Goal: Task Accomplishment & Management: Use online tool/utility

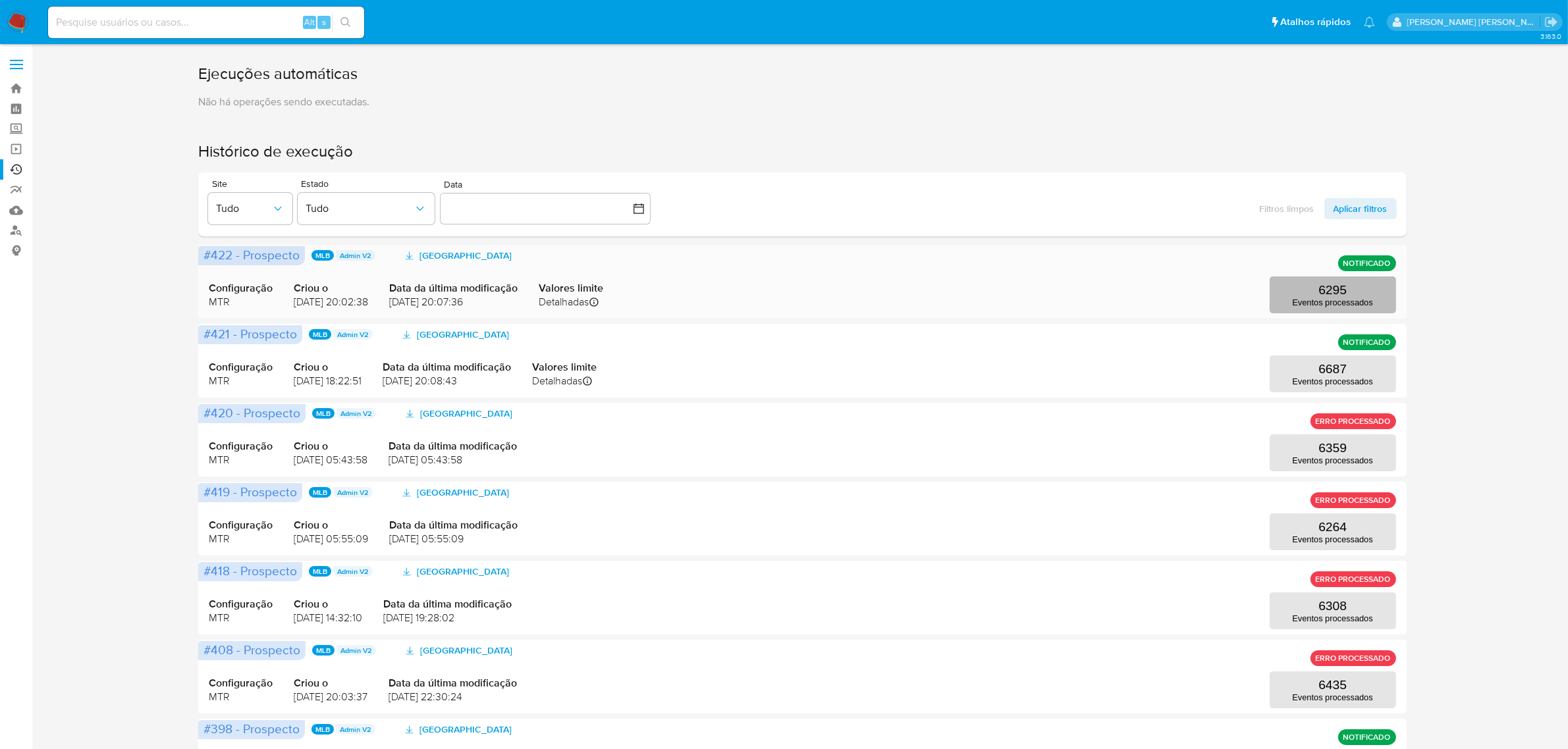
click at [1328, 303] on p "Eventos processados" at bounding box center [1332, 302] width 80 height 10
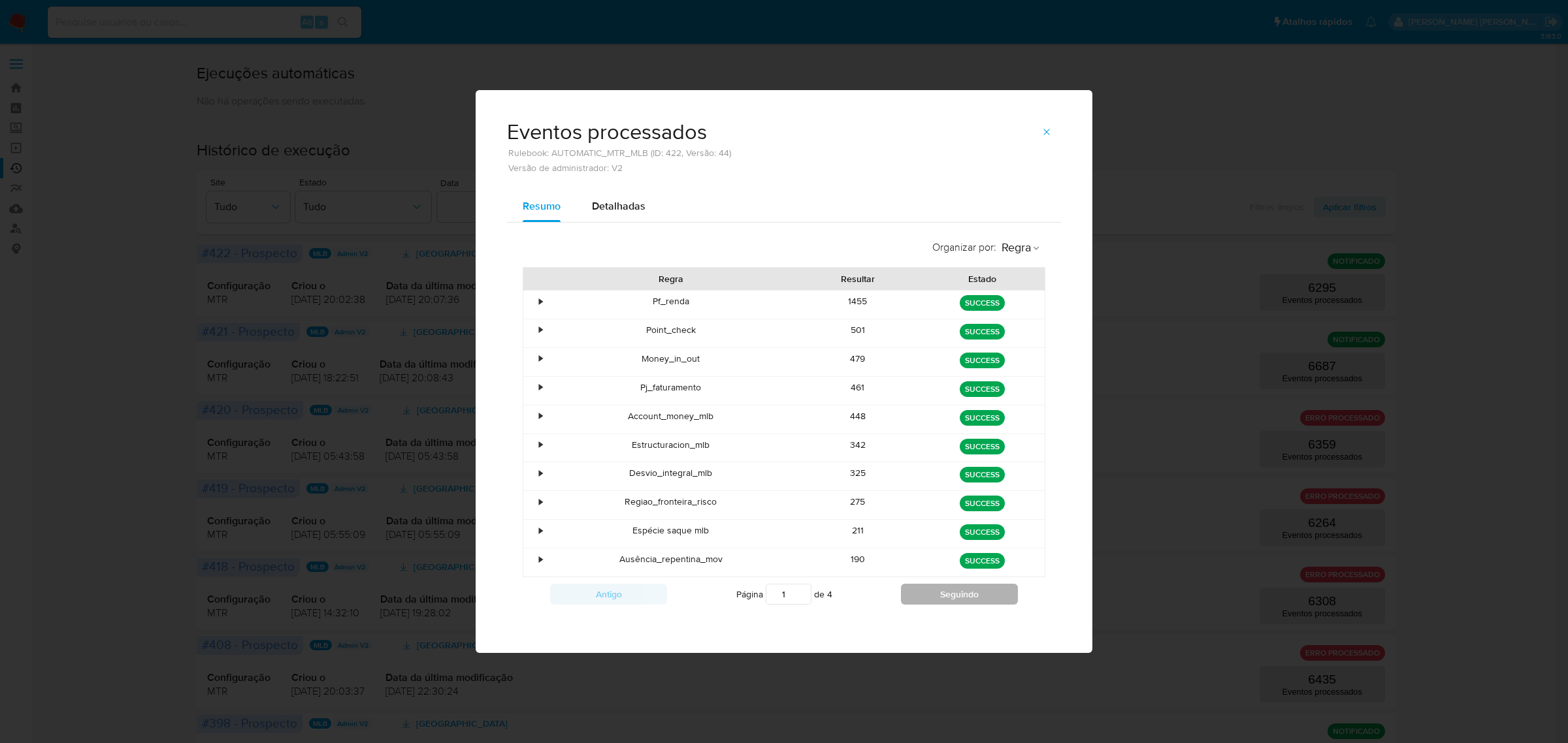
click at [968, 601] on button "Seguindo" at bounding box center [959, 594] width 117 height 21
click at [933, 604] on button "Seguindo" at bounding box center [959, 594] width 117 height 21
click at [987, 601] on button "Seguindo" at bounding box center [959, 594] width 117 height 21
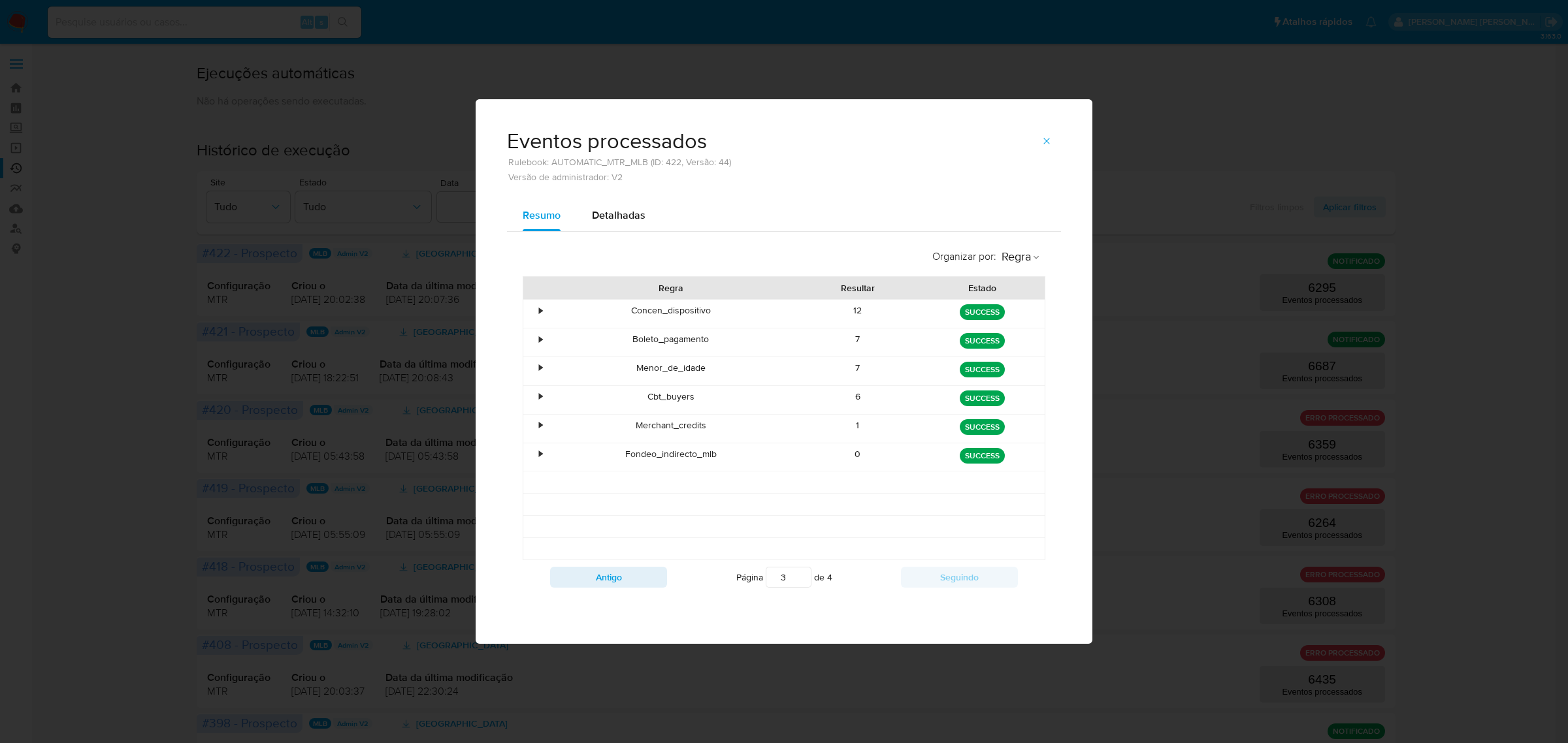
type input "4"
click at [1052, 142] on button "button" at bounding box center [1046, 141] width 28 height 21
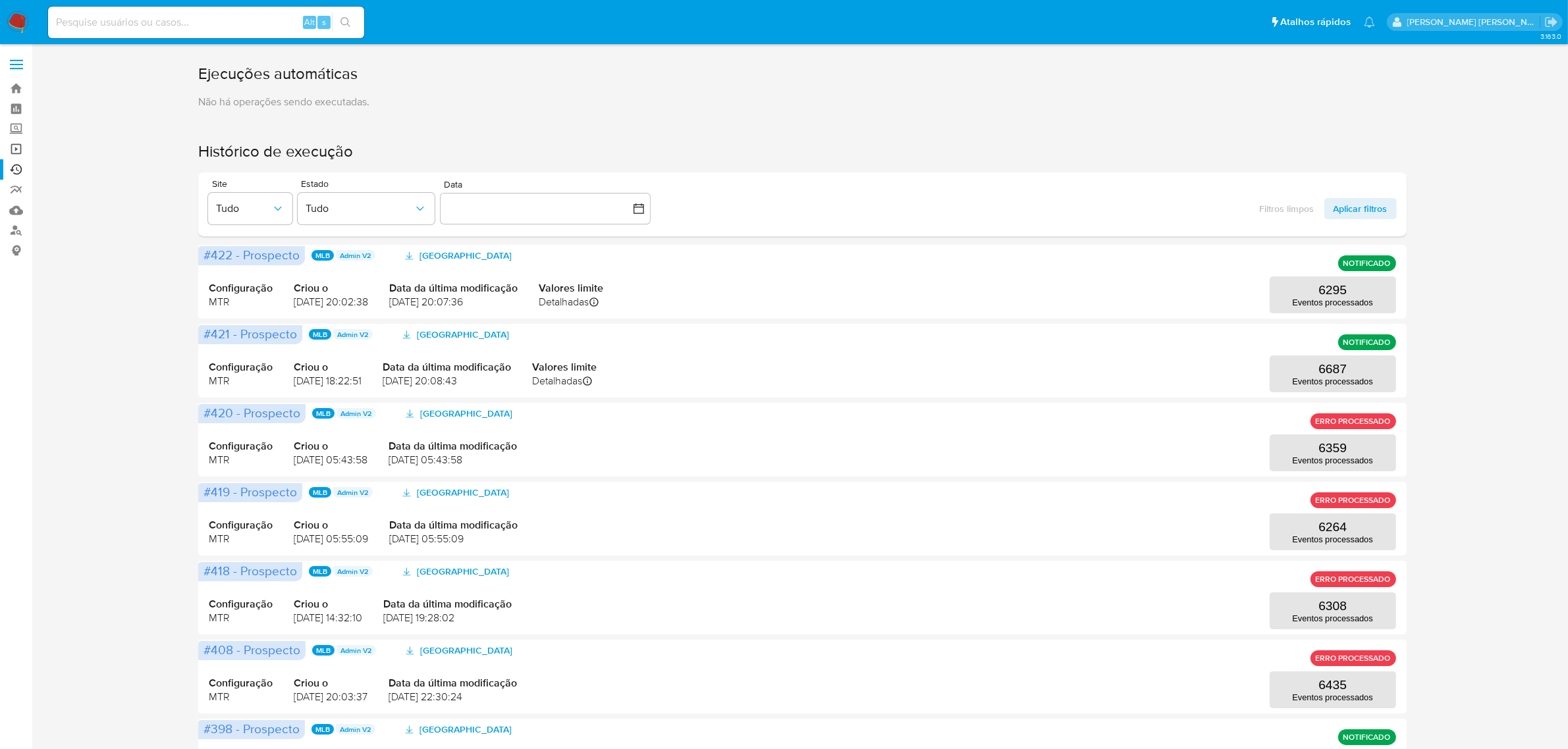
click at [16, 148] on link "Operações em massa" at bounding box center [78, 149] width 157 height 21
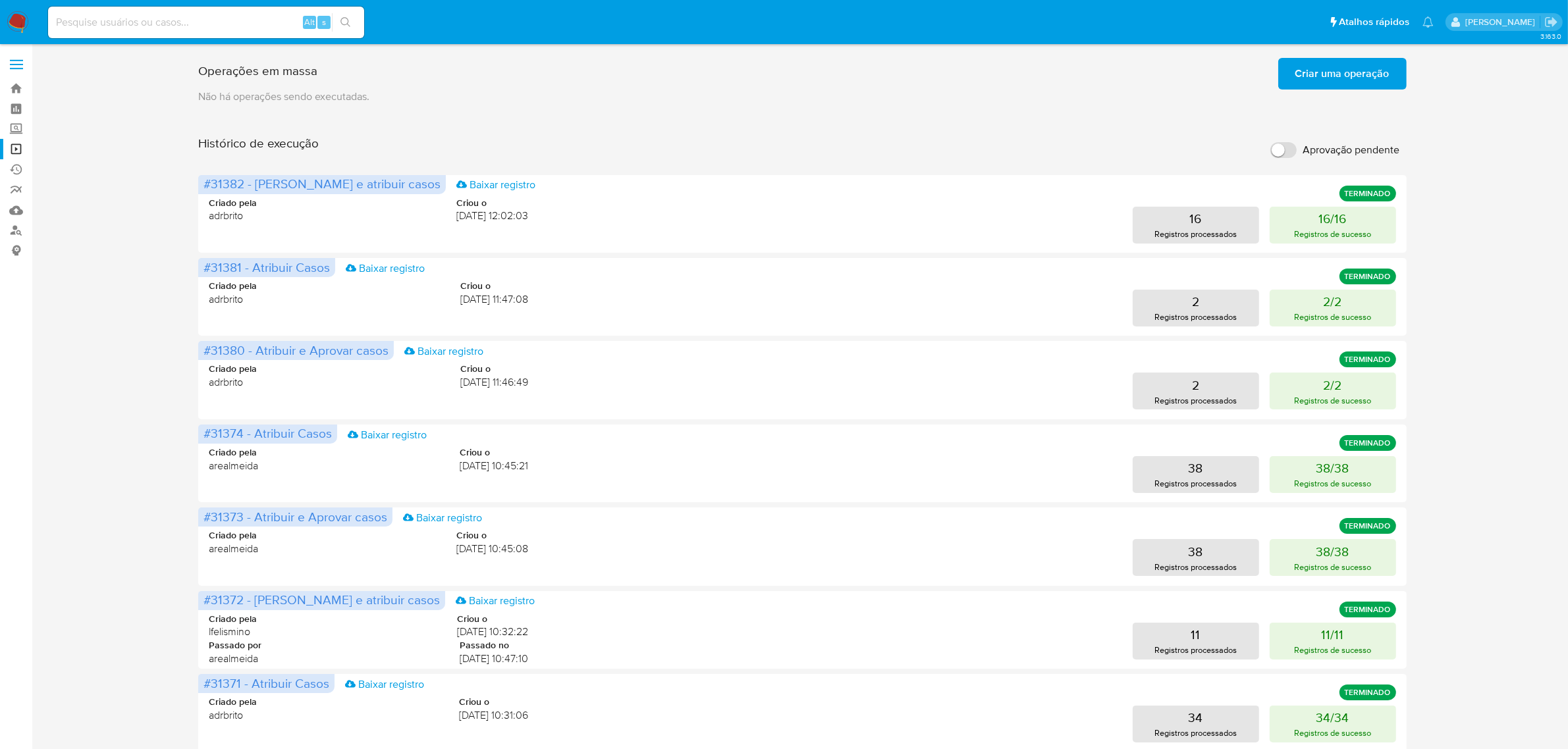
click at [12, 53] on label at bounding box center [16, 65] width 33 height 28
click at [0, 0] on input "checkbox" at bounding box center [0, 0] width 0 height 0
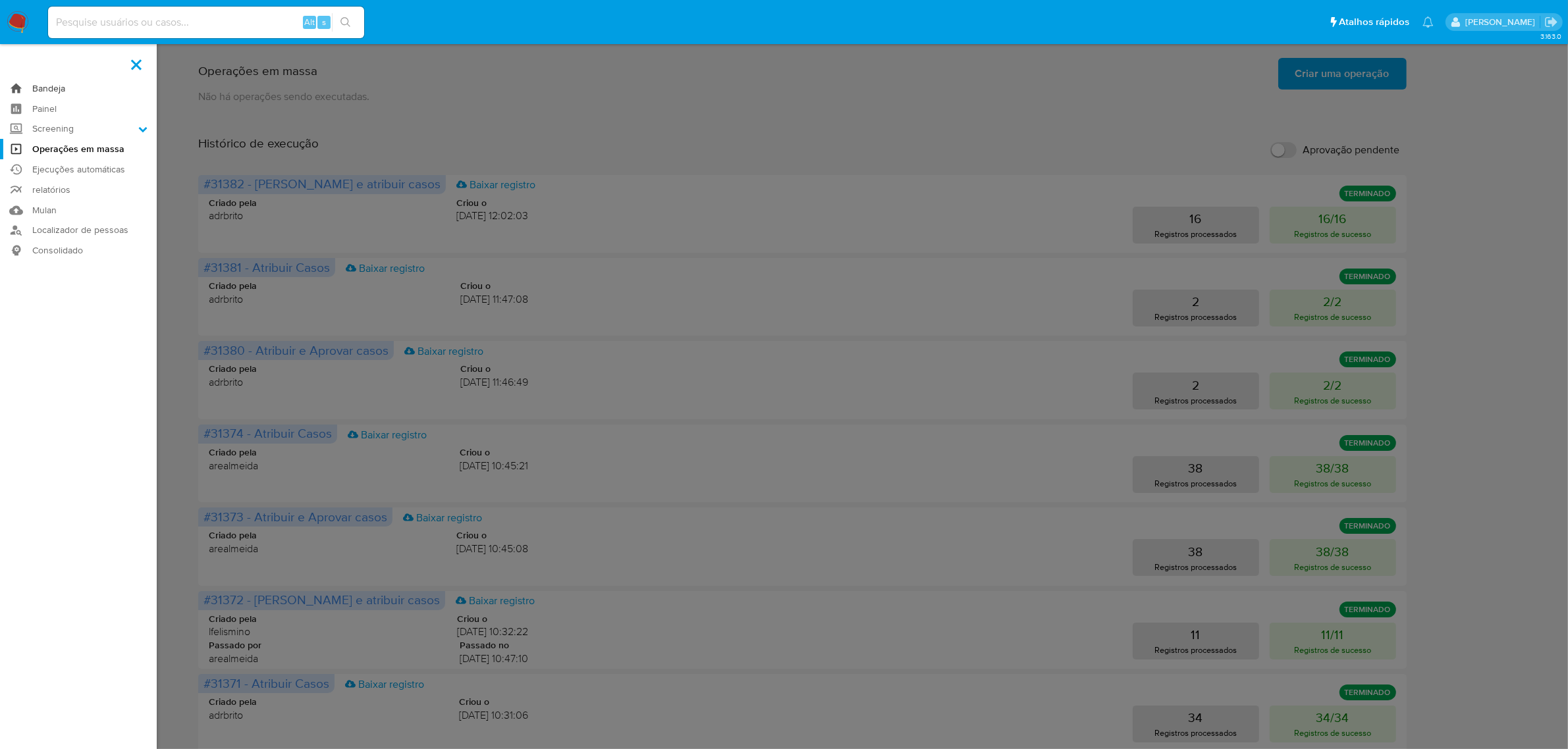
click at [51, 90] on link "Bandeja" at bounding box center [78, 88] width 157 height 21
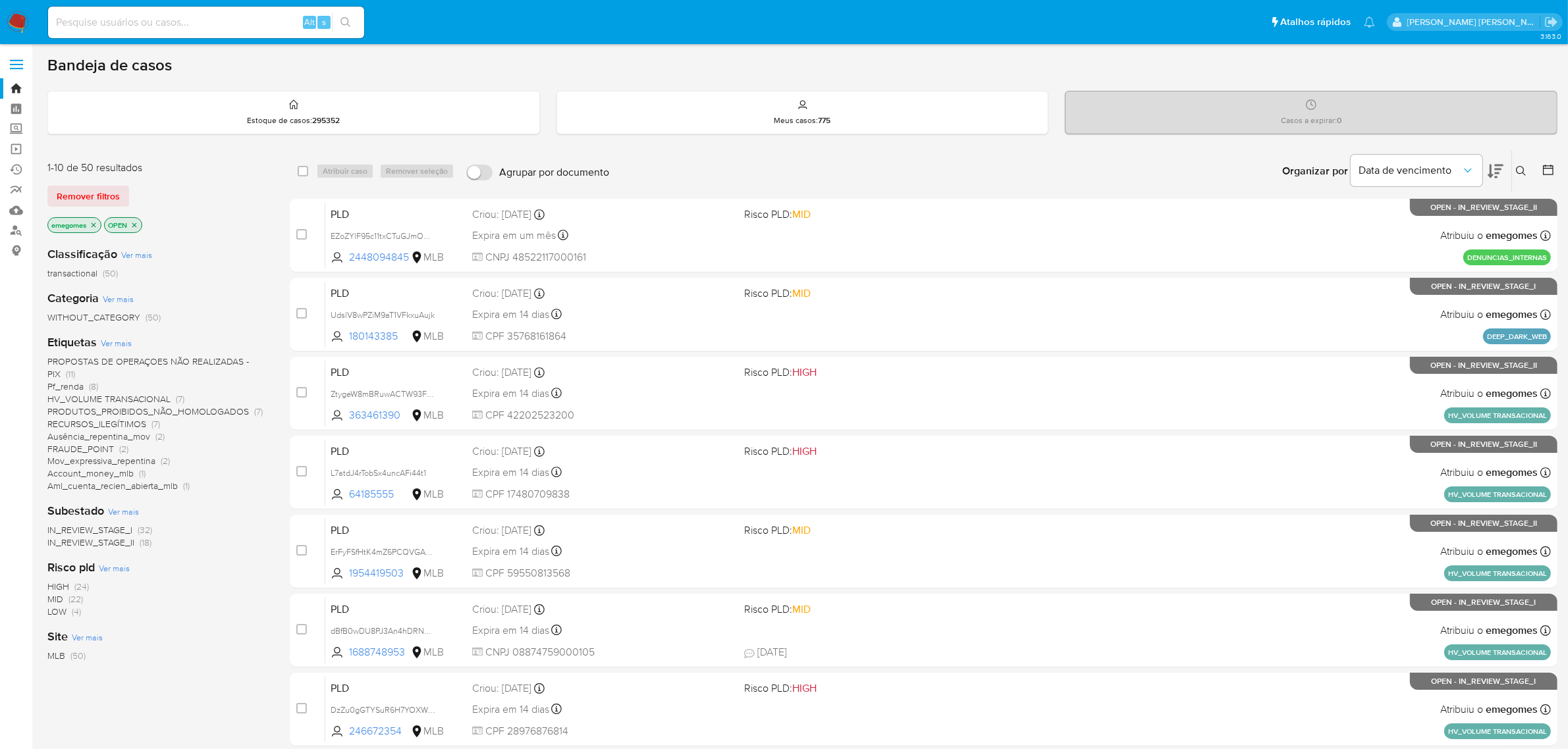
click at [135, 224] on icon "close-filter" at bounding box center [134, 225] width 8 height 8
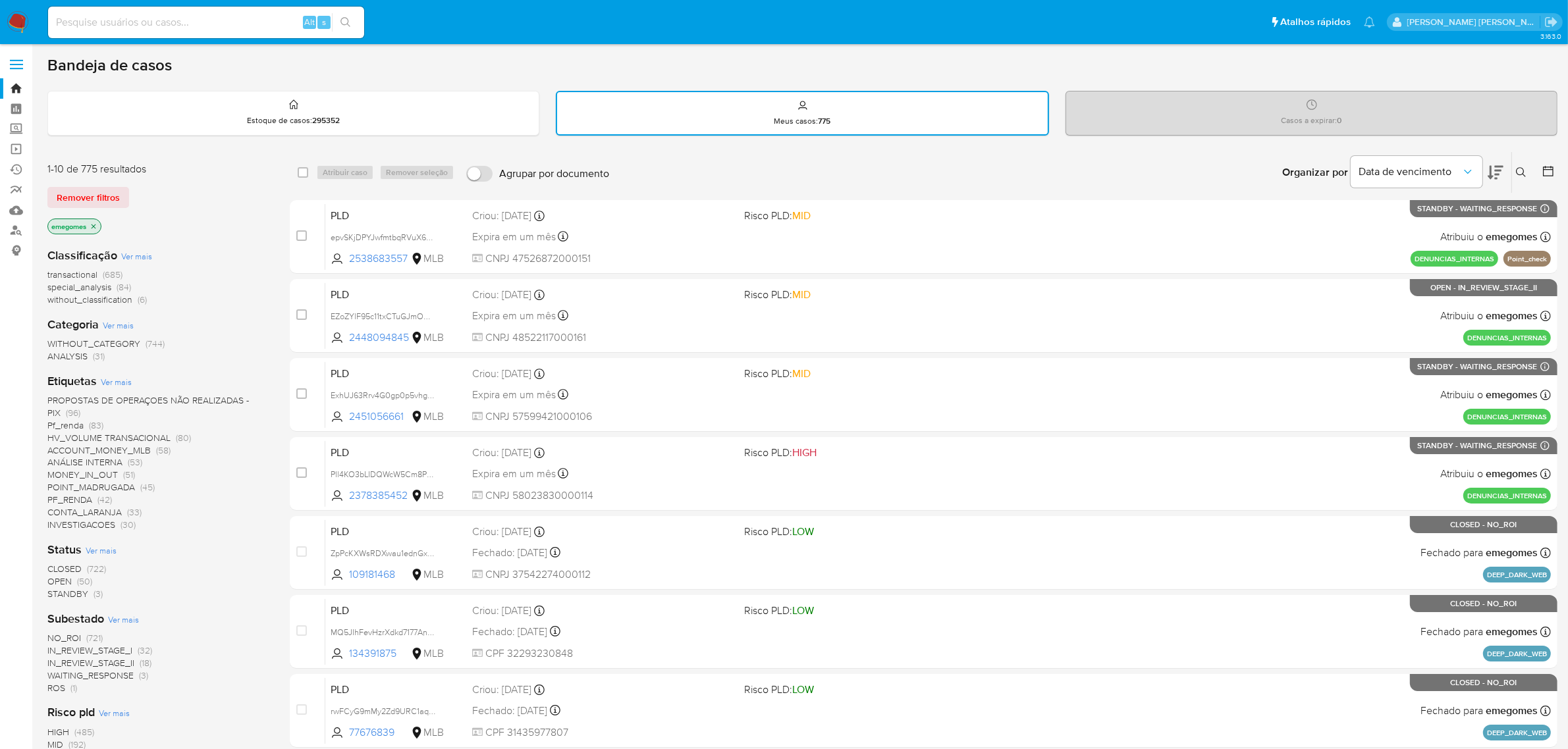
click at [96, 224] on icon "close-filter" at bounding box center [93, 226] width 8 height 8
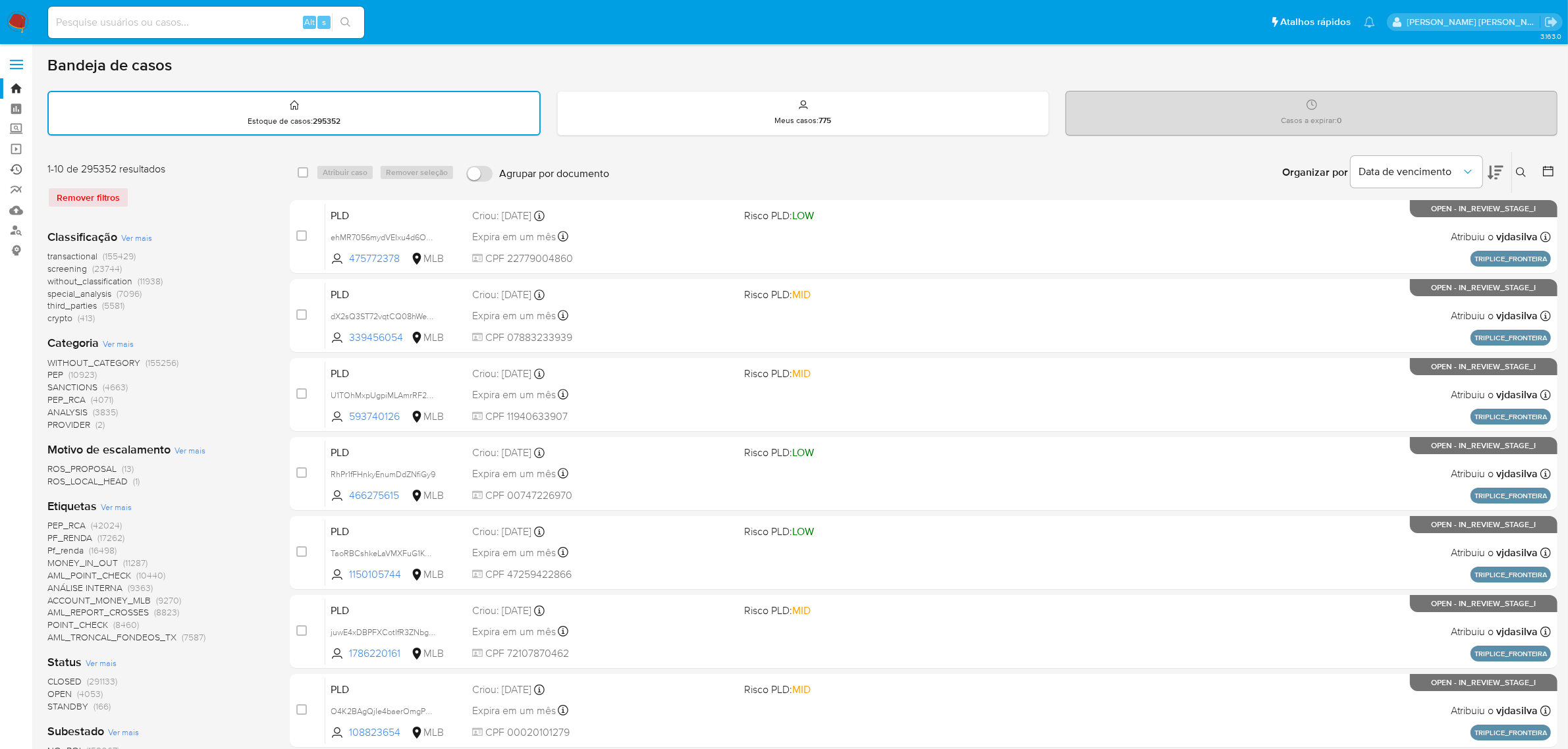
click at [14, 169] on link "Ejecuções automáticas" at bounding box center [78, 169] width 157 height 21
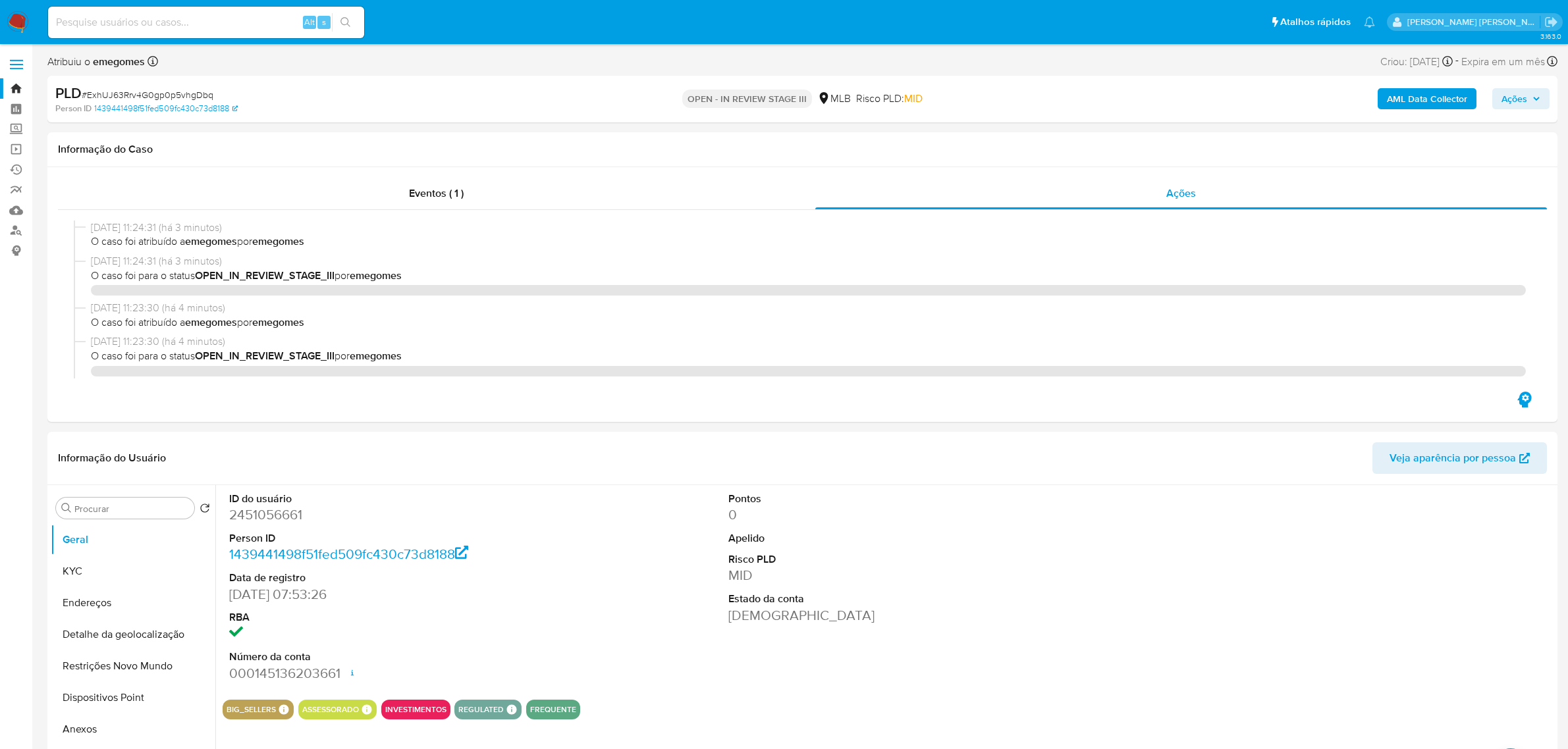
select select "10"
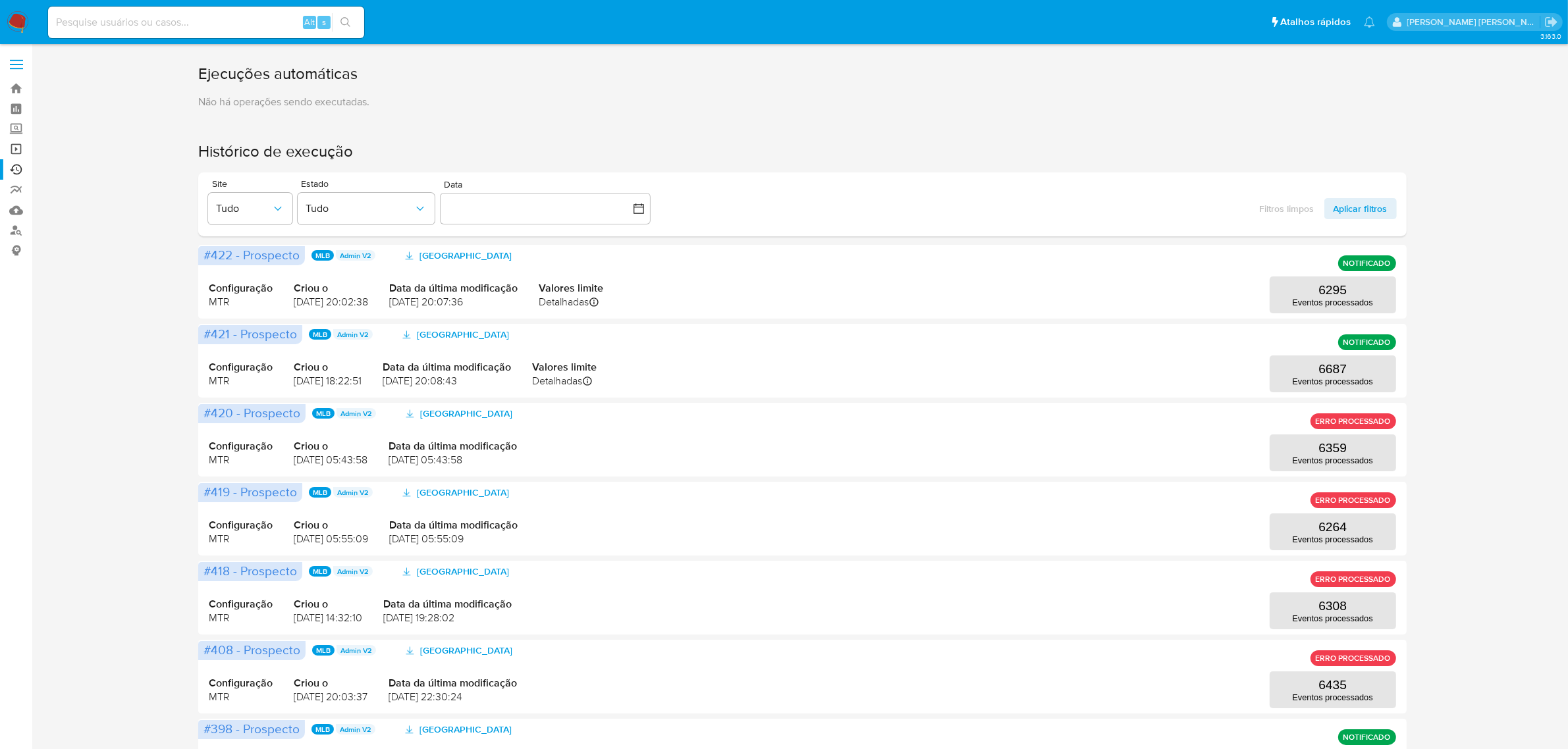
click at [20, 146] on link "Operações em massa" at bounding box center [78, 149] width 157 height 21
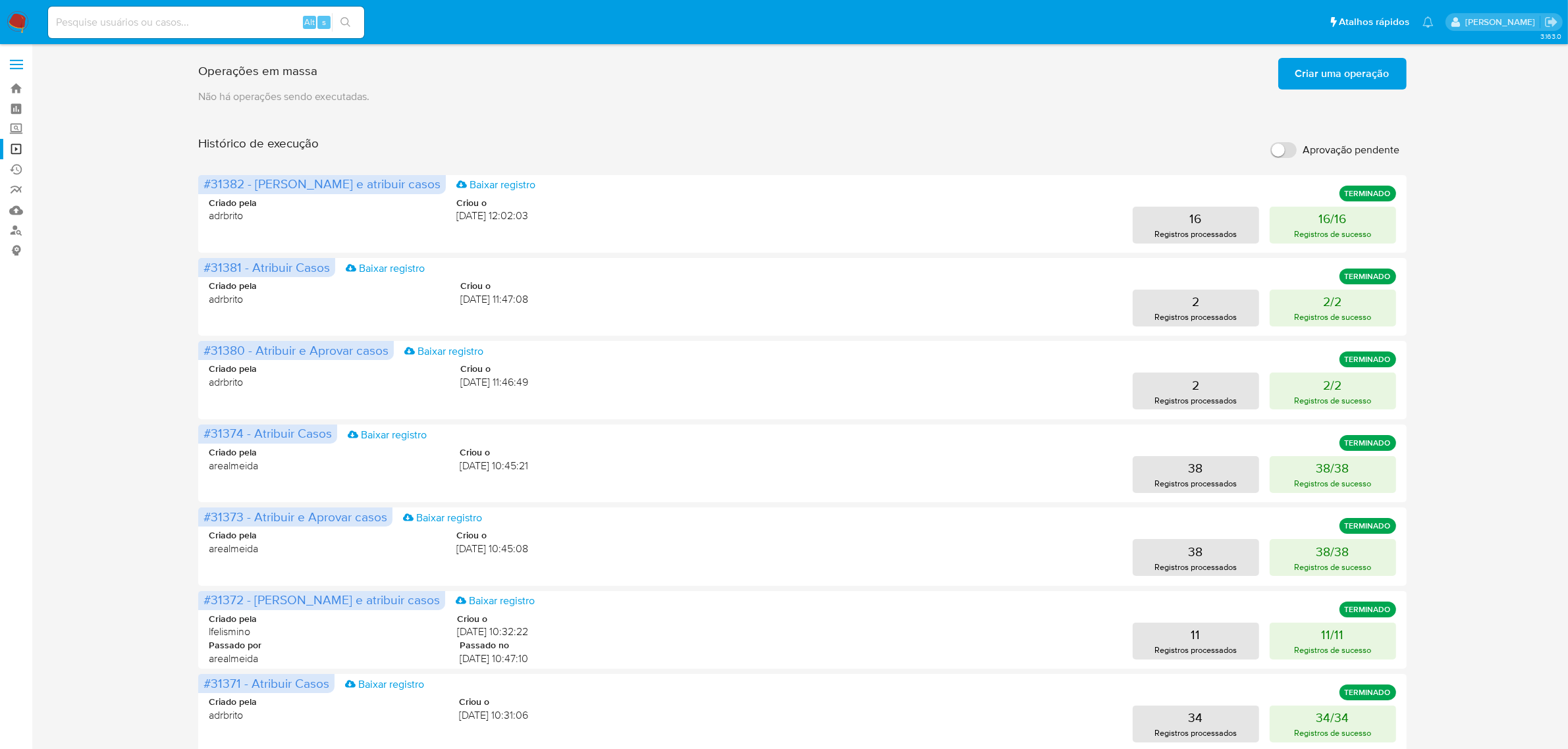
click at [1377, 77] on span "Criar uma operação" at bounding box center [1342, 73] width 94 height 29
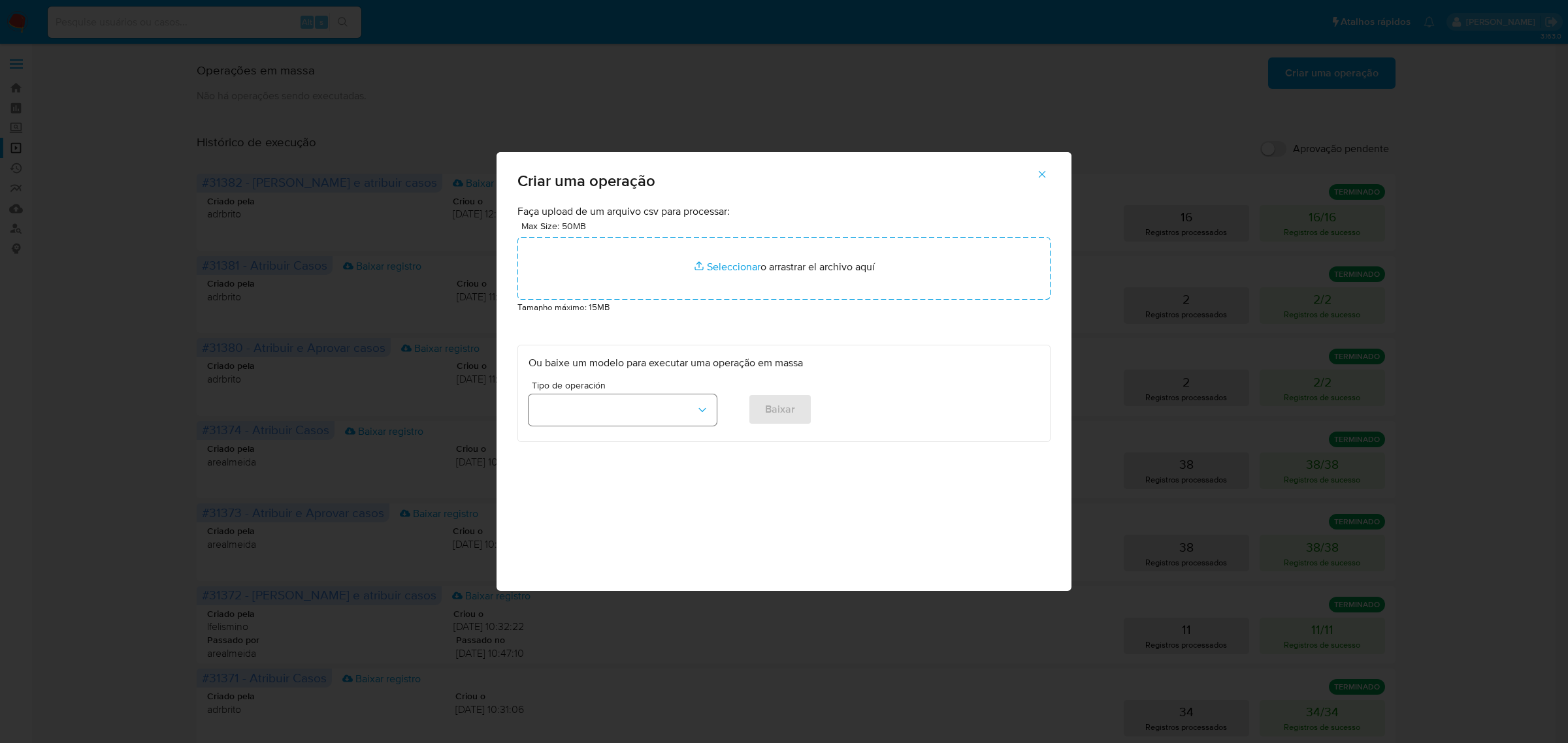
click at [708, 404] on icon "button" at bounding box center [703, 410] width 13 height 13
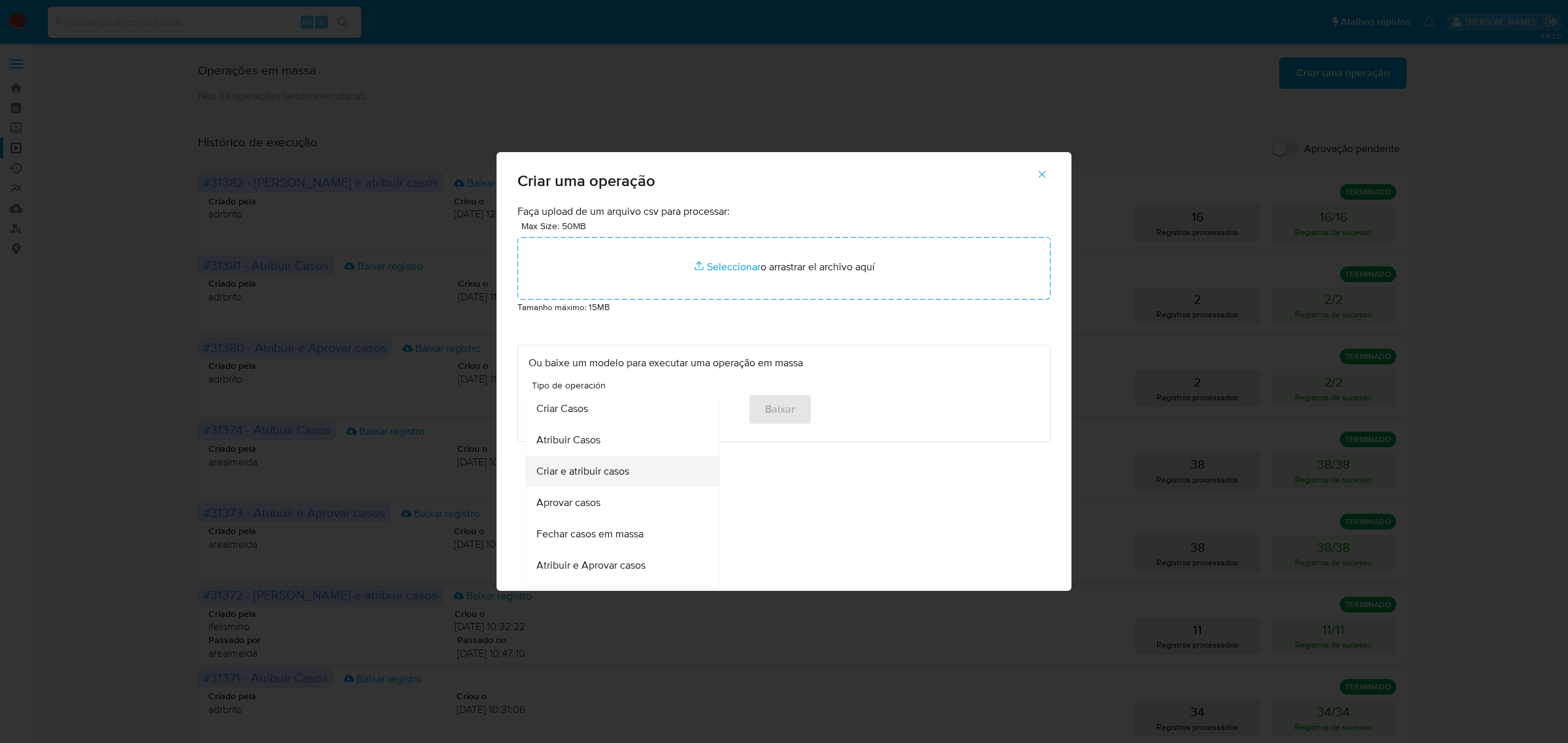
click at [597, 467] on span "Criar e atribuir casos" at bounding box center [582, 471] width 93 height 13
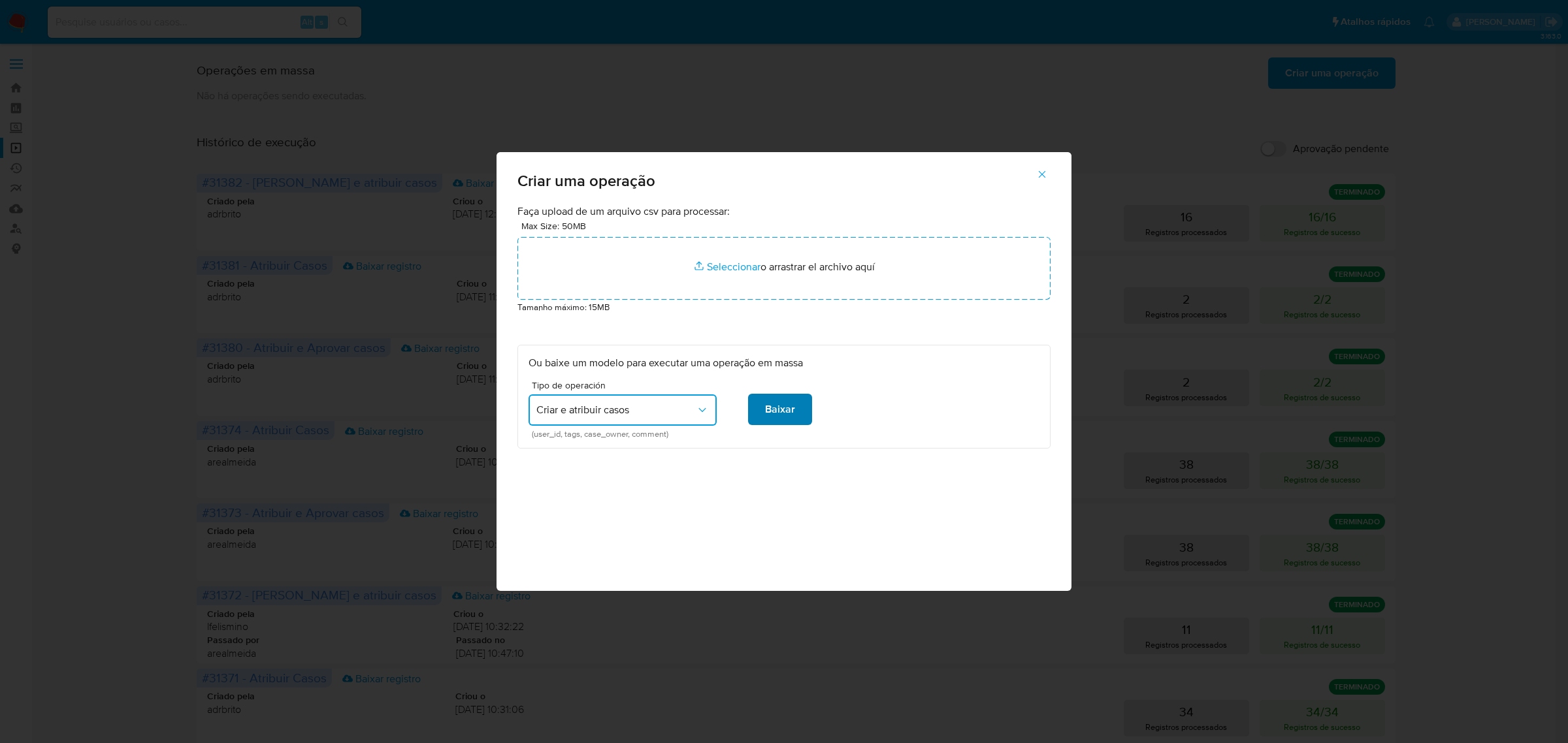
click at [784, 406] on span "Baixar" at bounding box center [779, 409] width 30 height 28
click at [784, 405] on span "Baixar" at bounding box center [779, 409] width 30 height 28
click at [1047, 172] on icon "button" at bounding box center [1042, 174] width 12 height 12
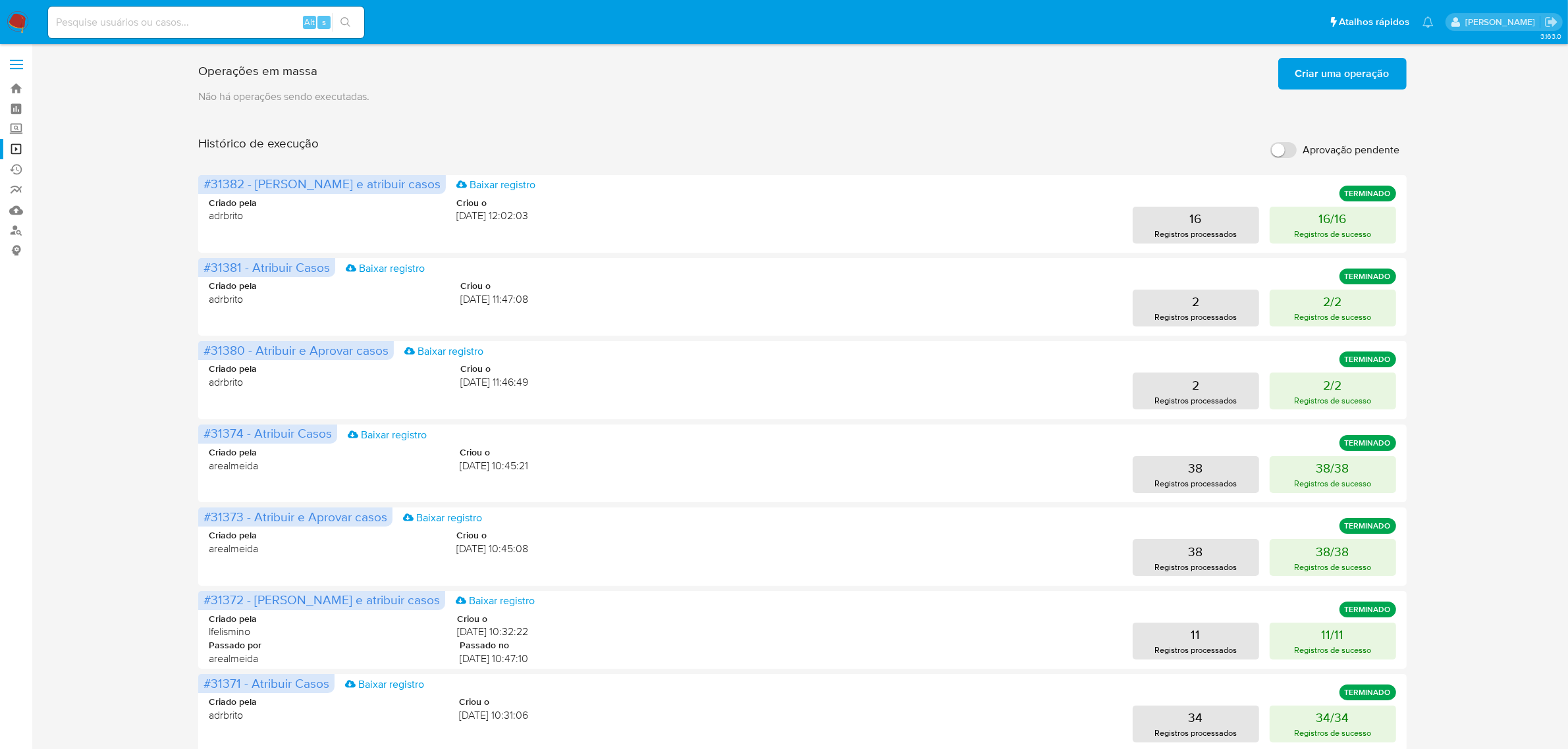
click at [9, 61] on label at bounding box center [16, 65] width 33 height 28
click at [0, 0] on input "checkbox" at bounding box center [0, 0] width 0 height 0
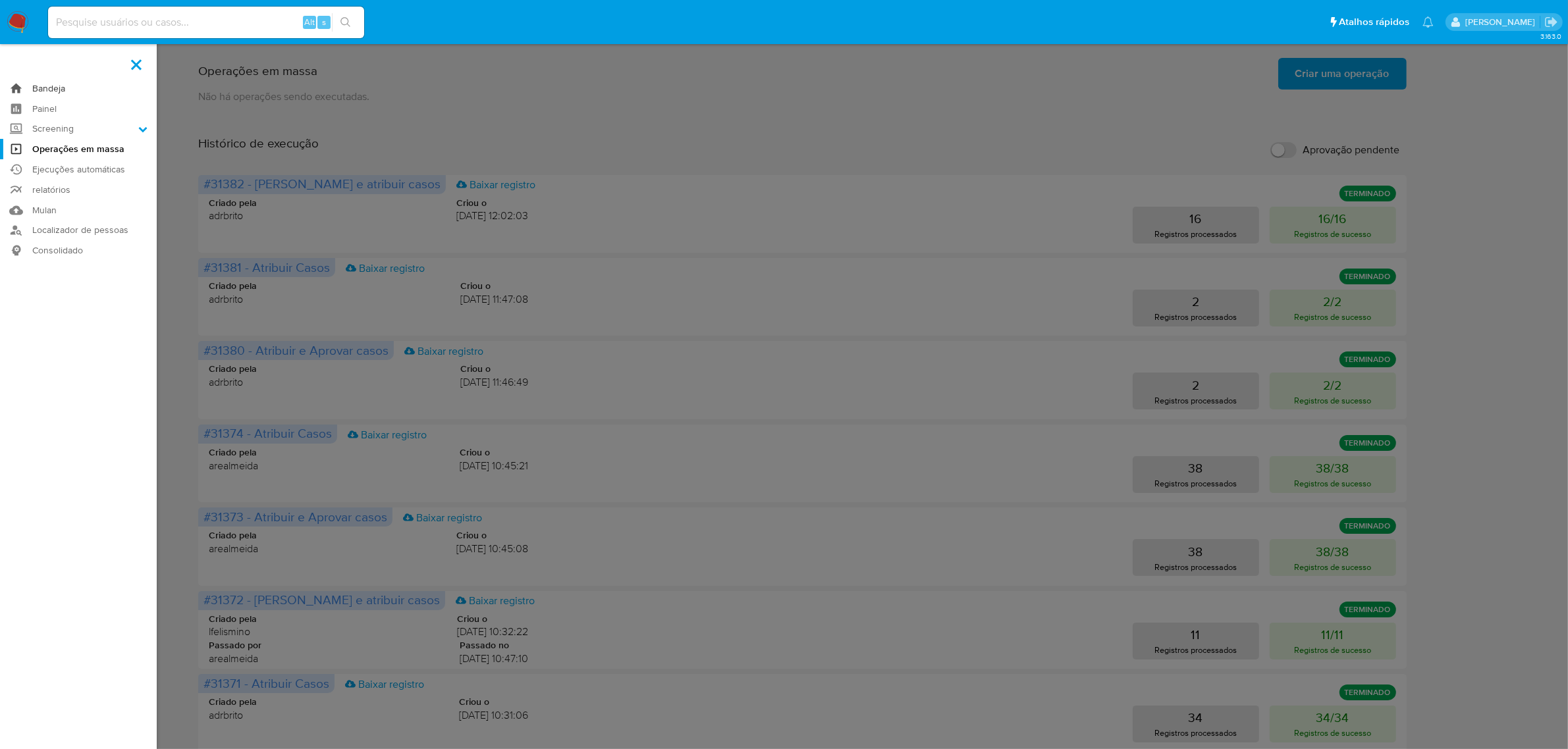
click at [74, 90] on link "Bandeja" at bounding box center [78, 88] width 157 height 21
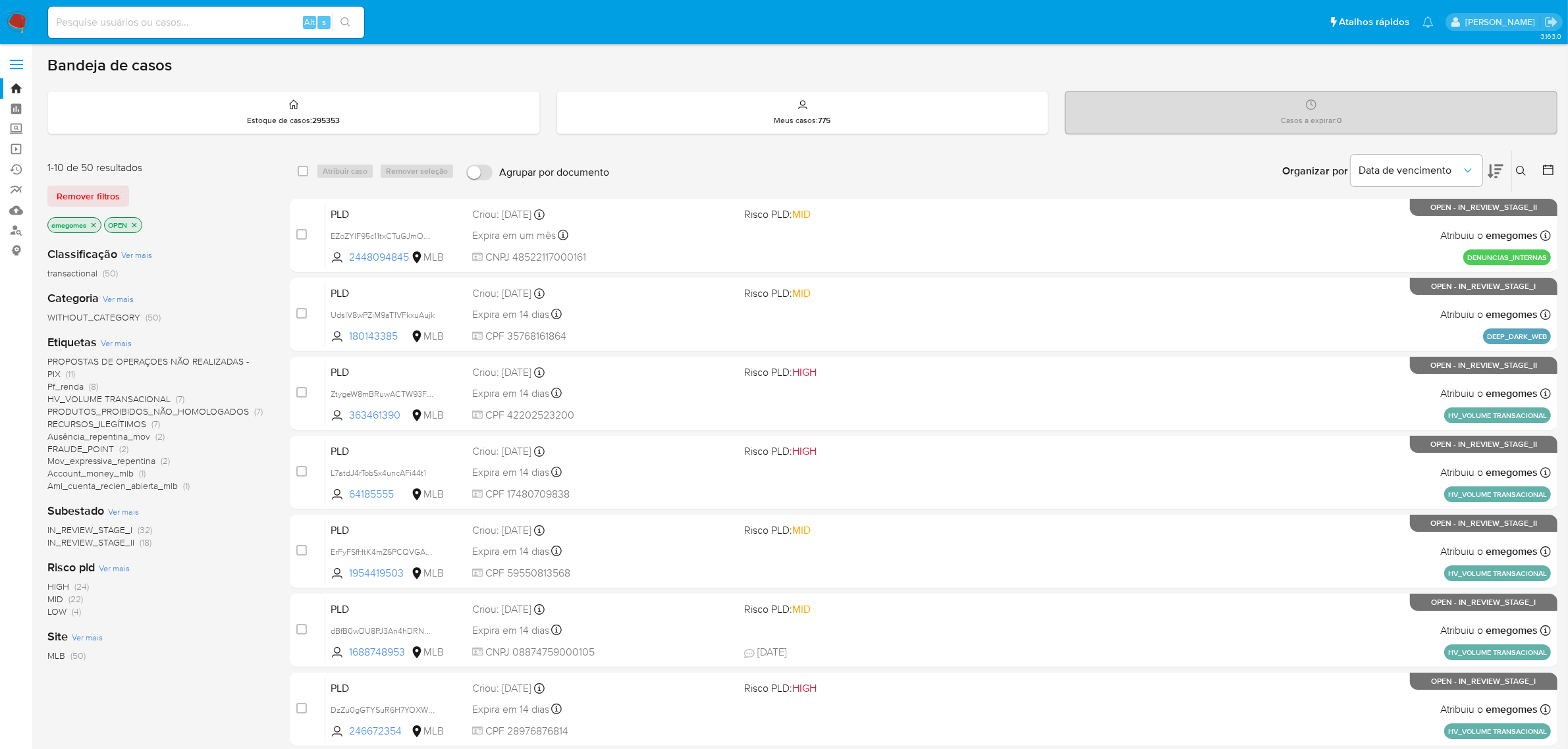
click at [97, 219] on p "emegomes" at bounding box center [74, 225] width 53 height 15
click at [96, 224] on icon "close-filter" at bounding box center [93, 225] width 8 height 8
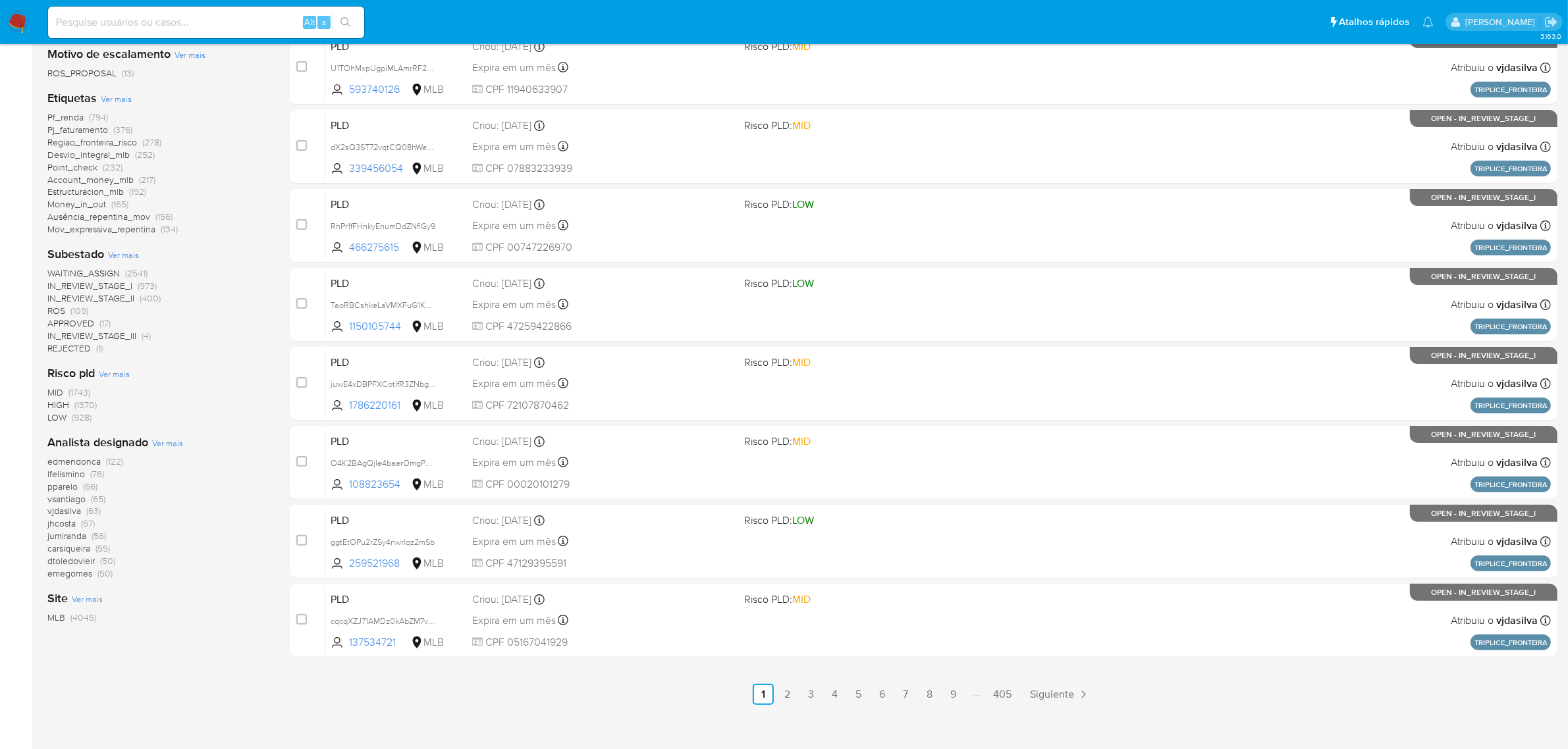
scroll to position [329, 0]
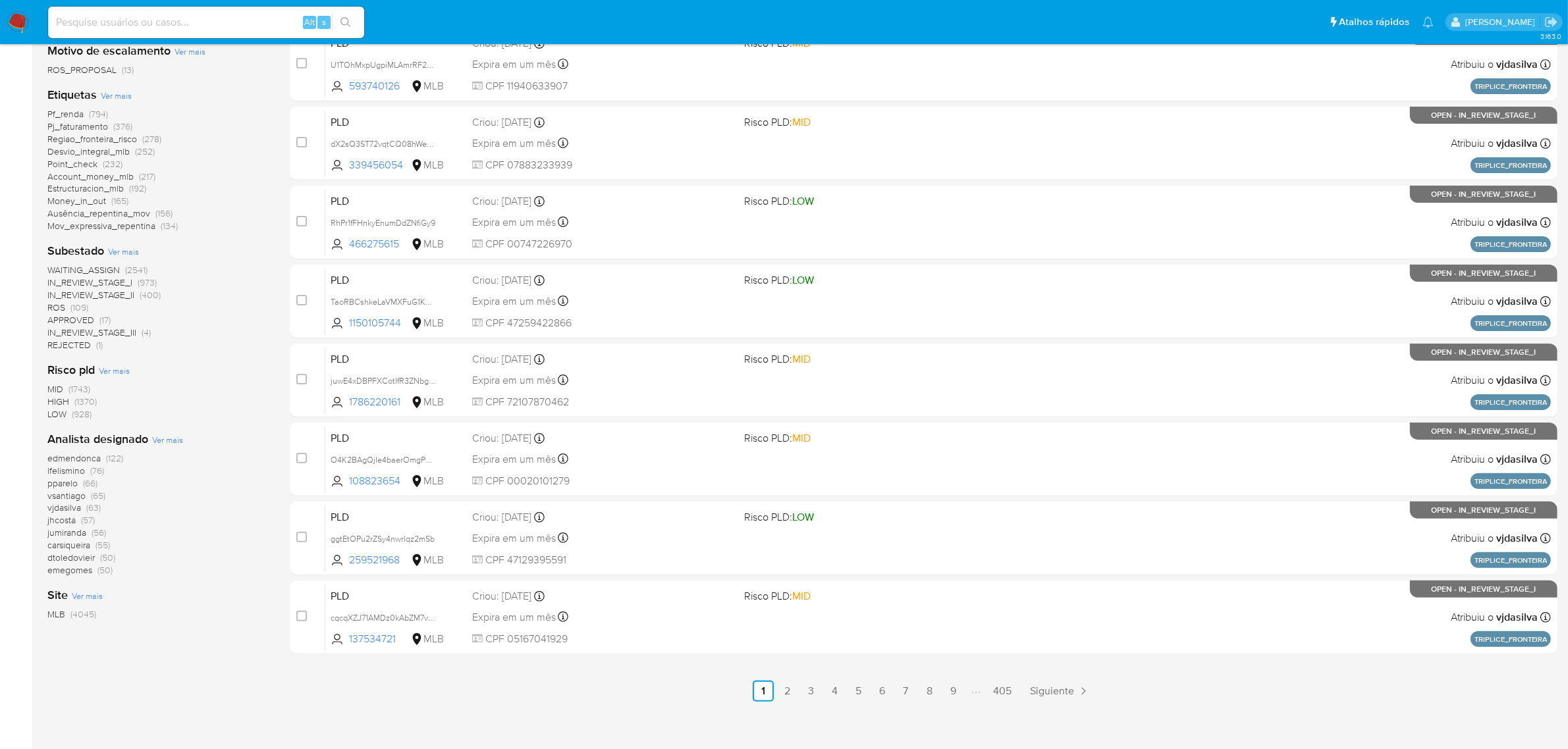
click at [155, 436] on span "Ver mais" at bounding box center [168, 439] width 31 height 12
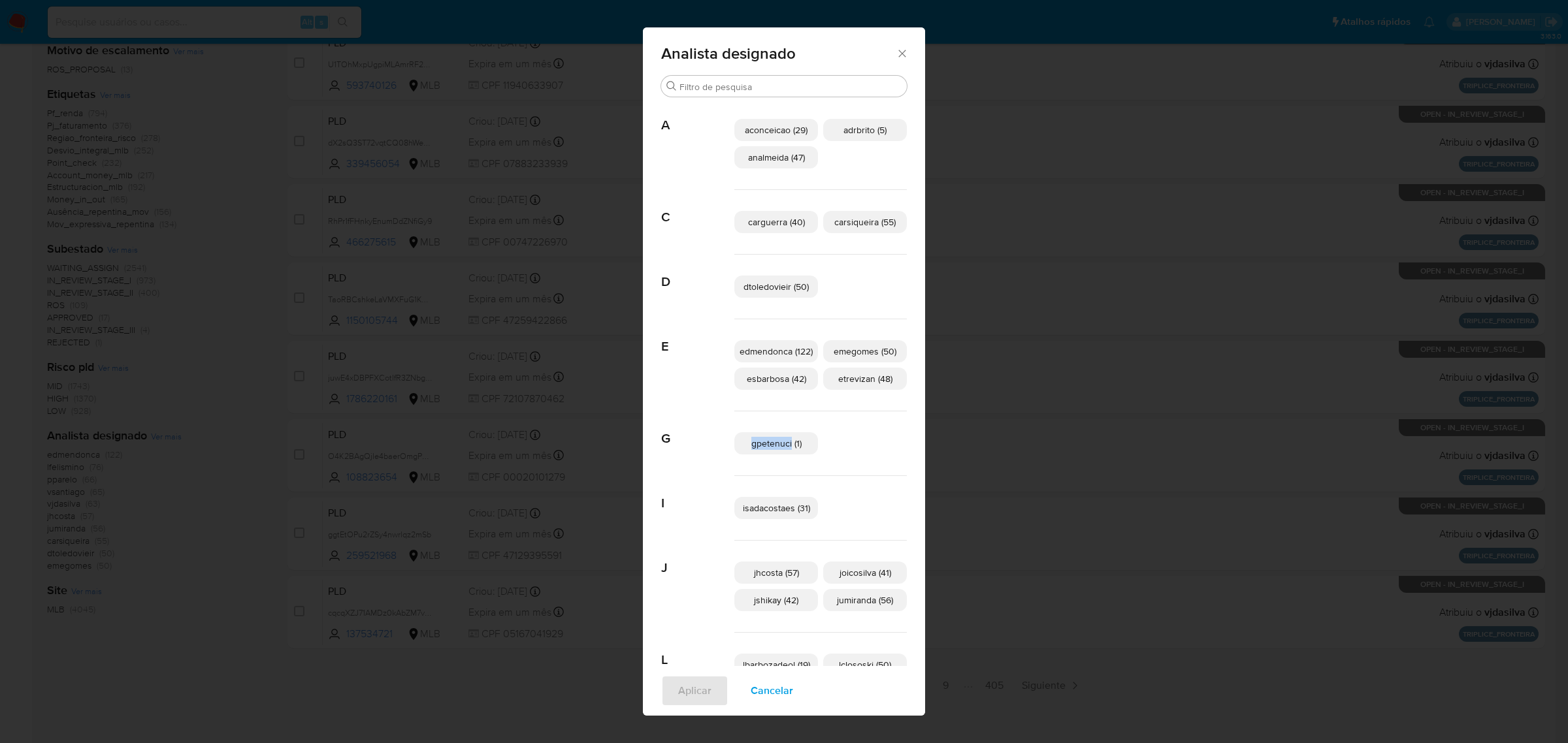
drag, startPoint x: 745, startPoint y: 444, endPoint x: 785, endPoint y: 444, distance: 40.0
click at [785, 444] on span "gpetenuci (1)" at bounding box center [776, 443] width 50 height 13
click at [734, 470] on div "gpetenuci (1)" at bounding box center [820, 444] width 172 height 65
drag, startPoint x: 741, startPoint y: 446, endPoint x: 783, endPoint y: 449, distance: 42.1
click at [783, 449] on p "gpetenuci (1)" at bounding box center [776, 443] width 83 height 22
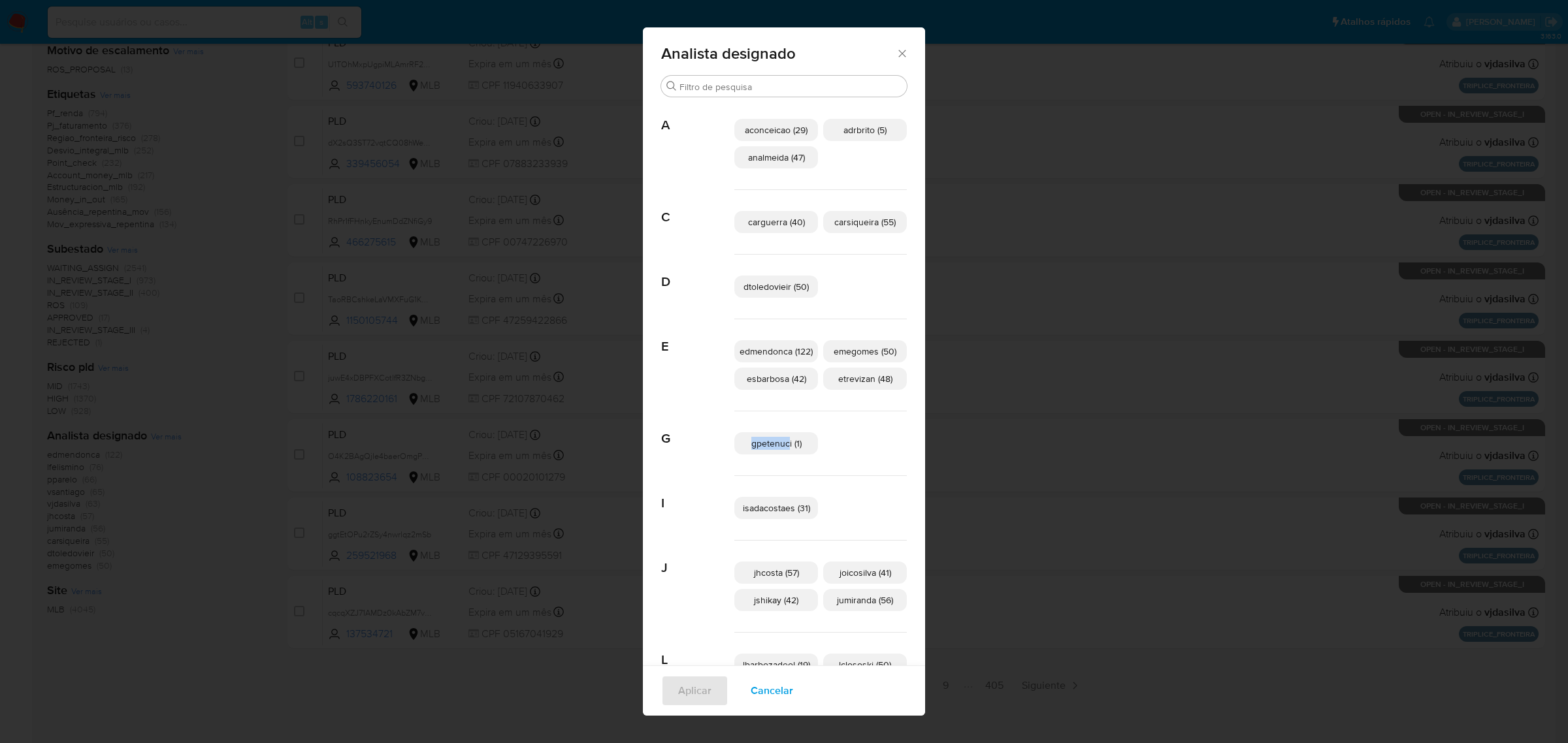
click at [895, 55] on icon "Fechar" at bounding box center [902, 53] width 13 height 13
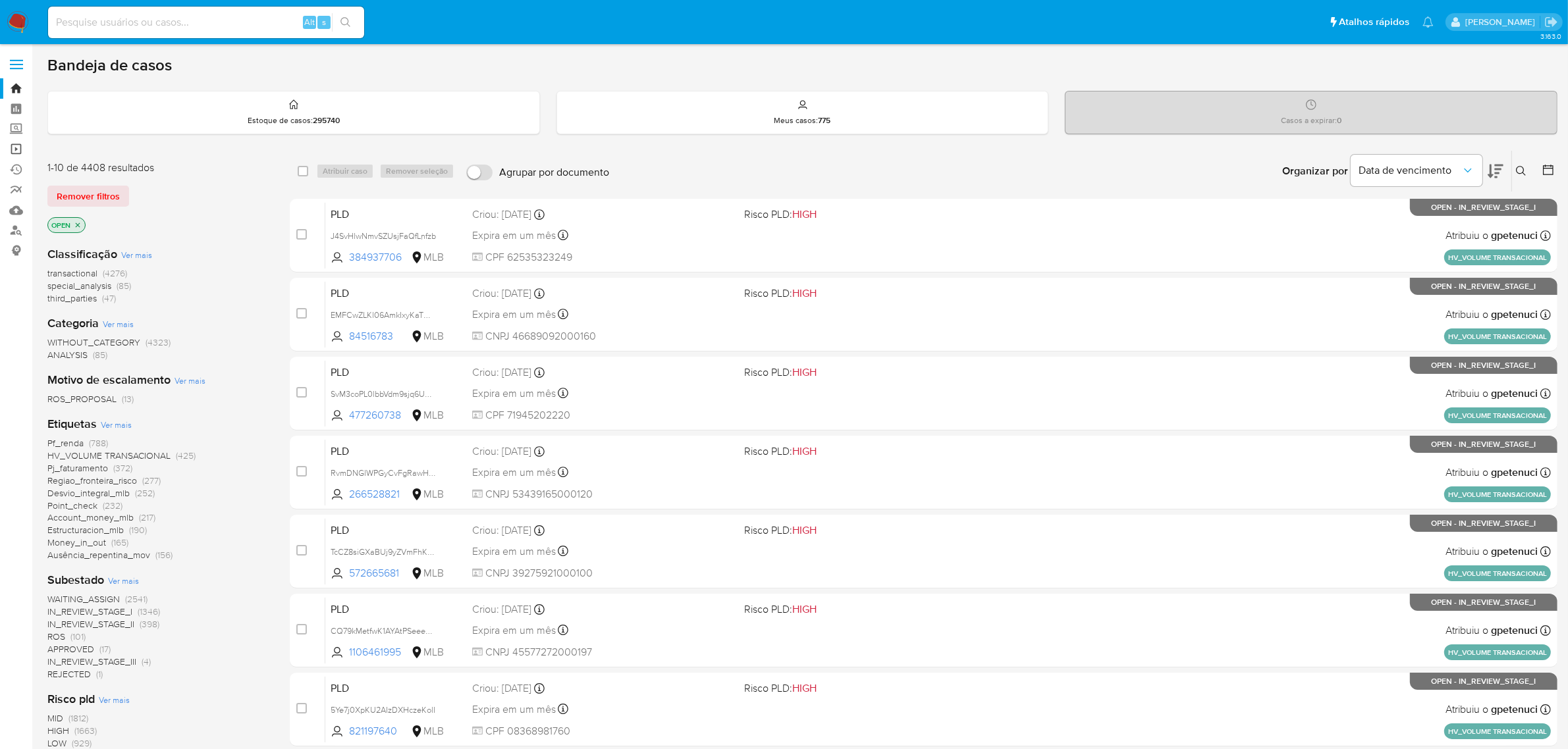
click at [22, 149] on link "Operações em massa" at bounding box center [78, 149] width 157 height 21
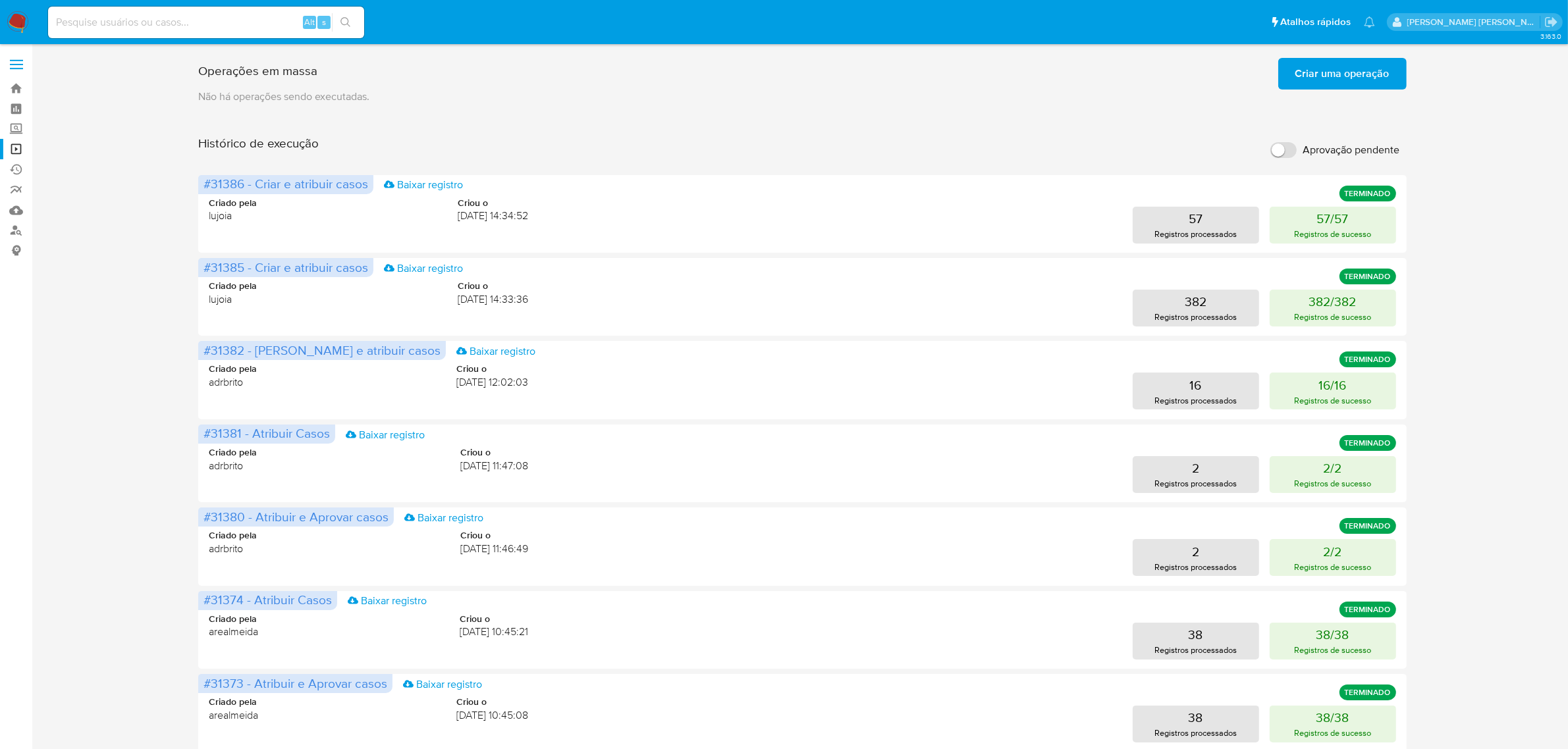
click at [16, 63] on label at bounding box center [16, 65] width 33 height 28
click at [0, 0] on input "checkbox" at bounding box center [0, 0] width 0 height 0
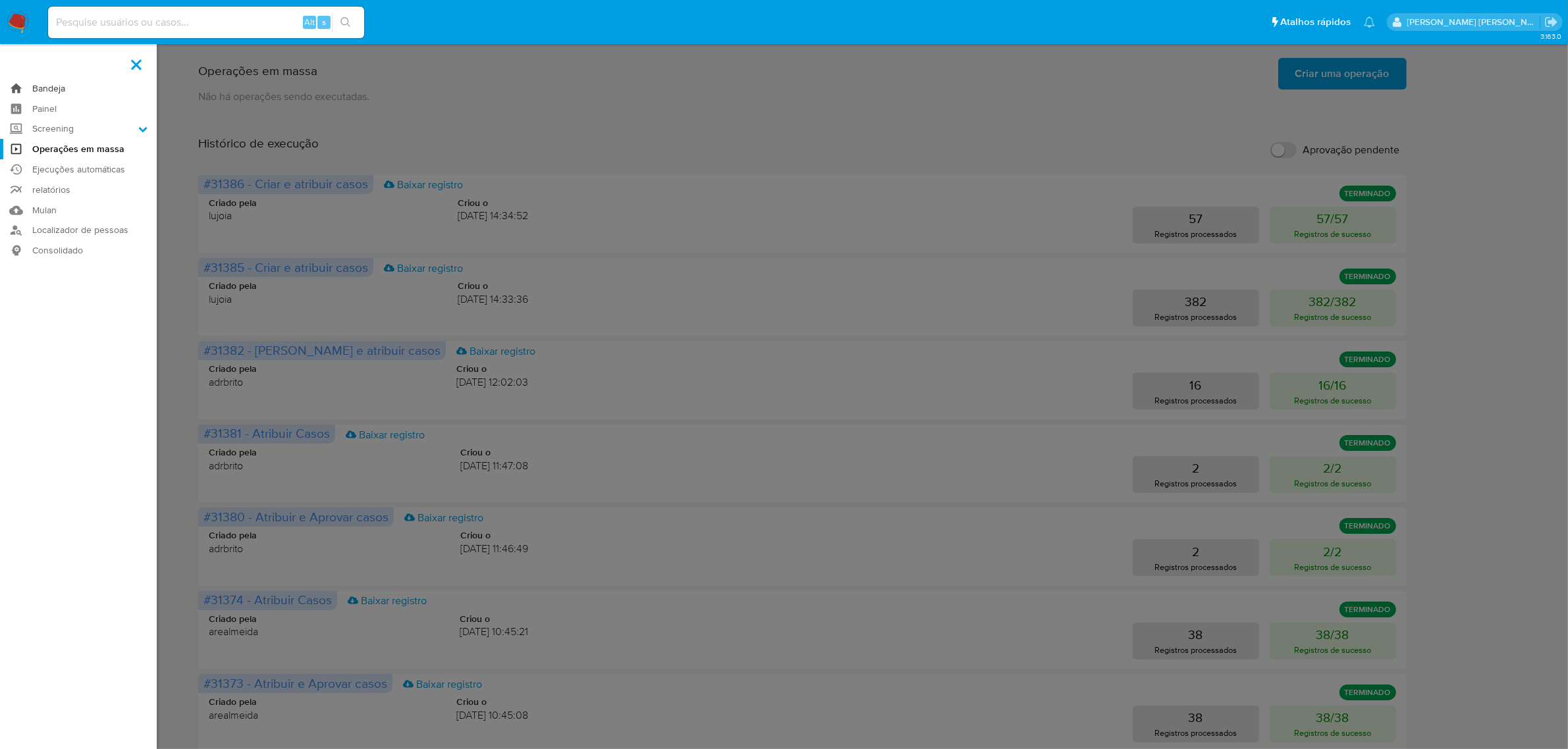
click at [47, 86] on link "Bandeja" at bounding box center [78, 88] width 157 height 21
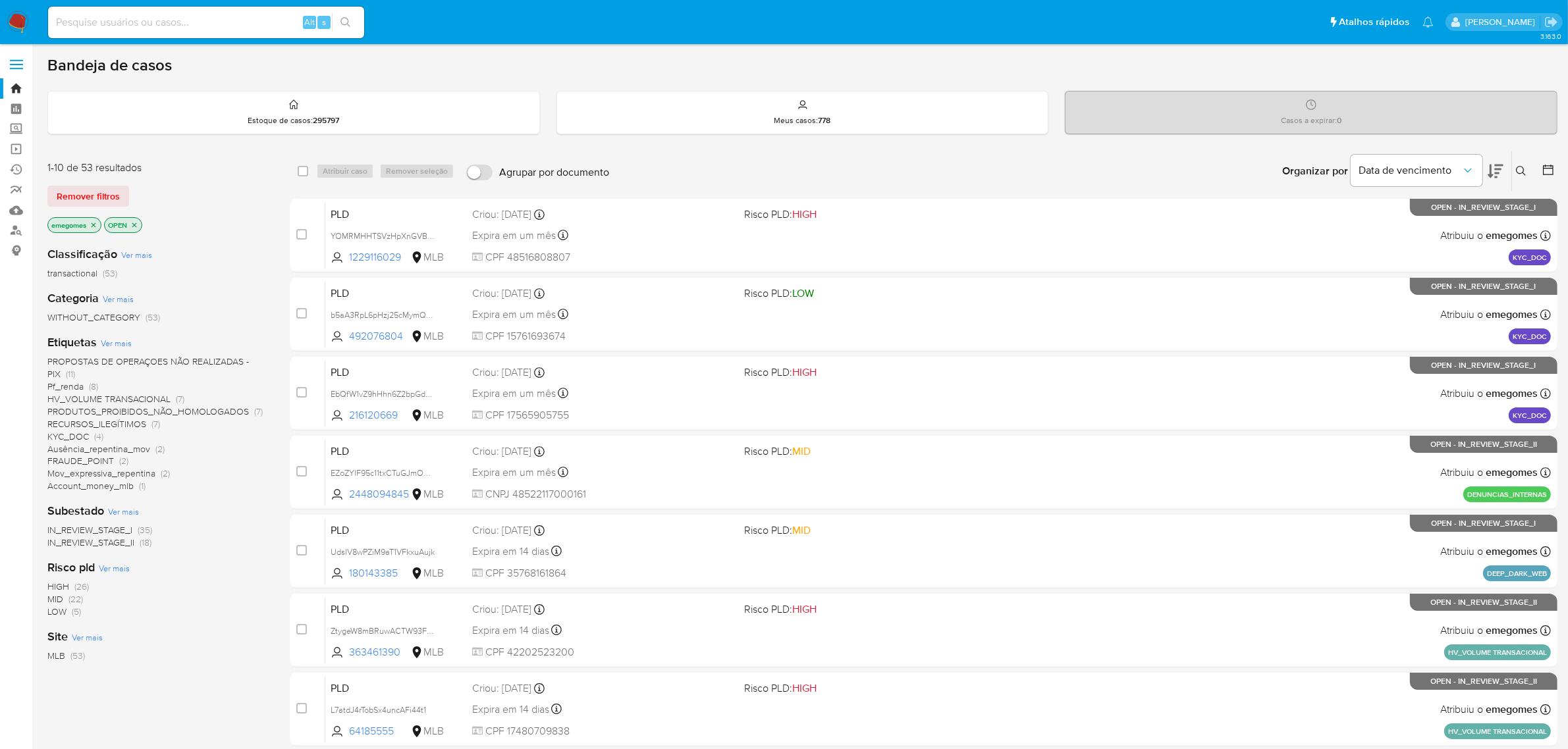
click at [109, 347] on span "Ver mais" at bounding box center [116, 343] width 31 height 12
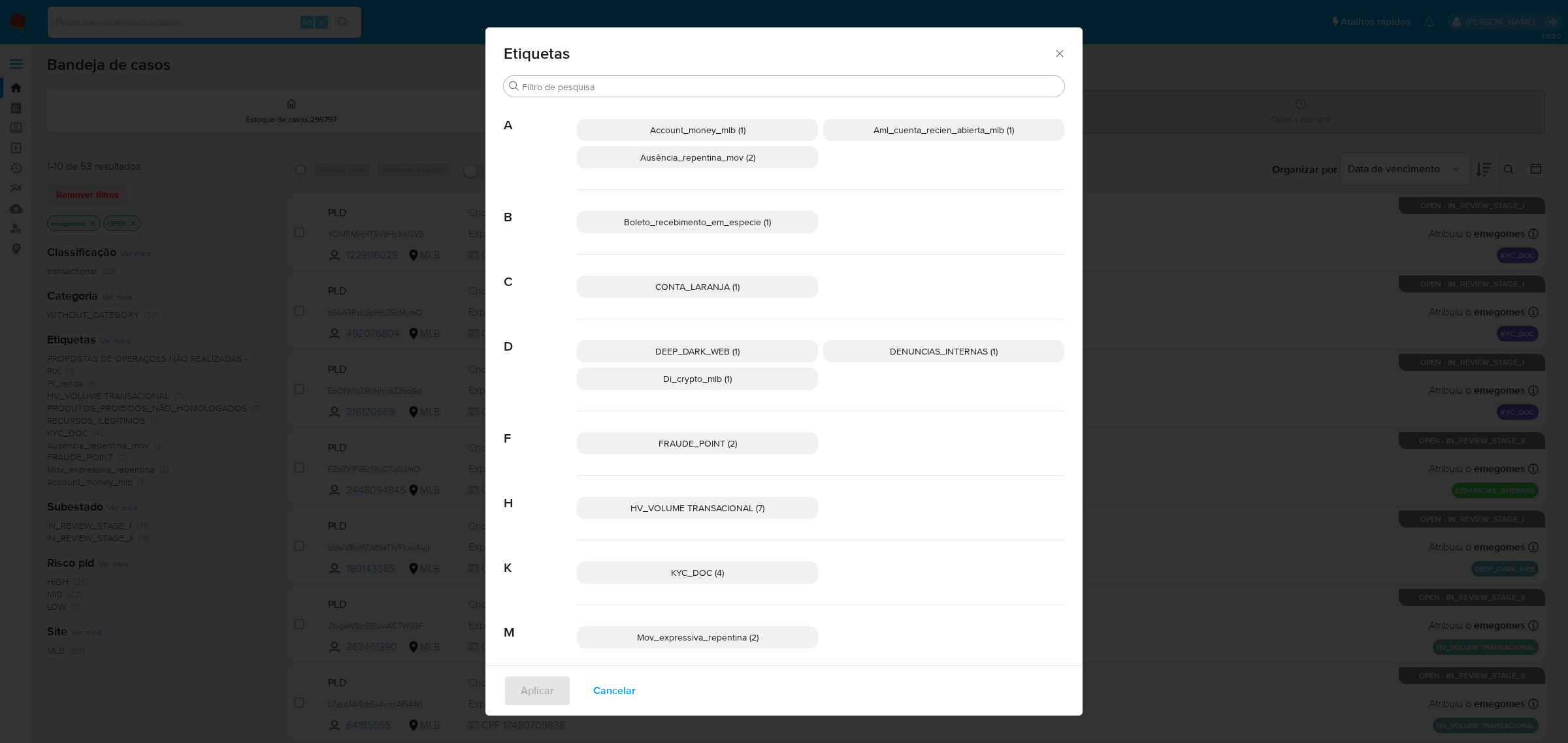
click at [690, 284] on span "CONTA_LARANJA (1)" at bounding box center [697, 287] width 84 height 13
click at [529, 686] on span "Aplicar" at bounding box center [538, 690] width 34 height 28
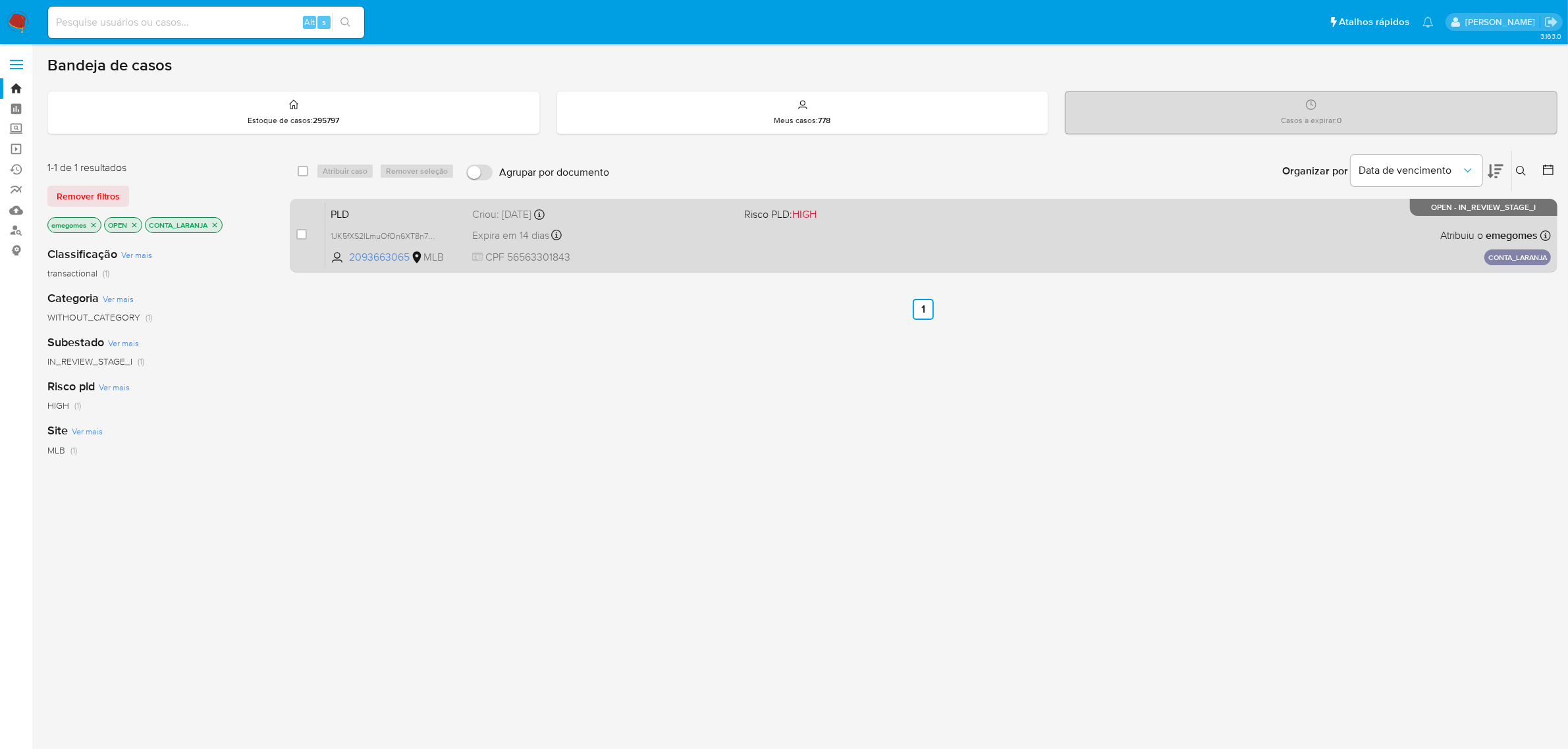
click at [649, 205] on span "Criou: 12/09/2025 Criou: 12/09/2025 16:20:16" at bounding box center [603, 213] width 262 height 17
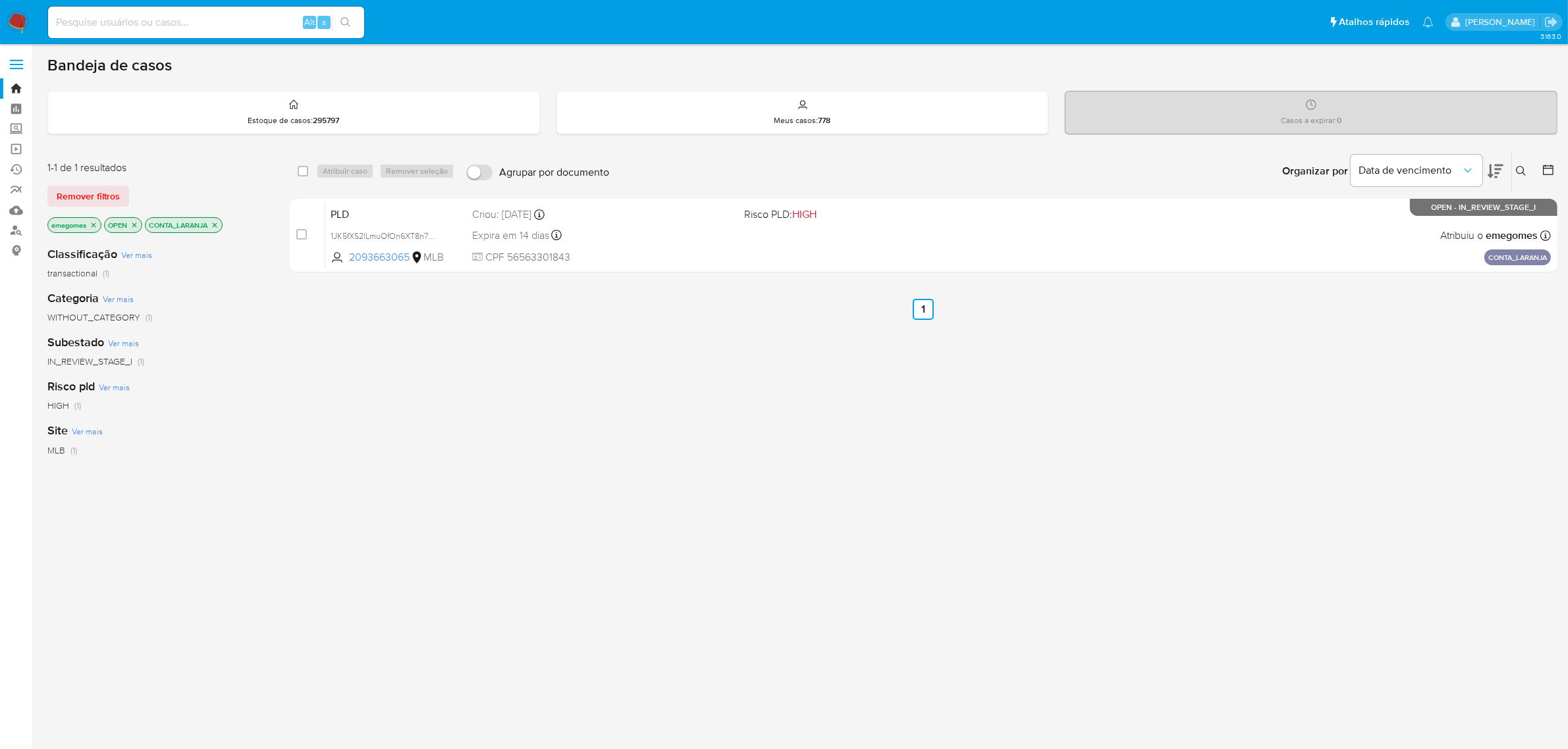
click at [219, 224] on icon "close-filter" at bounding box center [214, 225] width 8 height 8
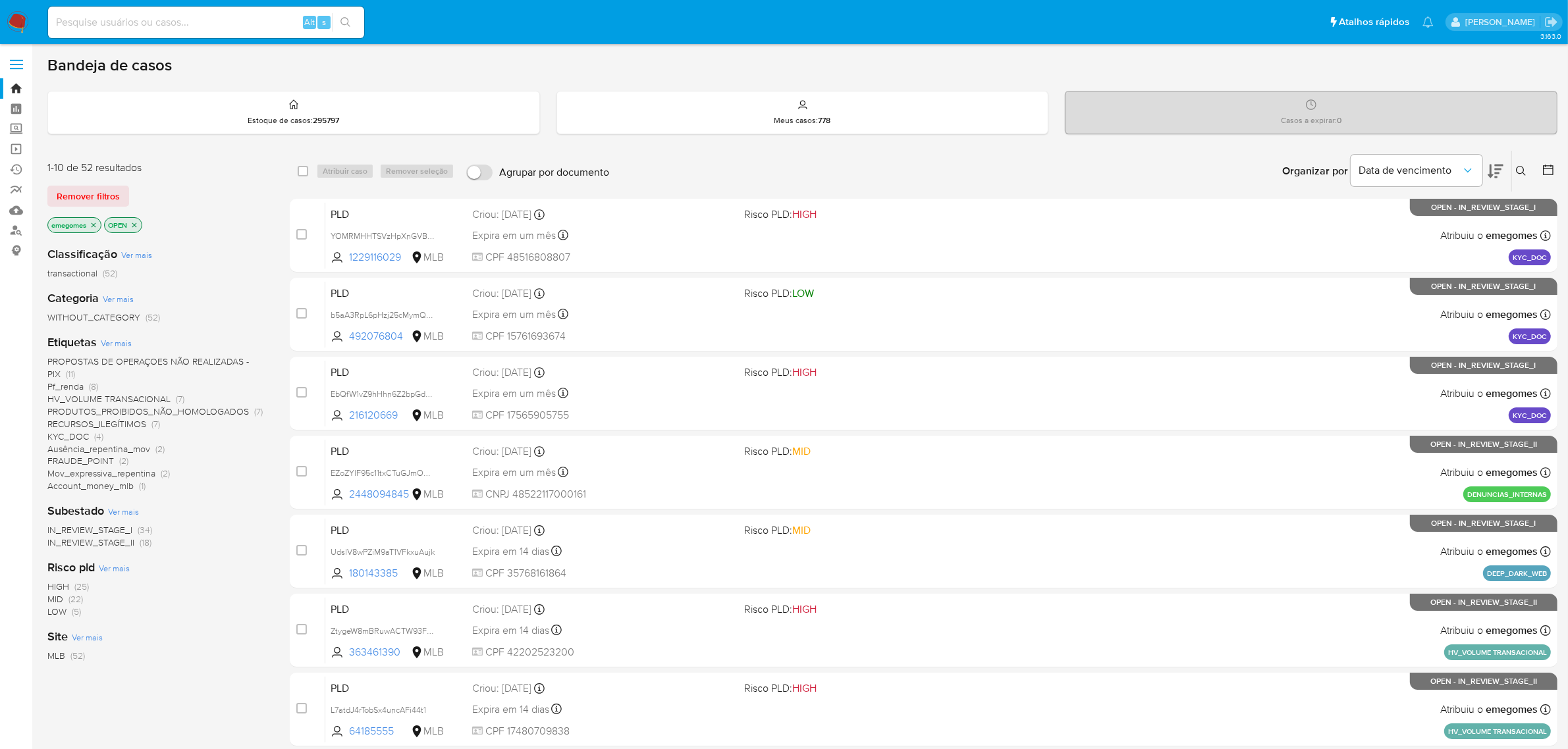
click at [199, 366] on span "PROPOSTAS DE OPERAÇOES NÃO REALIZADAS - PIX" at bounding box center [148, 367] width 202 height 26
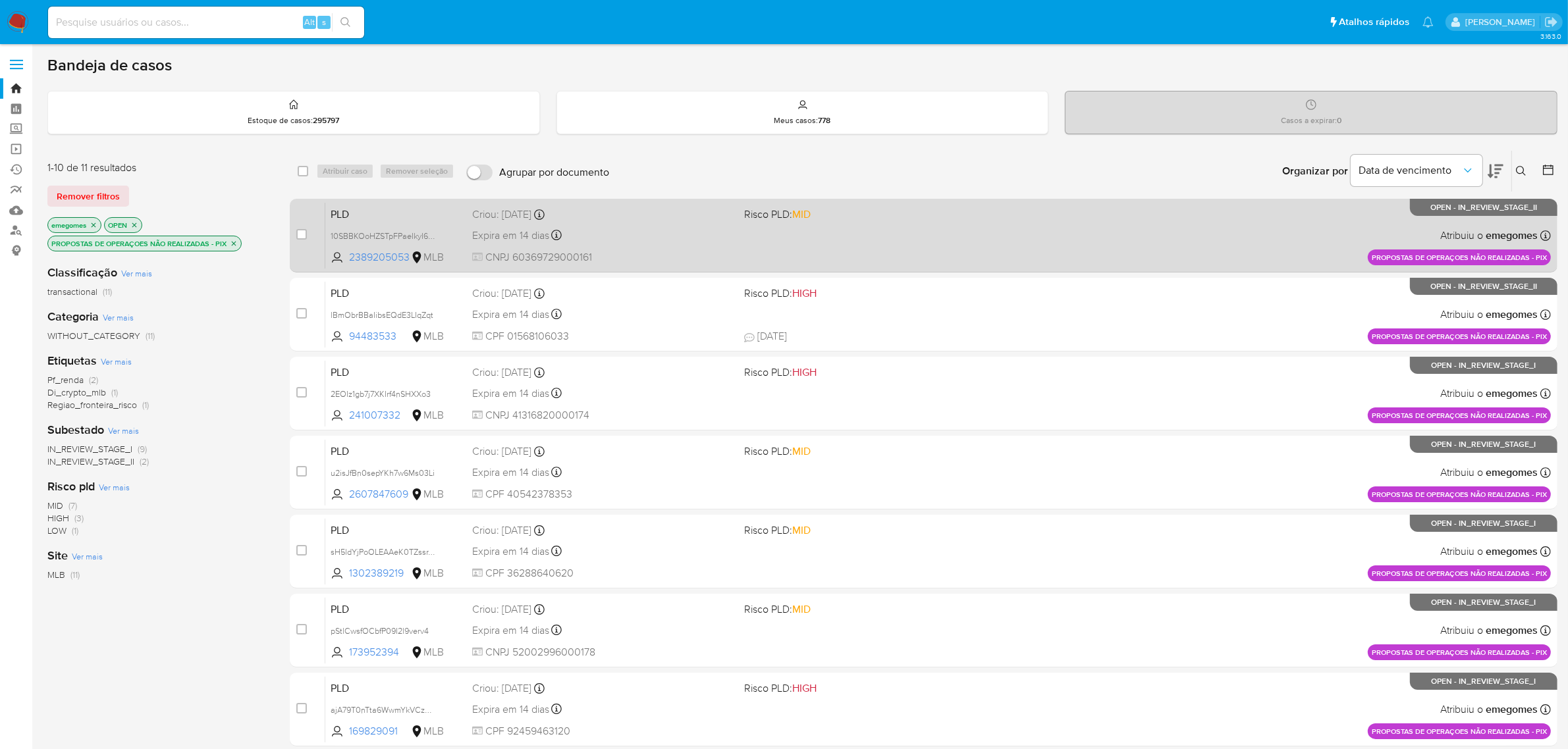
click at [618, 235] on div "Expira em 14 dias Expira em 27/10/2025 16:21:25" at bounding box center [603, 235] width 262 height 18
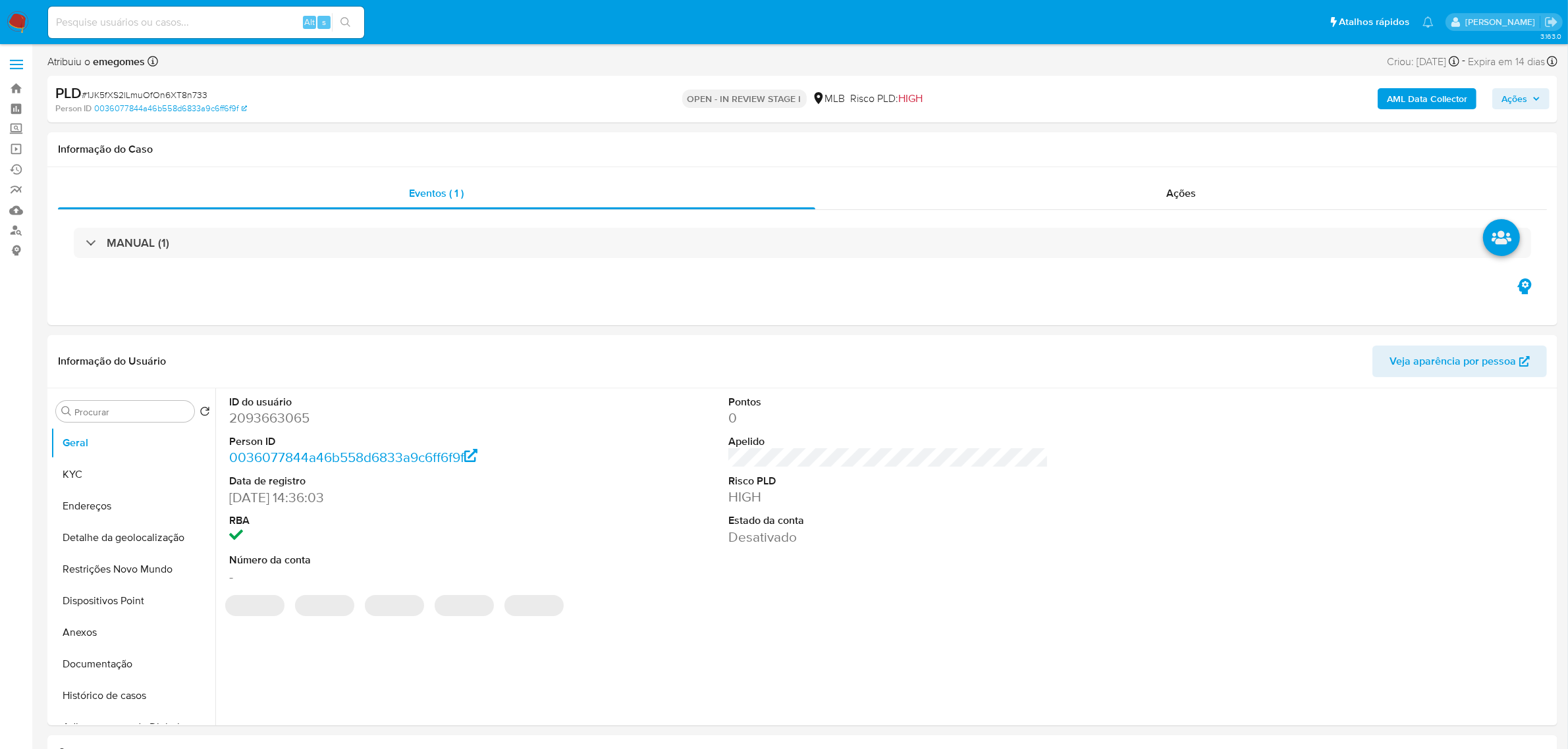
select select "10"
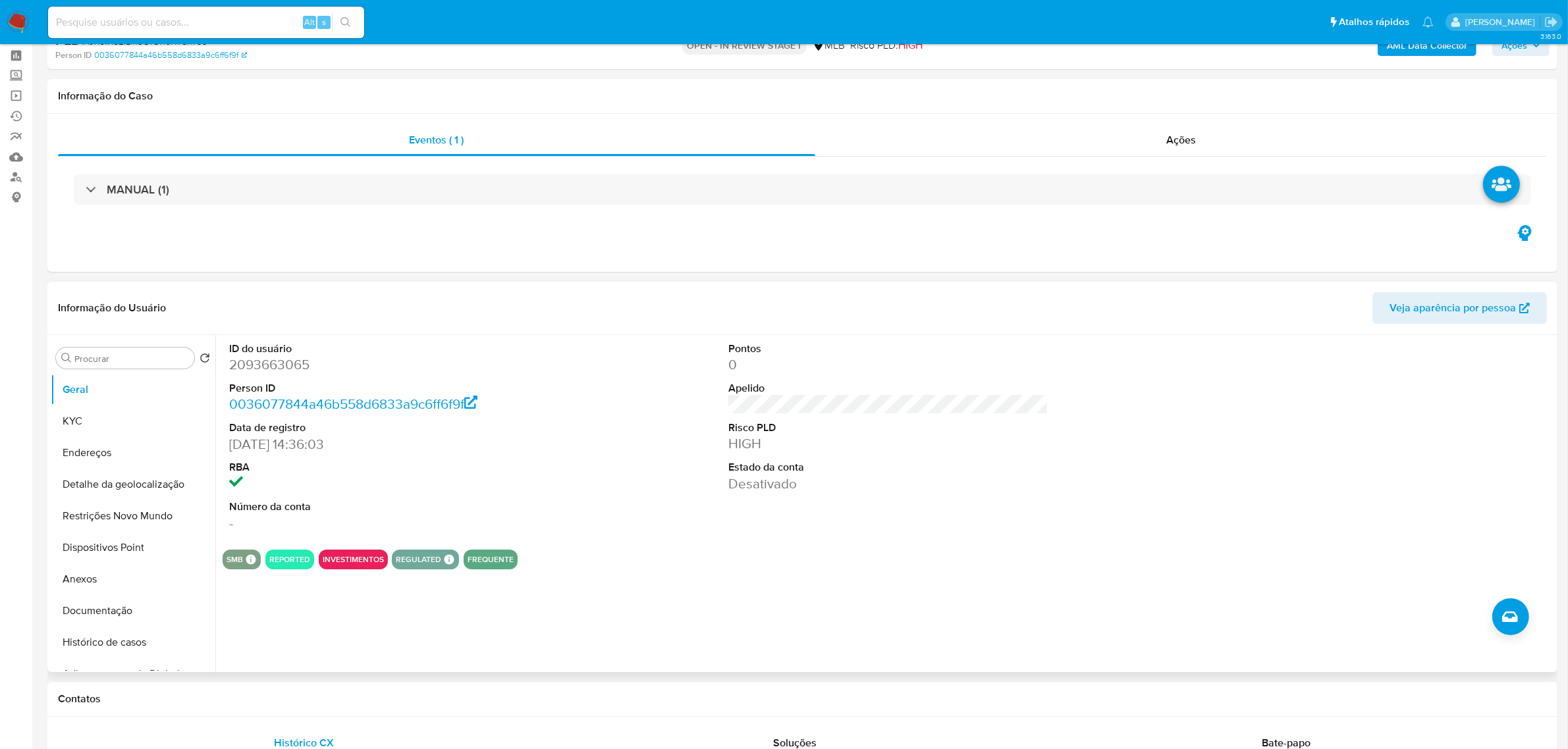
scroll to position [82, 0]
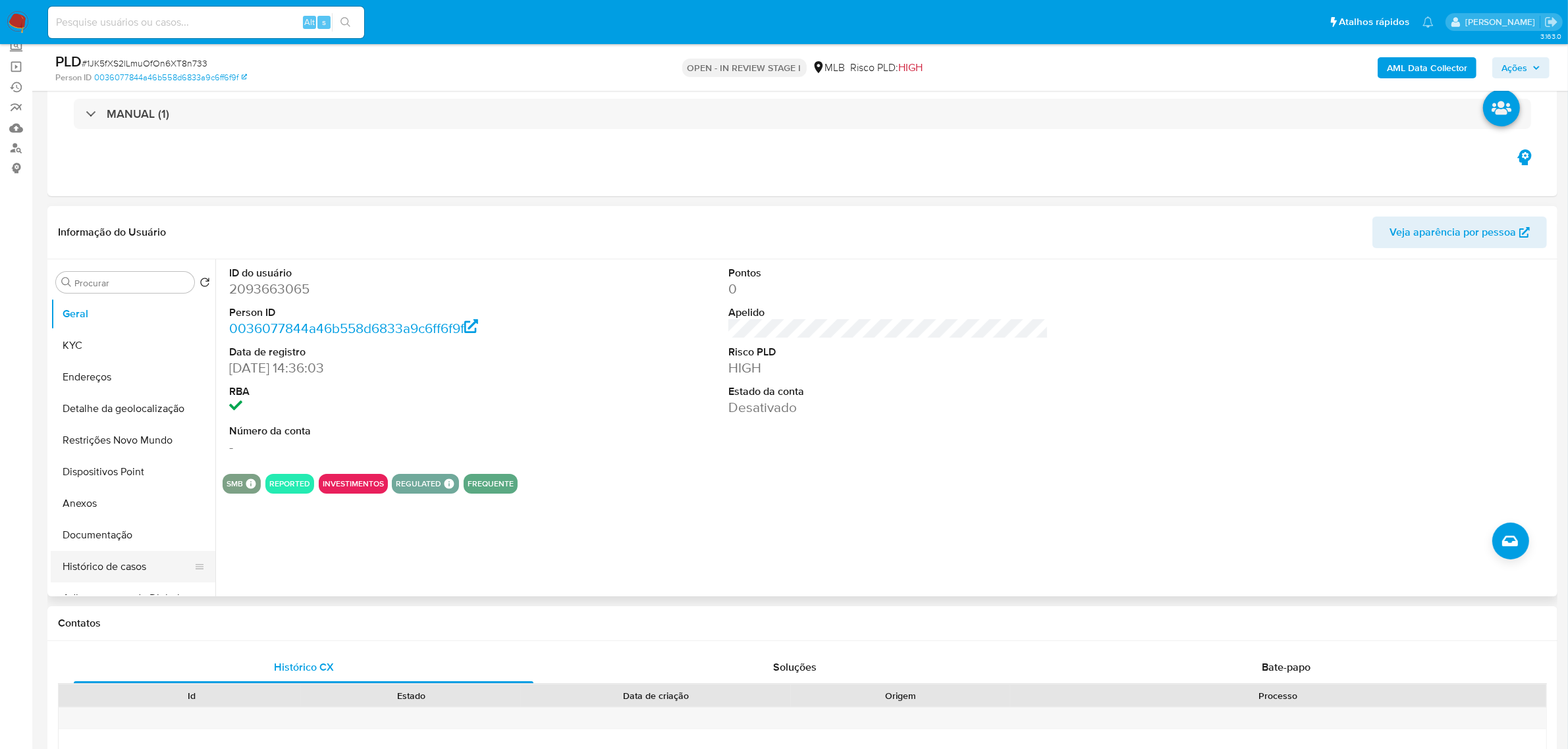
click at [99, 566] on button "Histórico de casos" at bounding box center [127, 567] width 154 height 32
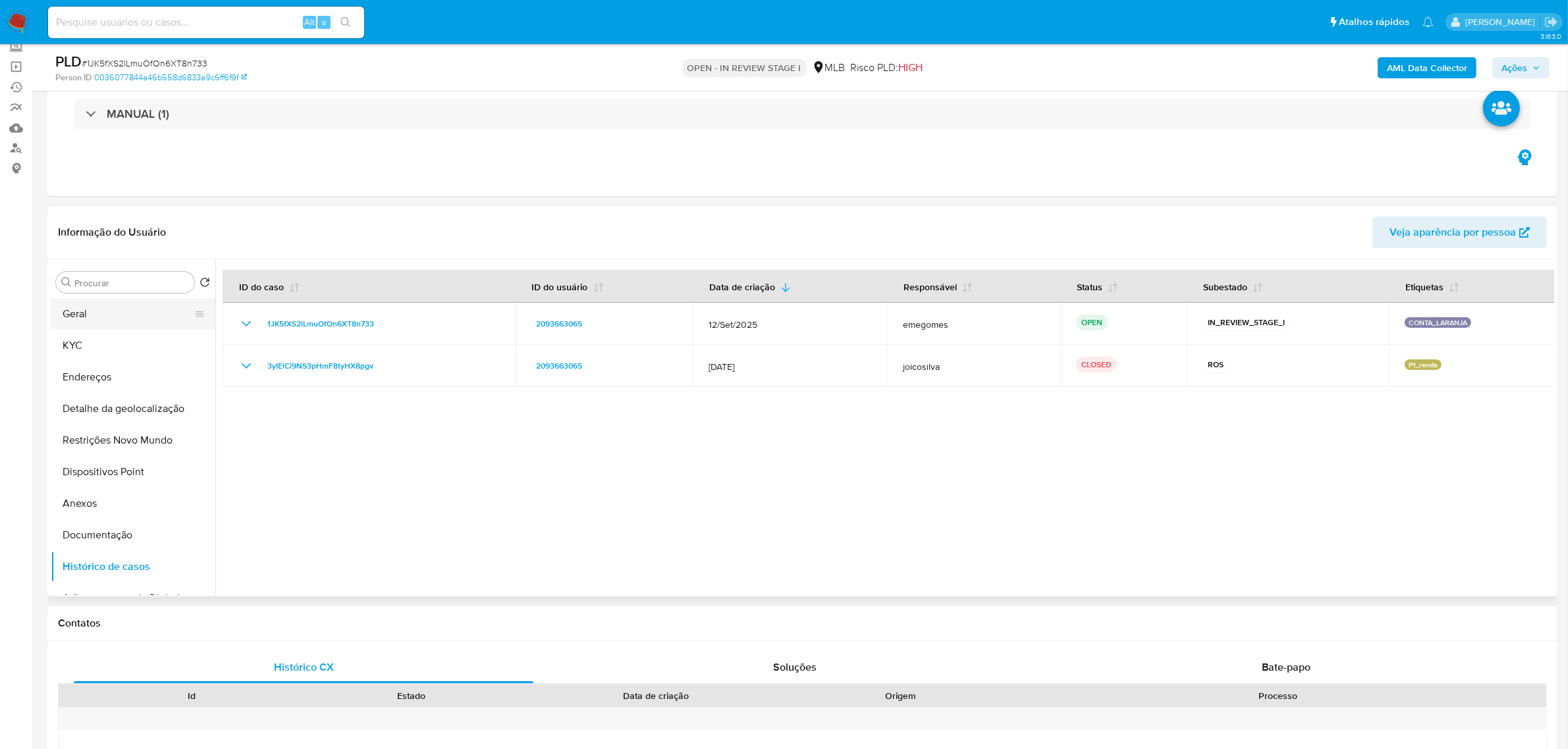
click at [146, 316] on button "Geral" at bounding box center [127, 313] width 154 height 32
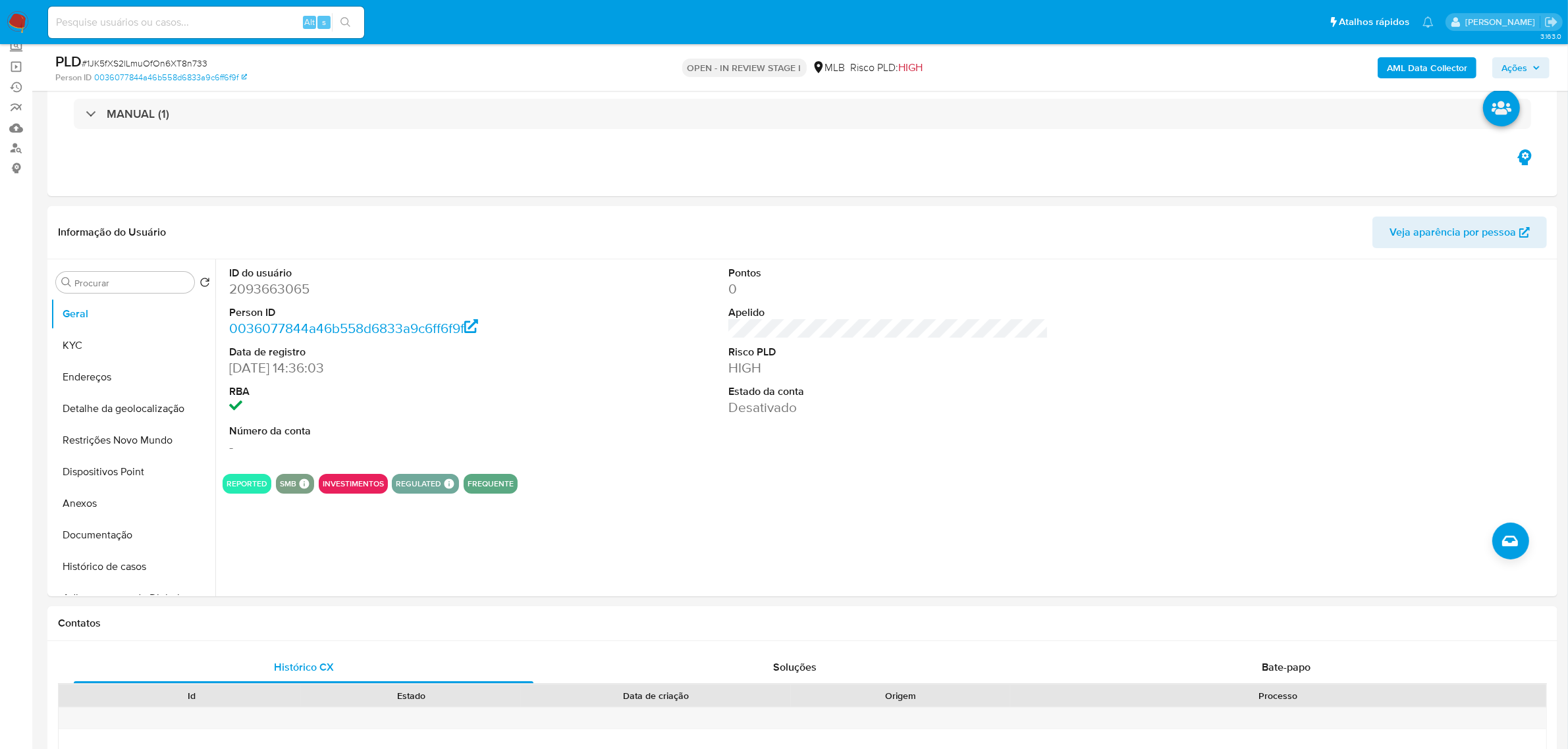
click at [96, 352] on button "KYC" at bounding box center [127, 345] width 154 height 32
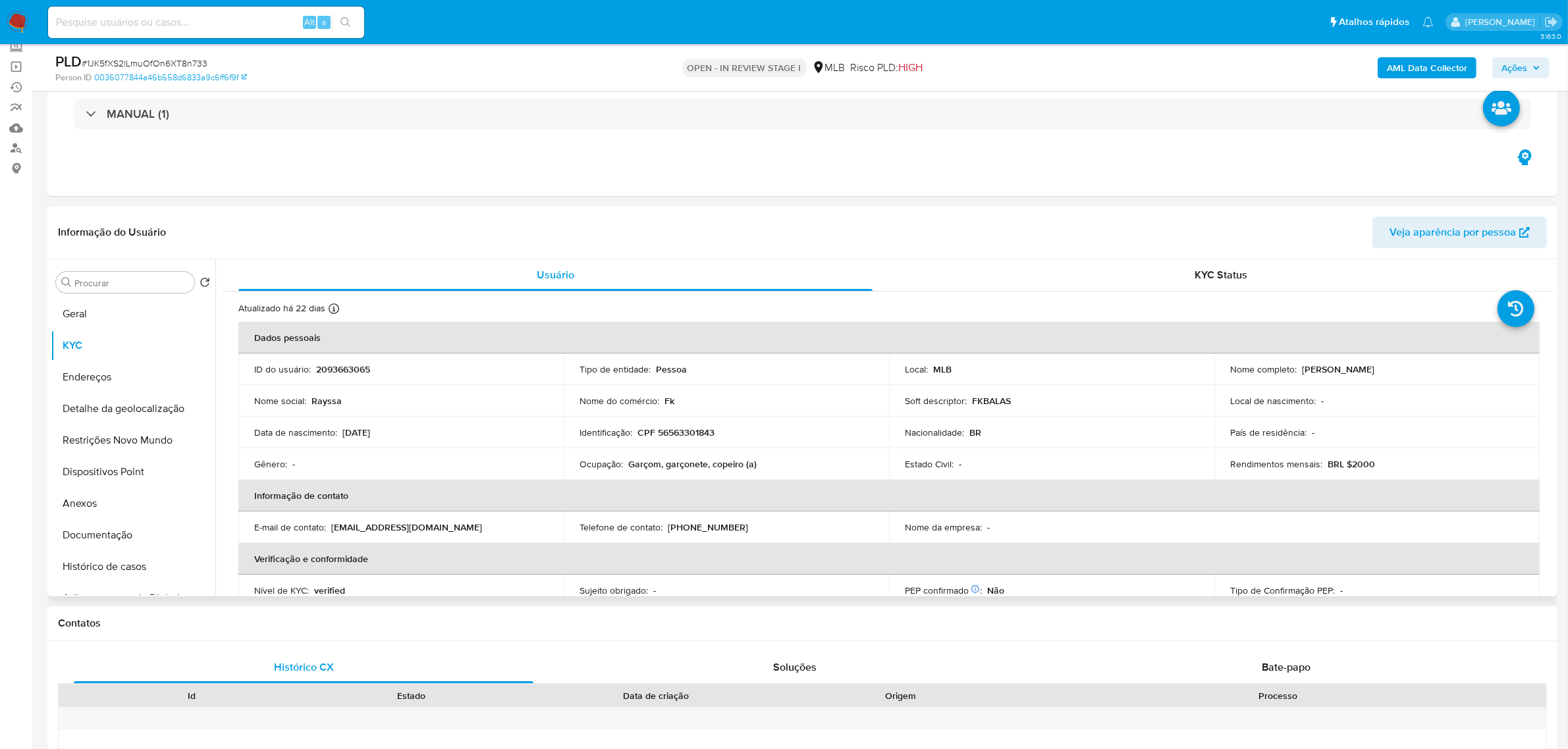
click at [469, 415] on td "Nome social : Rayssa" at bounding box center [401, 400] width 325 height 32
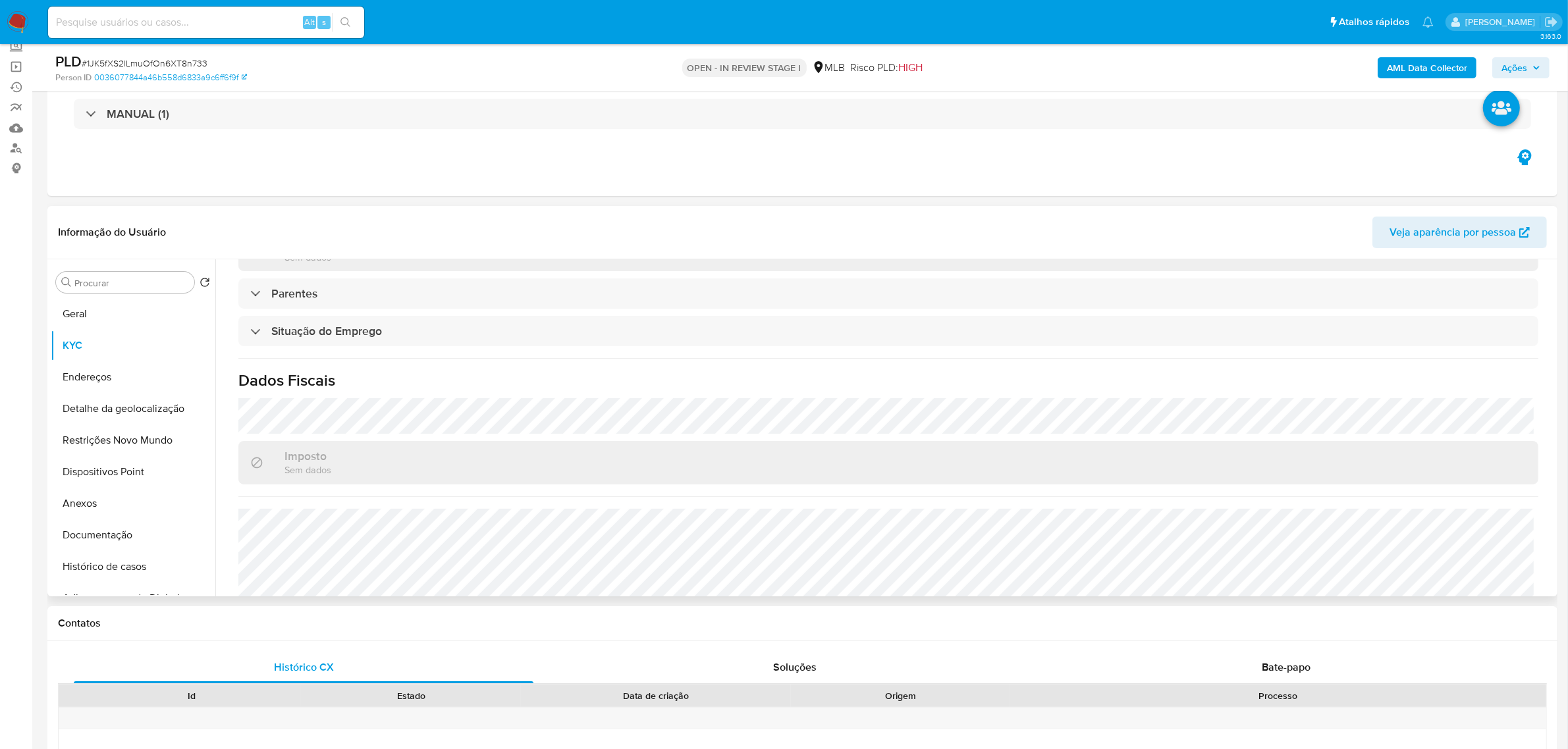
scroll to position [547, 0]
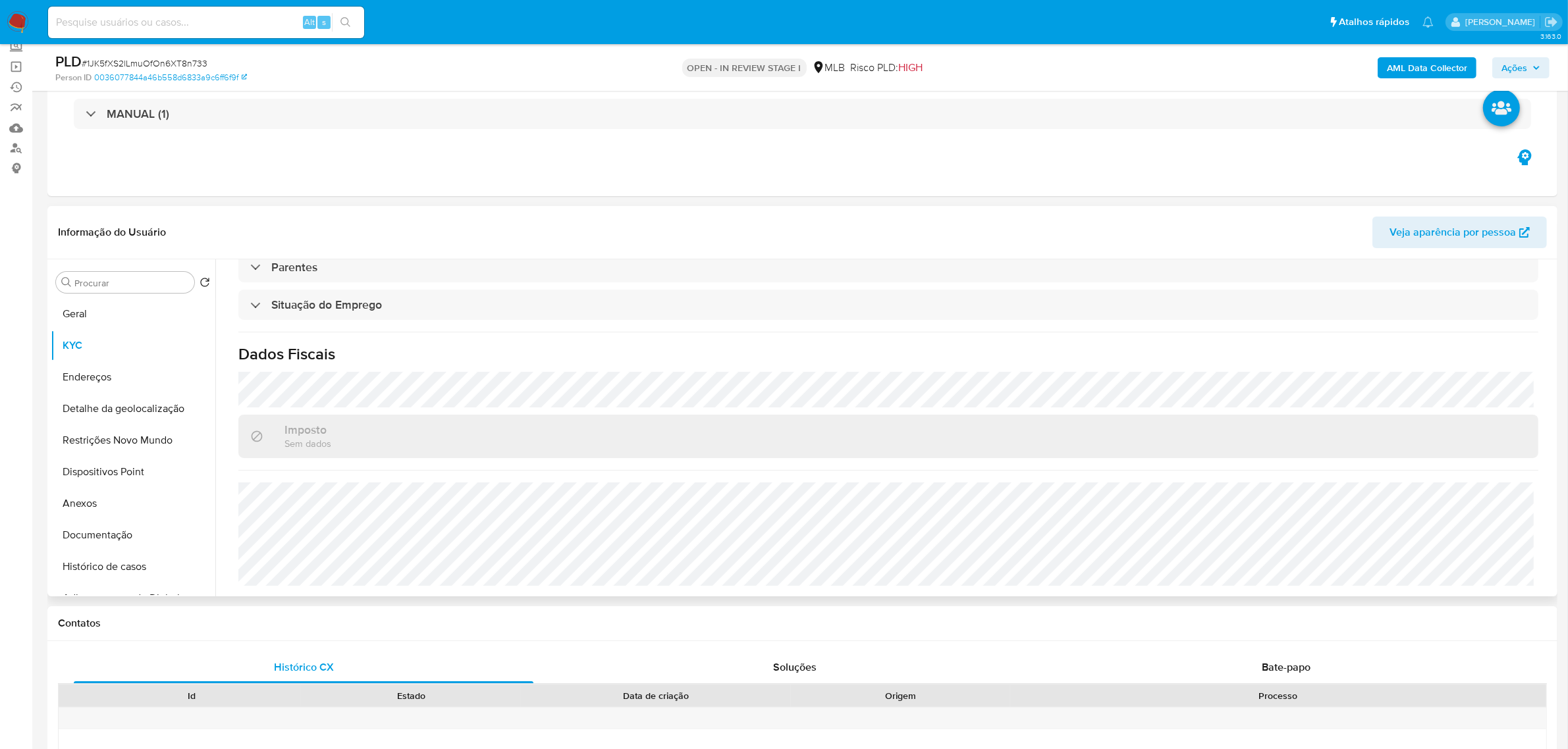
click at [399, 367] on div "Atualizado há 22 dias Criado: 13/11/2024 15:36:04 Atualizado: 21/09/2025 15:15:…" at bounding box center [888, 170] width 1332 height 853
click at [116, 387] on button "Endereços" at bounding box center [127, 377] width 154 height 32
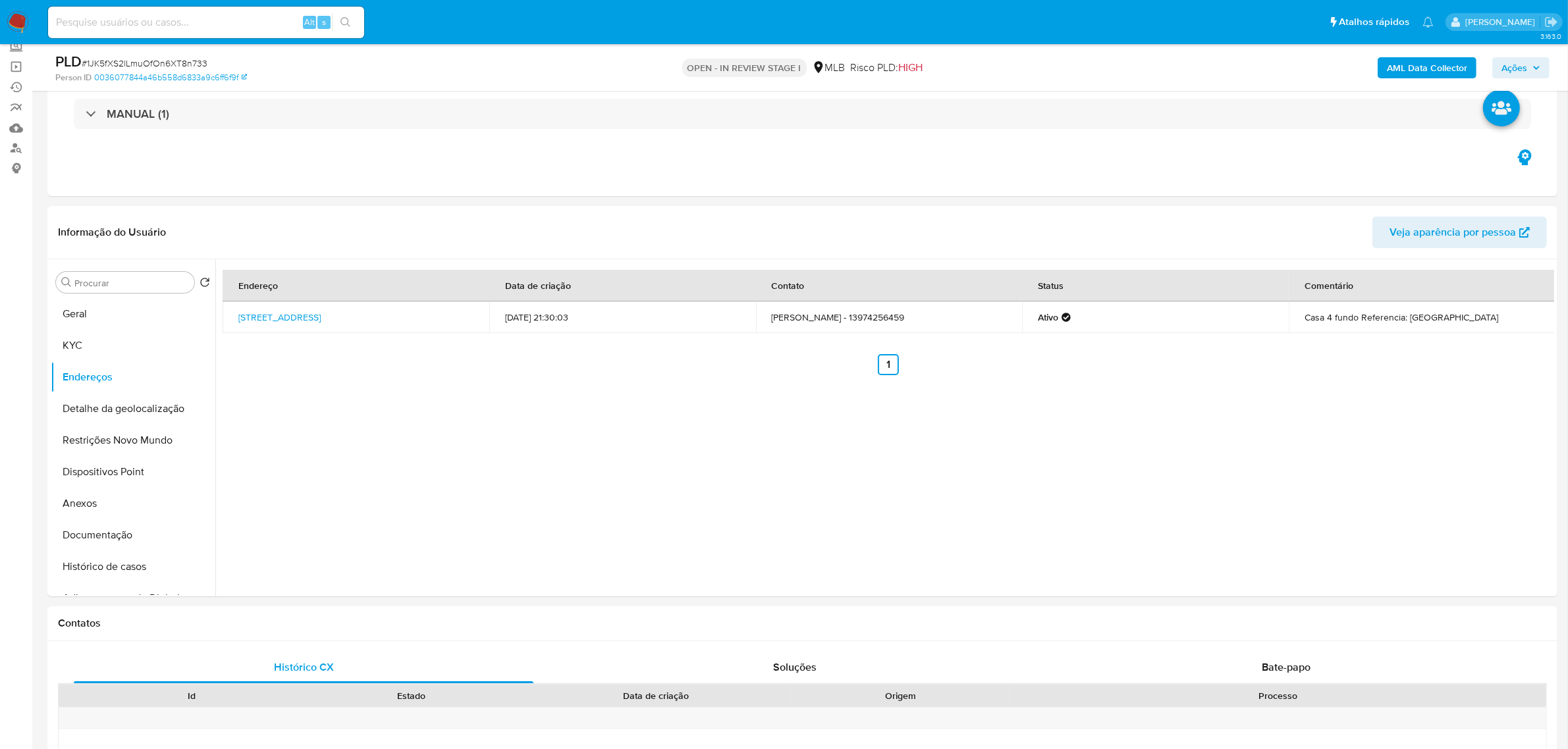
click at [130, 418] on button "Detalhe da geolocalização" at bounding box center [127, 408] width 154 height 32
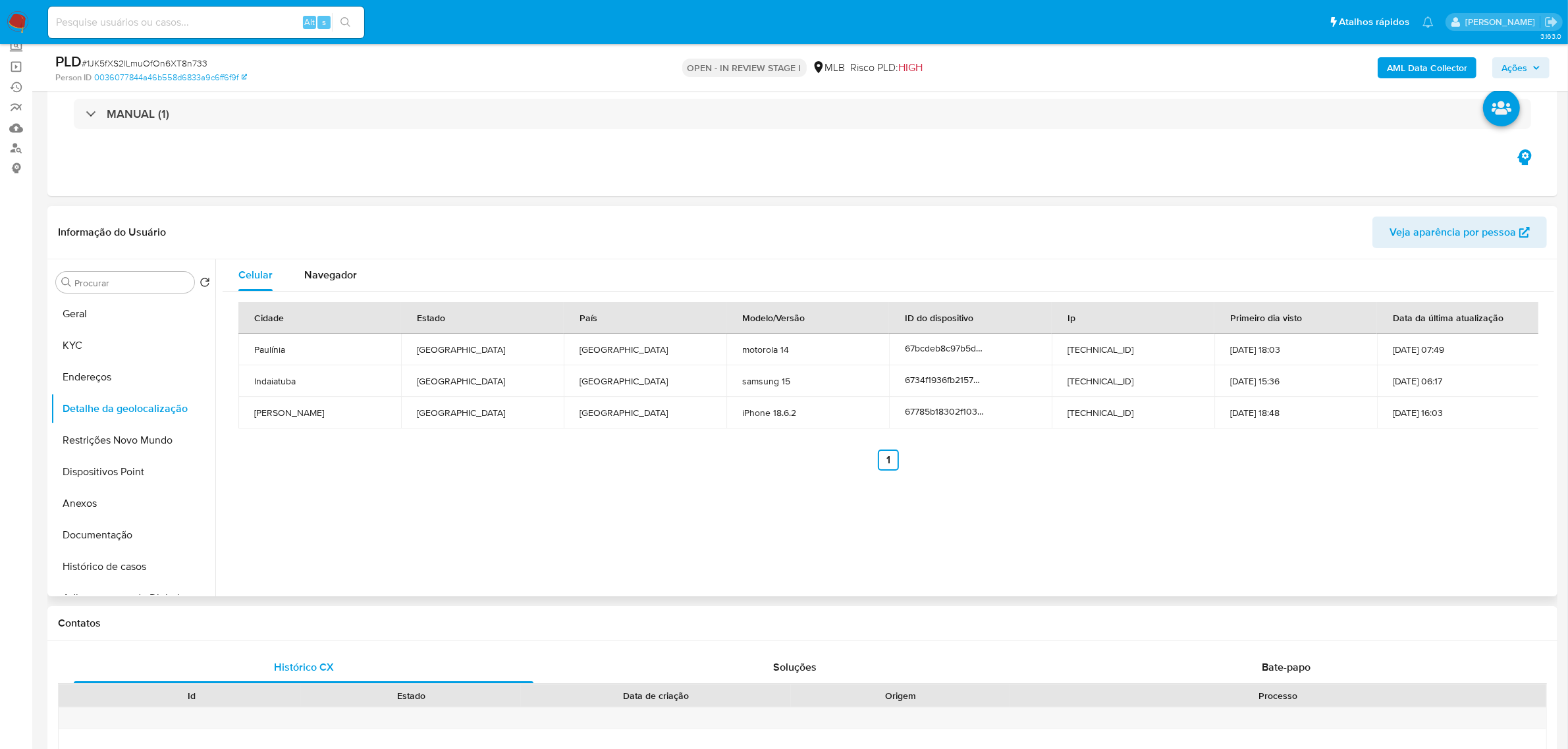
click at [346, 212] on div "Informação do Usuário Veja aparência por pessoa" at bounding box center [802, 232] width 1510 height 53
drag, startPoint x: 79, startPoint y: 442, endPoint x: 61, endPoint y: 448, distance: 19.0
click at [79, 442] on button "Restrições Novo Mundo" at bounding box center [127, 440] width 154 height 32
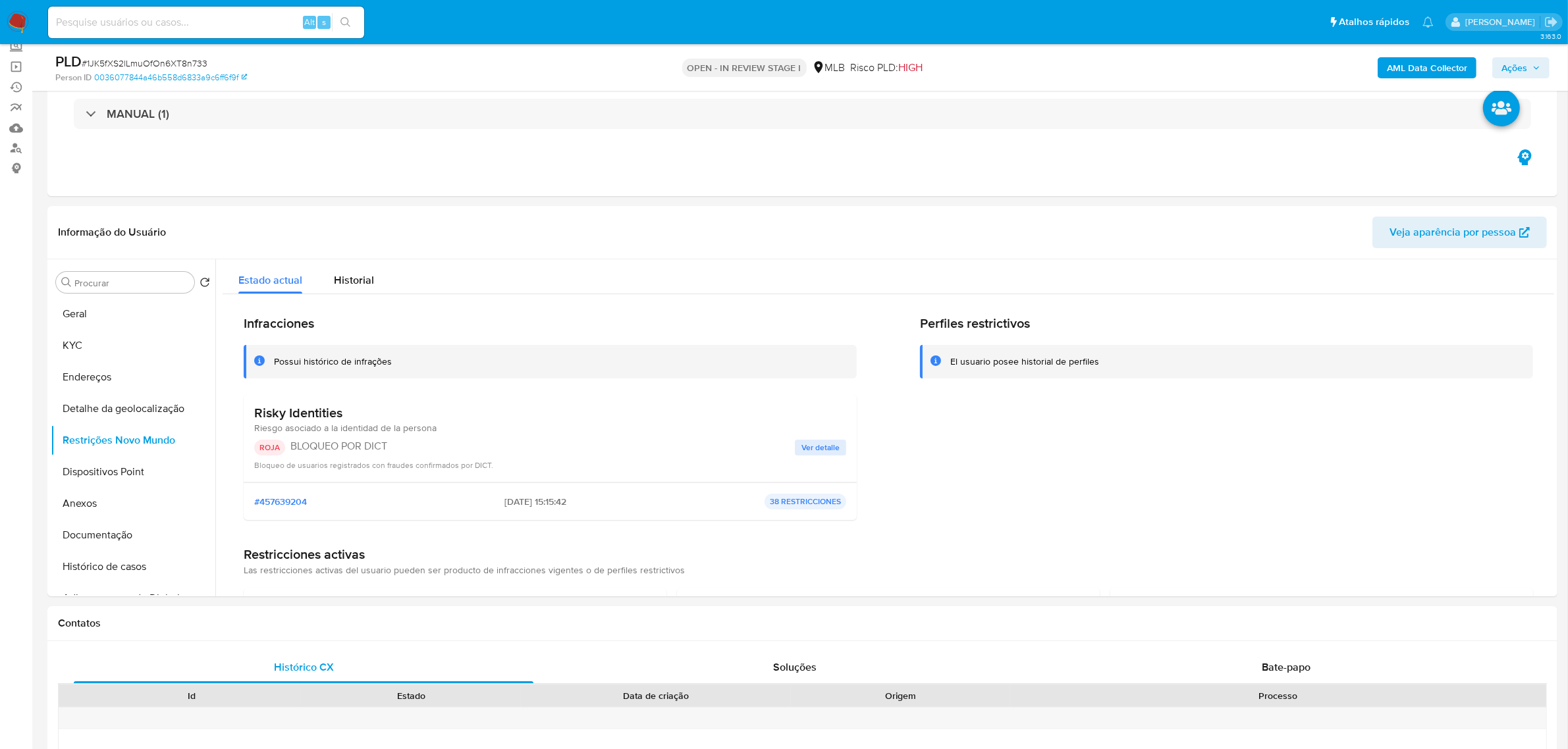
click at [125, 471] on button "Dispositivos Point" at bounding box center [127, 472] width 154 height 32
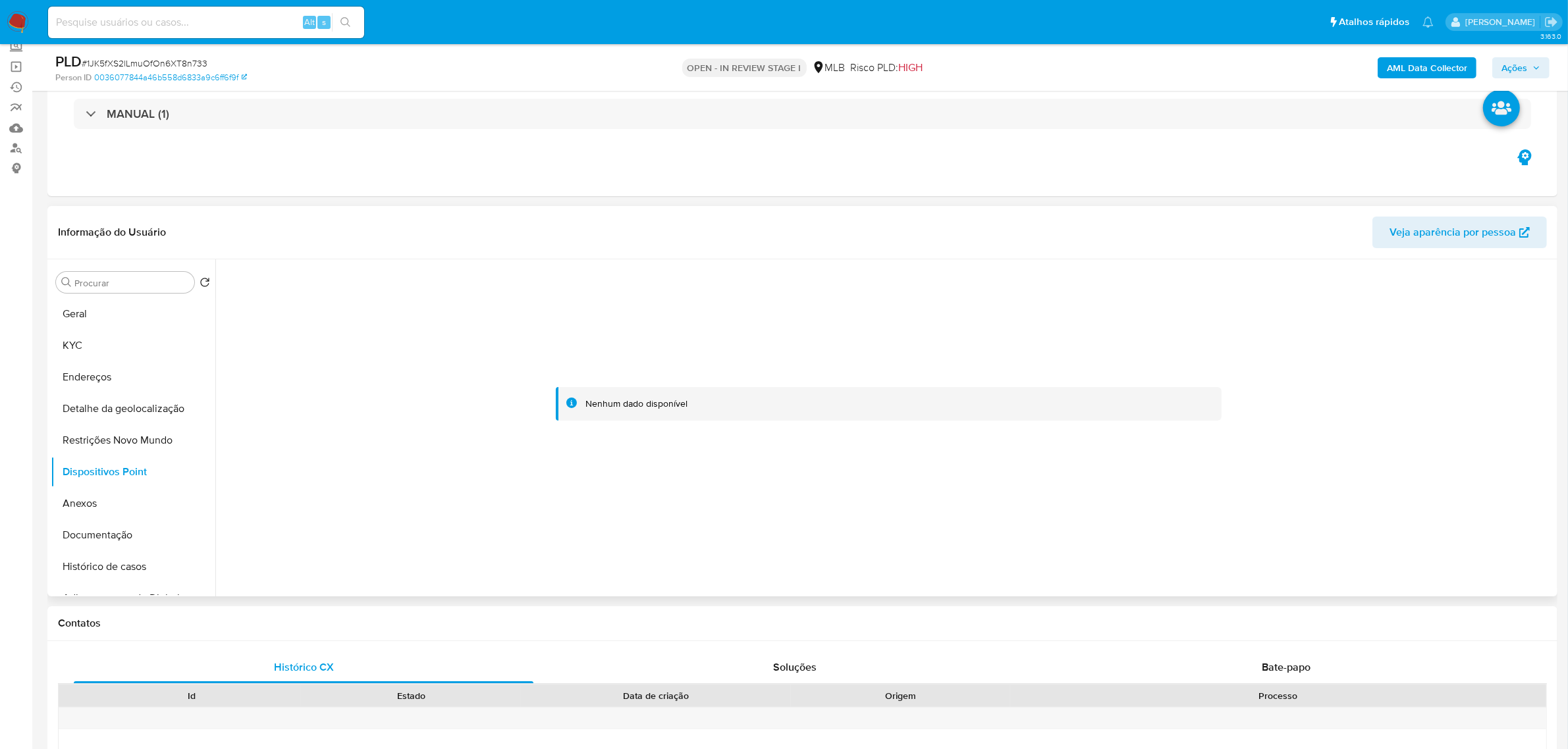
click at [398, 221] on header "Informação do Usuário Veja aparência por pessoa" at bounding box center [802, 232] width 1488 height 32
click at [90, 339] on button "KYC" at bounding box center [127, 345] width 154 height 32
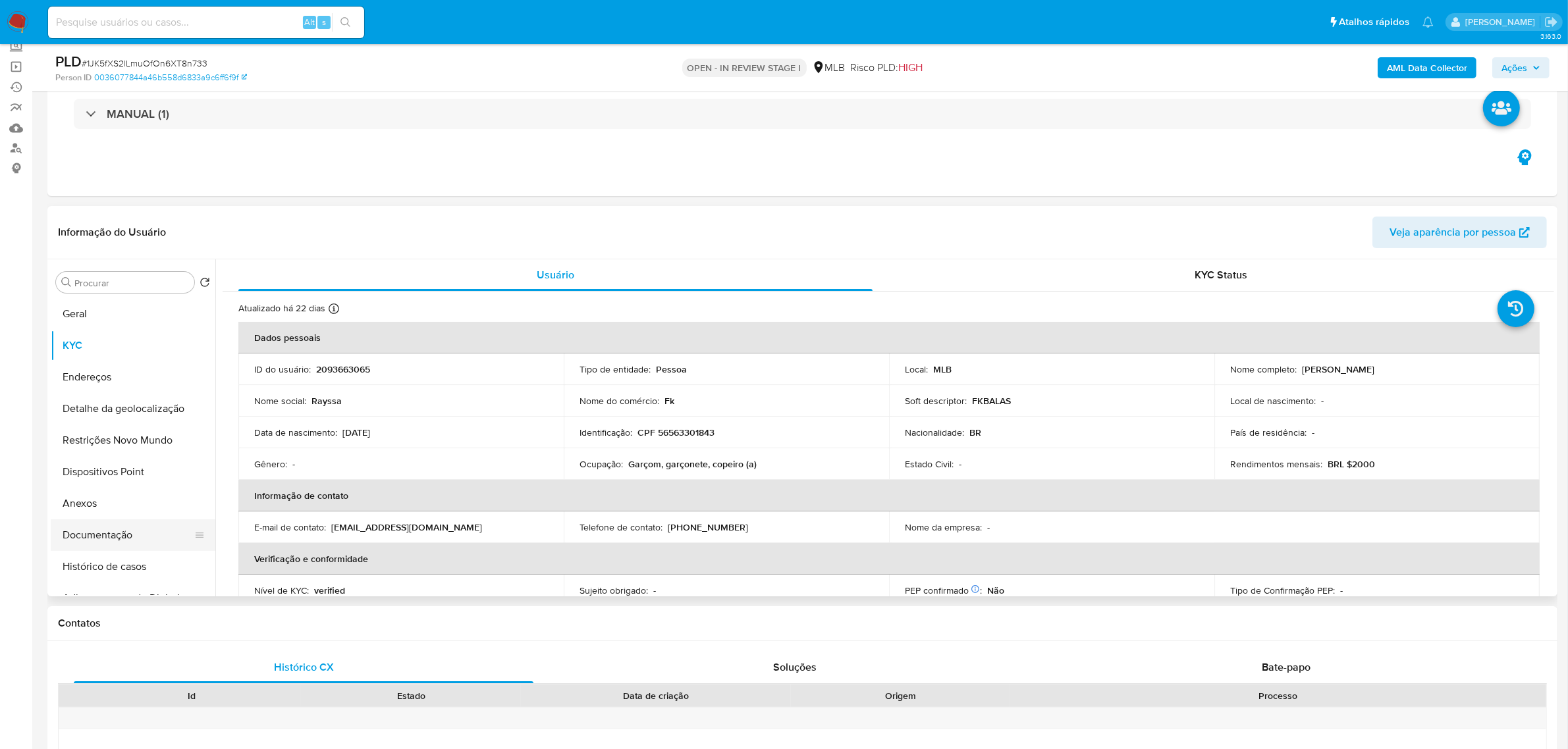
click at [132, 539] on button "Documentação" at bounding box center [127, 535] width 154 height 32
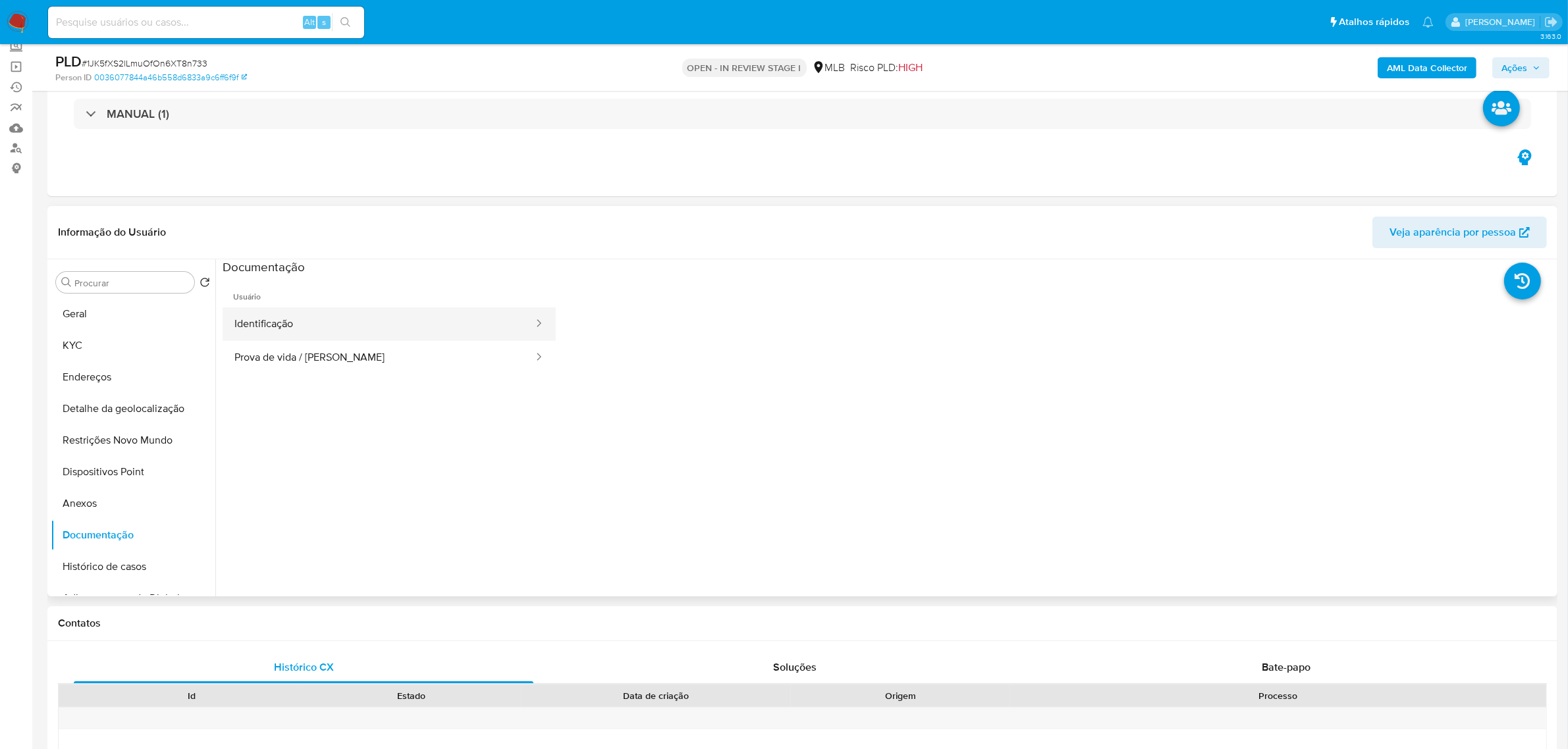
click at [282, 322] on button "Identificação" at bounding box center [378, 324] width 312 height 34
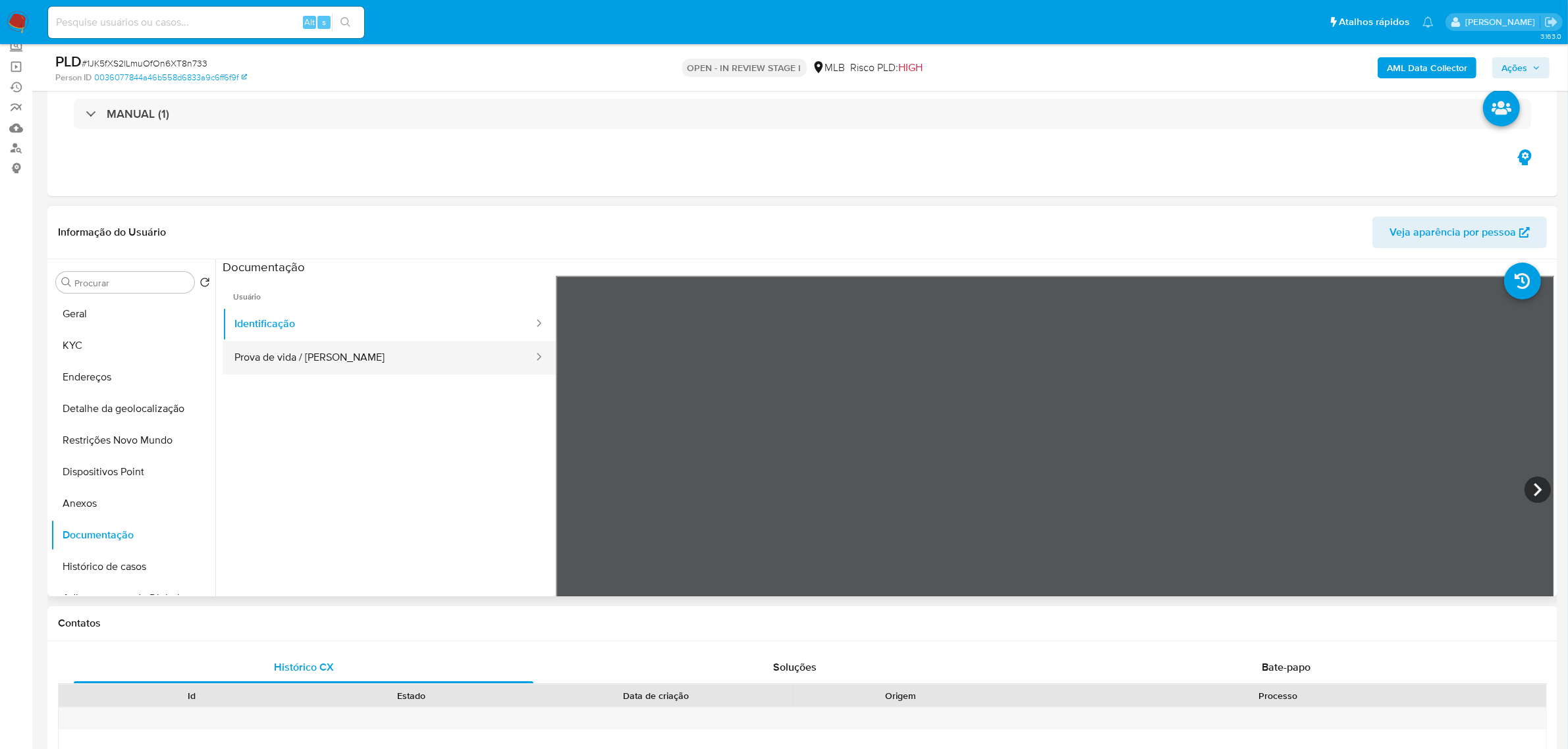
click at [278, 359] on button "Prova de vida / Selfie" at bounding box center [378, 358] width 312 height 34
click at [87, 350] on button "KYC" at bounding box center [127, 345] width 154 height 32
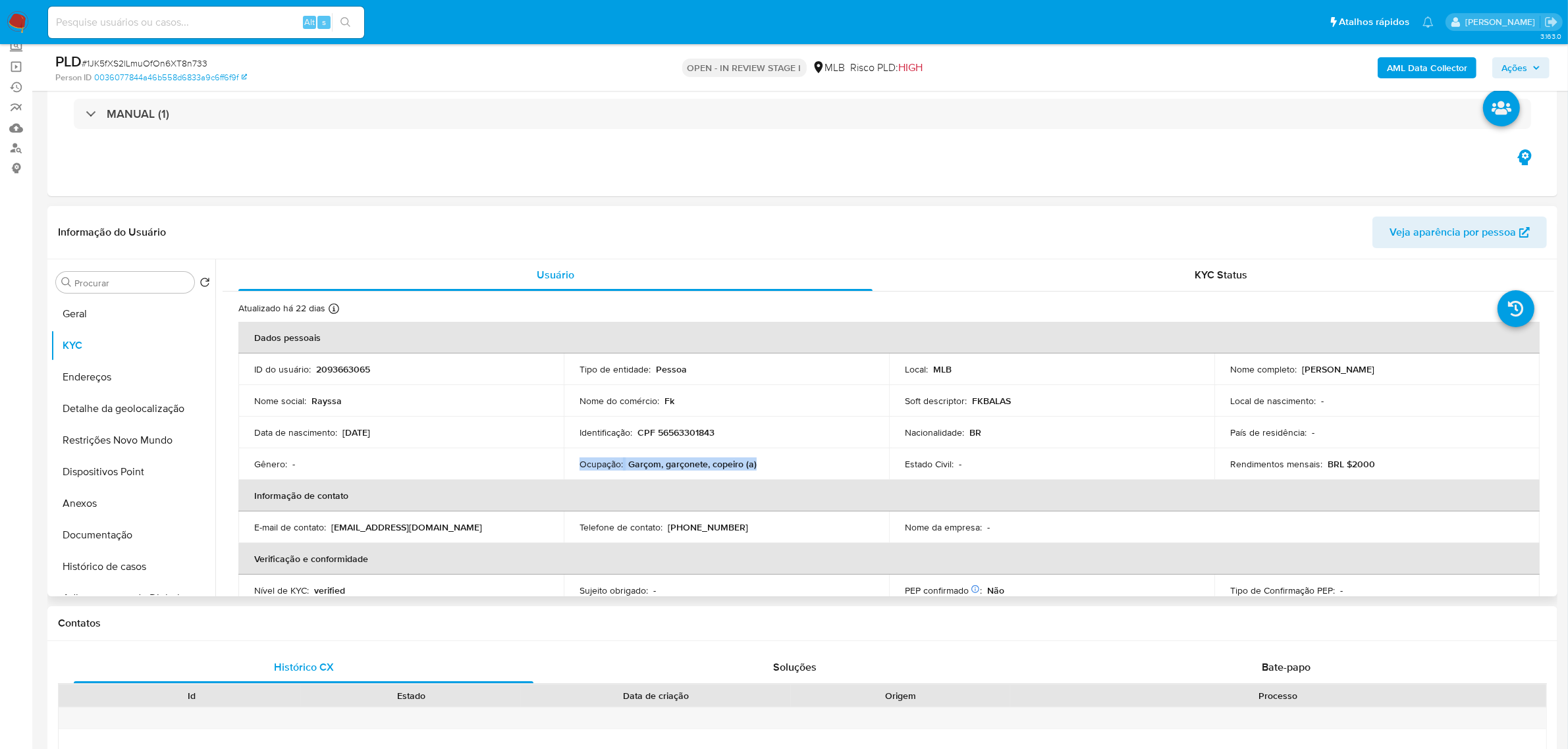
drag, startPoint x: 770, startPoint y: 468, endPoint x: 573, endPoint y: 464, distance: 197.0
click at [573, 464] on td "Ocupação : Garçom, garçonete, copeiro (a)" at bounding box center [727, 464] width 325 height 32
copy div "Ocupação : Garçom, garçonete, copeiro (a)"
click at [114, 508] on button "Anexos" at bounding box center [127, 503] width 154 height 32
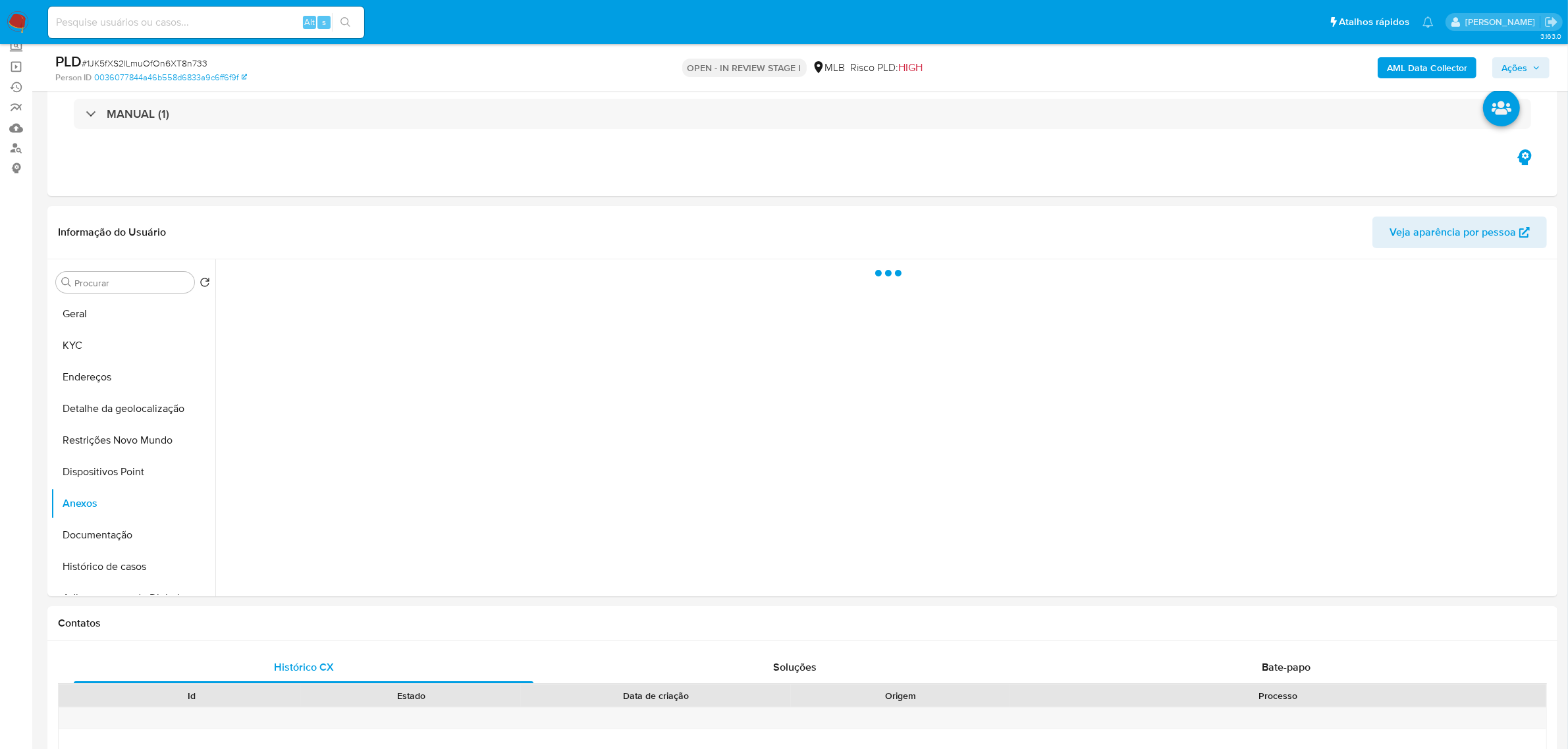
click at [1427, 69] on b "AML Data Collector" at bounding box center [1427, 68] width 80 height 21
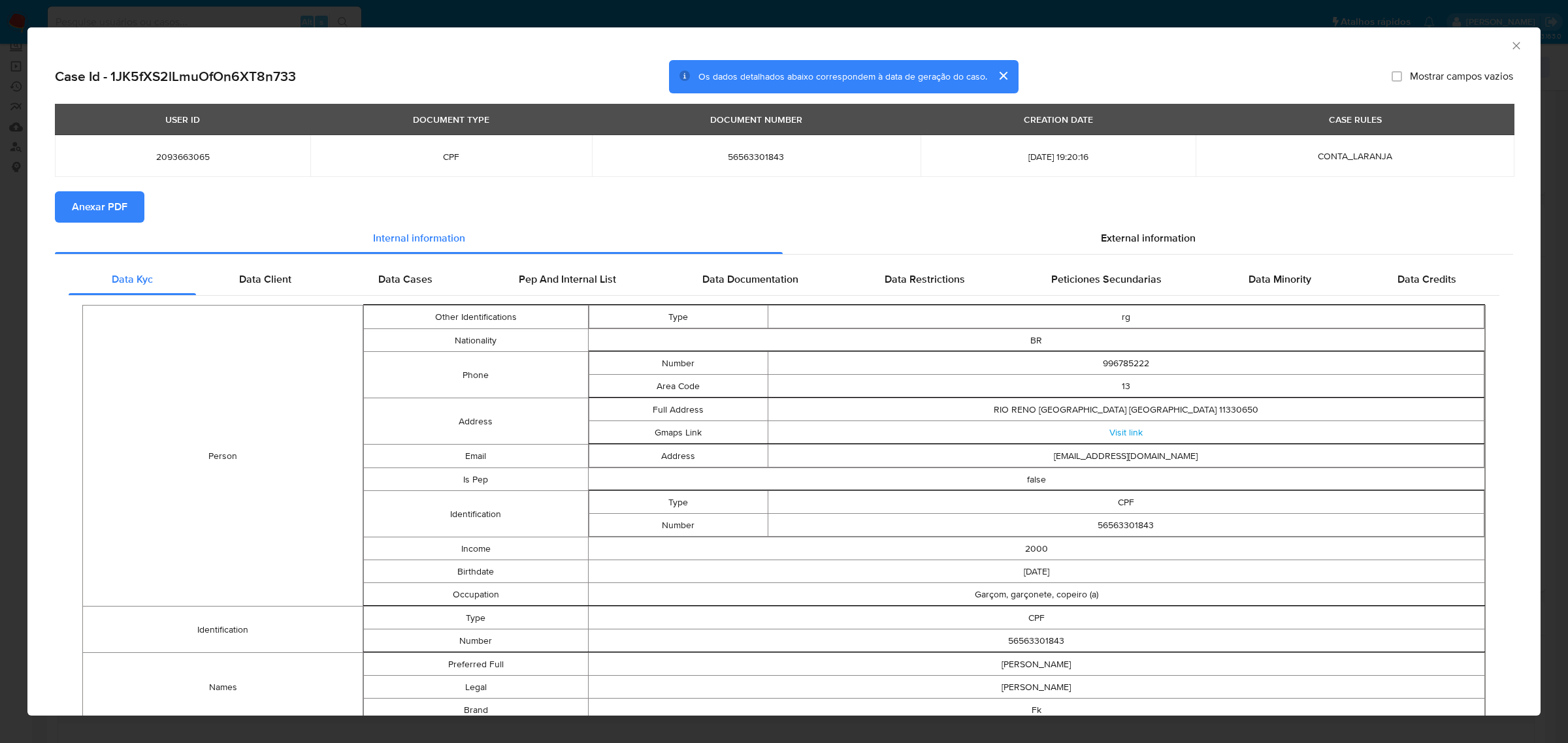
click at [104, 214] on span "Anexar PDF" at bounding box center [99, 207] width 56 height 28
click at [1512, 47] on icon "Fechar a janela" at bounding box center [1516, 45] width 7 height 7
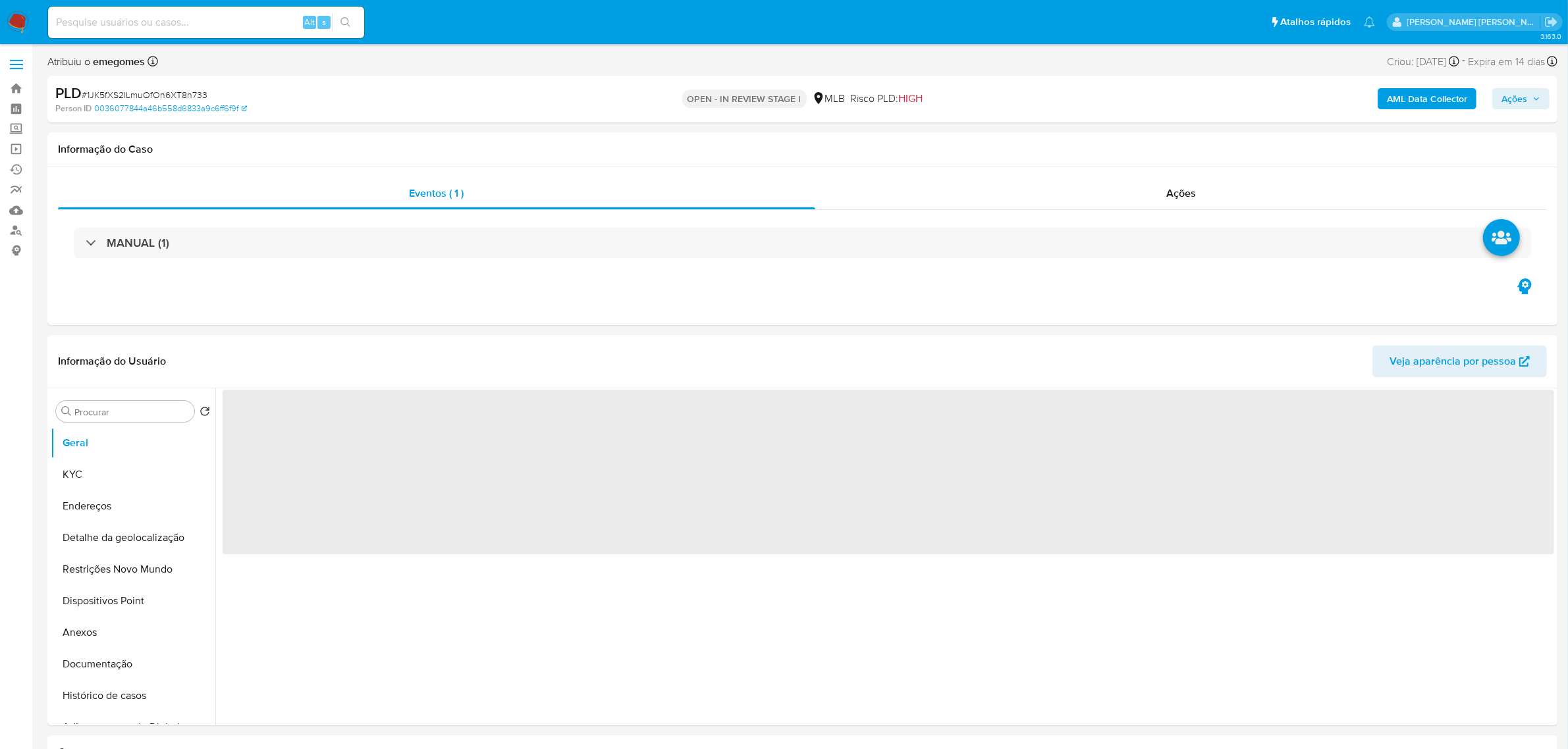
select select "10"
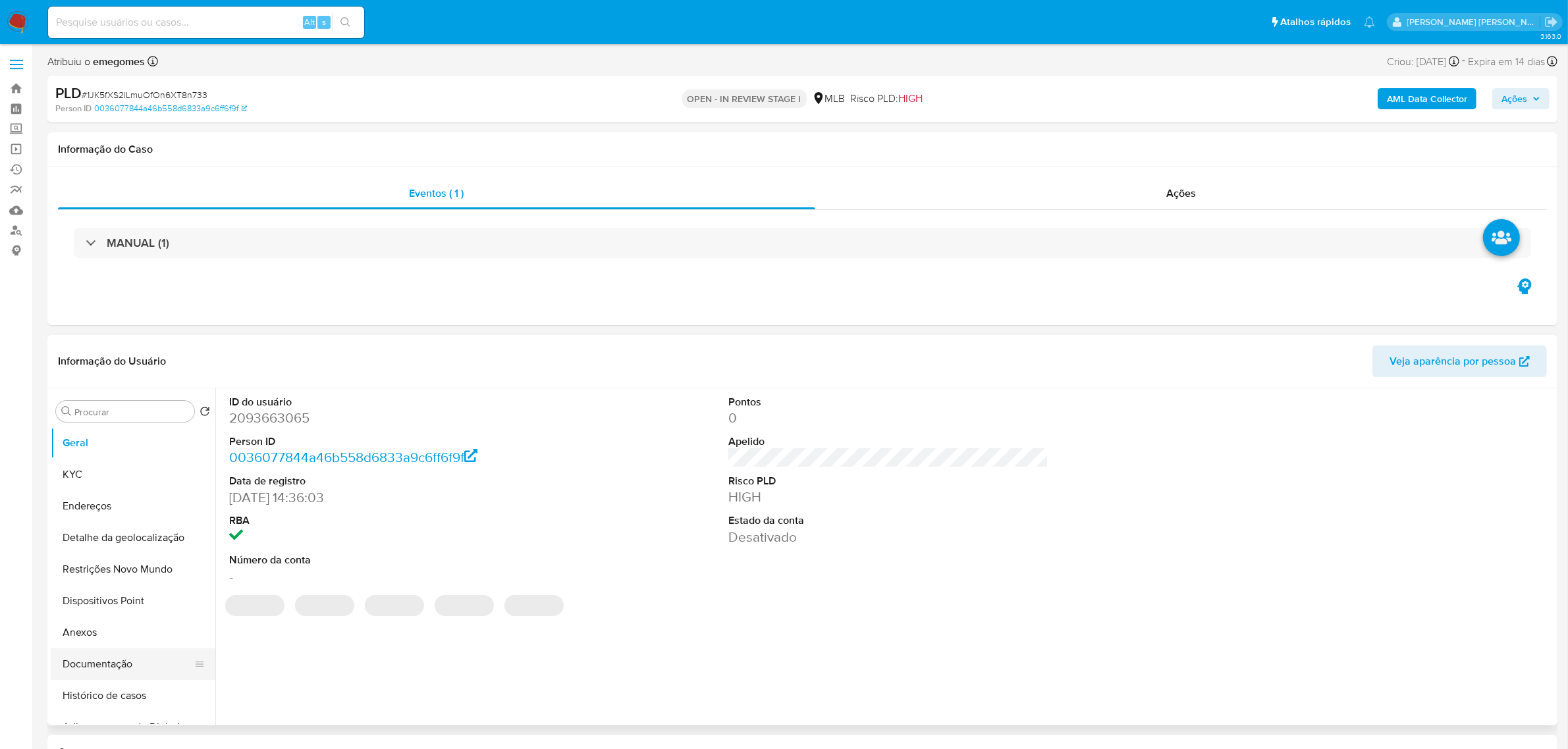
click at [119, 669] on button "Documentação" at bounding box center [127, 664] width 154 height 32
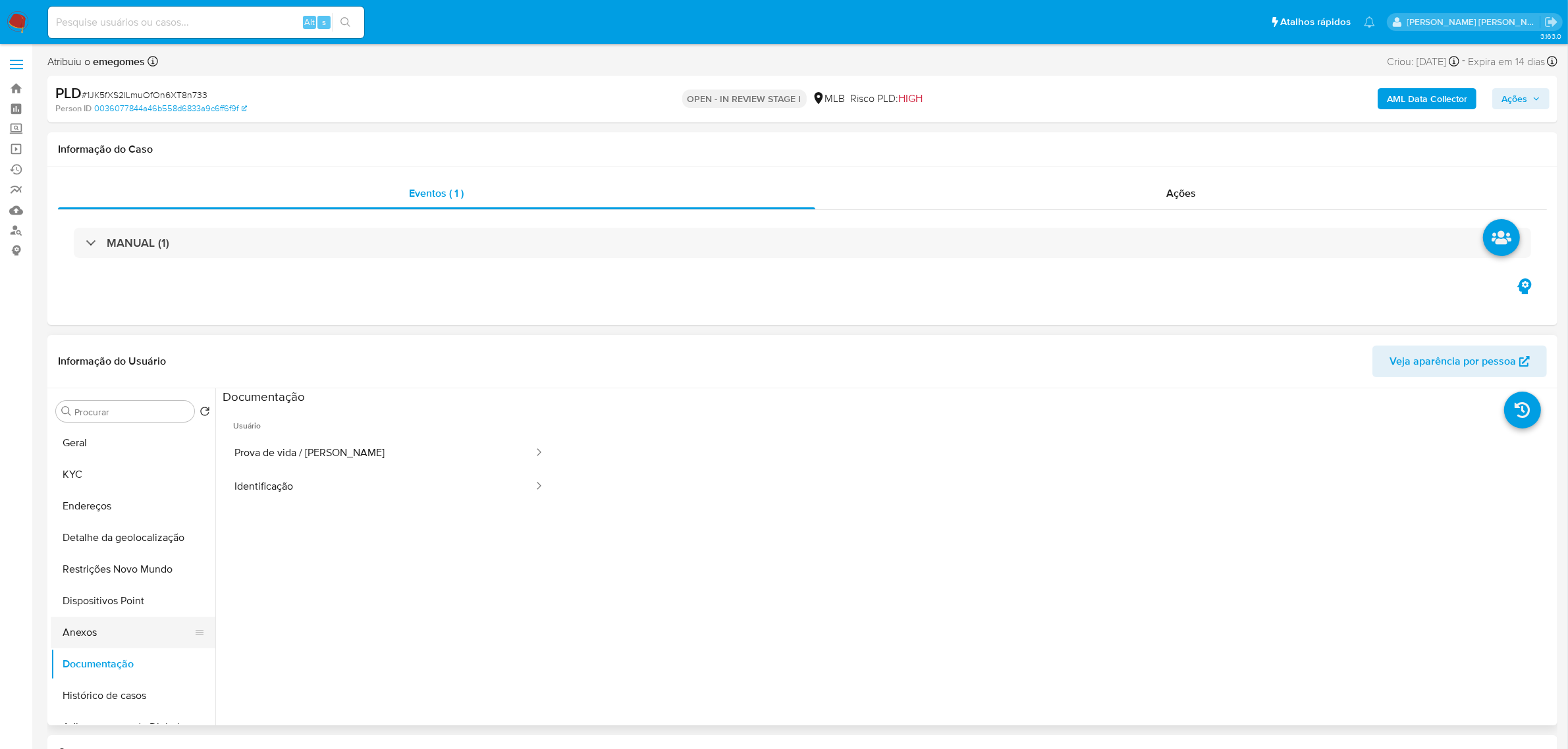
click at [94, 626] on button "Anexos" at bounding box center [127, 632] width 154 height 32
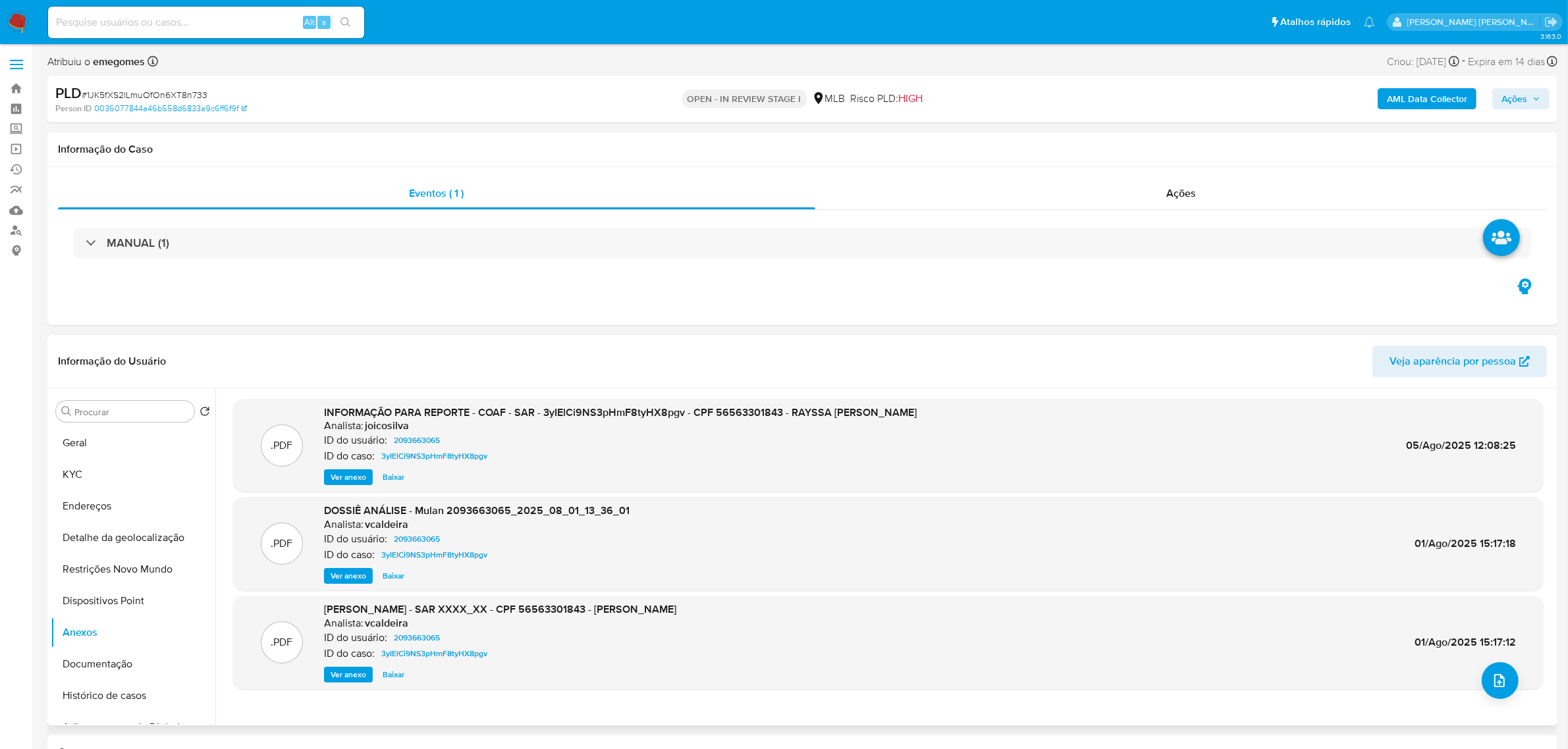
click at [354, 480] on span "Ver anexo" at bounding box center [348, 478] width 35 height 13
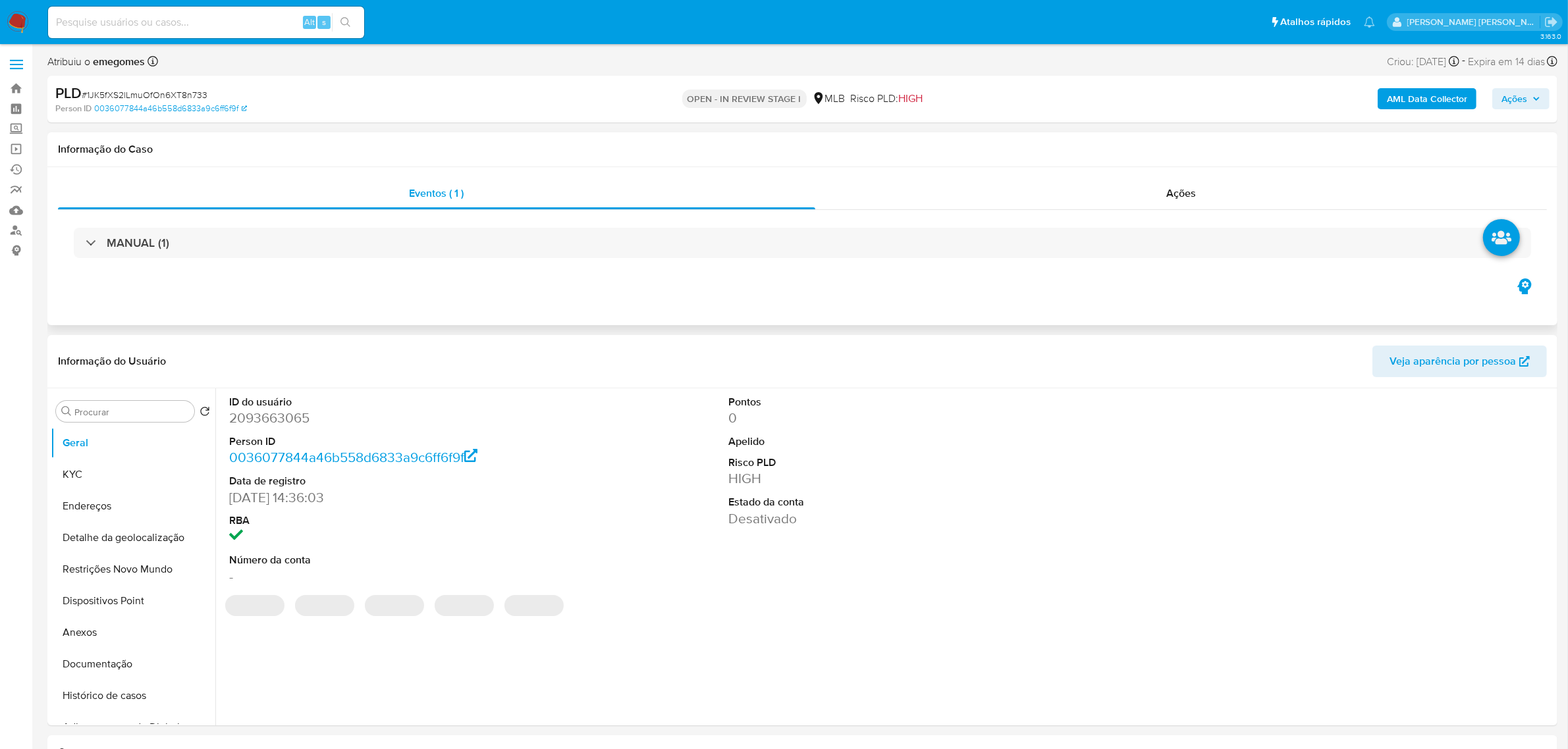
select select "10"
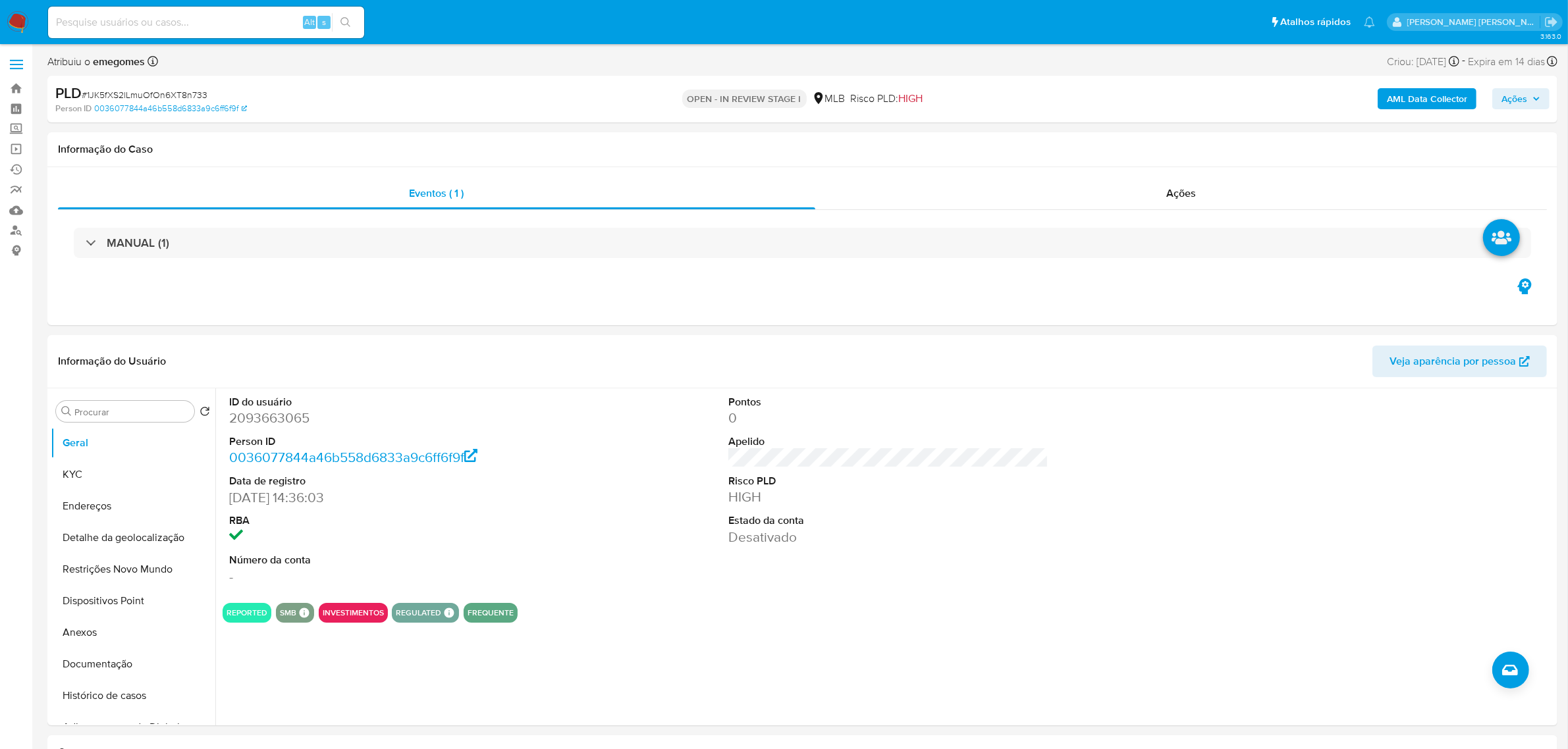
click at [1538, 103] on icon "button" at bounding box center [1536, 99] width 8 height 8
click at [67, 628] on button "Anexos" at bounding box center [127, 632] width 154 height 32
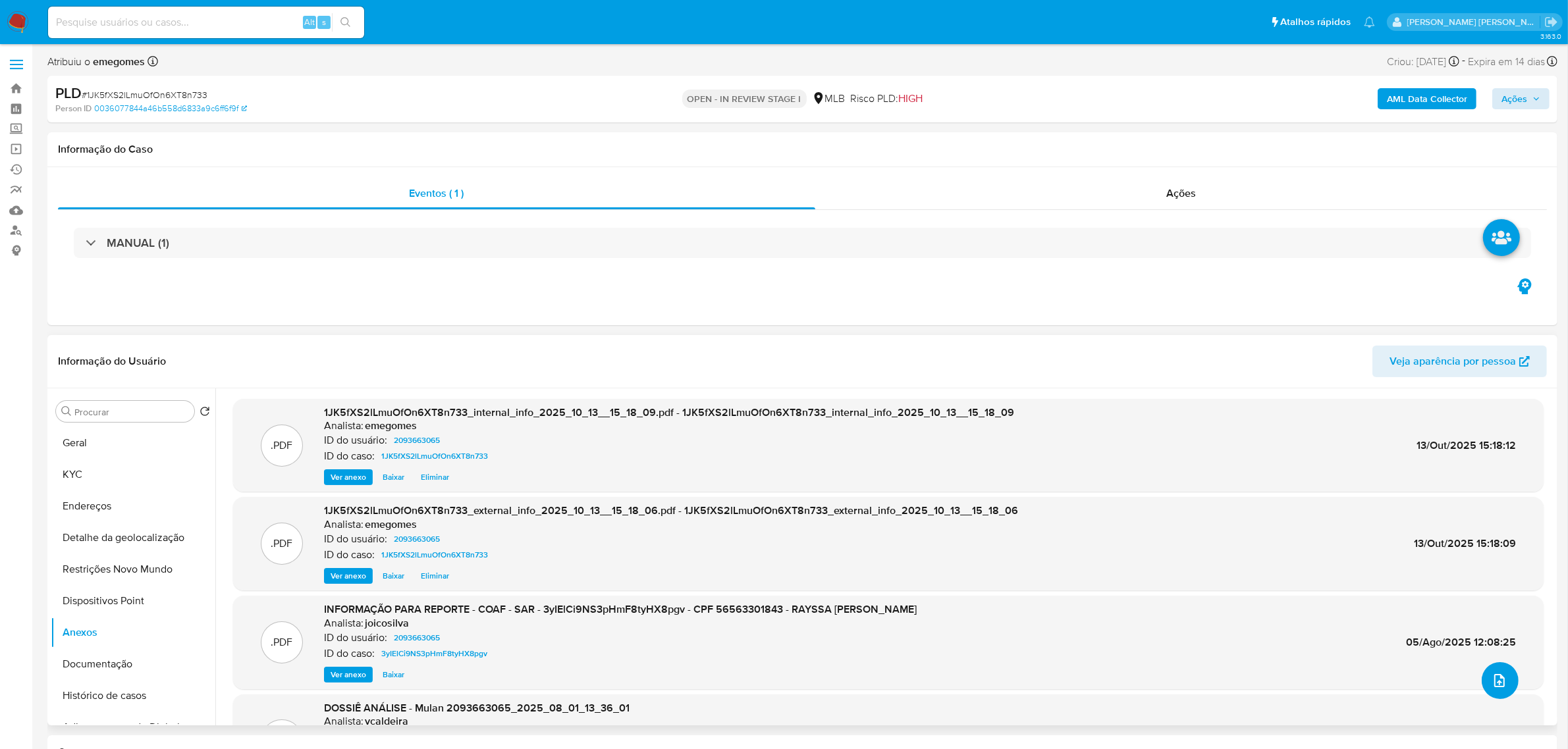
click at [1494, 683] on icon "upload-file" at bounding box center [1499, 680] width 15 height 15
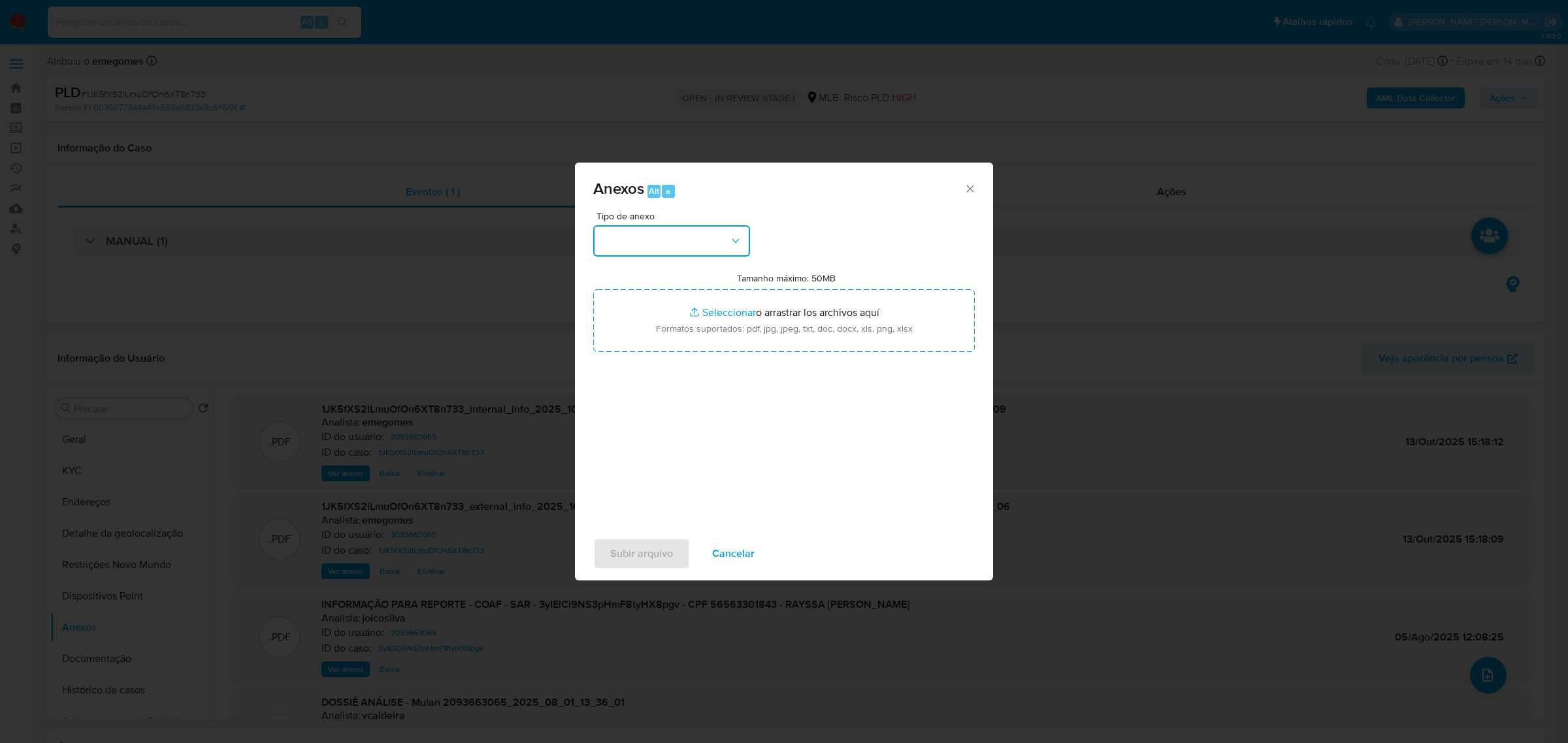
click at [746, 242] on button "button" at bounding box center [671, 241] width 157 height 31
click at [652, 313] on div "OUTROS" at bounding box center [668, 320] width 133 height 31
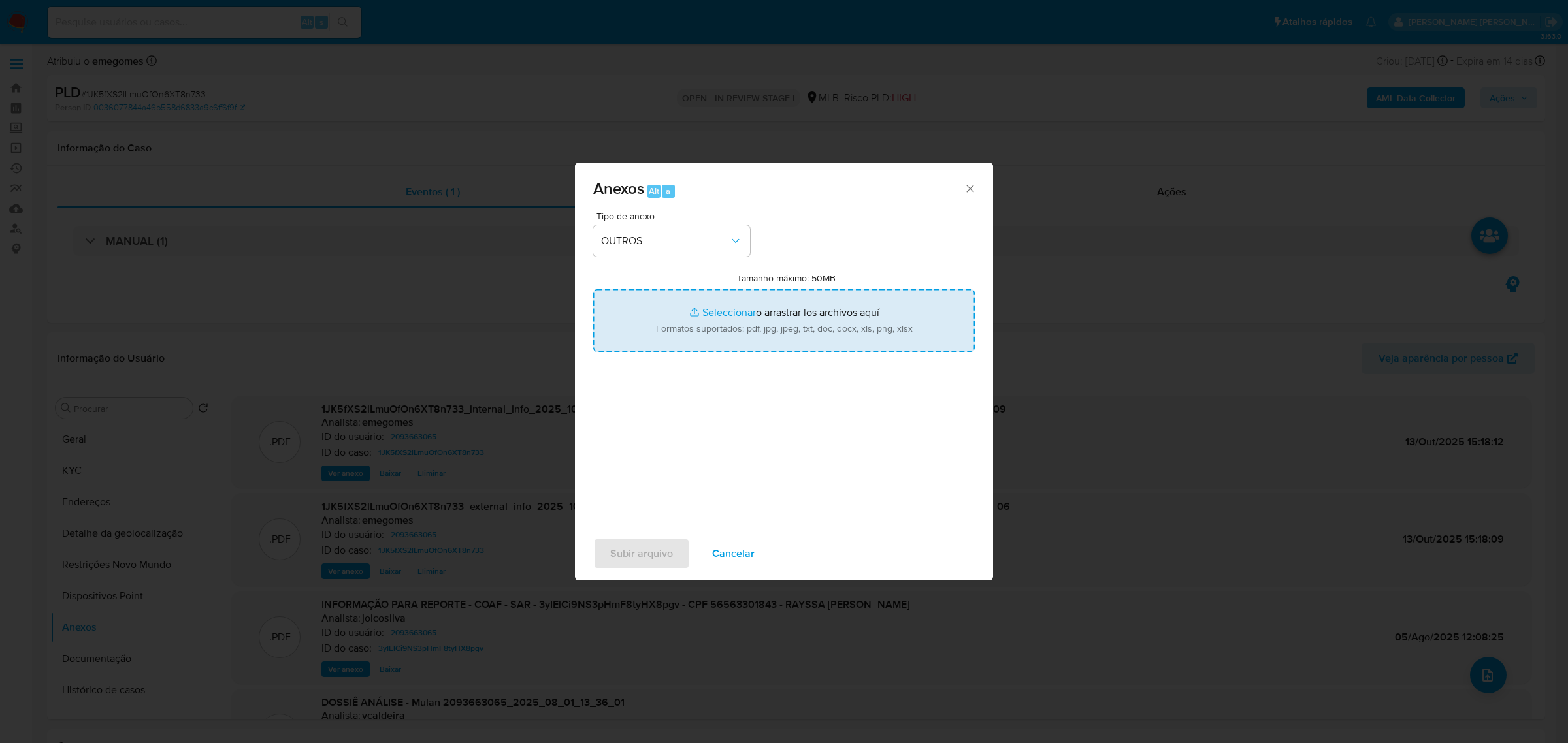
click at [703, 306] on input "Tamanho máximo: 50MB Seleccionar archivos" at bounding box center [784, 320] width 381 height 63
type input "C:\fakepath\DECLÍNIO - 1JK5fXS2lLmuOfOn6XT8n733 - CPF 56563301843 - RAYSSA APAR…"
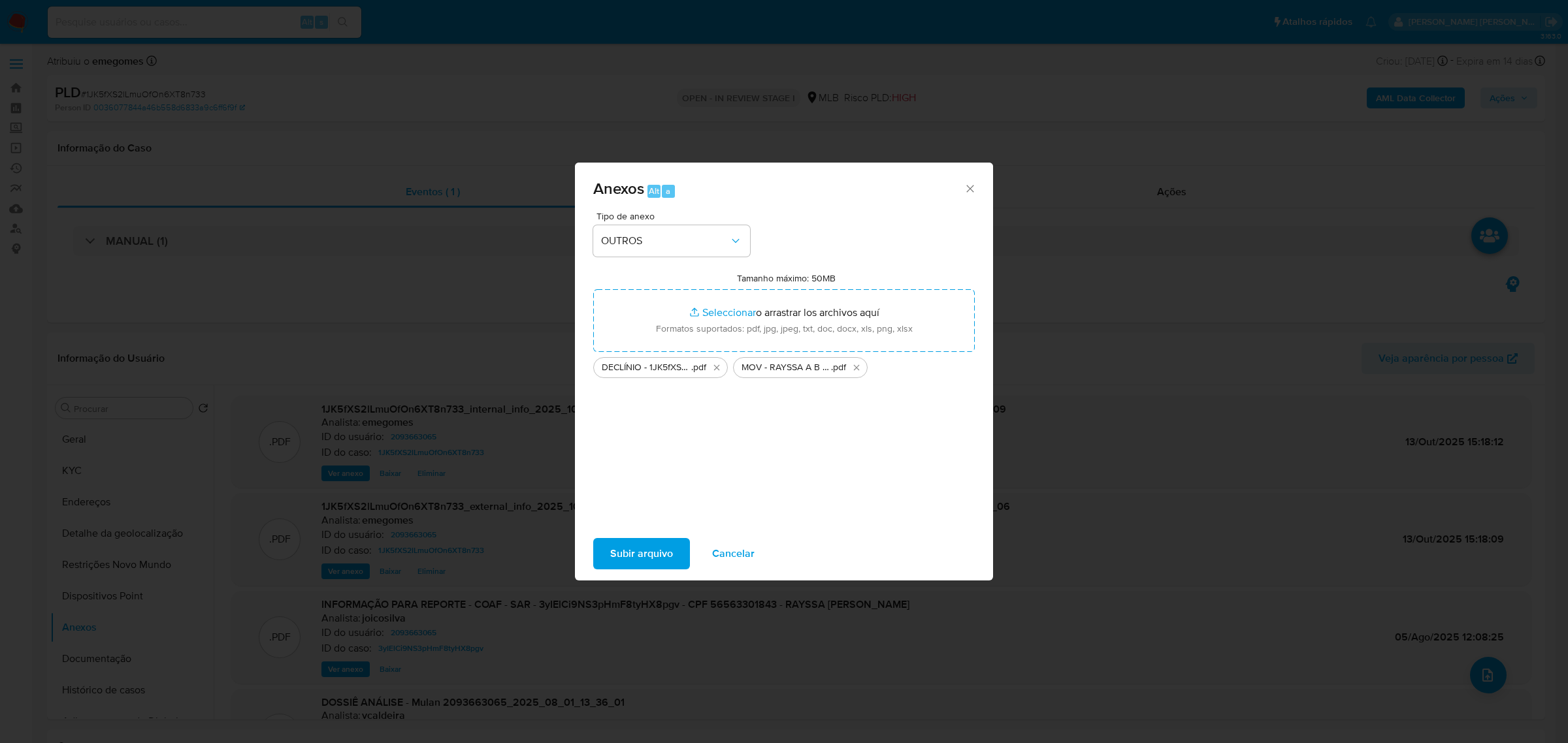
click at [722, 547] on span "Cancelar" at bounding box center [733, 553] width 42 height 28
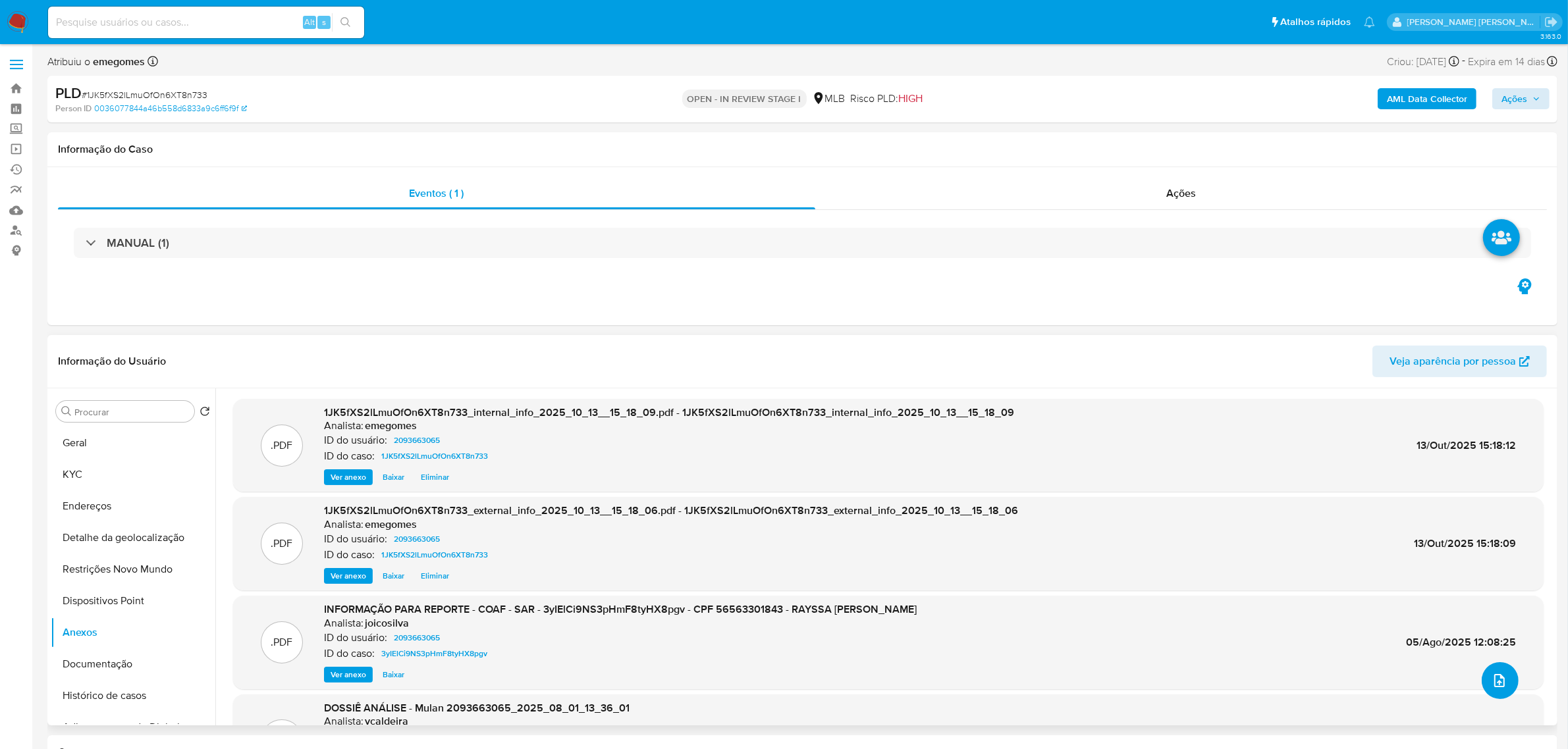
click at [1500, 678] on icon "upload-file" at bounding box center [1499, 680] width 15 height 15
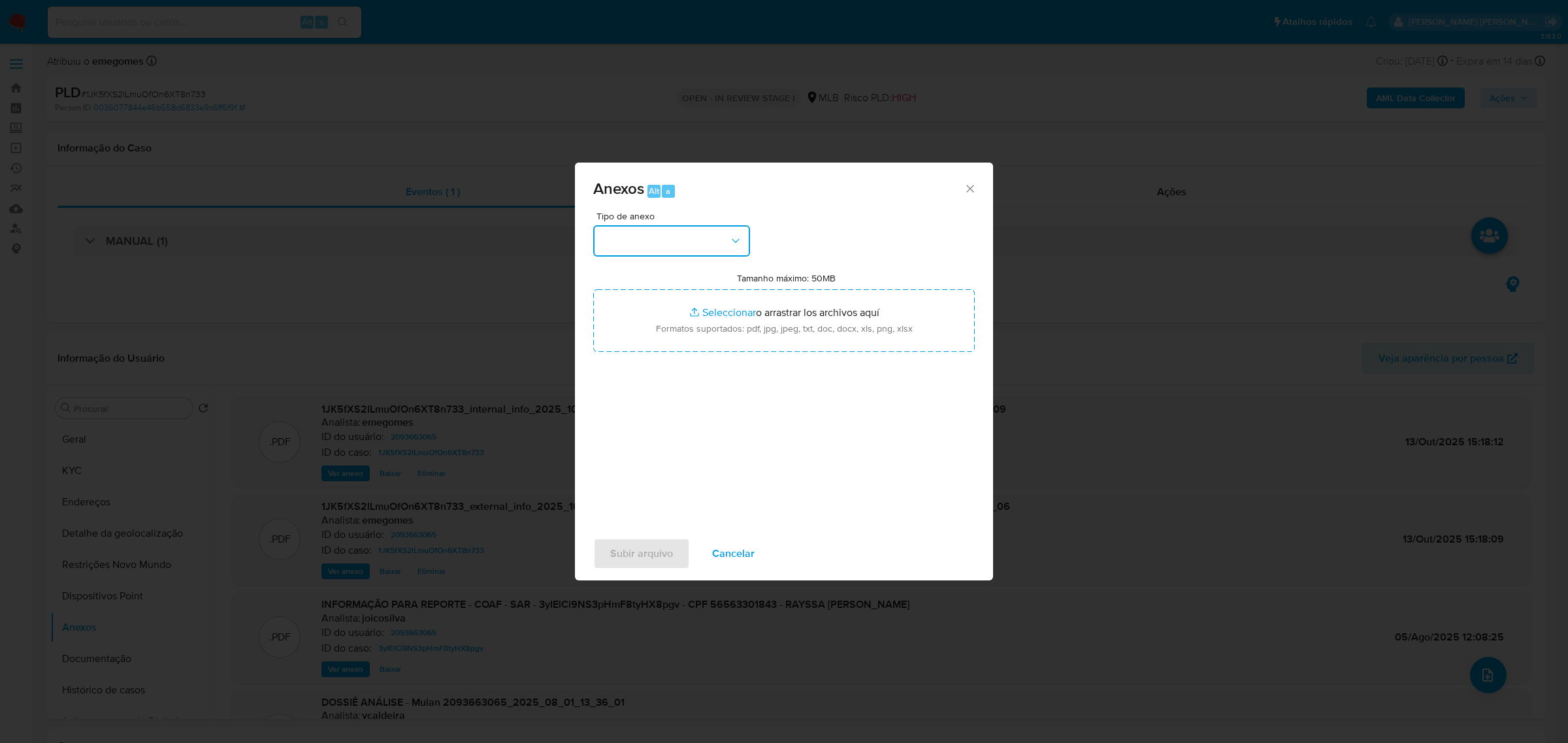
click at [741, 233] on button "button" at bounding box center [671, 241] width 157 height 31
click at [628, 326] on span "OUTROS" at bounding box center [622, 320] width 41 height 13
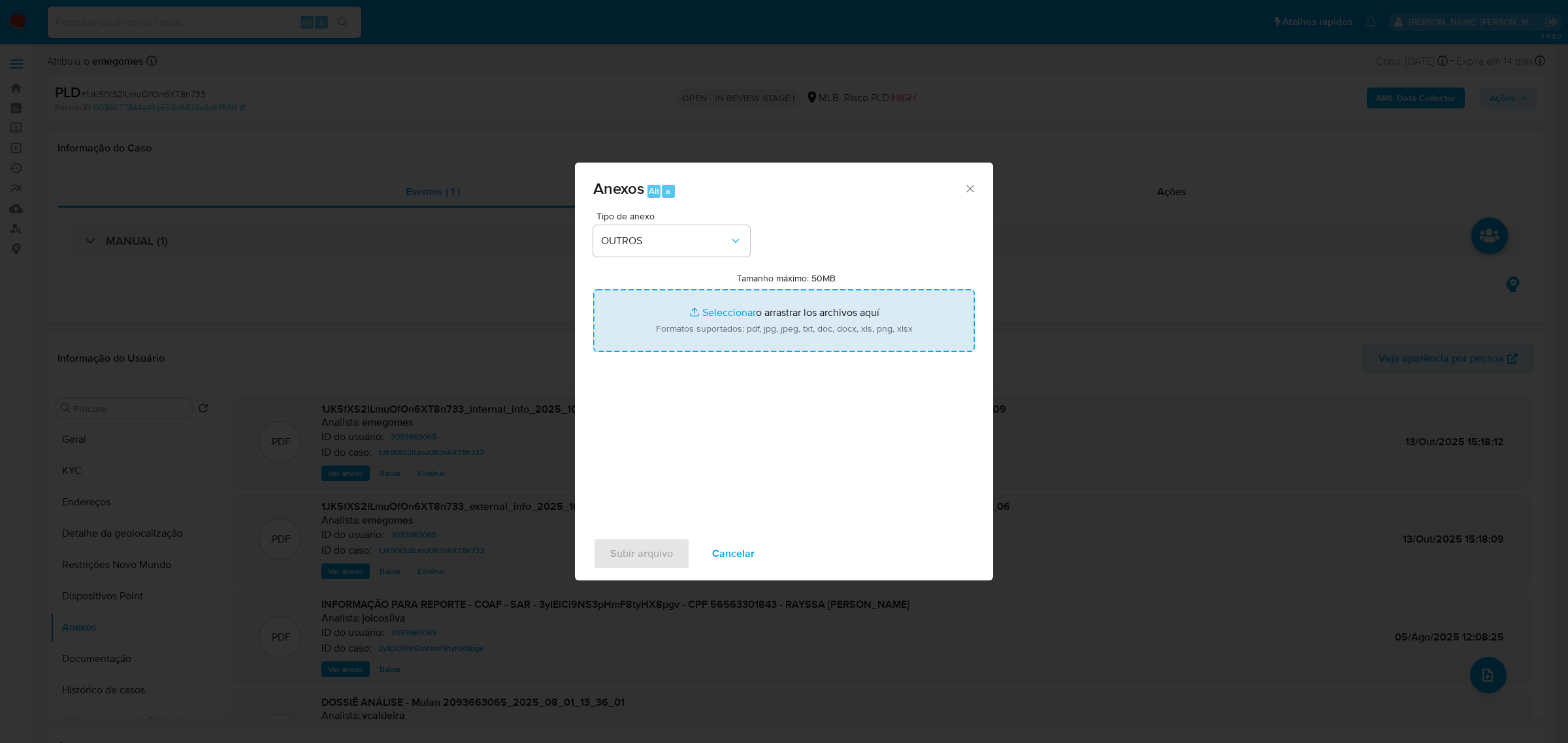
click at [726, 309] on input "Tamanho máximo: 50MB Seleccionar archivos" at bounding box center [784, 320] width 381 height 63
type input "C:\fakepath\DECLÍNIO - 1JK5fXS2lLmuOfOn6XT8n733 - CPF 56563301843 - RAYSSA APAR…"
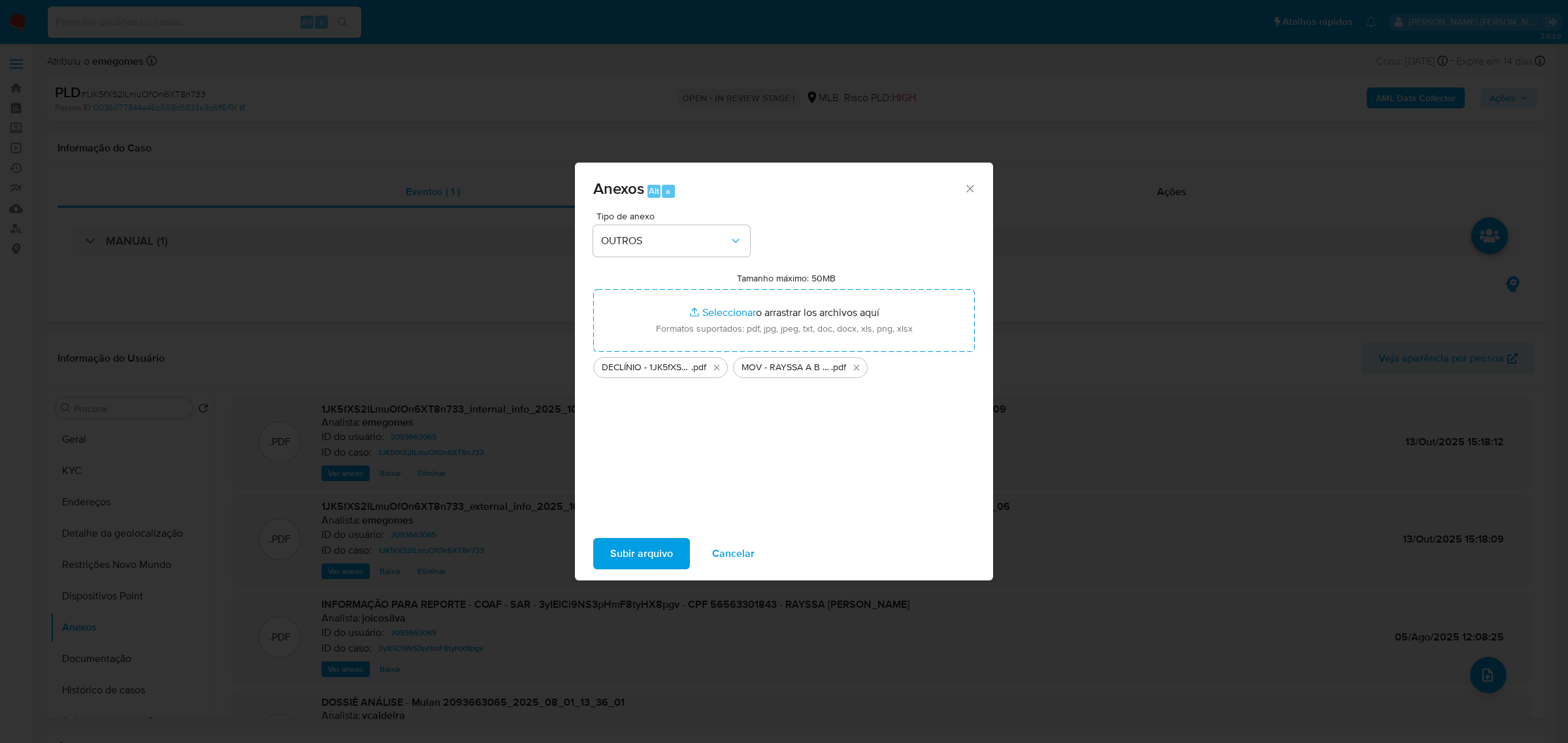
click at [650, 560] on span "Subir arquivo" at bounding box center [641, 553] width 63 height 28
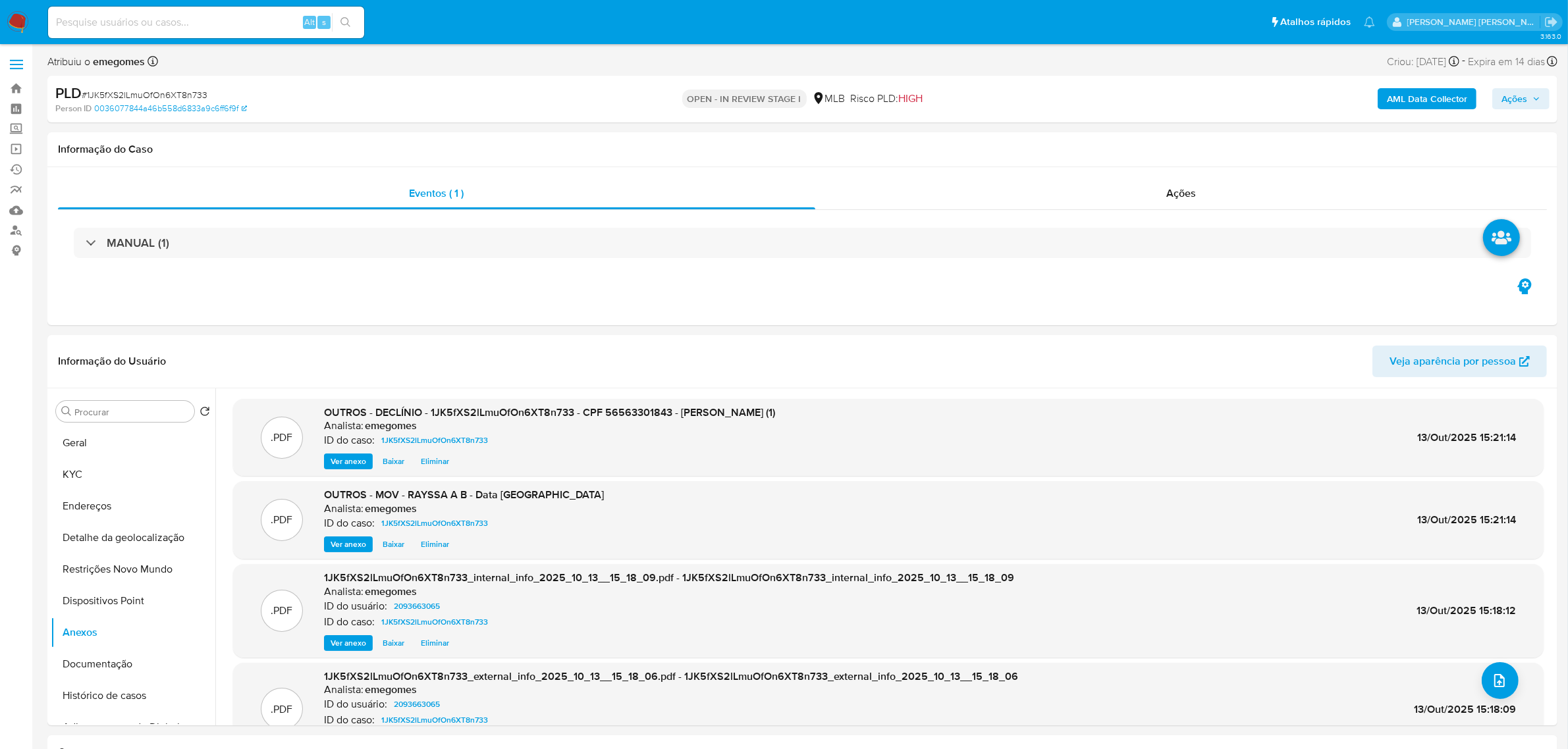
click at [1538, 95] on icon "button" at bounding box center [1536, 99] width 8 height 8
click at [1125, 140] on span "Resolução do caso" at bounding box center [1138, 141] width 89 height 15
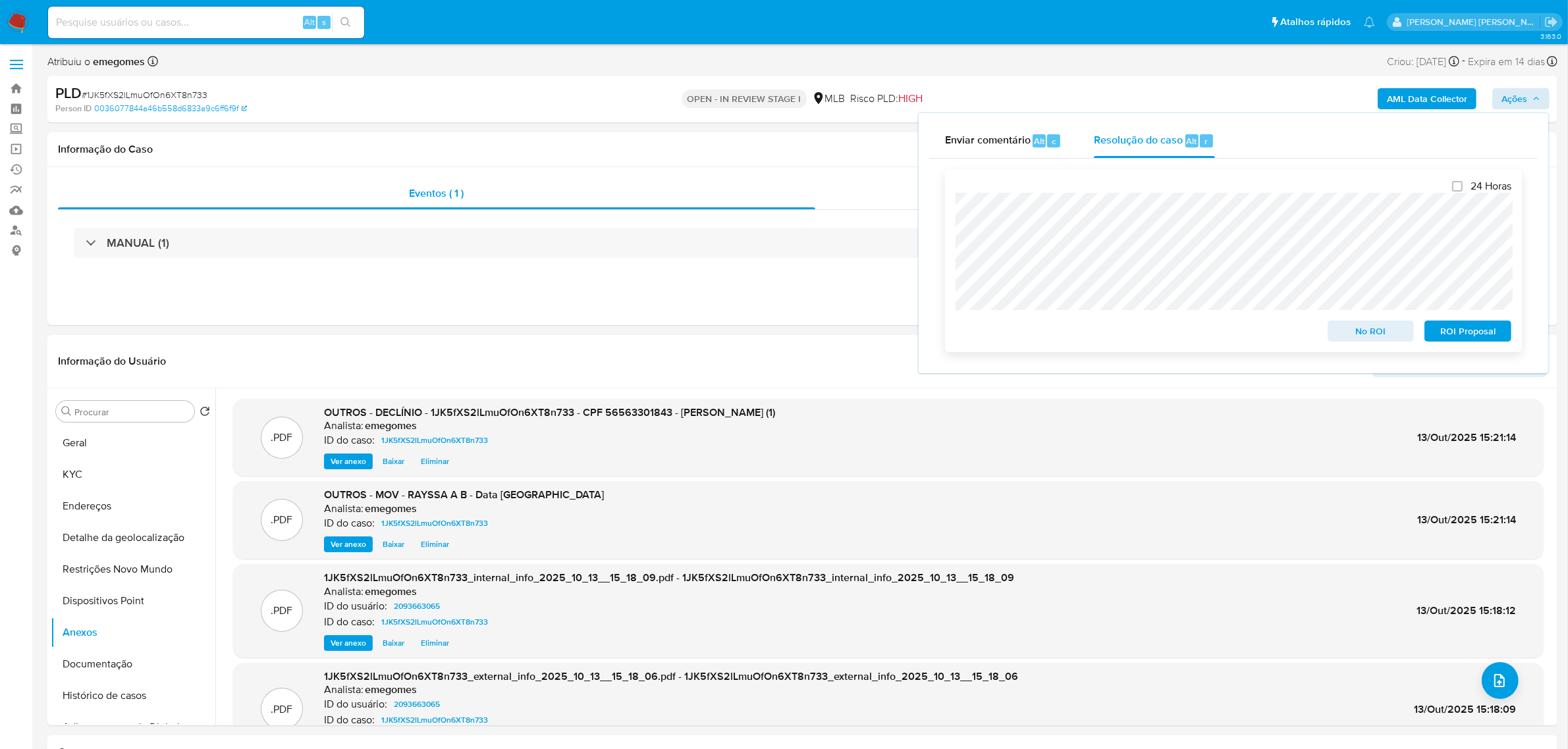
click at [1377, 336] on span "No ROI" at bounding box center [1371, 330] width 68 height 18
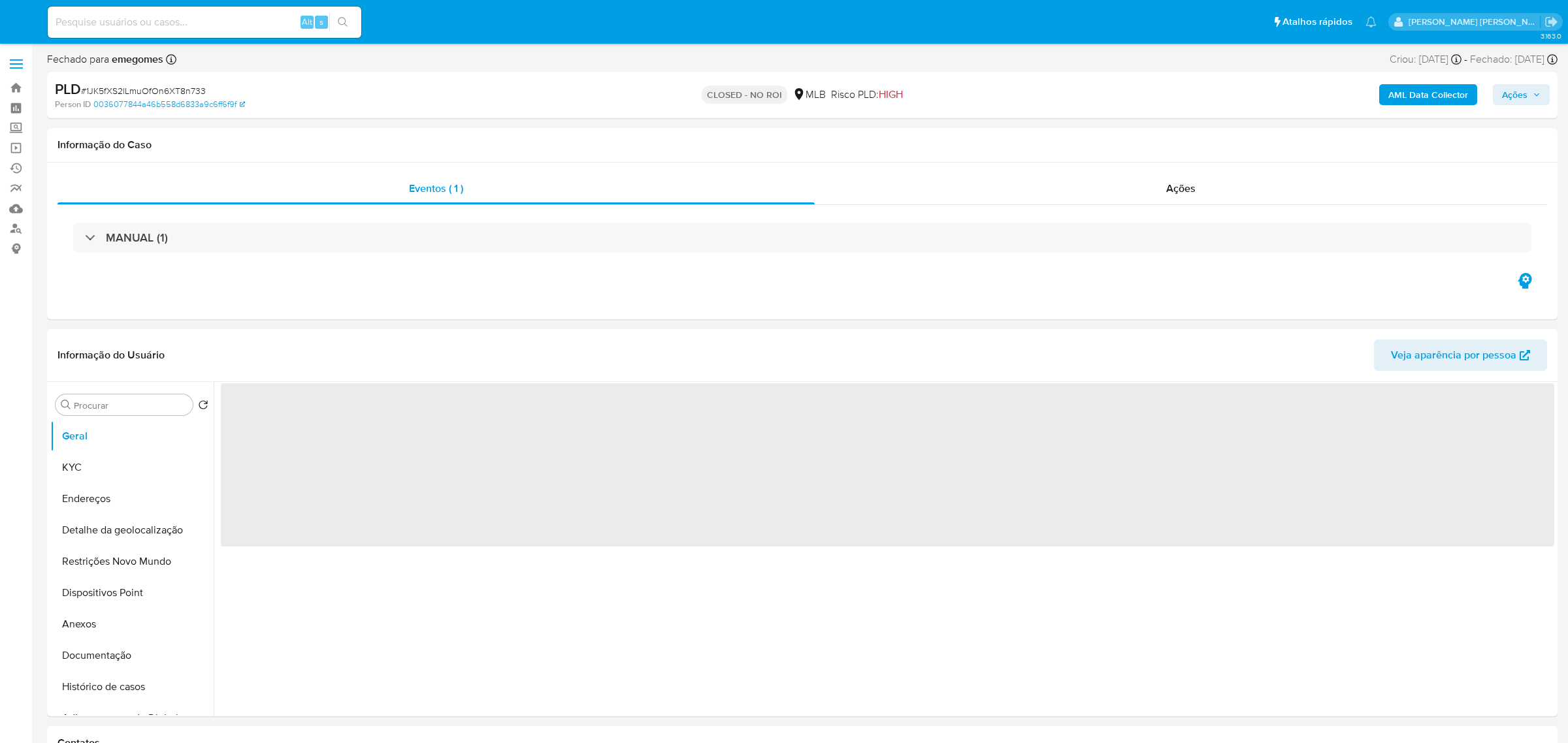
select select "10"
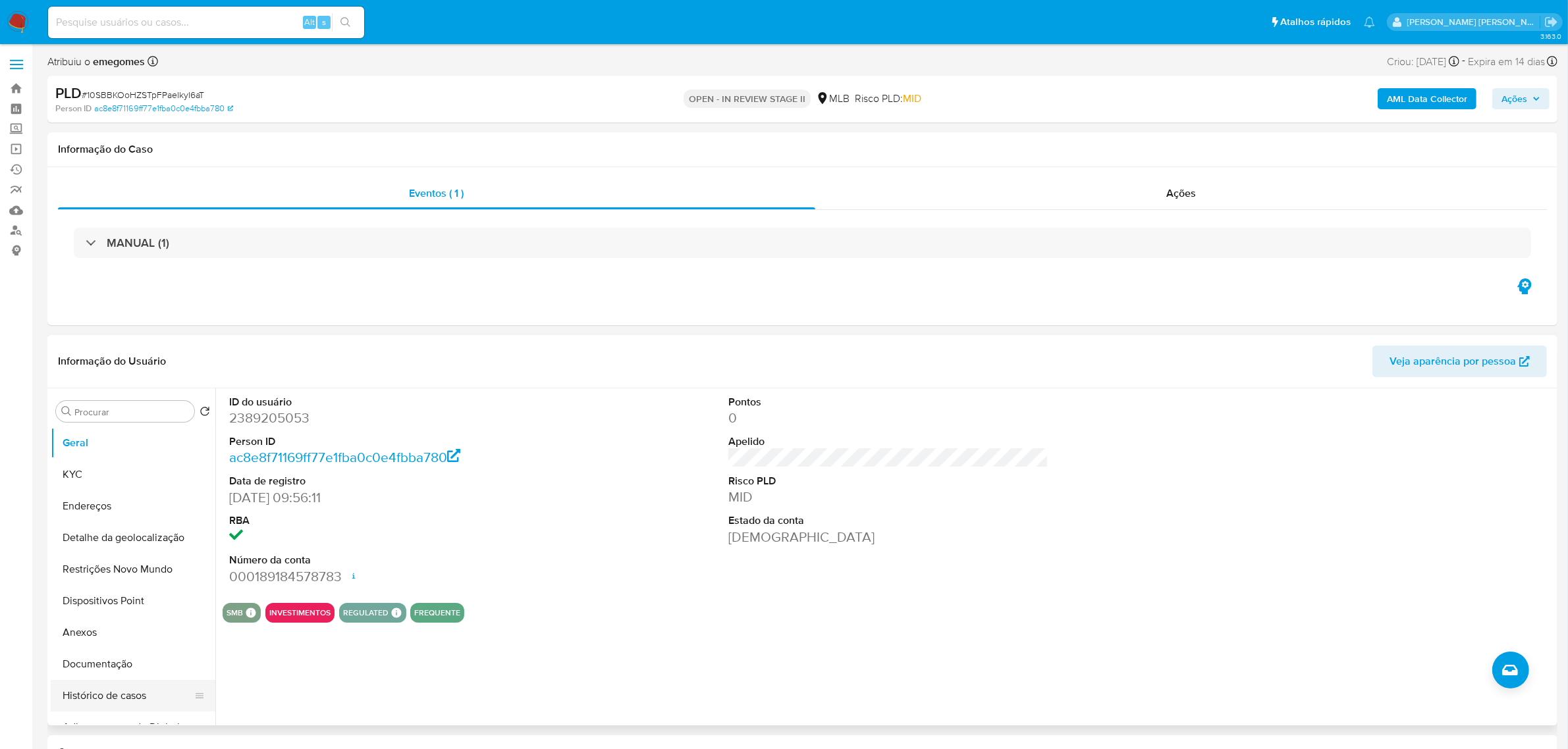
click at [88, 691] on button "Histórico de casos" at bounding box center [127, 695] width 154 height 32
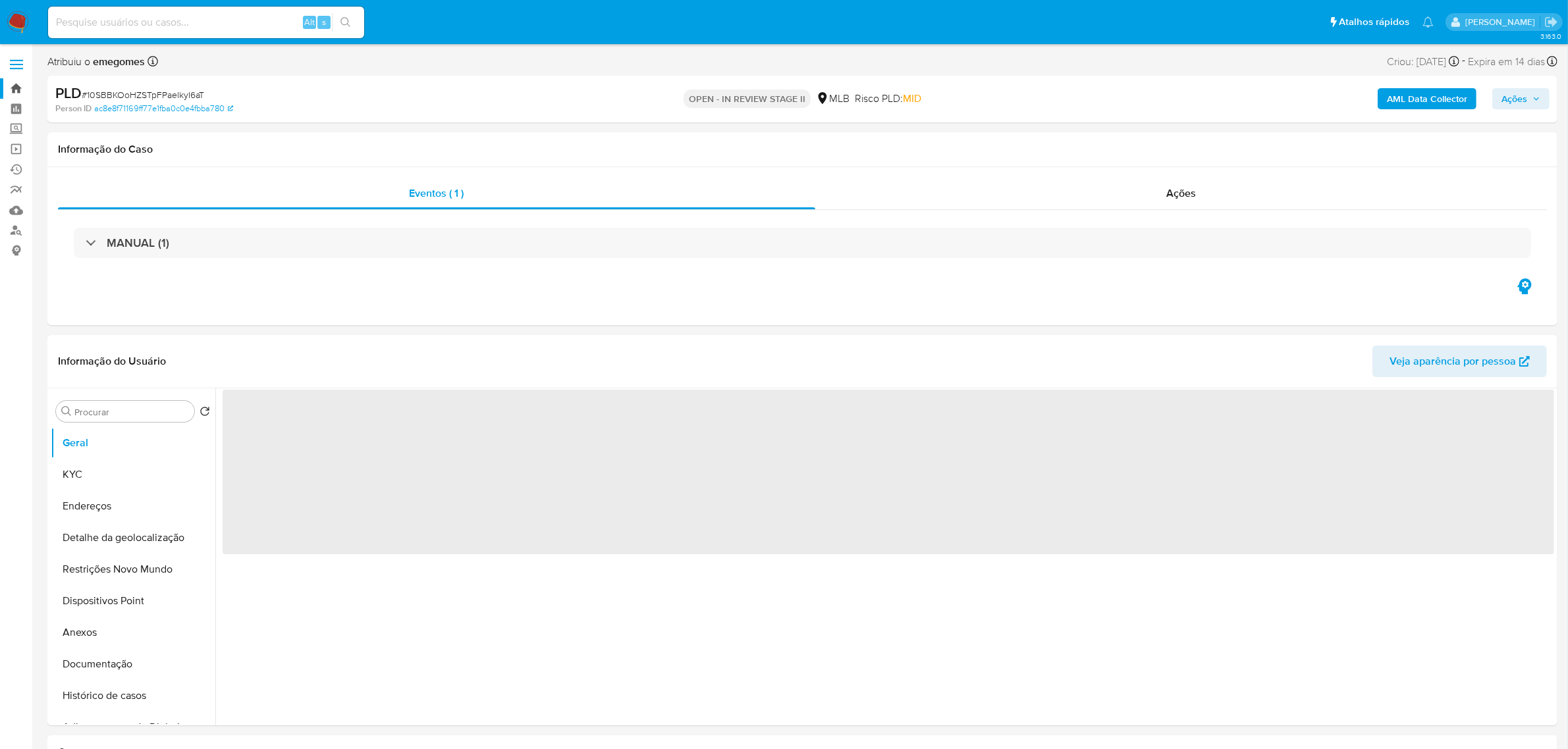
select select "10"
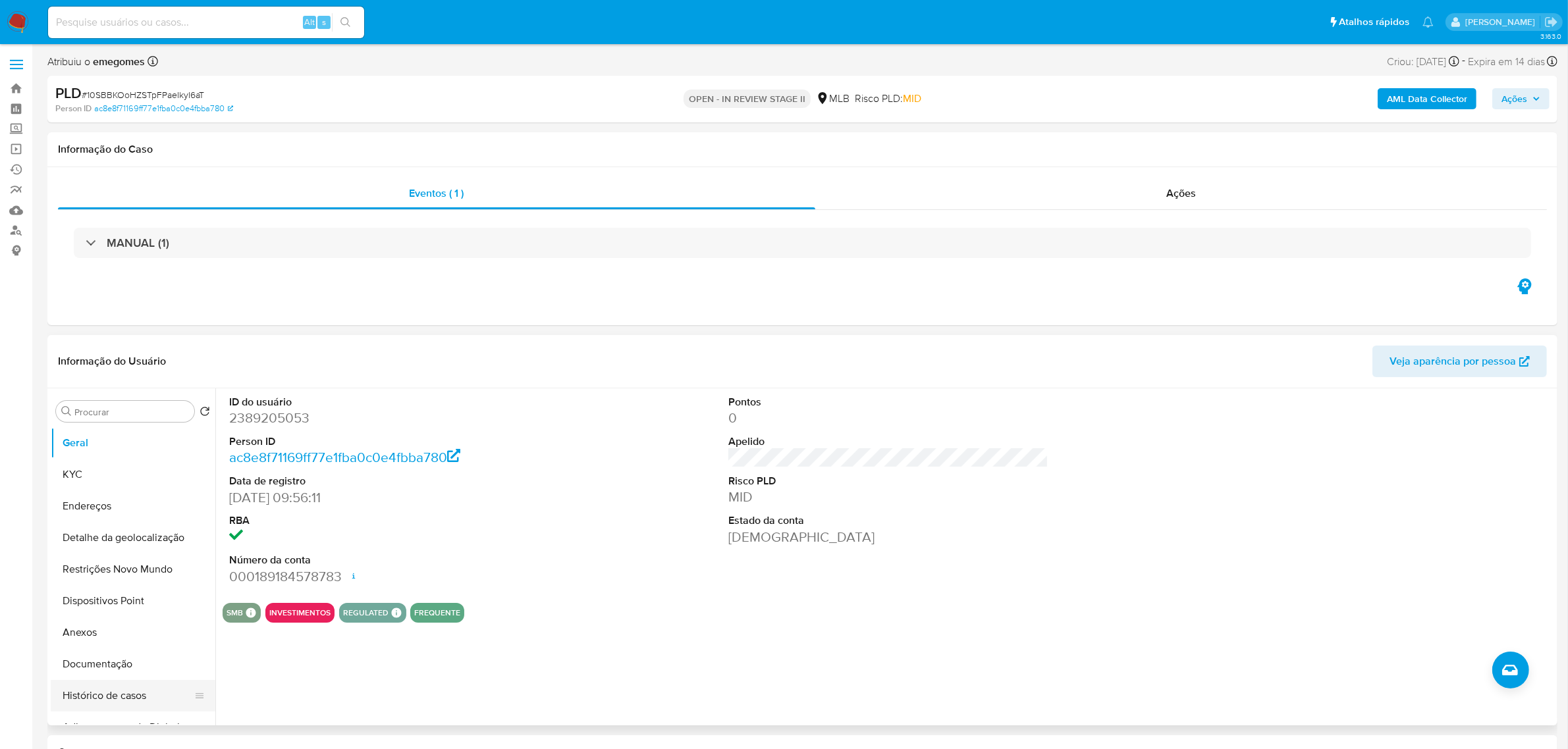
click at [119, 704] on button "Histórico de casos" at bounding box center [127, 695] width 154 height 32
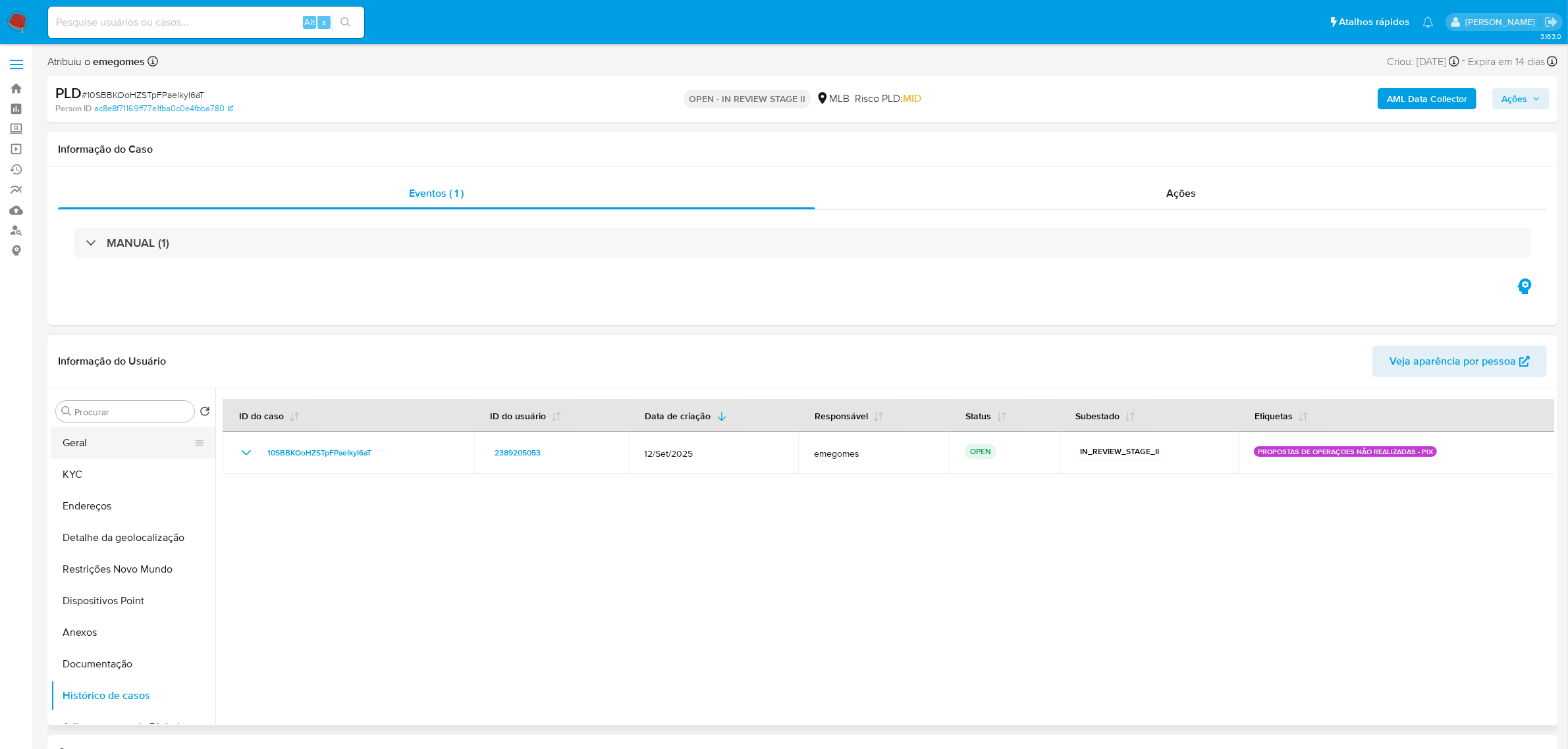
click at [96, 447] on button "Geral" at bounding box center [127, 442] width 154 height 32
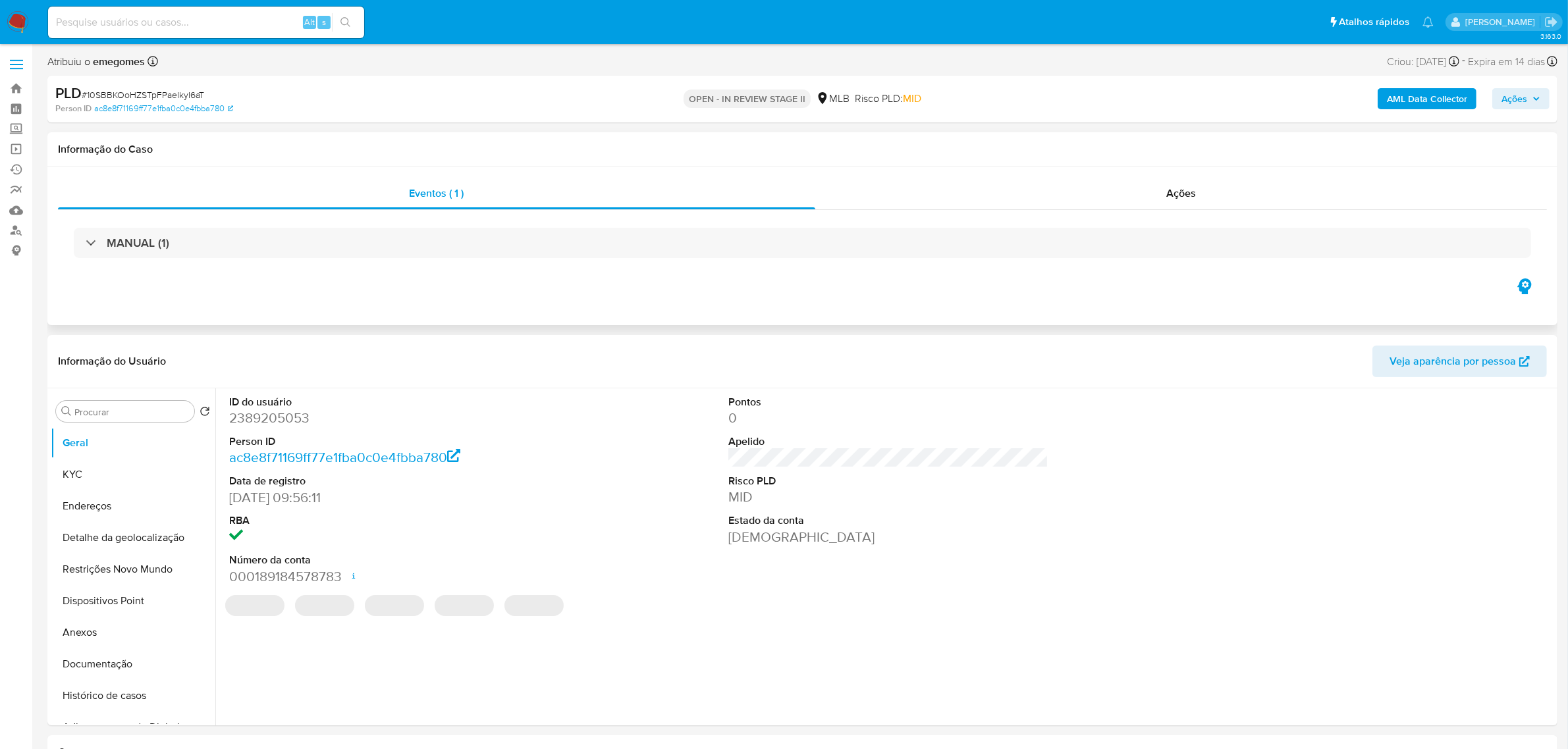
scroll to position [82, 0]
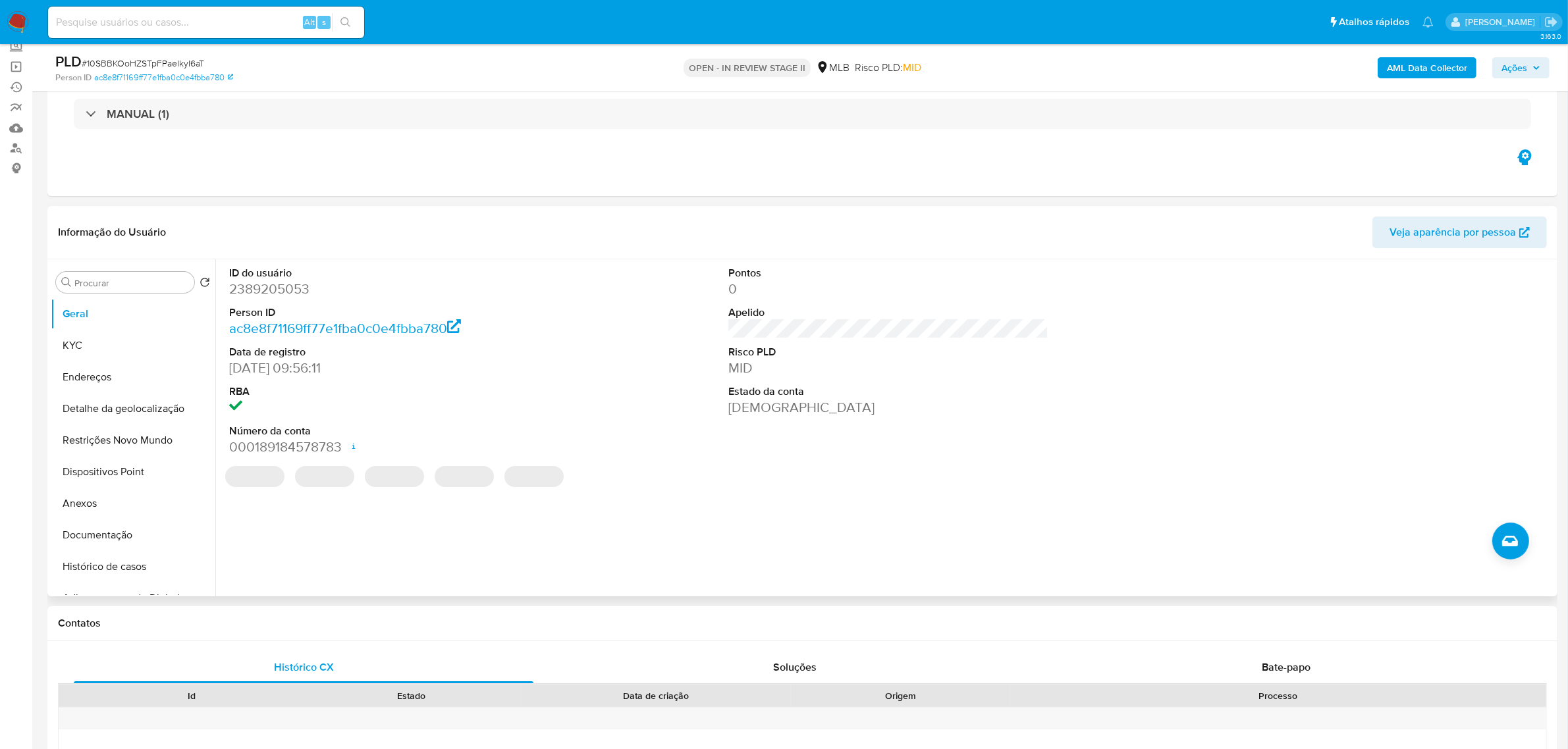
click at [396, 221] on header "Informação do Usuário Veja aparência por pessoa" at bounding box center [802, 232] width 1488 height 32
click at [116, 339] on button "KYC" at bounding box center [127, 345] width 154 height 32
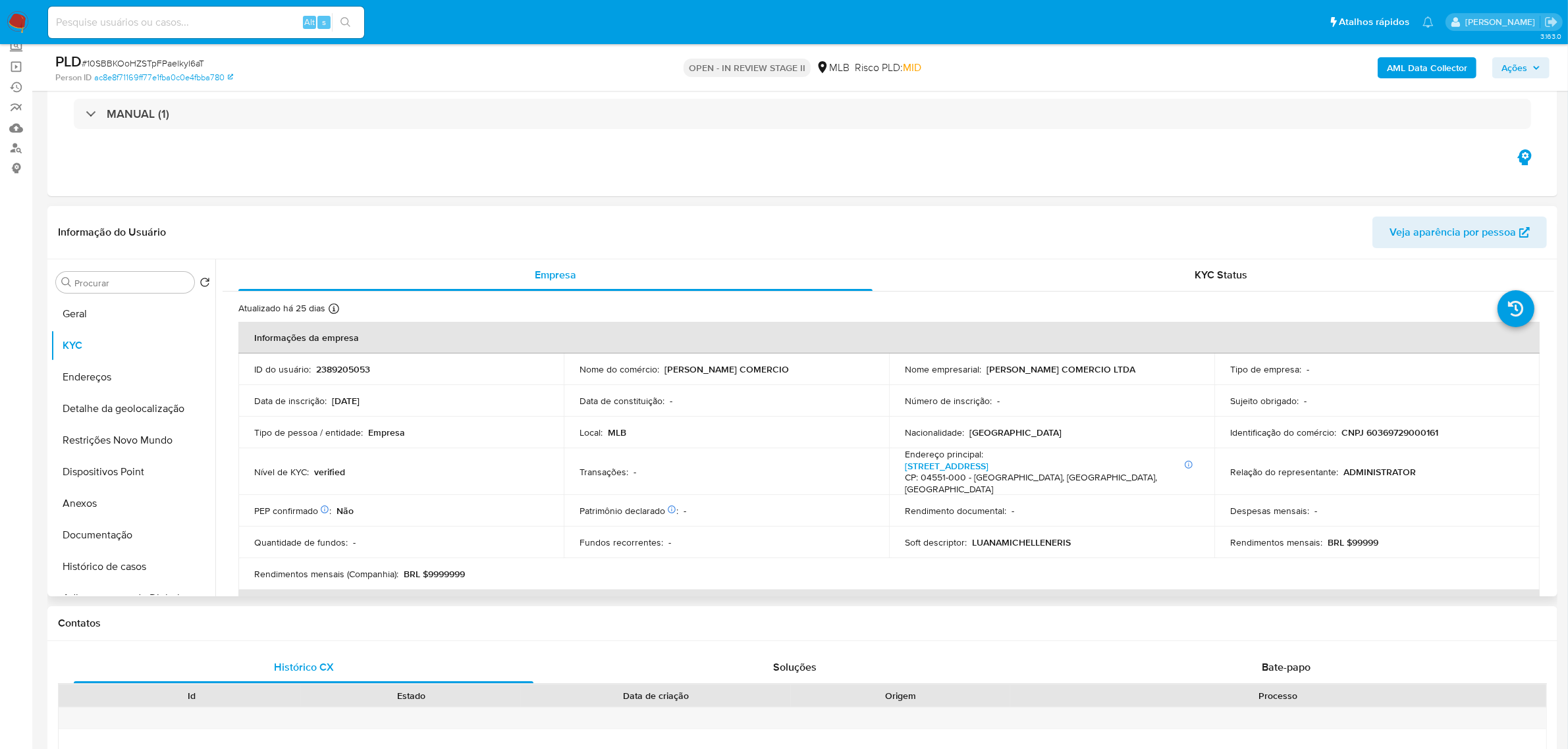
click at [417, 215] on div "Informação do Usuário Veja aparência por pessoa" at bounding box center [802, 232] width 1510 height 53
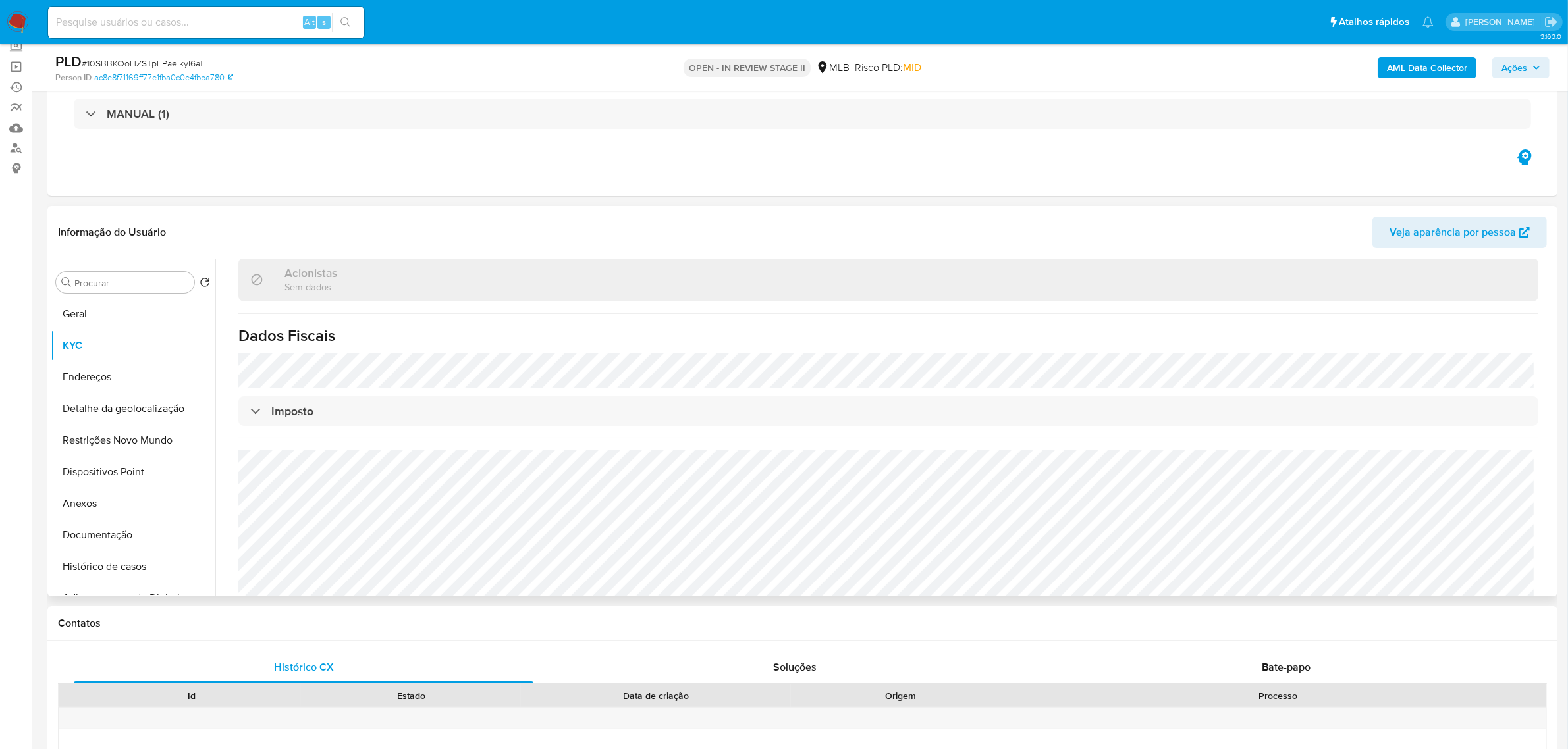
scroll to position [789, 0]
click at [68, 378] on button "Endereços" at bounding box center [127, 377] width 154 height 32
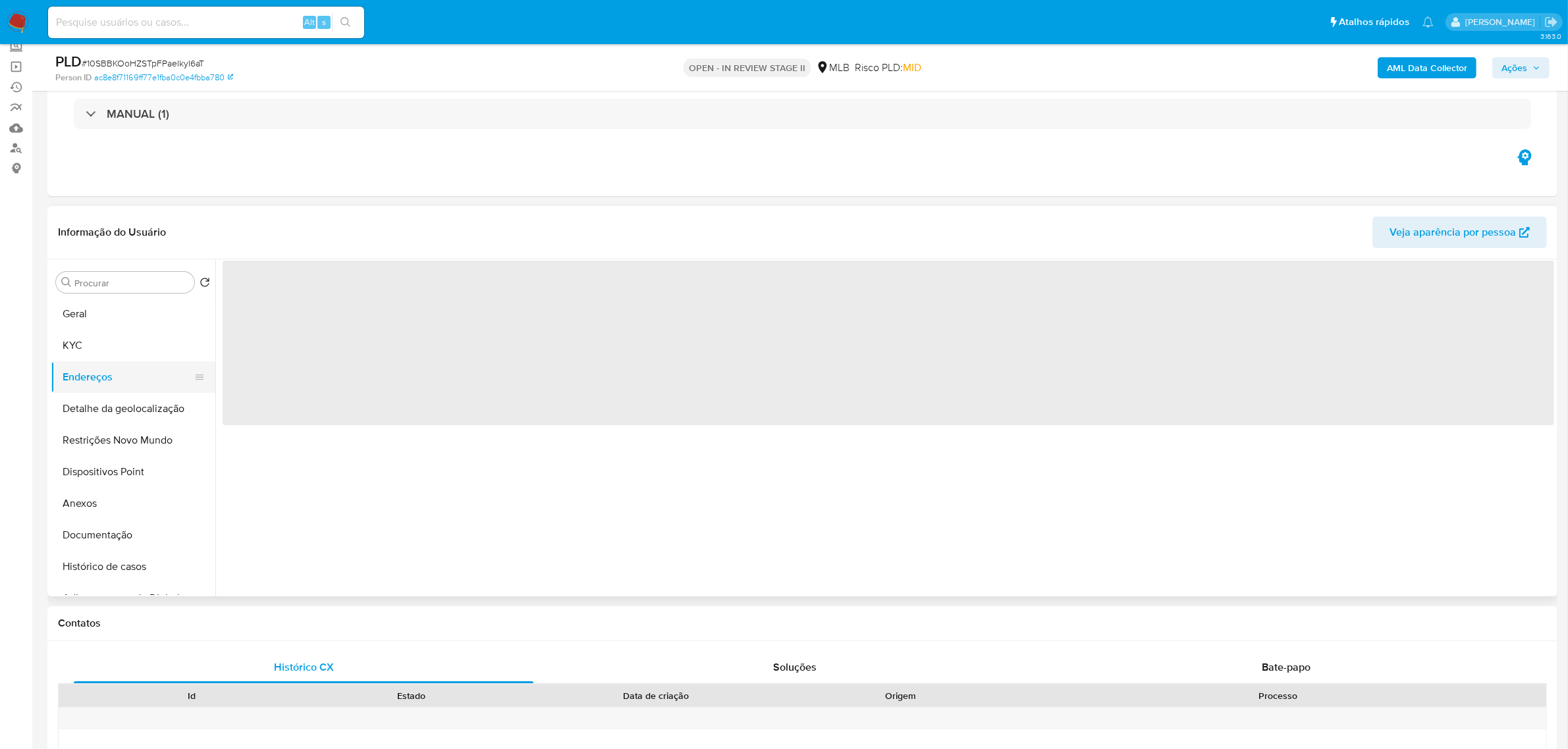
scroll to position [0, 0]
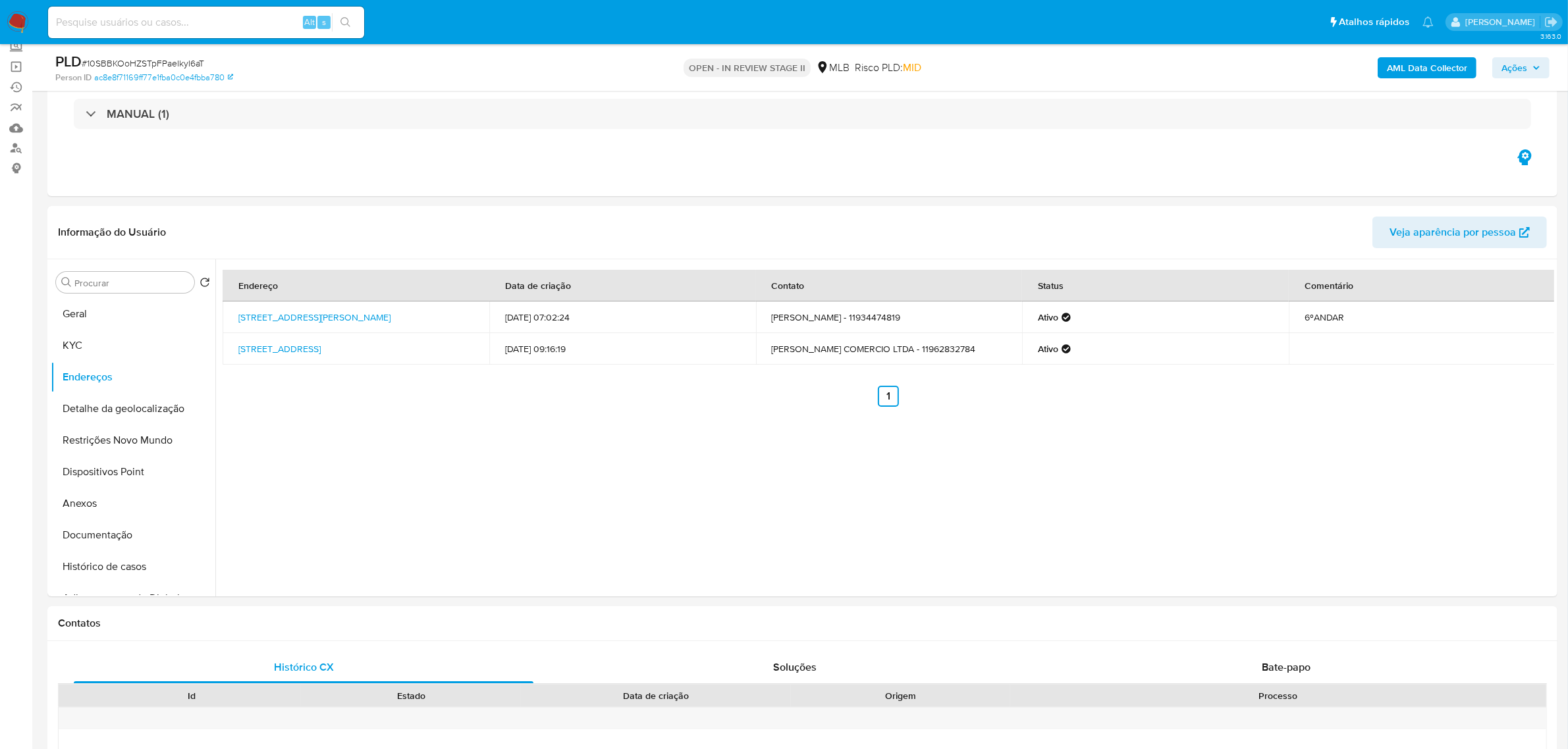
click at [117, 409] on button "Detalhe da geolocalização" at bounding box center [127, 408] width 154 height 32
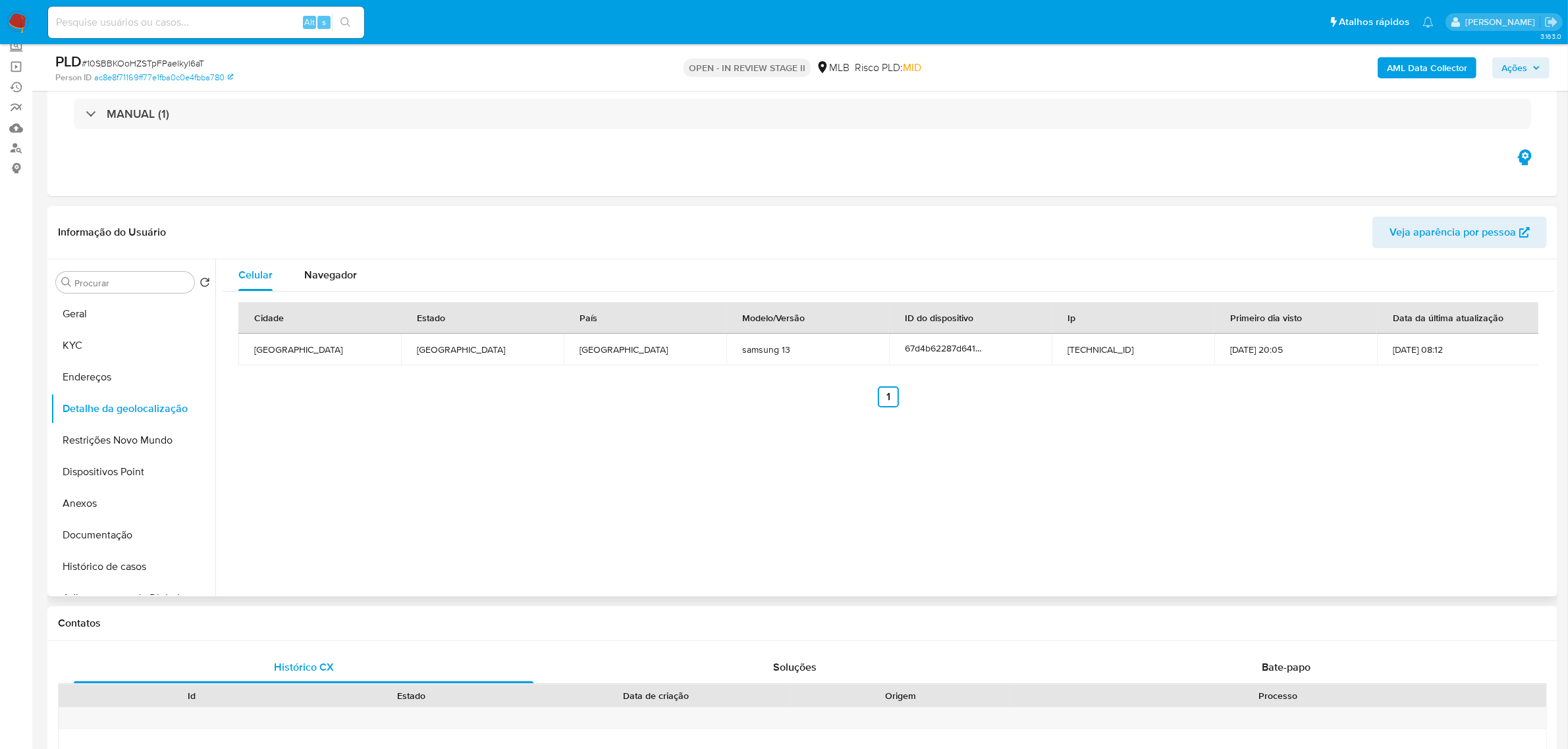
click at [356, 219] on header "Informação do Usuário Veja aparência por pessoa" at bounding box center [802, 232] width 1488 height 32
click at [132, 439] on button "Restrições Novo Mundo" at bounding box center [127, 440] width 154 height 32
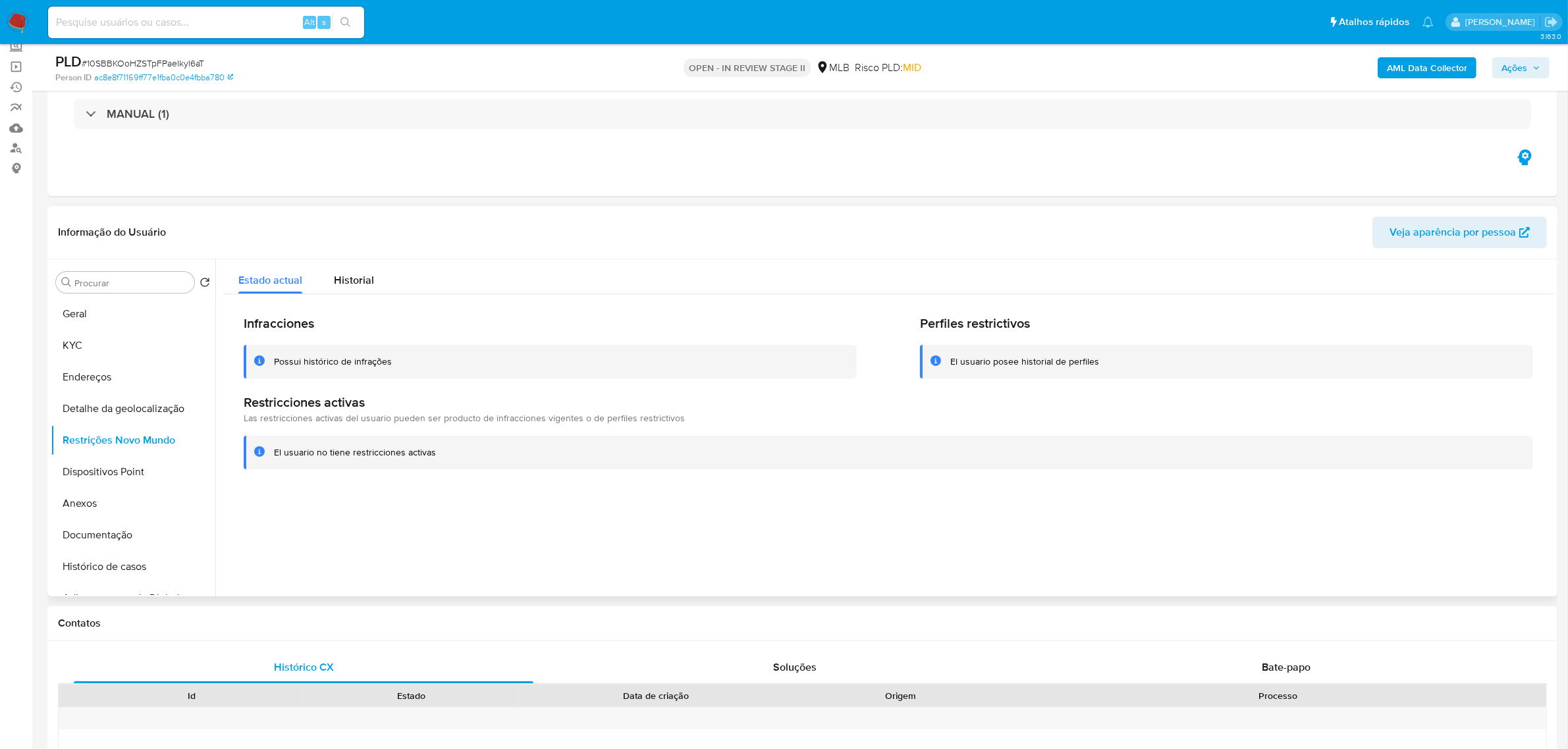
click at [415, 222] on header "Informação do Usuário Veja aparência por pessoa" at bounding box center [802, 232] width 1488 height 32
click at [102, 475] on button "Dispositivos Point" at bounding box center [127, 472] width 154 height 32
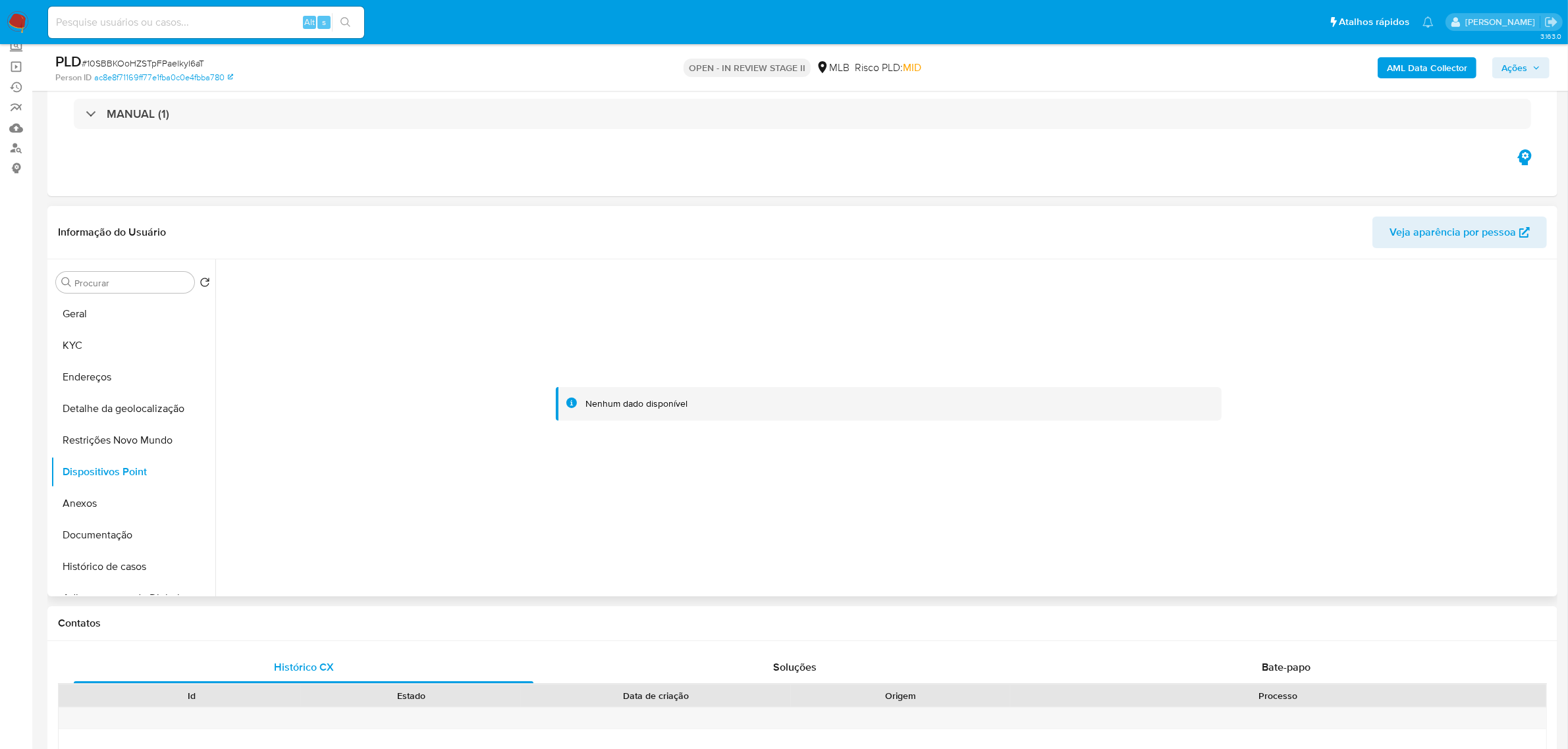
click at [323, 211] on div "Informação do Usuário Veja aparência por pessoa" at bounding box center [802, 232] width 1510 height 53
click at [109, 531] on button "Documentação" at bounding box center [127, 535] width 154 height 32
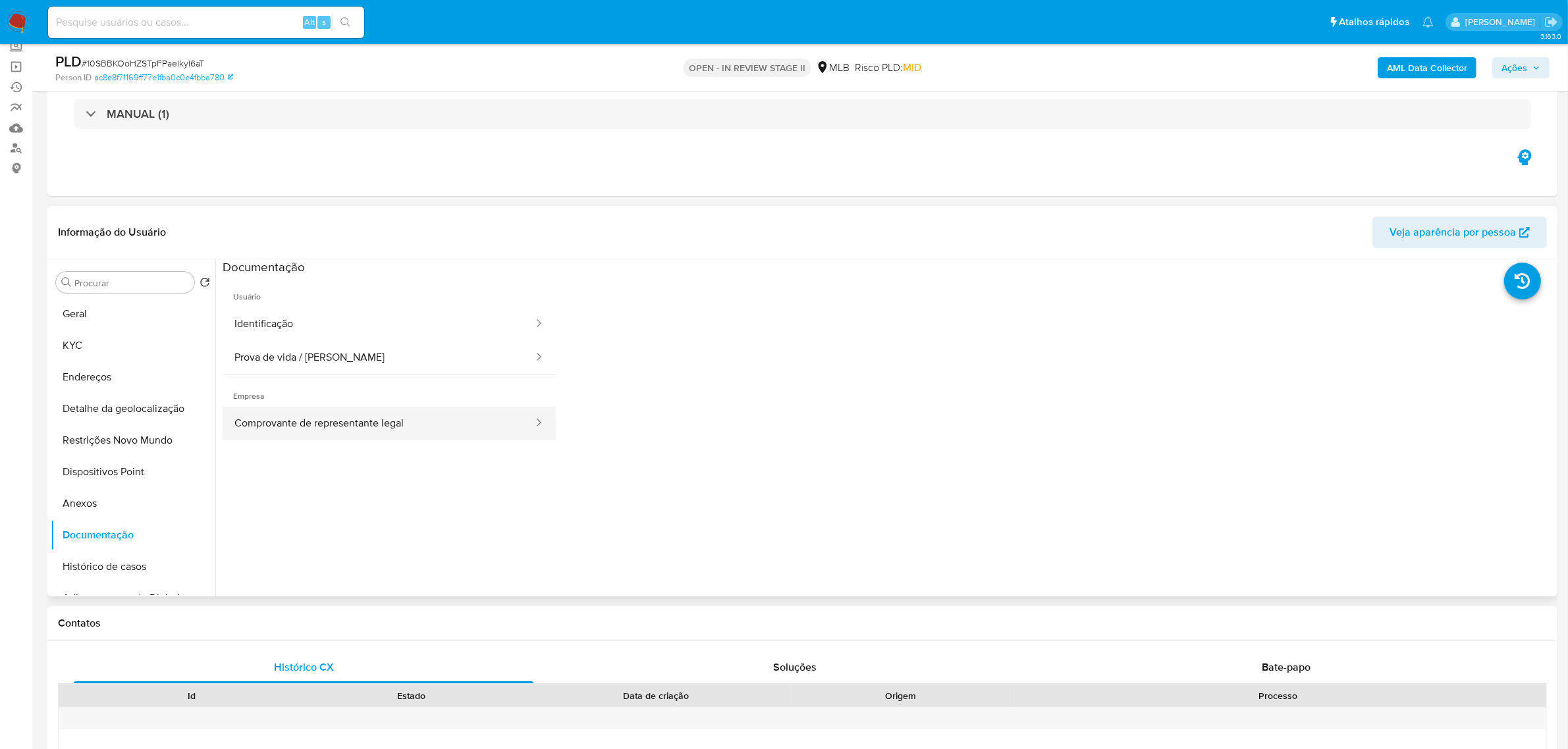
click at [268, 429] on button "Comprovante de representante legal" at bounding box center [378, 424] width 312 height 34
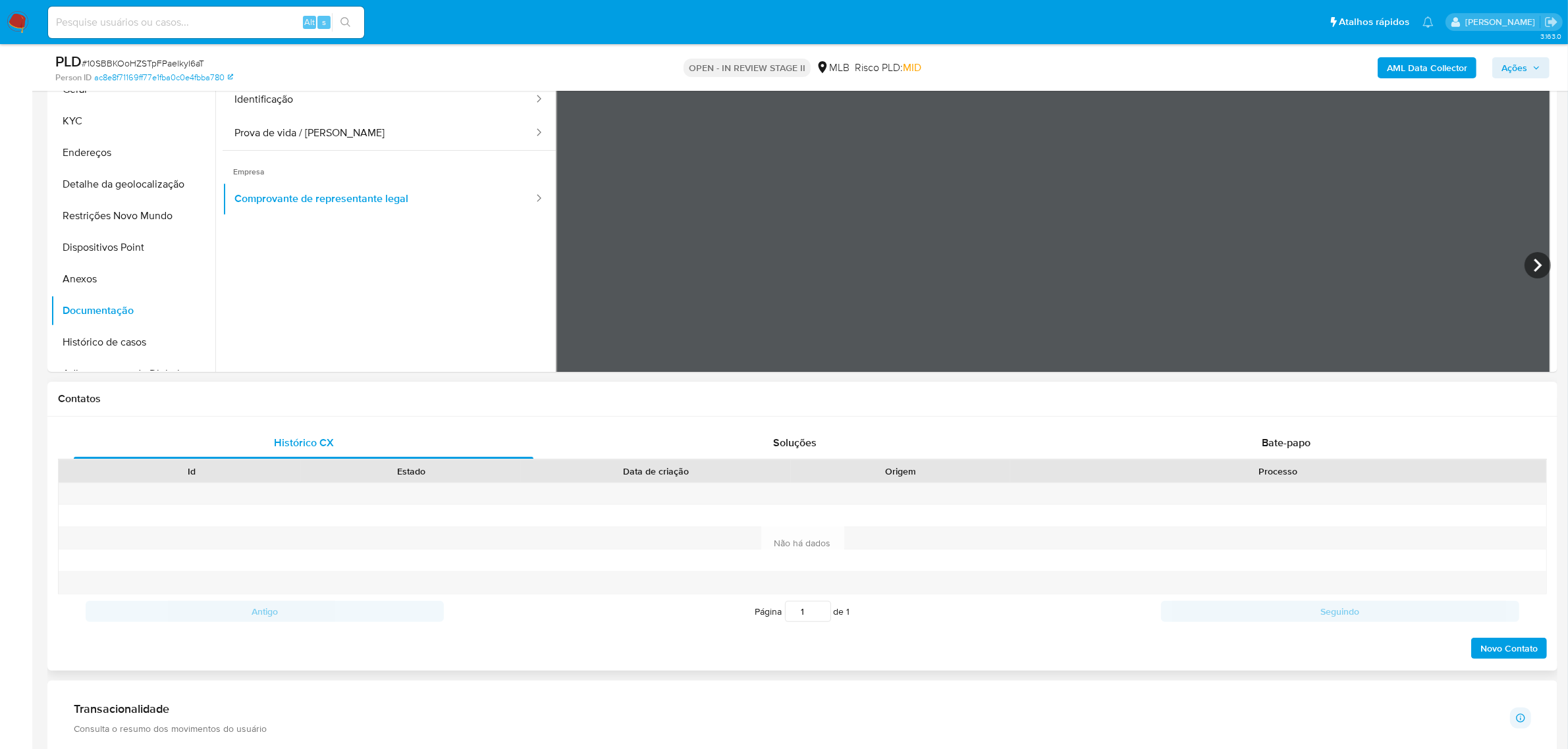
scroll to position [329, 0]
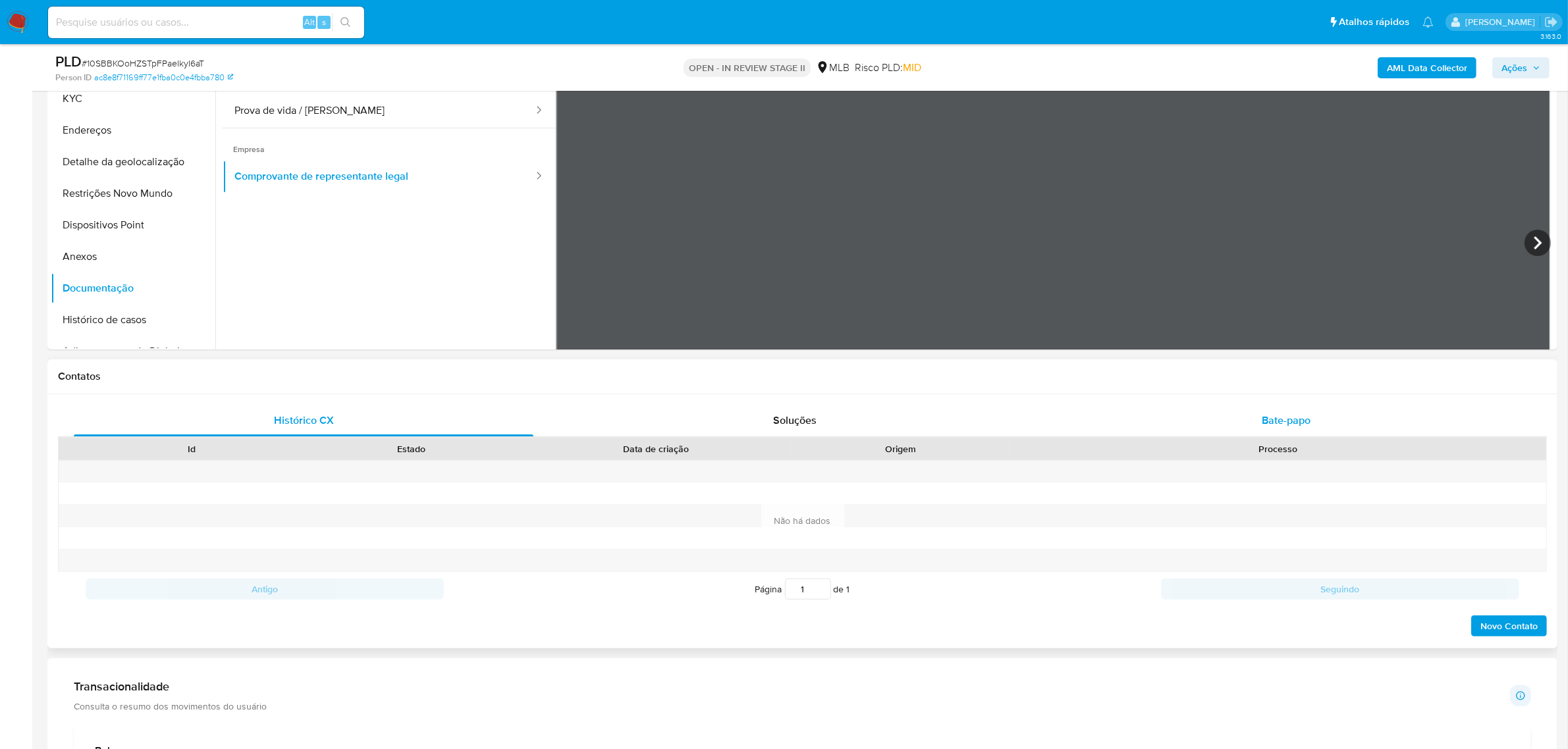
click at [1299, 418] on span "Bate-papo" at bounding box center [1286, 420] width 49 height 15
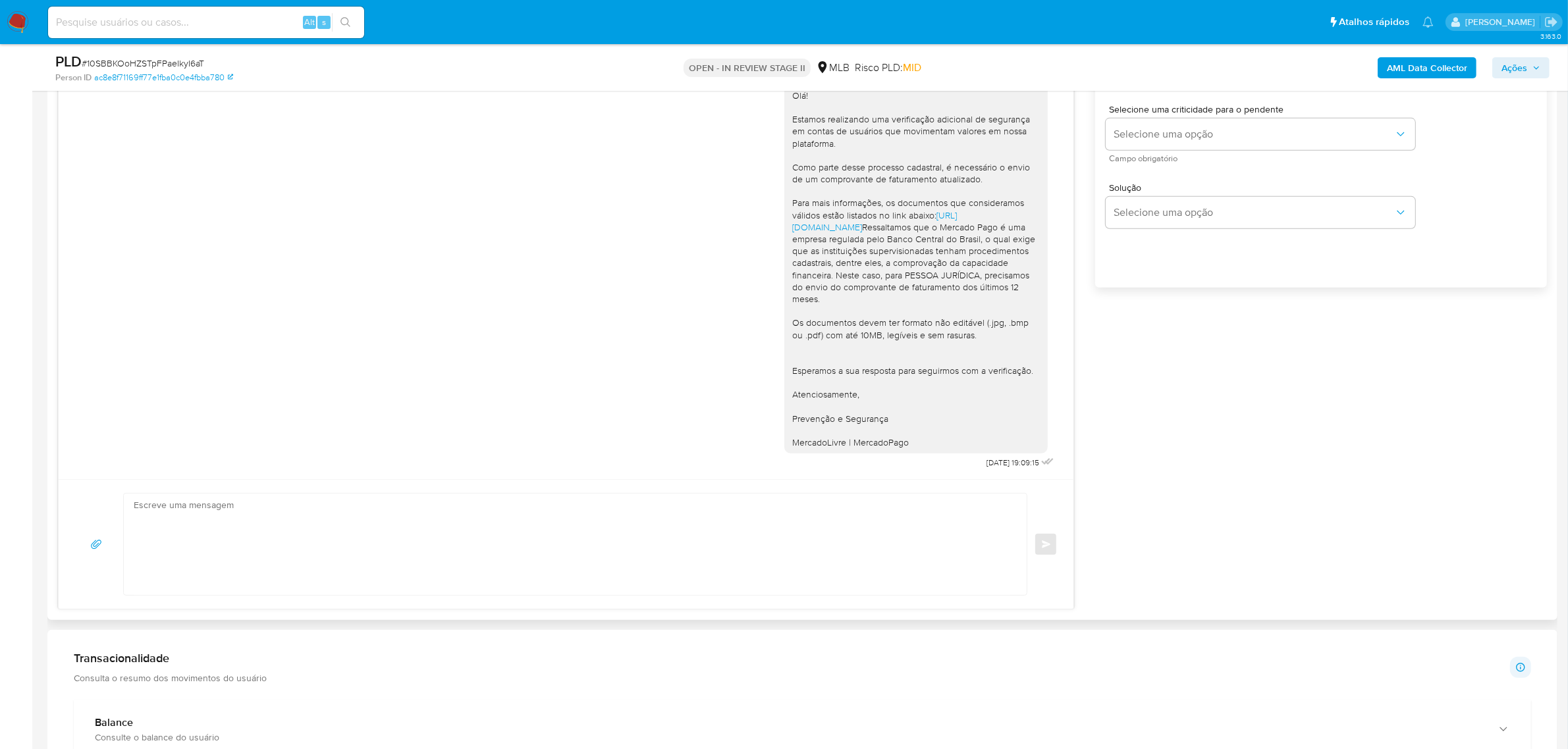
scroll to position [823, 0]
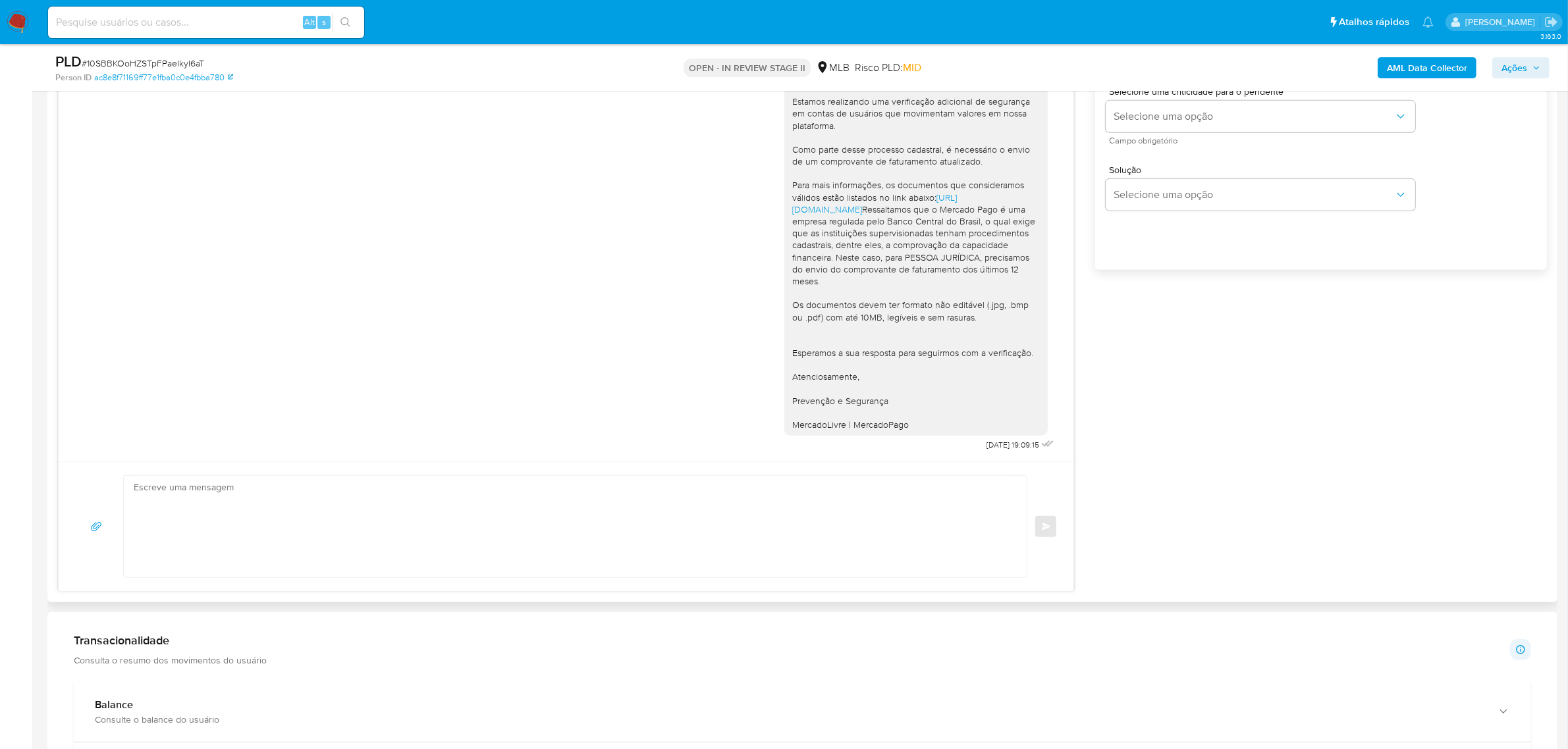
click at [532, 432] on div "Olá! Estamos realizando uma verificação adicional de segurança em contas de usu…" at bounding box center [566, 256] width 982 height 397
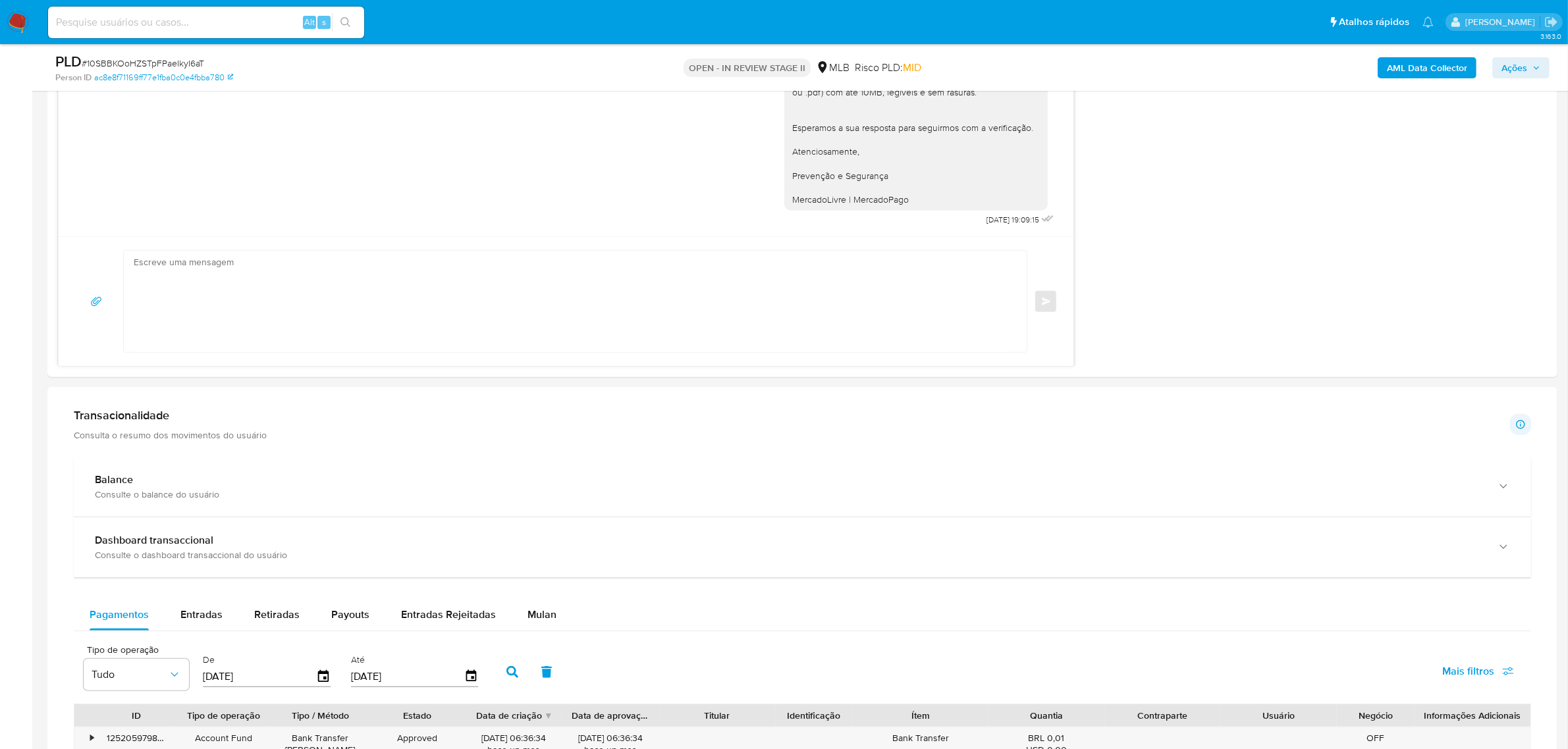
scroll to position [1234, 0]
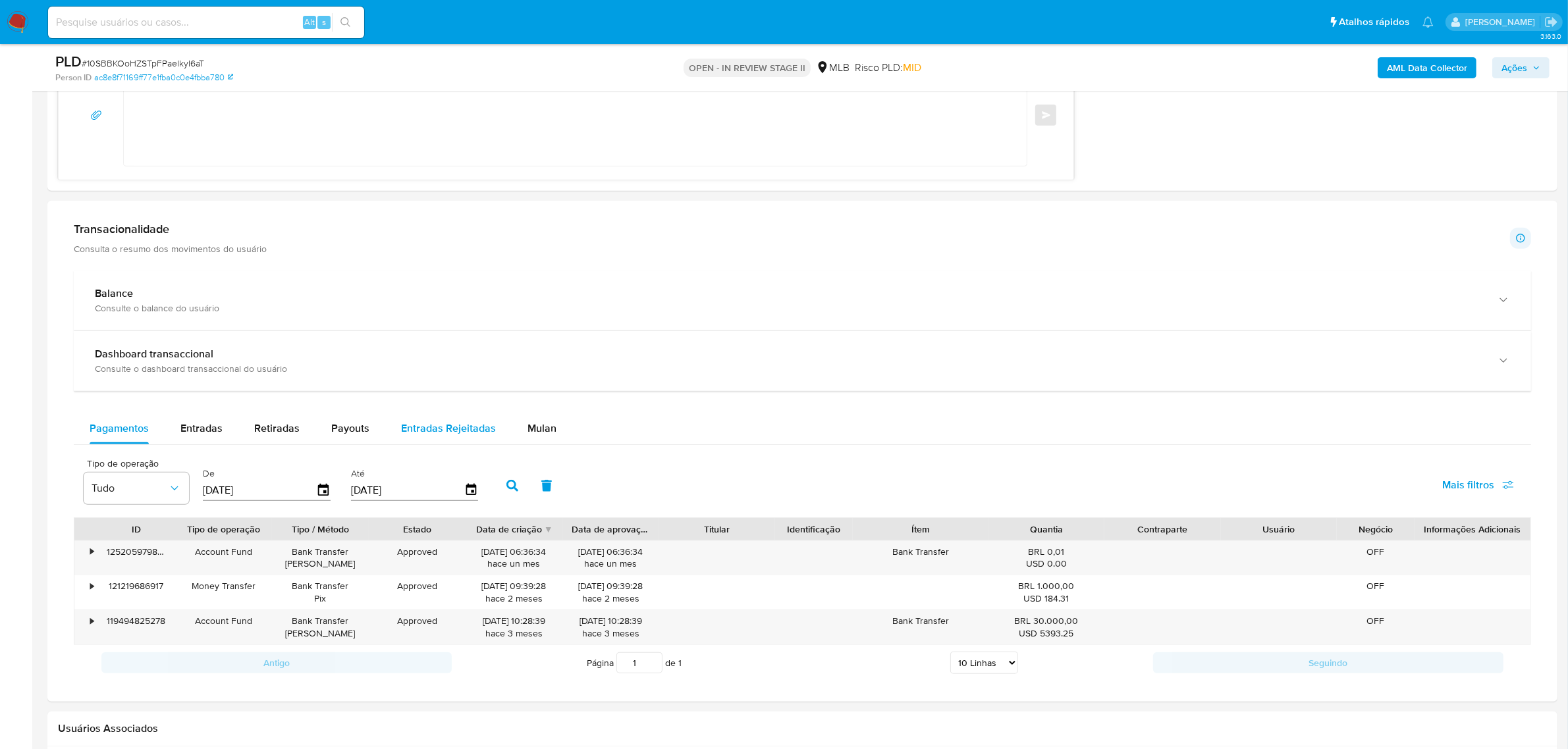
click at [451, 421] on span "Entradas Rejeitadas" at bounding box center [448, 428] width 95 height 15
select select "10"
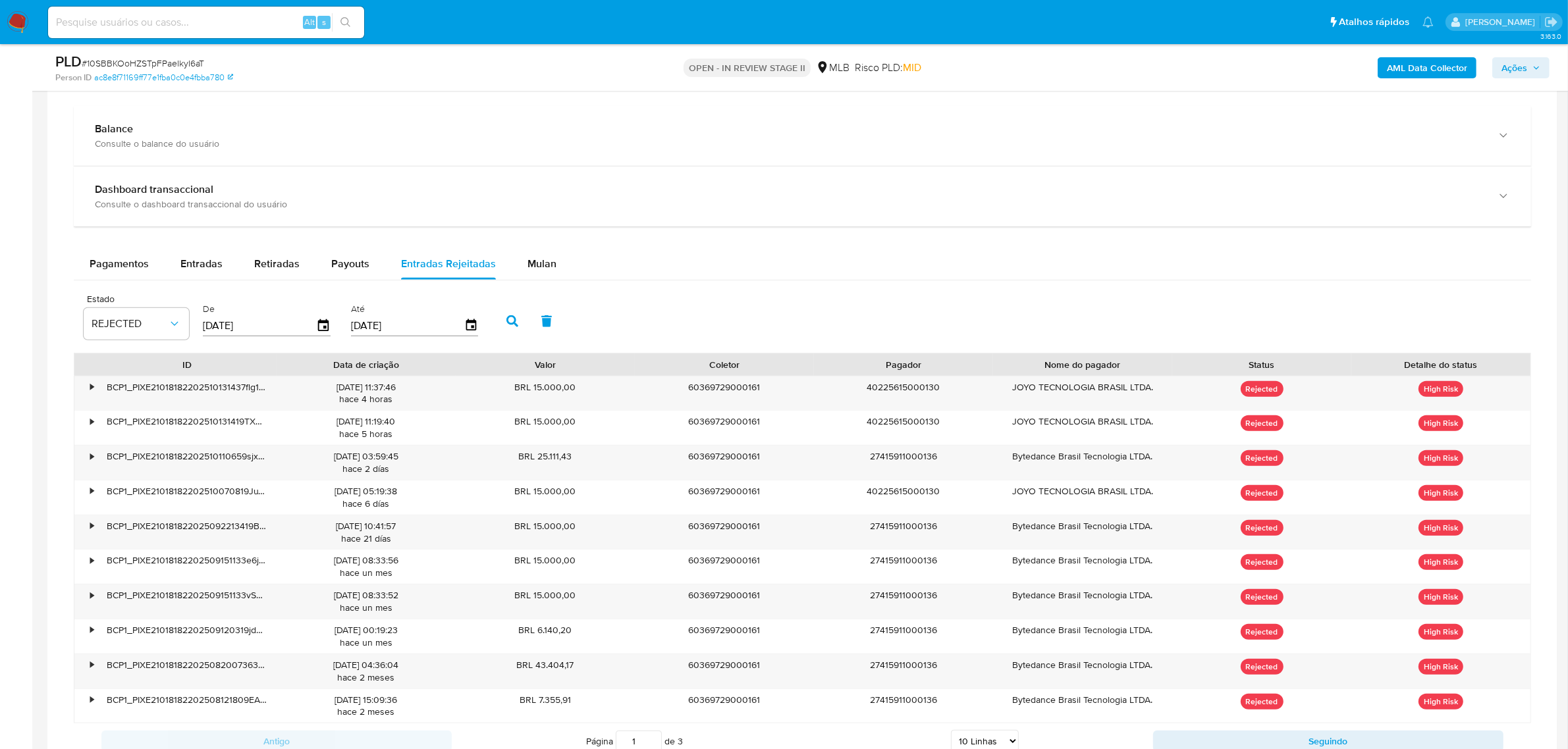
scroll to position [1480, 0]
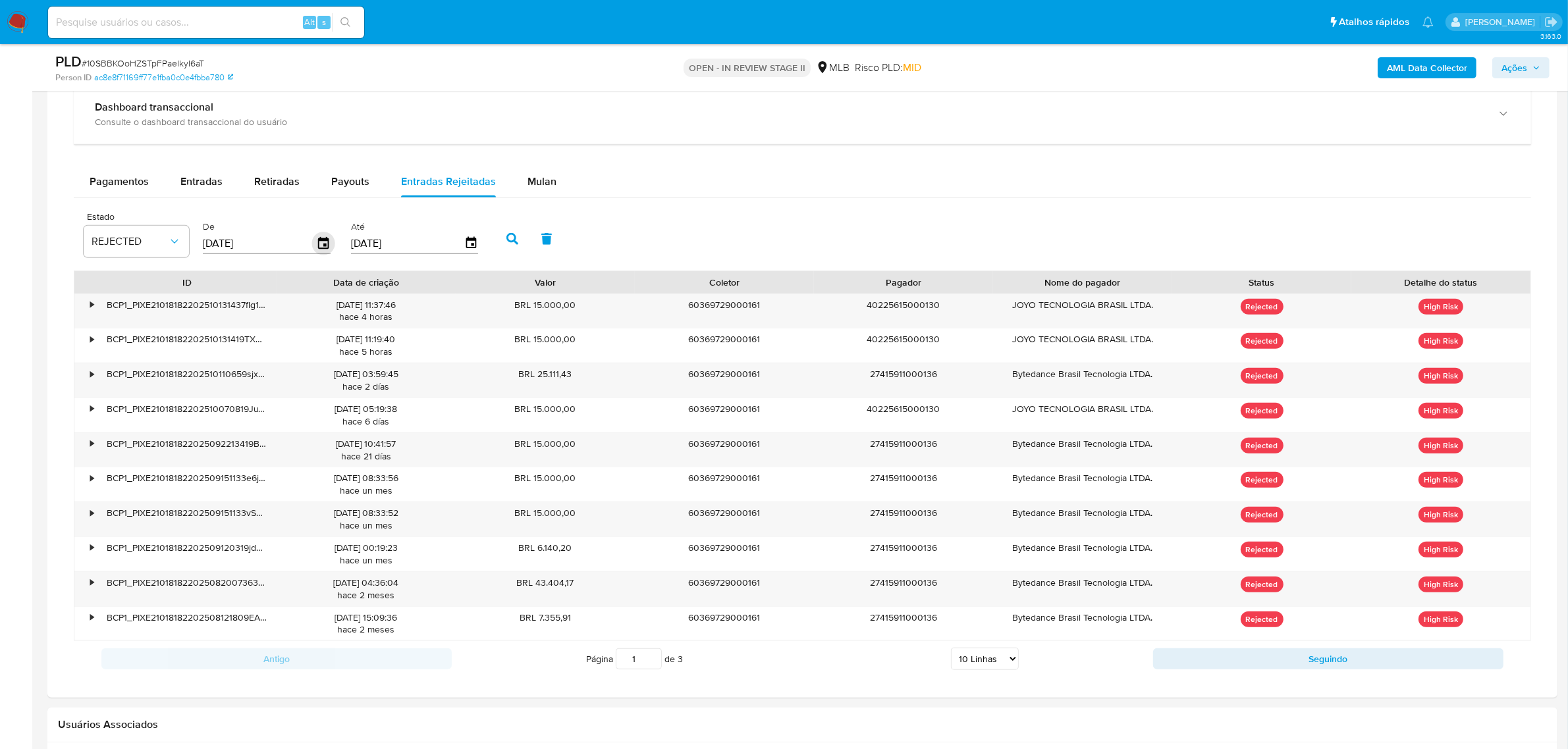
click at [319, 249] on icon "button" at bounding box center [323, 243] width 10 height 12
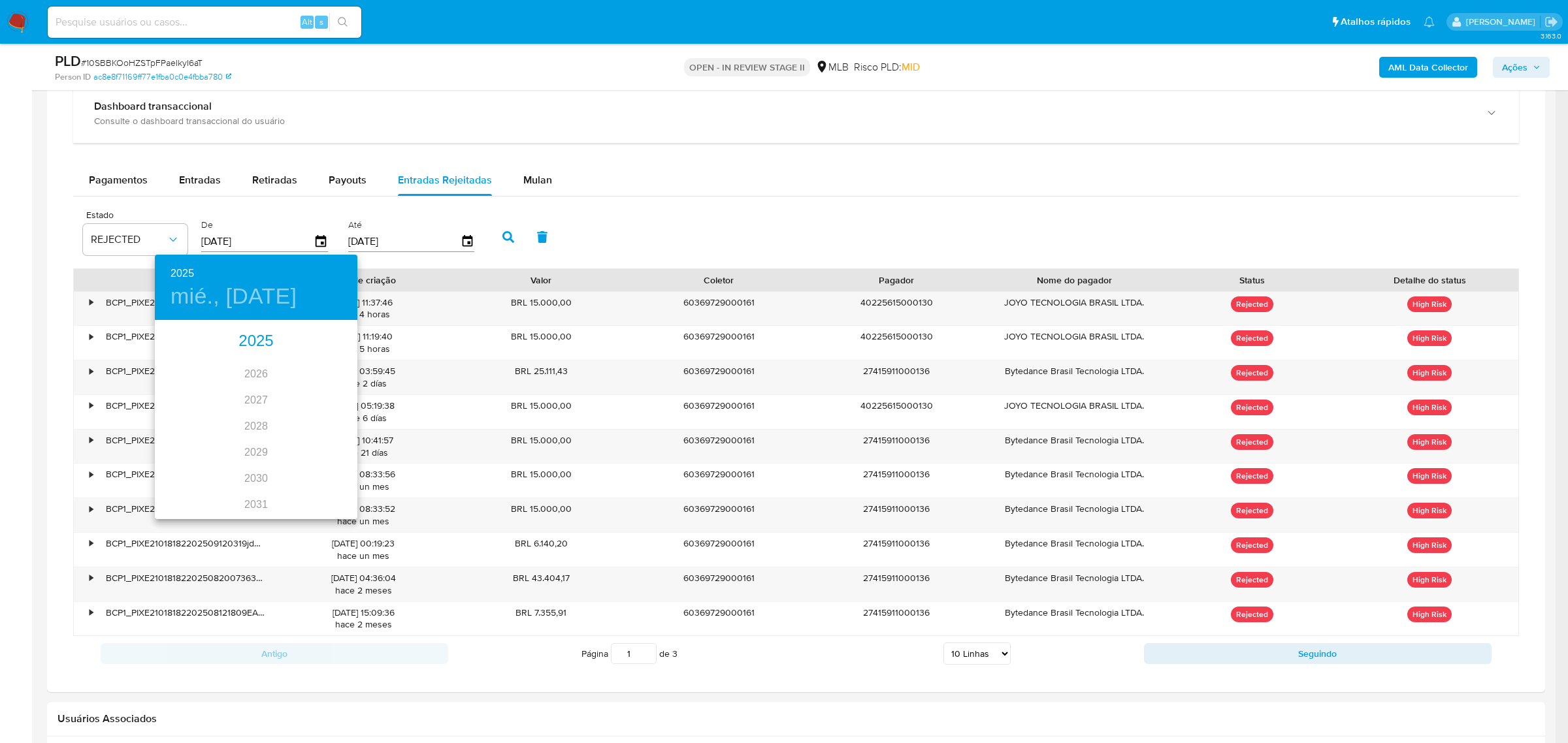
click at [252, 335] on div "2025" at bounding box center [256, 342] width 202 height 26
click at [255, 444] on div "ago." at bounding box center [256, 444] width 67 height 49
click at [282, 385] on p "1" at bounding box center [282, 389] width 5 height 13
type input "01/08/2025"
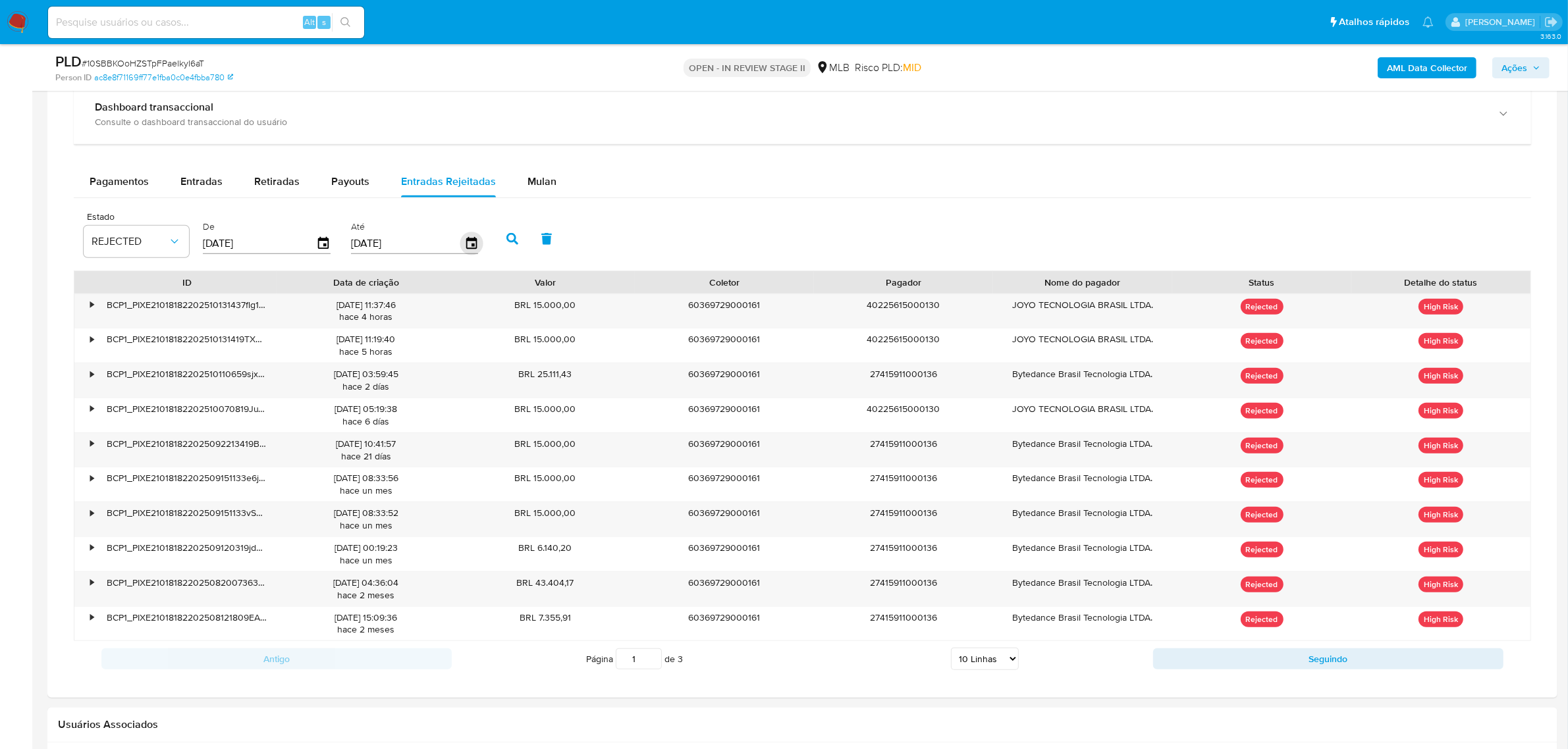
click at [465, 242] on icon "button" at bounding box center [470, 243] width 10 height 12
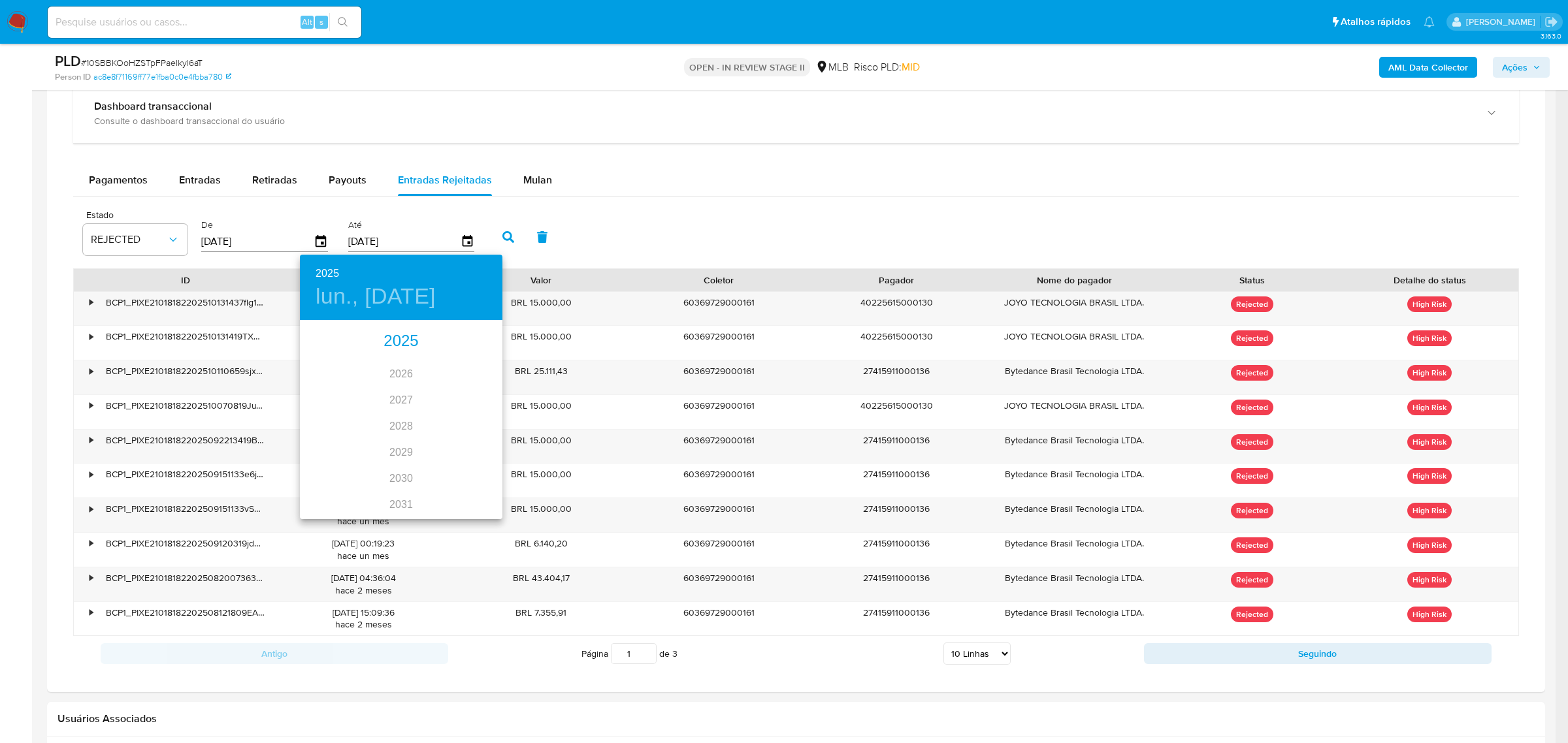
click at [395, 346] on div "2025" at bounding box center [401, 342] width 202 height 26
click at [329, 490] on div "oct." at bounding box center [334, 493] width 67 height 49
click at [480, 409] on p "12" at bounding box center [479, 412] width 10 height 13
type input "12/10/2025"
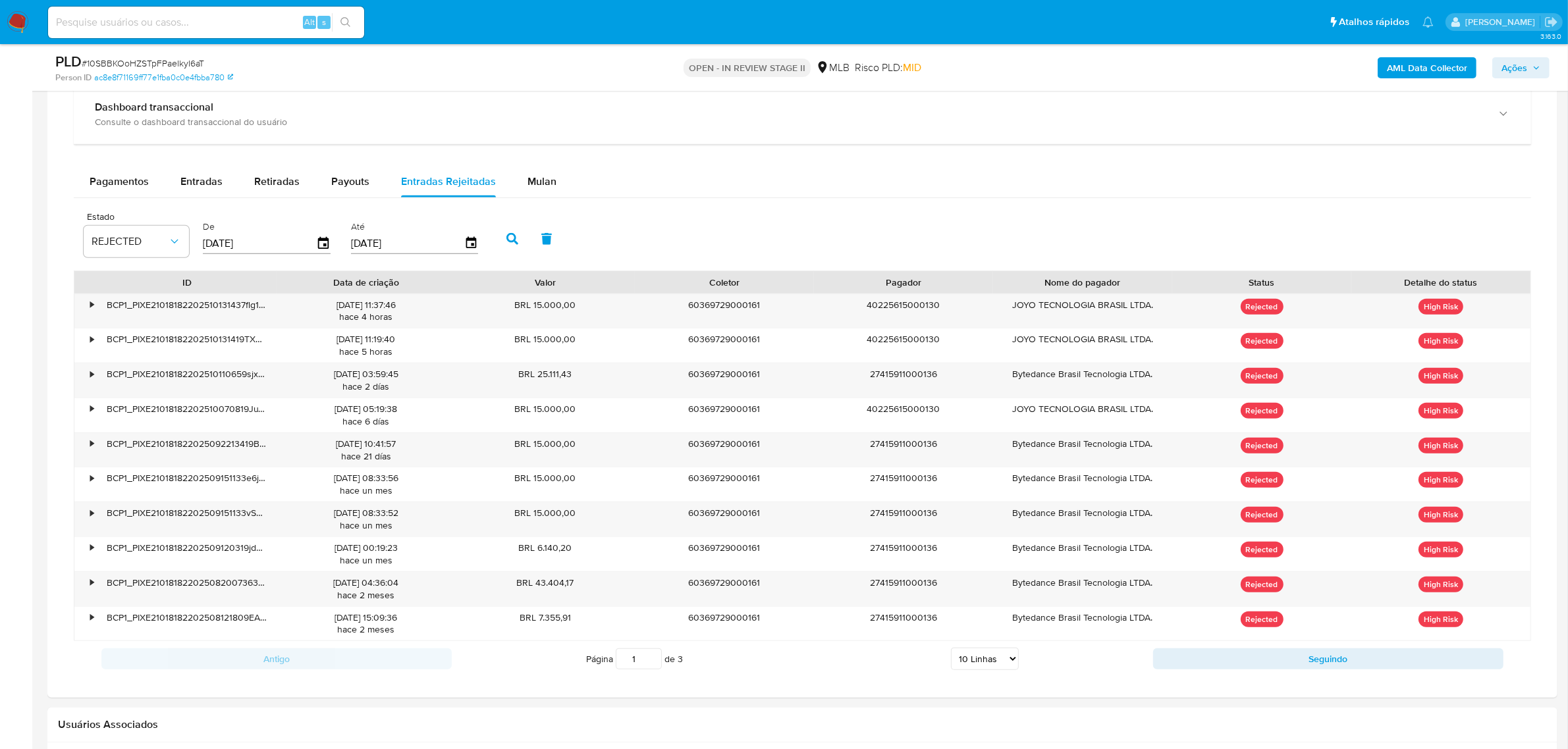
click at [512, 234] on button "button" at bounding box center [512, 238] width 35 height 32
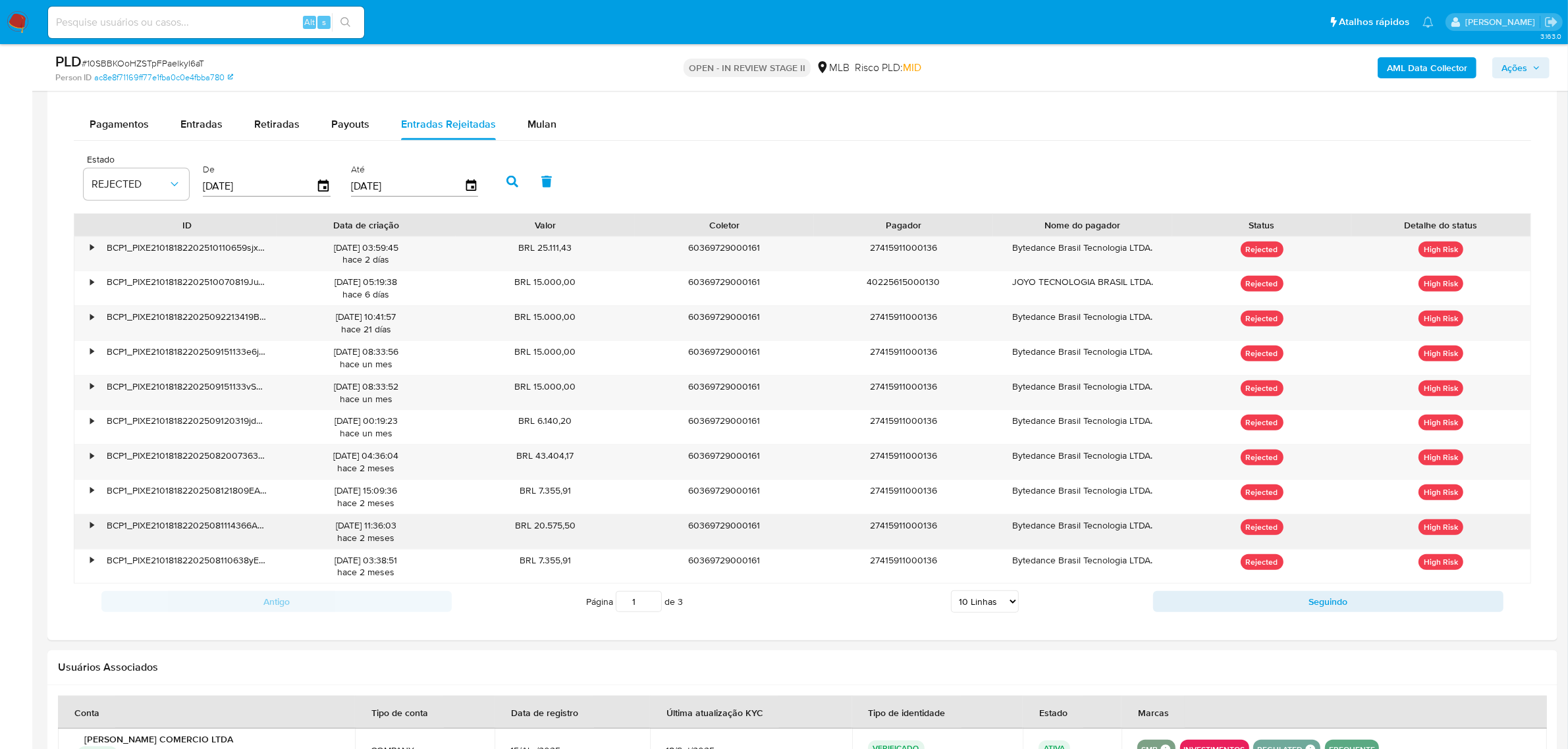
scroll to position [1563, 0]
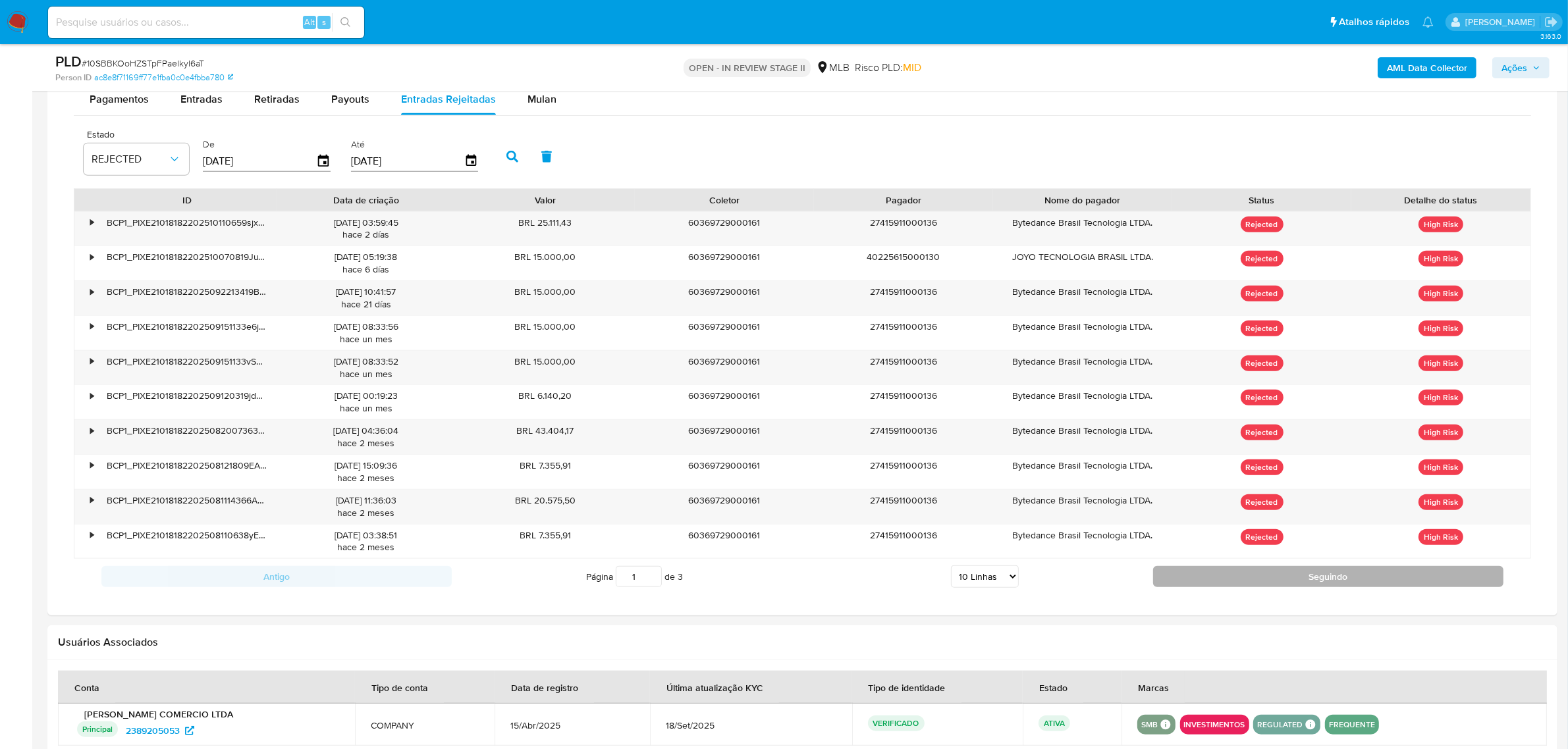
click at [1276, 584] on button "Seguindo" at bounding box center [1328, 576] width 350 height 21
type input "2"
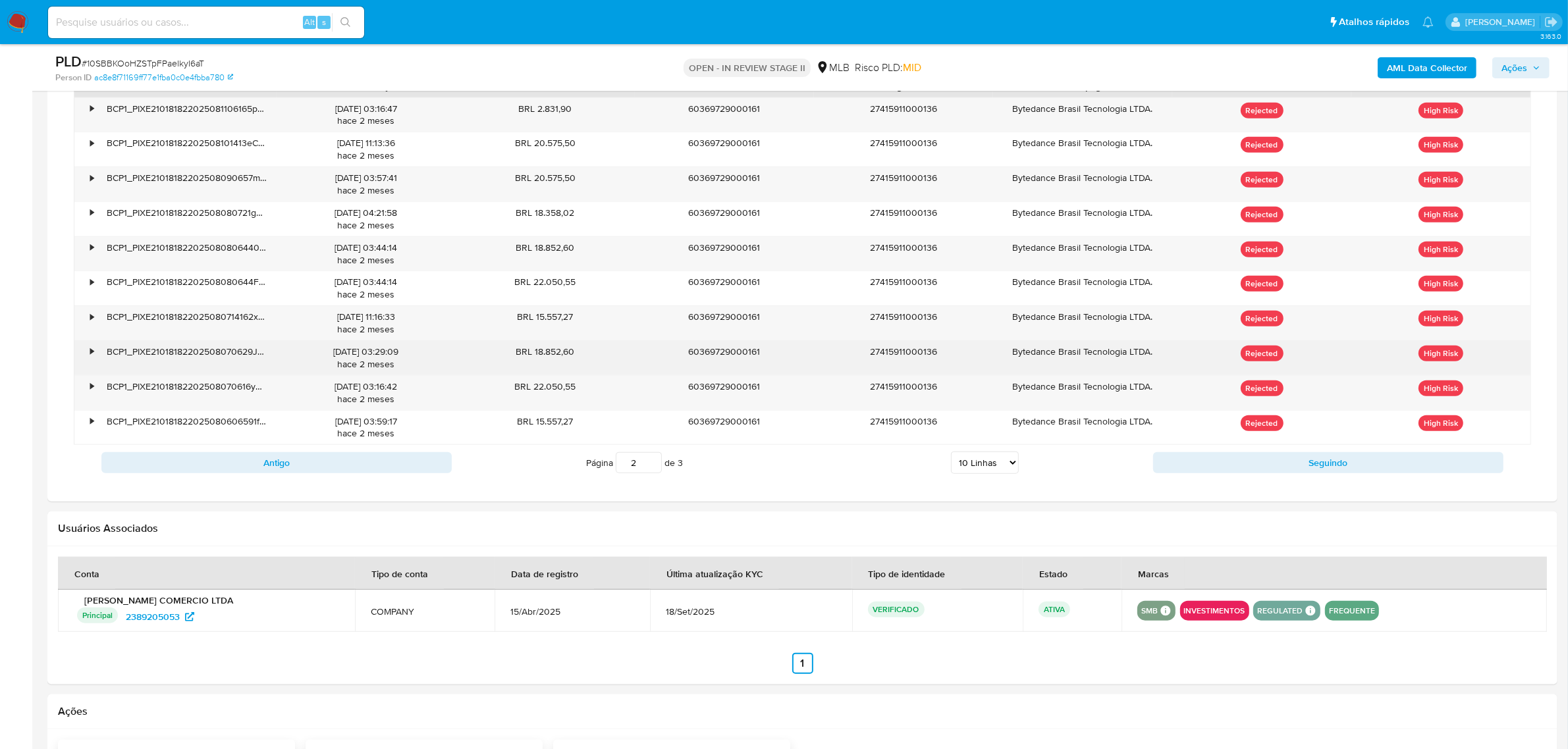
scroll to position [1728, 0]
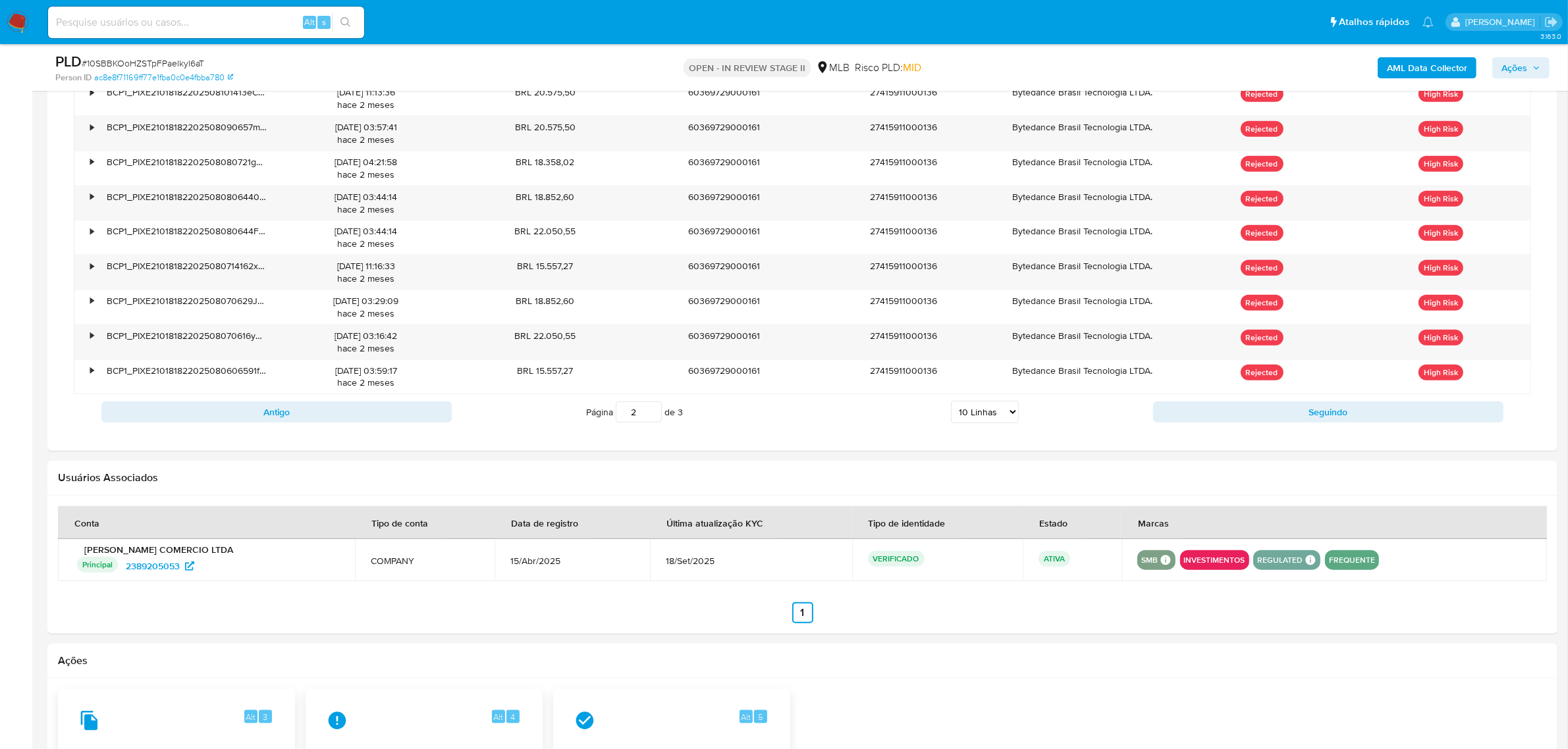
click at [1002, 418] on select "5 Linhas 10 Linhas 20 Linhas 25 Linhas 50 Linhas 100 Linhas" at bounding box center [985, 412] width 68 height 22
select select "25"
click at [951, 405] on select "5 Linhas 10 Linhas 20 Linhas 25 Linhas 50 Linhas 100 Linhas" at bounding box center [985, 412] width 68 height 22
type input "1"
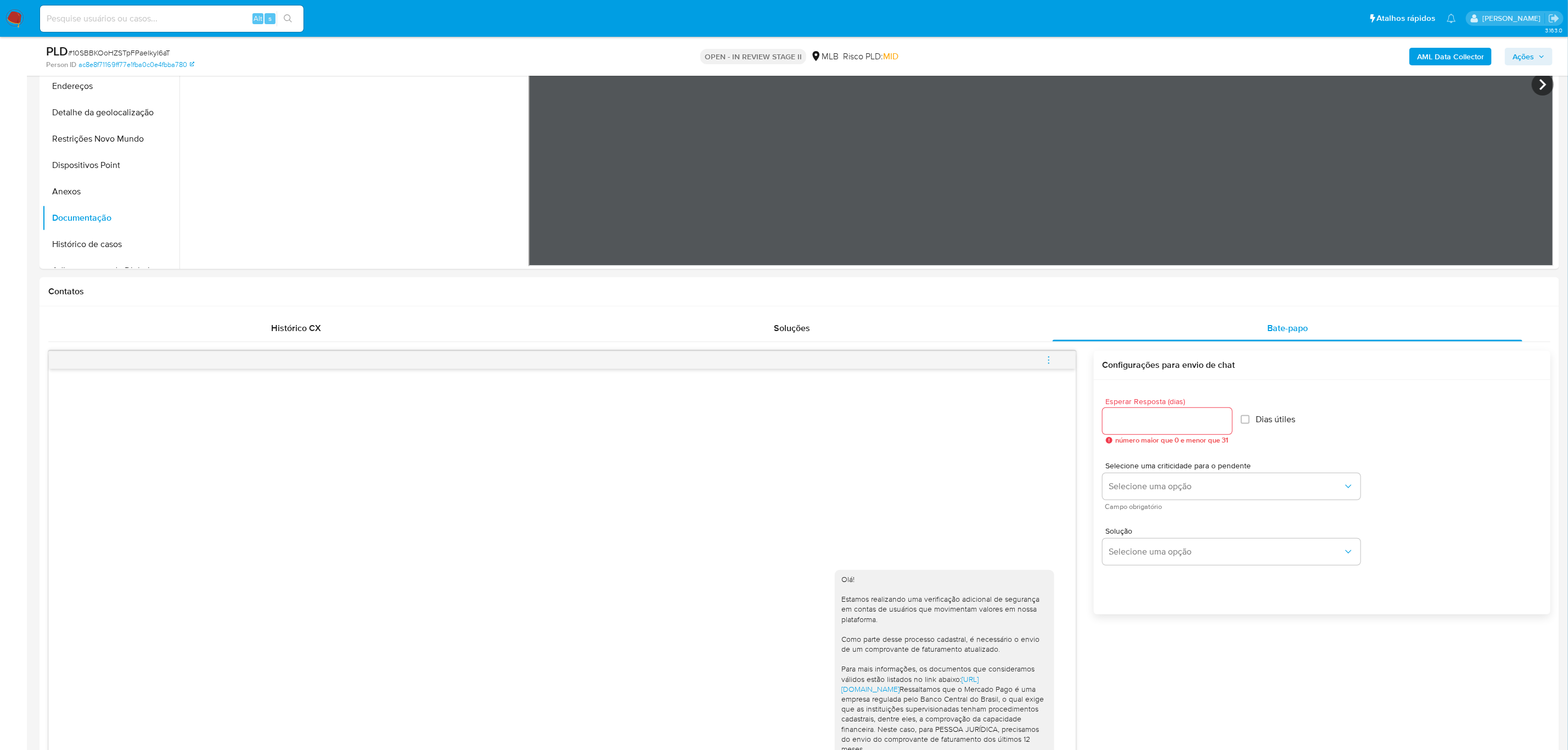
scroll to position [50, 0]
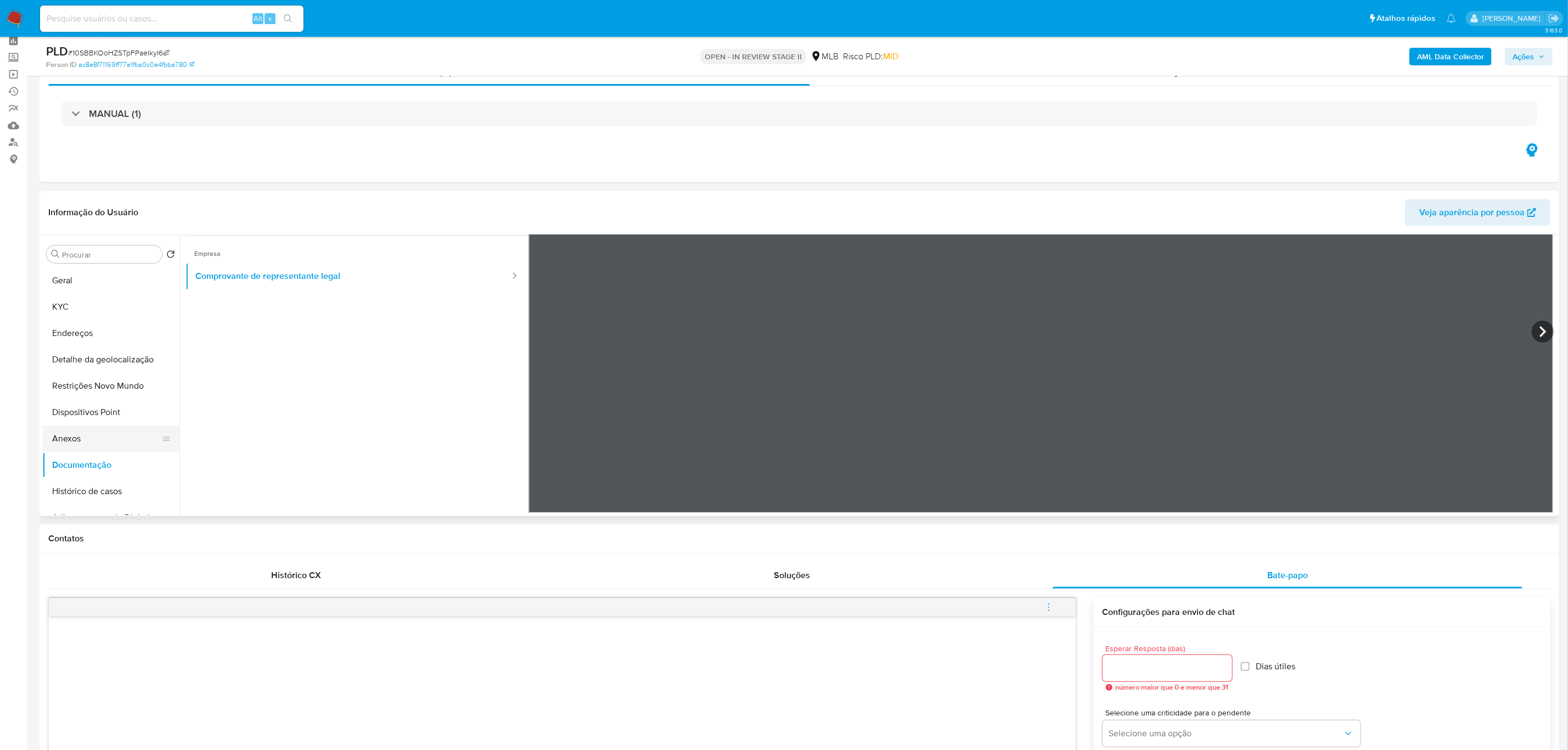
click at [82, 439] on button "Anexos" at bounding box center [106, 438] width 128 height 26
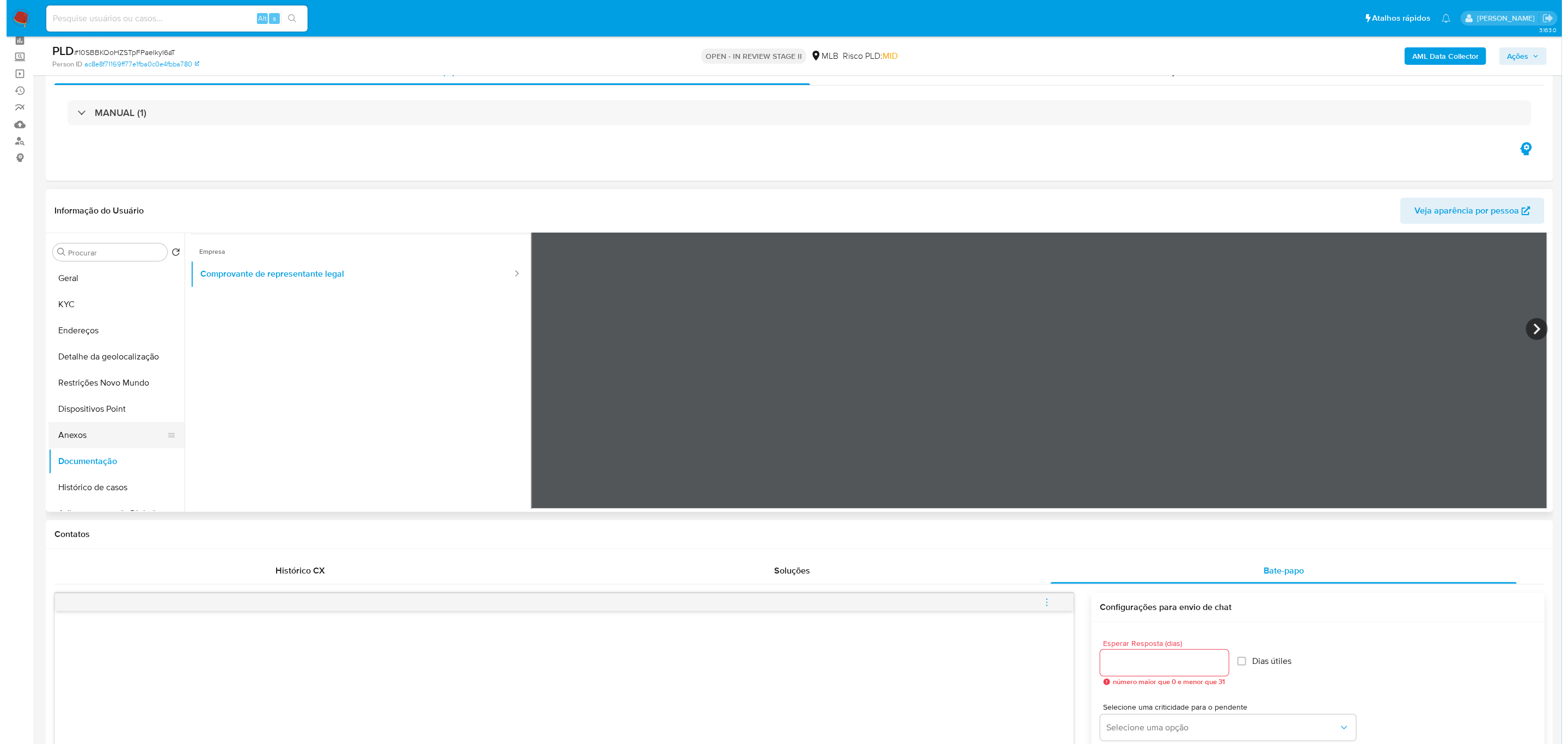
scroll to position [0, 0]
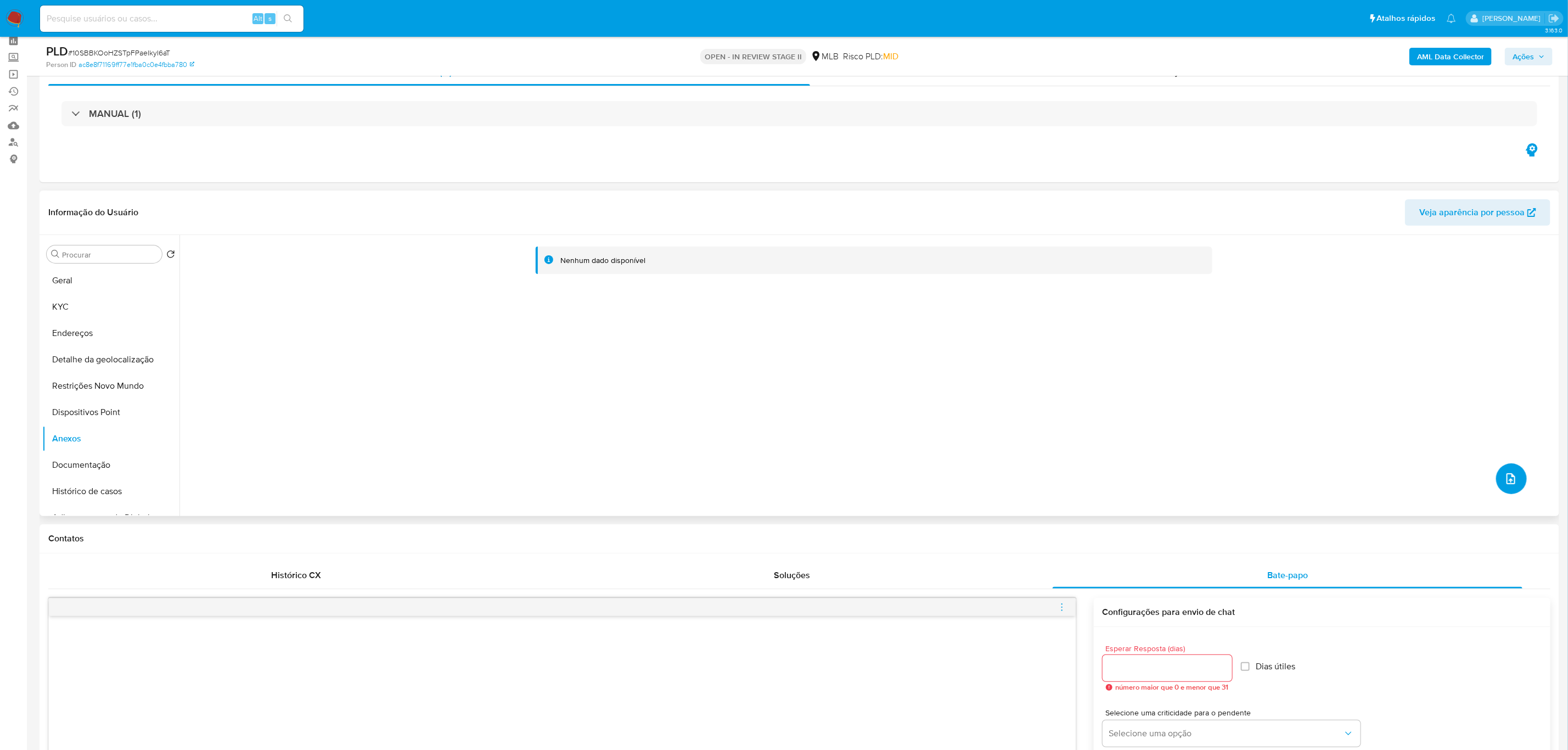
click at [1317, 483] on button "upload-file" at bounding box center [1512, 479] width 31 height 31
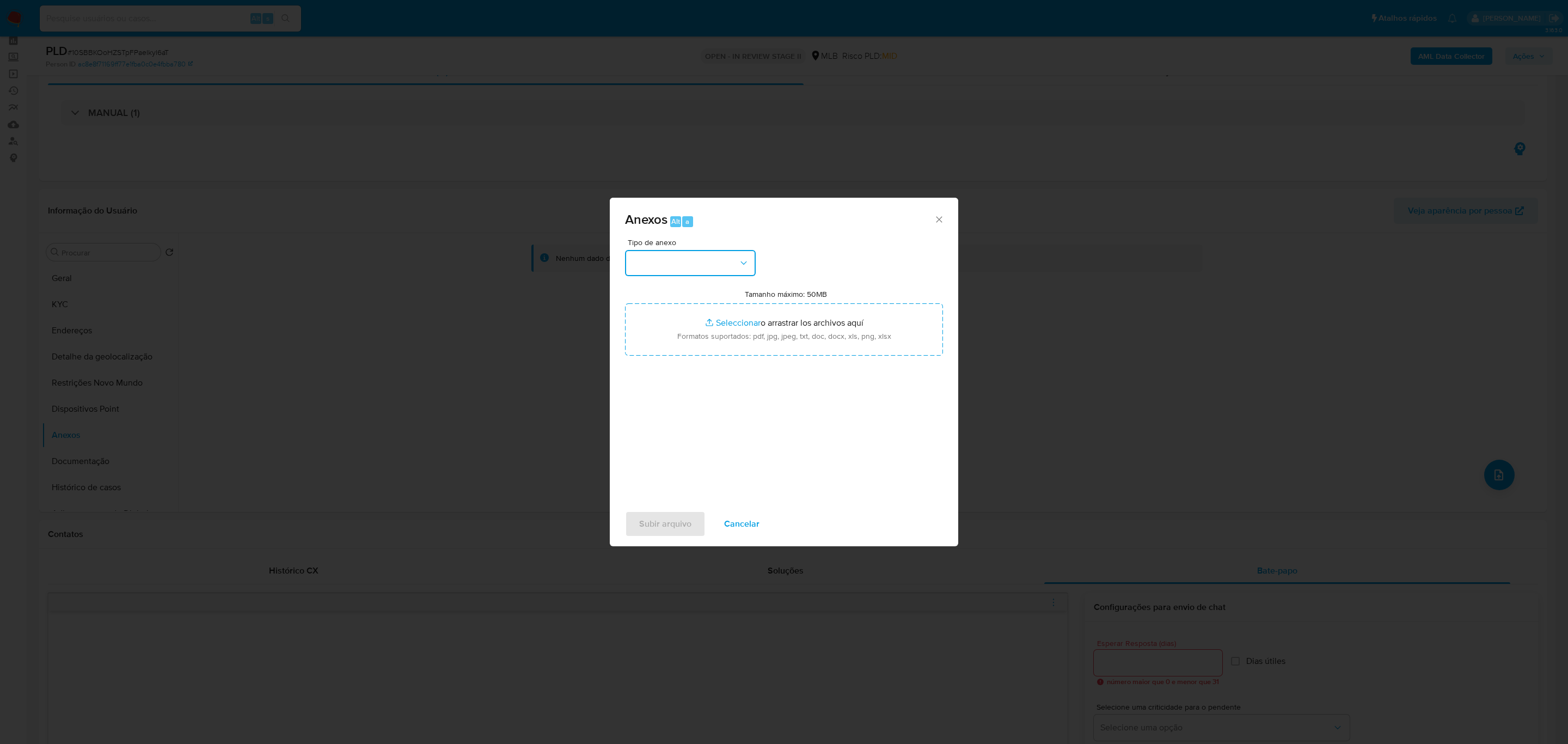
click at [748, 262] on icon "button" at bounding box center [744, 263] width 11 height 11
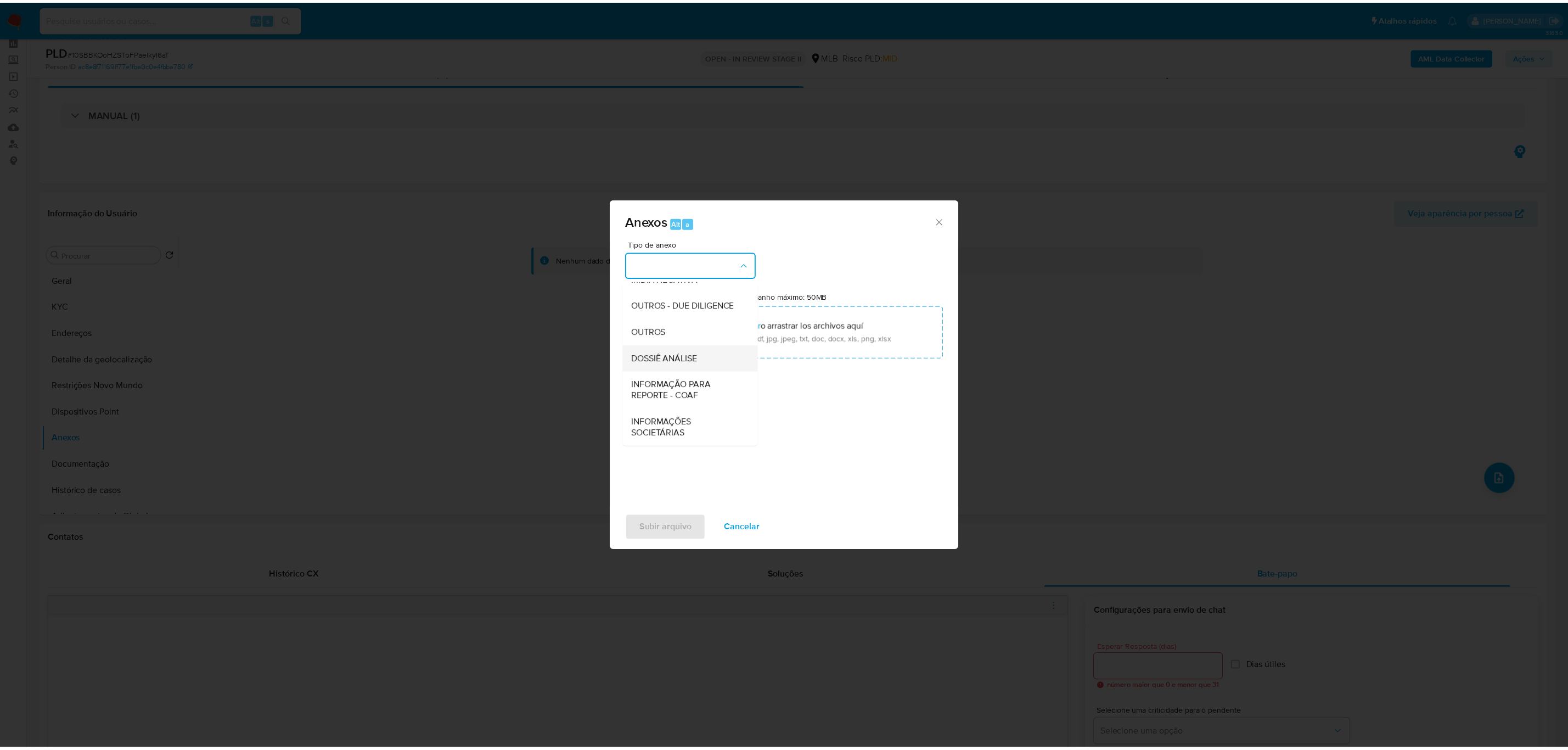
scroll to position [169, 0]
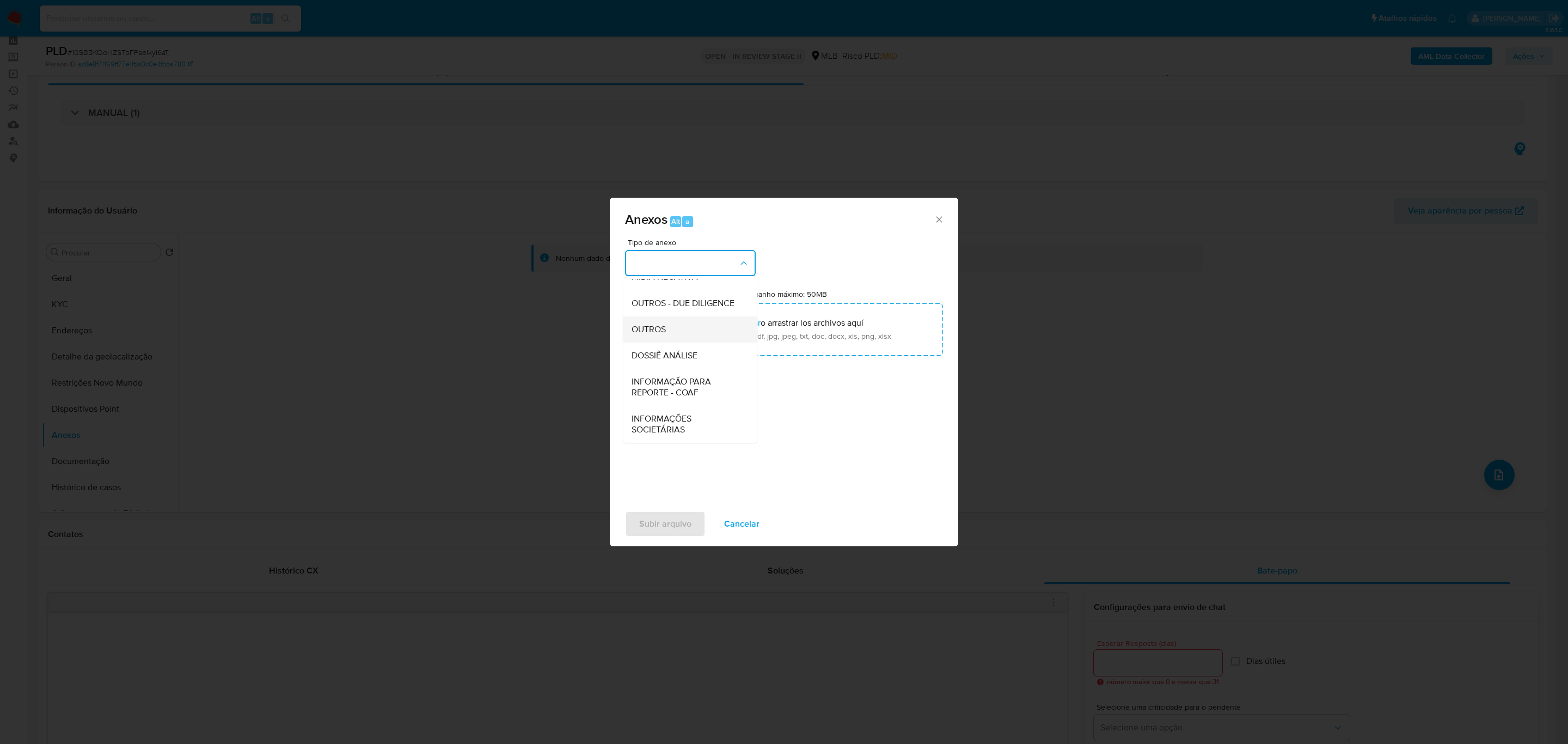
click at [662, 329] on span "OUTROS" at bounding box center [649, 329] width 34 height 11
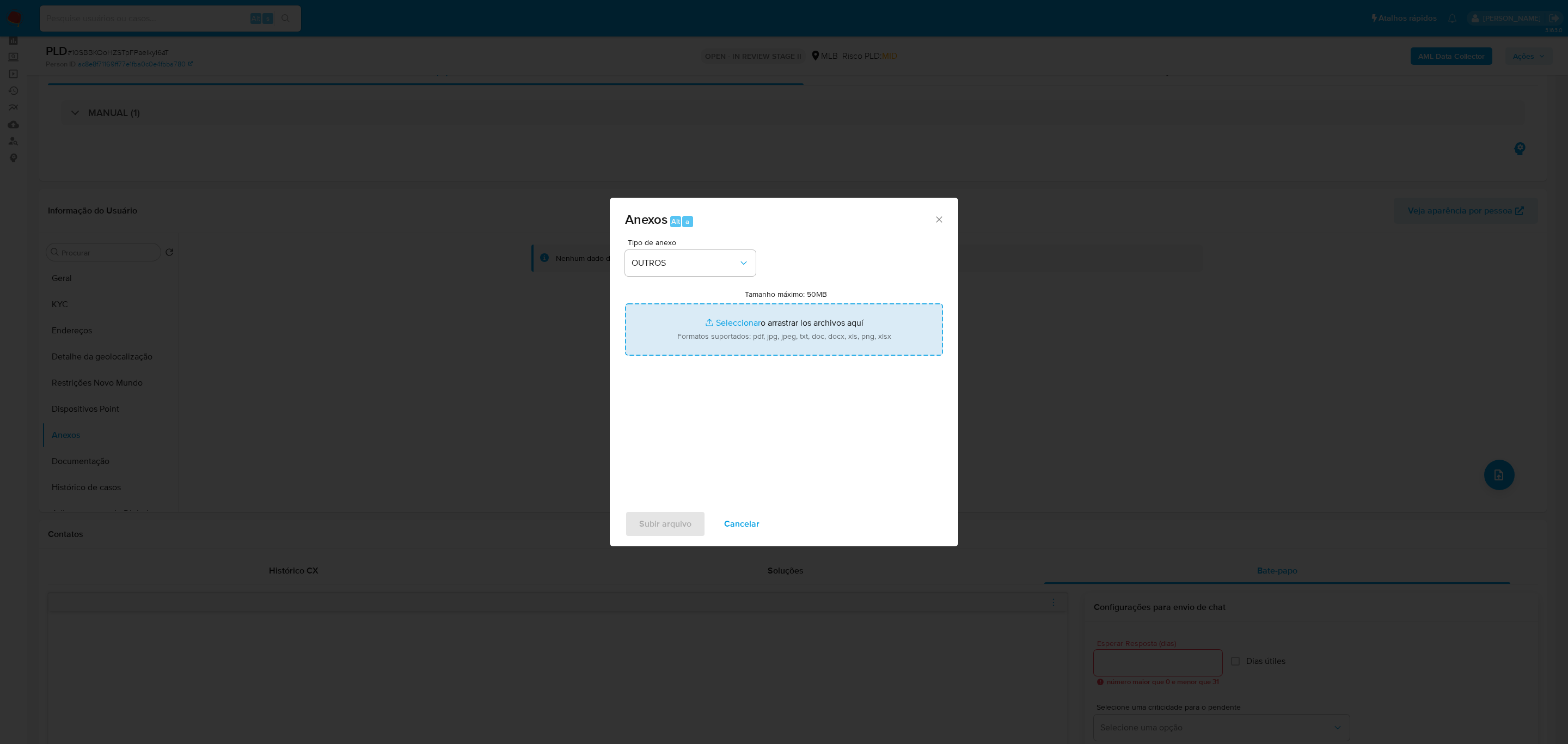
click at [726, 317] on input "Tamanho máximo: 50MB Seleccionar archivos" at bounding box center [784, 329] width 318 height 52
type input "C:\fakepath\MOV - LUANA MICHELLE - Data TX.pdf"
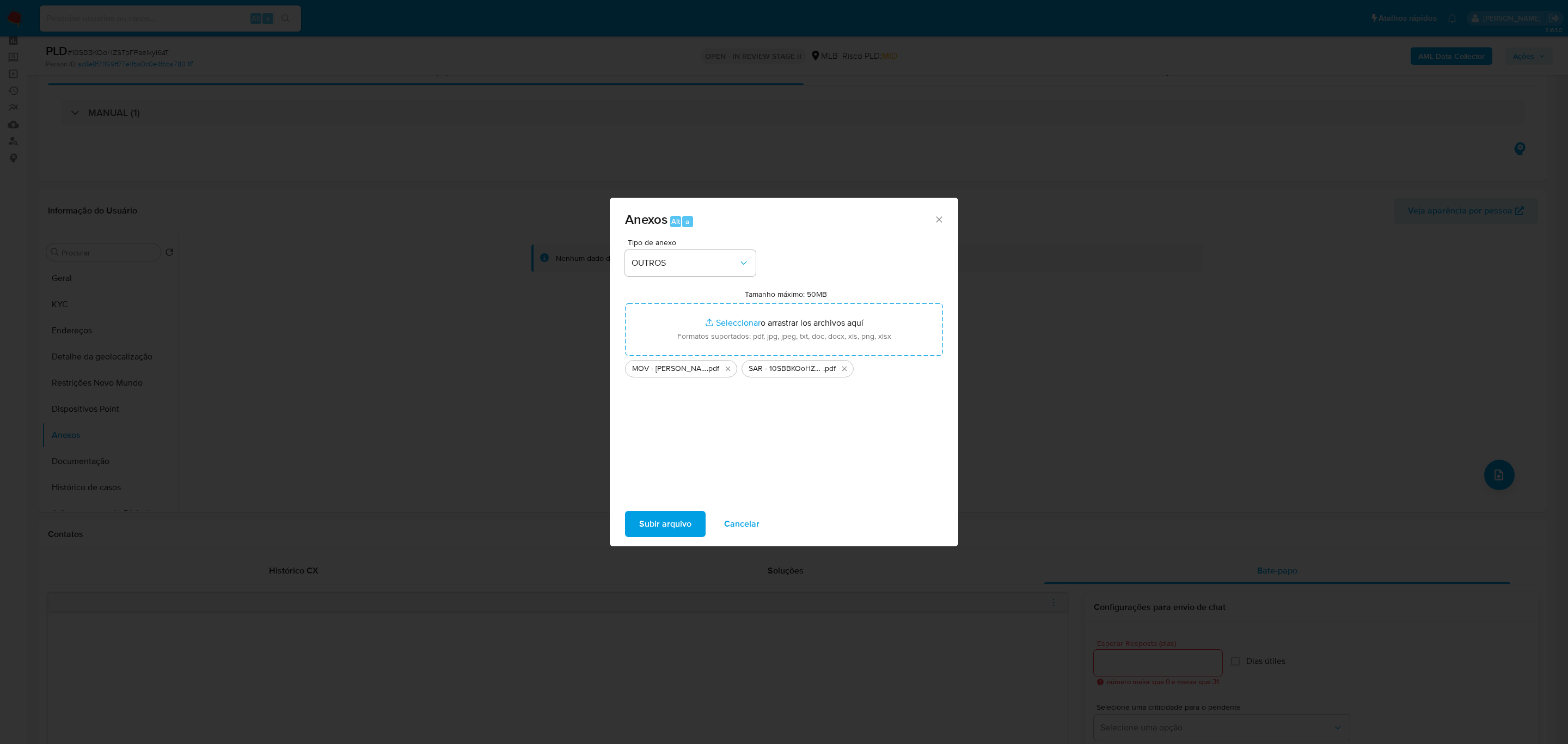
click at [635, 539] on div "Subir arquivo Cancelar" at bounding box center [784, 524] width 348 height 41
click at [654, 523] on span "Subir arquivo" at bounding box center [665, 524] width 52 height 24
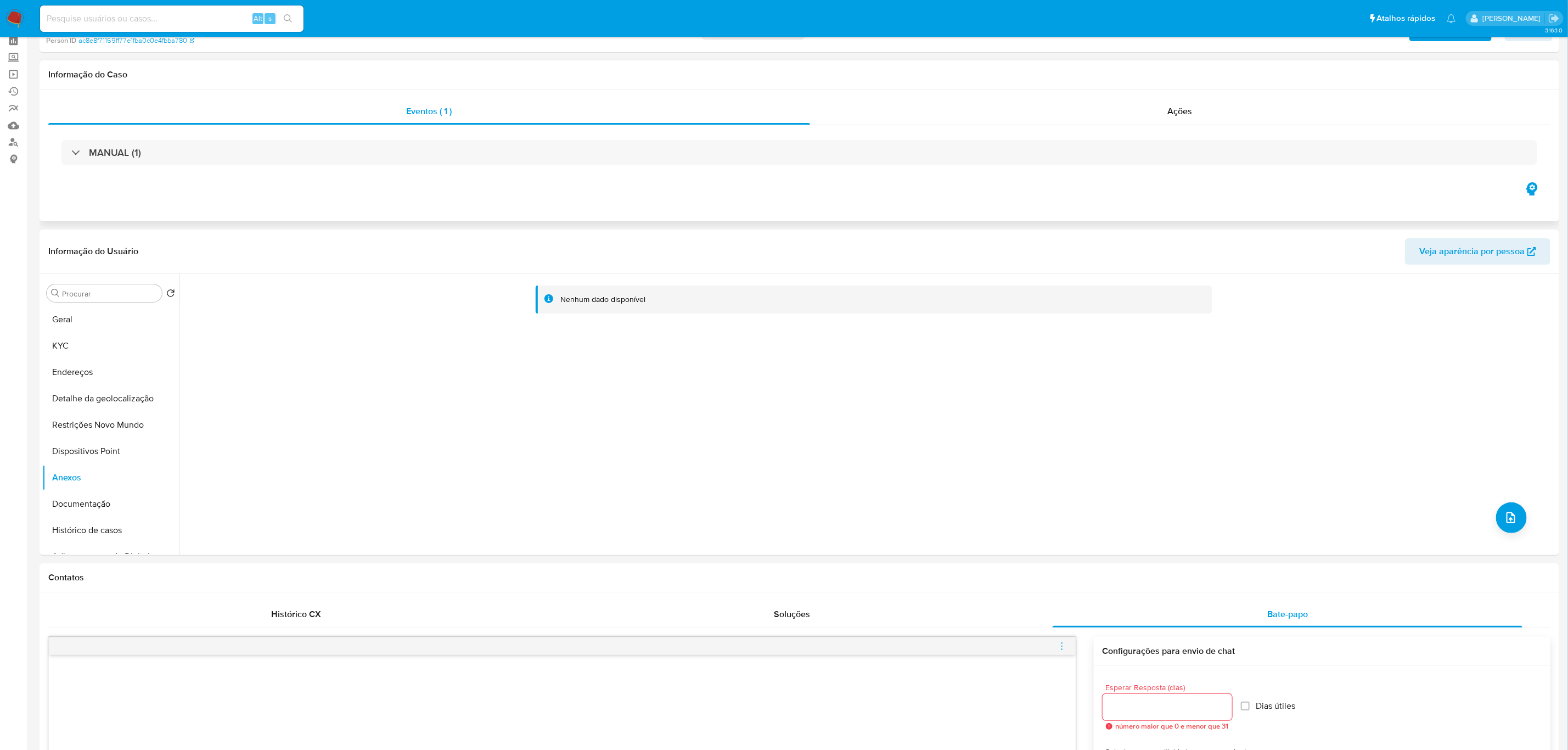
scroll to position [0, 0]
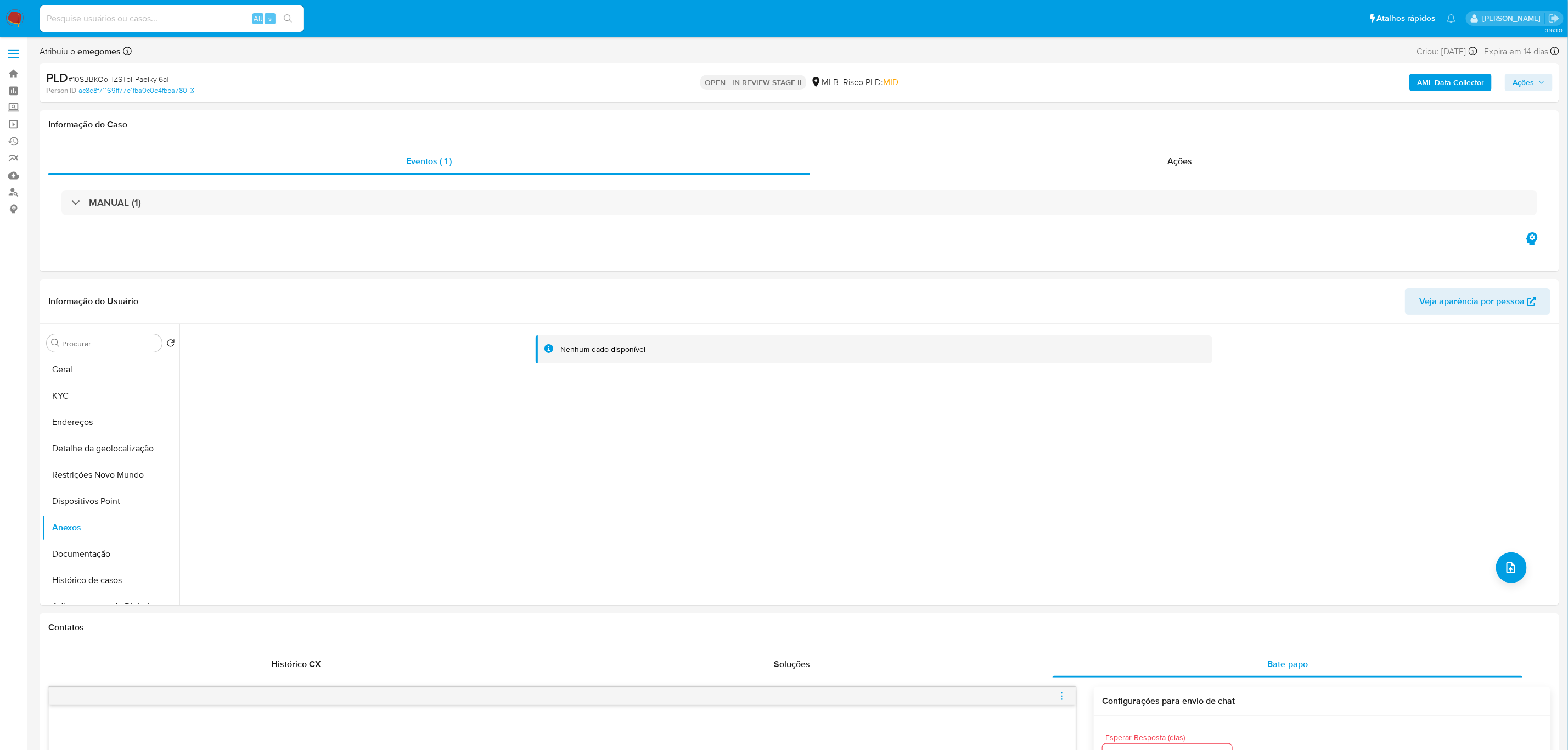
click at [1317, 79] on b "AML Data Collector" at bounding box center [1450, 82] width 67 height 18
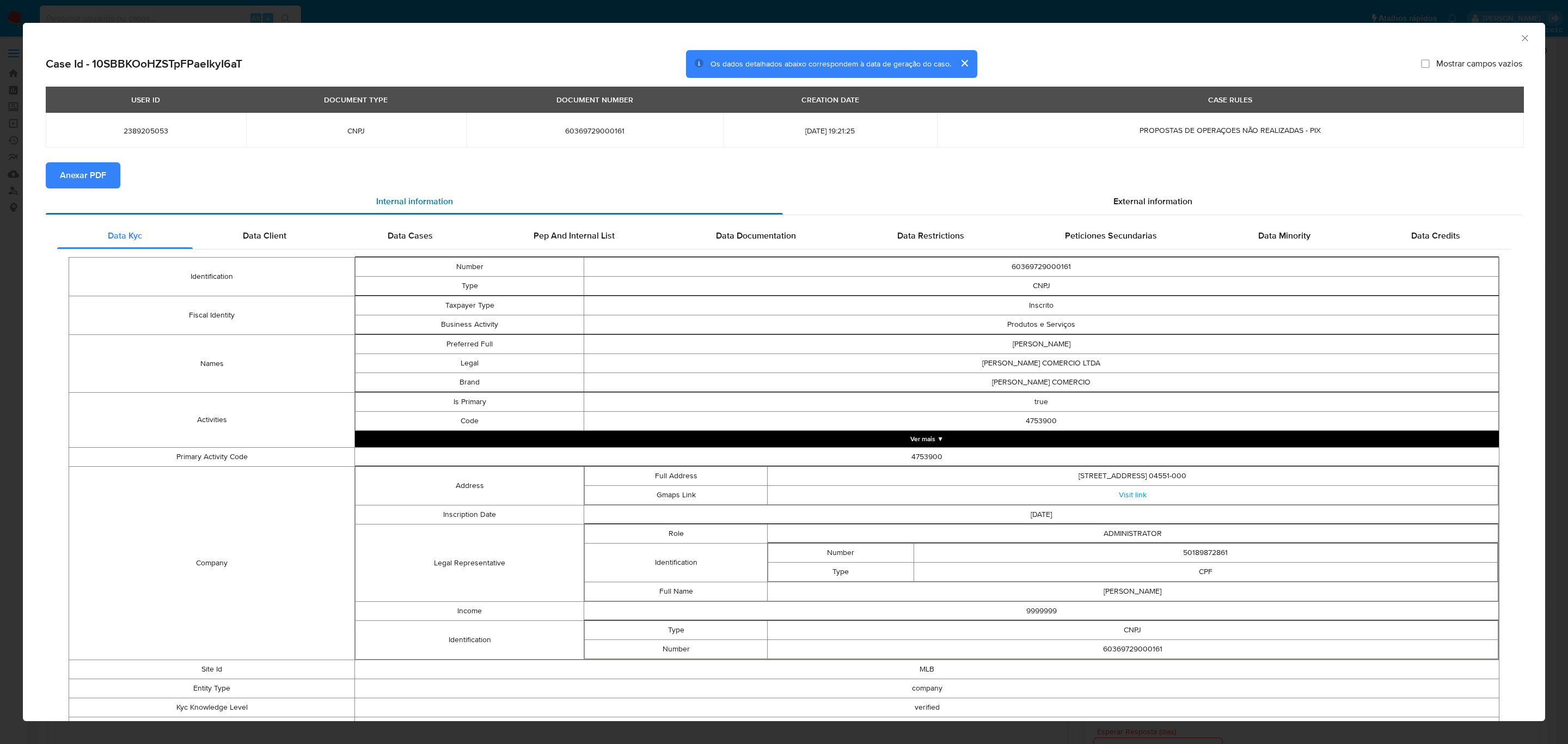
click at [96, 188] on div "Internal information" at bounding box center [414, 201] width 737 height 26
click at [106, 181] on button "Anexar PDF" at bounding box center [83, 175] width 75 height 26
click at [1306, 41] on icon "Fechar a janela" at bounding box center [1525, 38] width 11 height 11
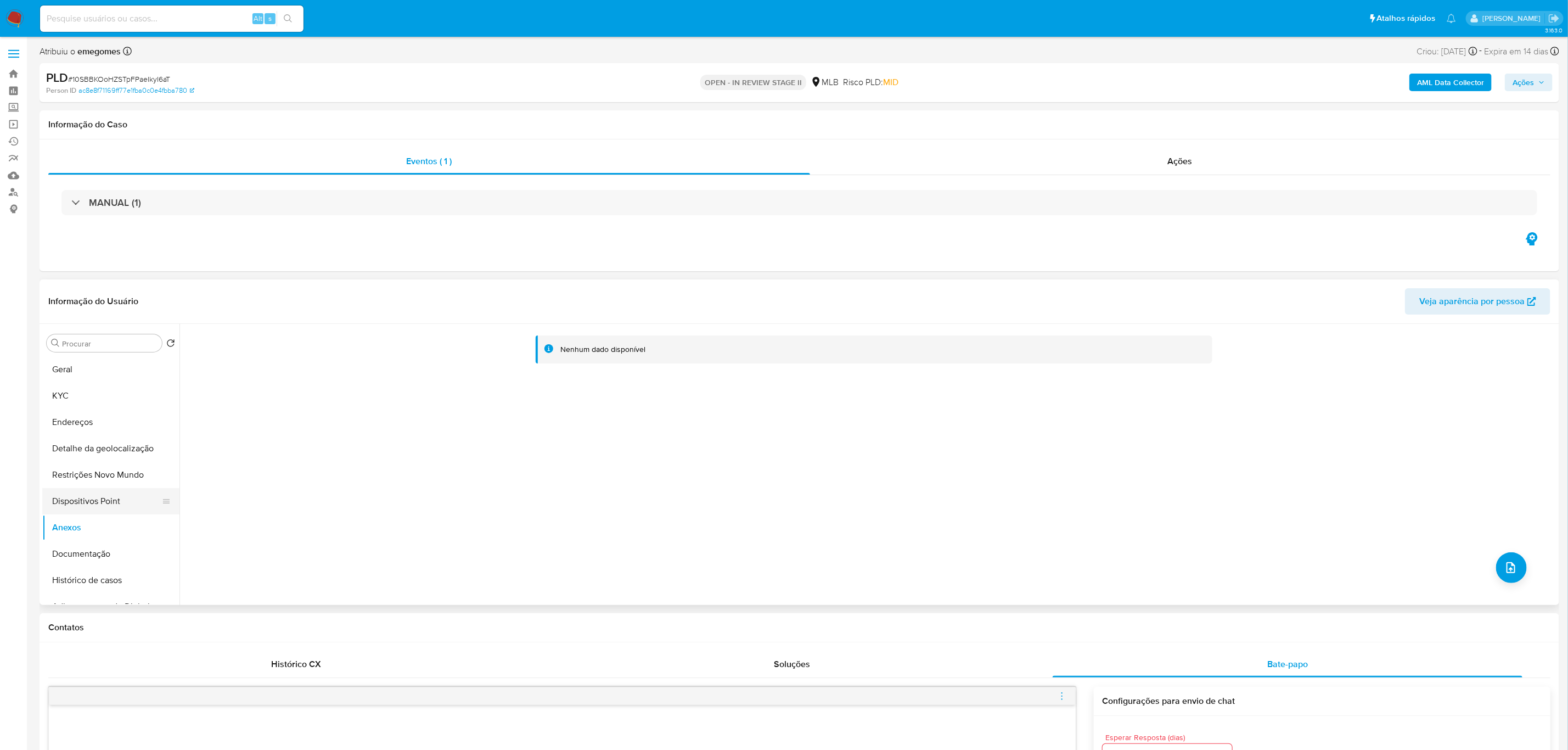
click at [116, 494] on button "Dispositivos Point" at bounding box center [106, 501] width 128 height 26
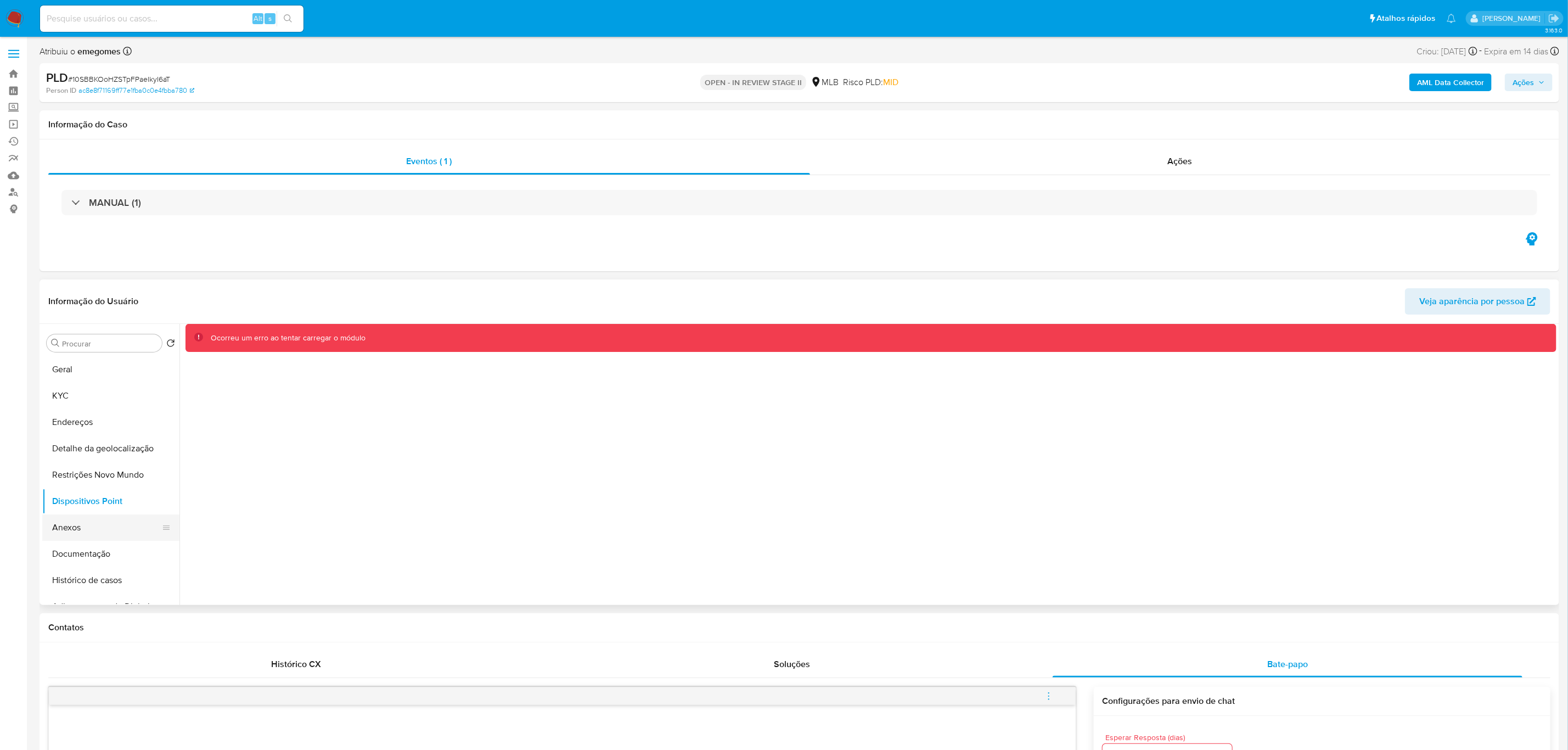
click at [75, 526] on button "Anexos" at bounding box center [106, 527] width 128 height 26
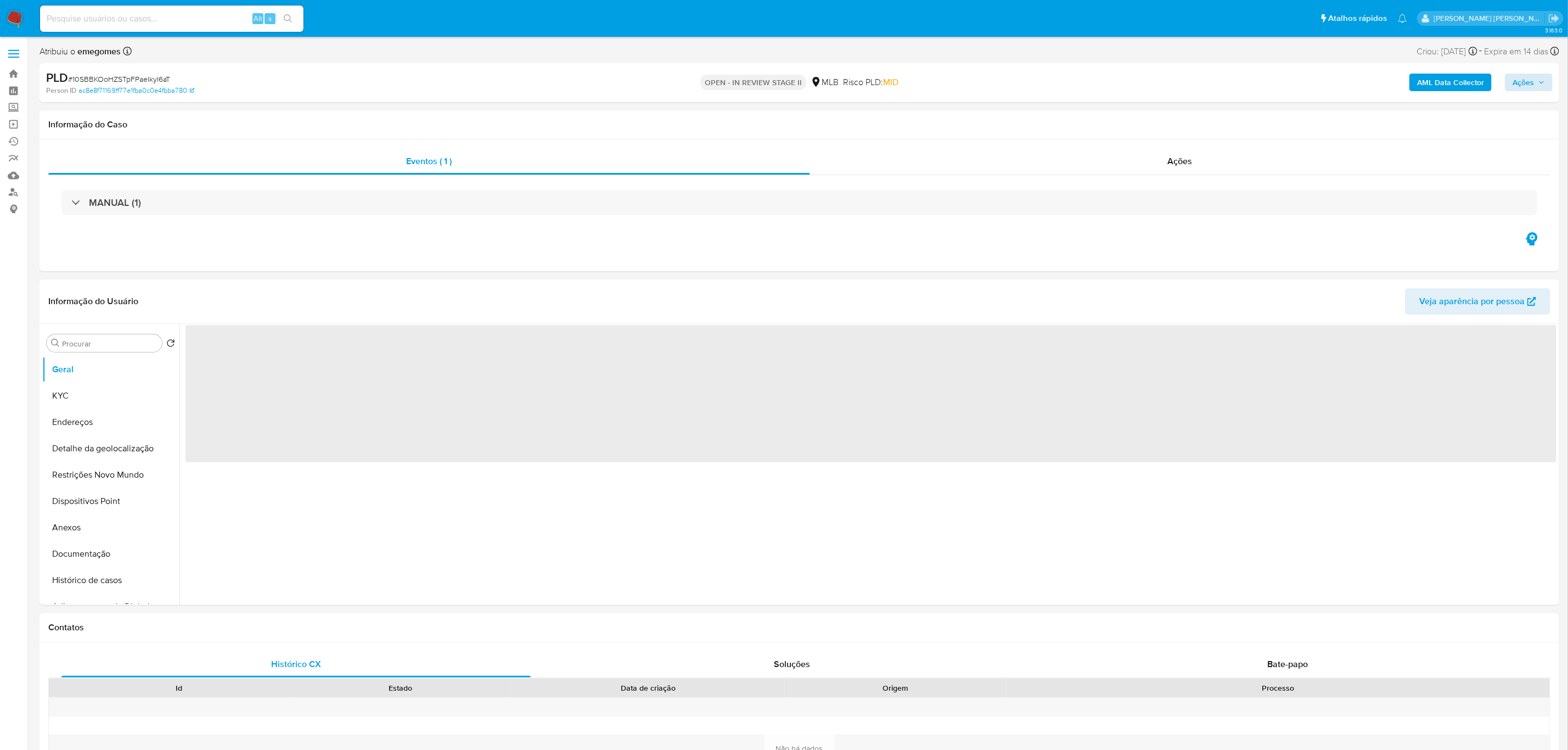
select select "10"
click at [1550, 79] on button "Ações" at bounding box center [1529, 82] width 48 height 18
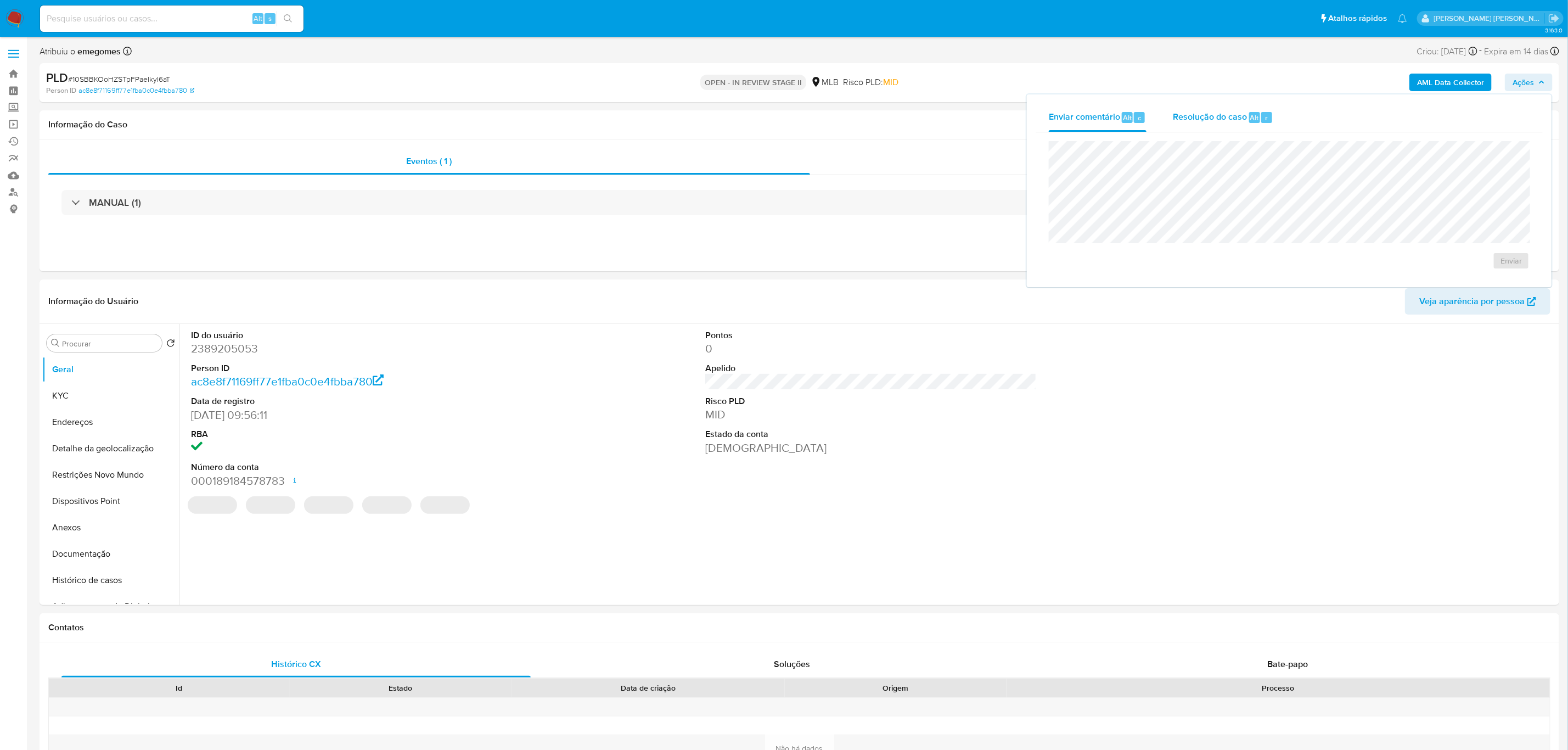
click at [1227, 117] on span "Resolução do caso" at bounding box center [1210, 117] width 74 height 13
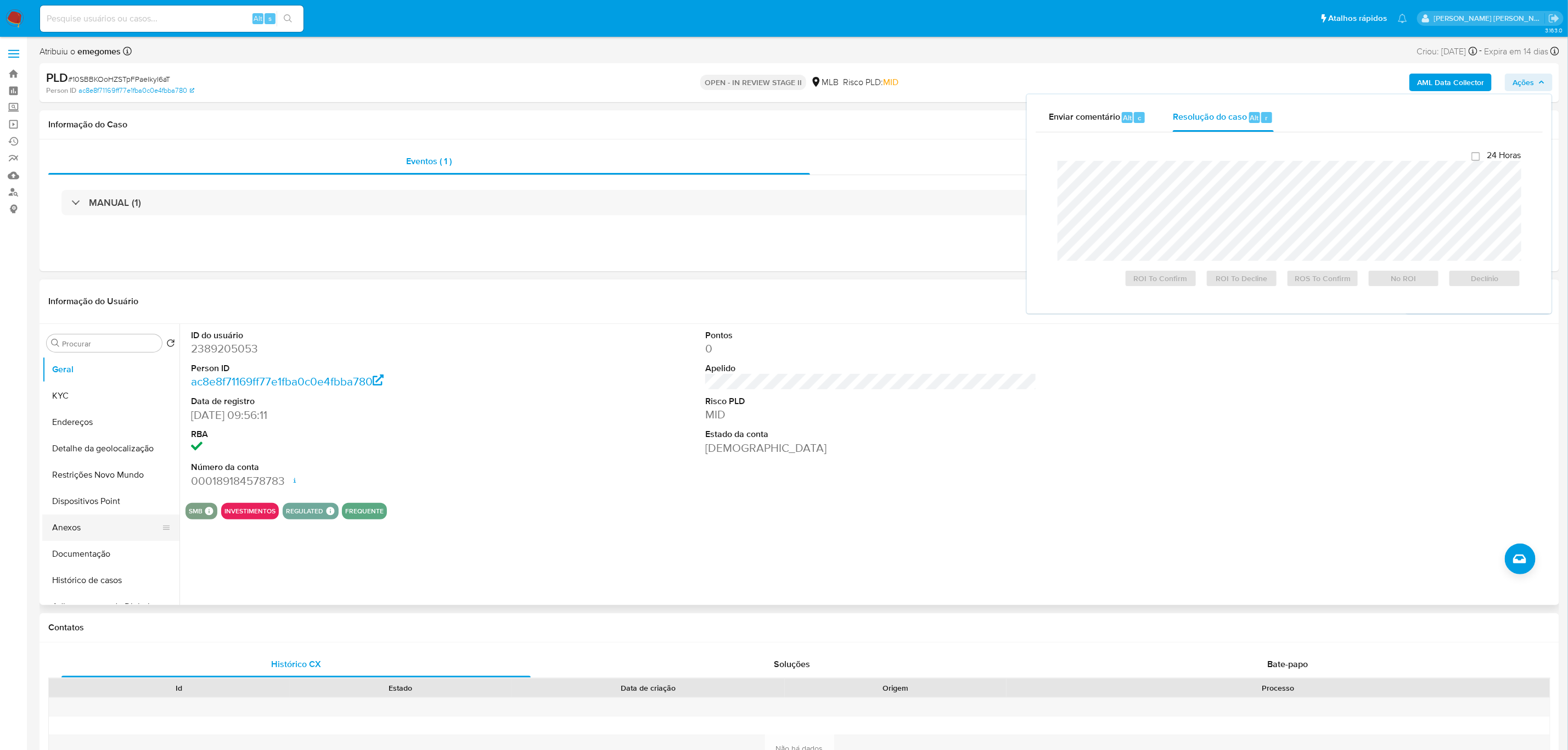
click at [86, 526] on button "Anexos" at bounding box center [106, 527] width 128 height 26
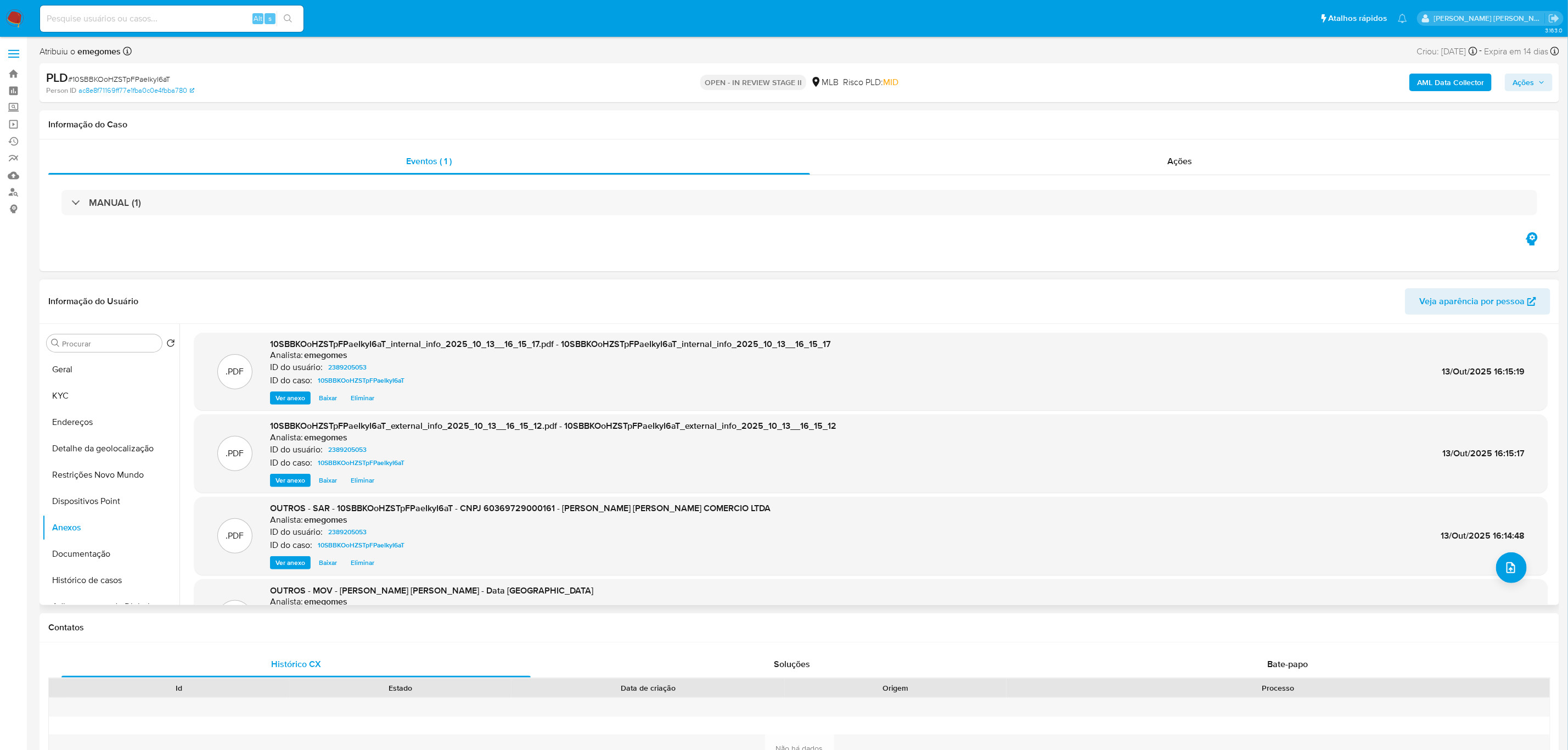
scroll to position [61, 0]
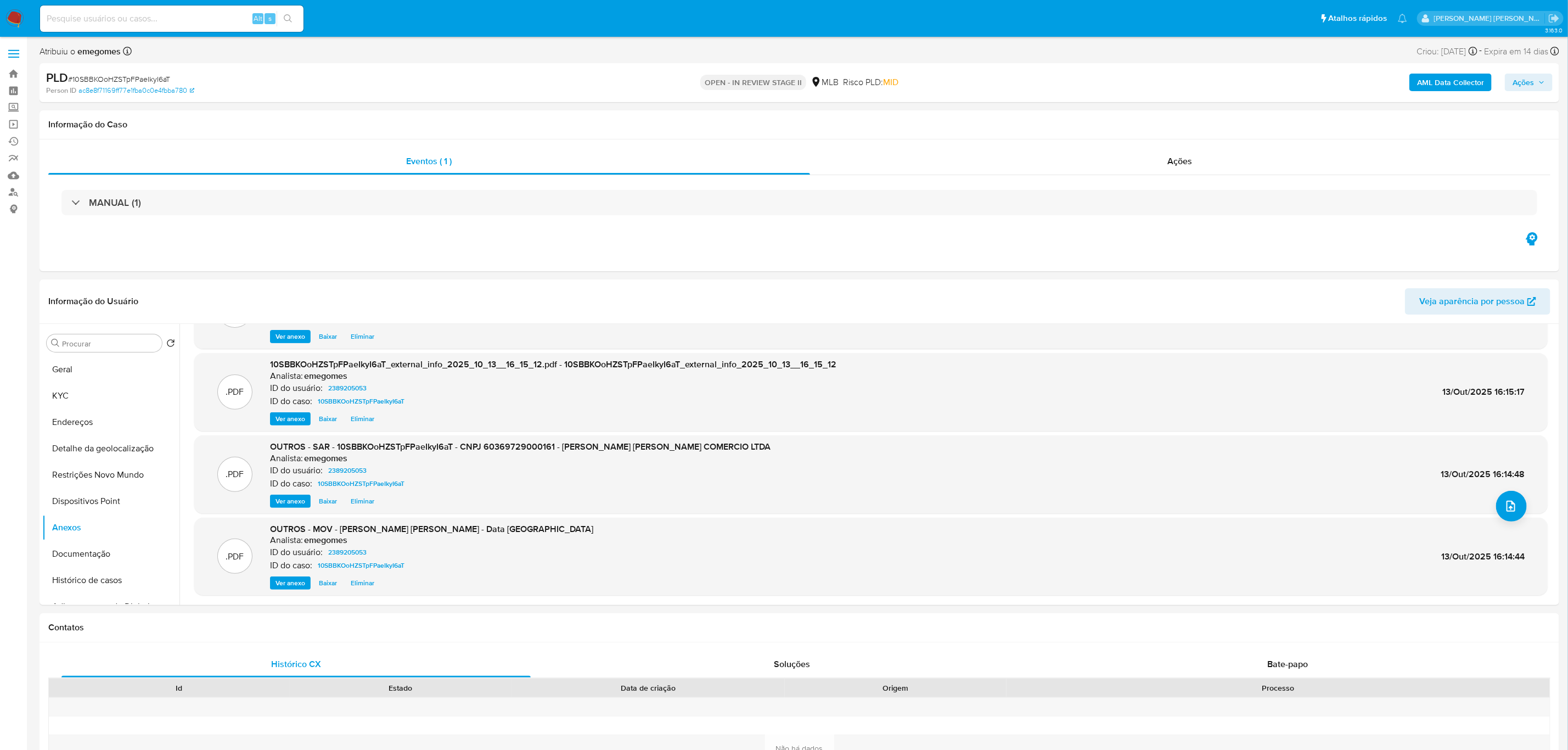
click at [1542, 79] on icon "button" at bounding box center [1542, 82] width 7 height 7
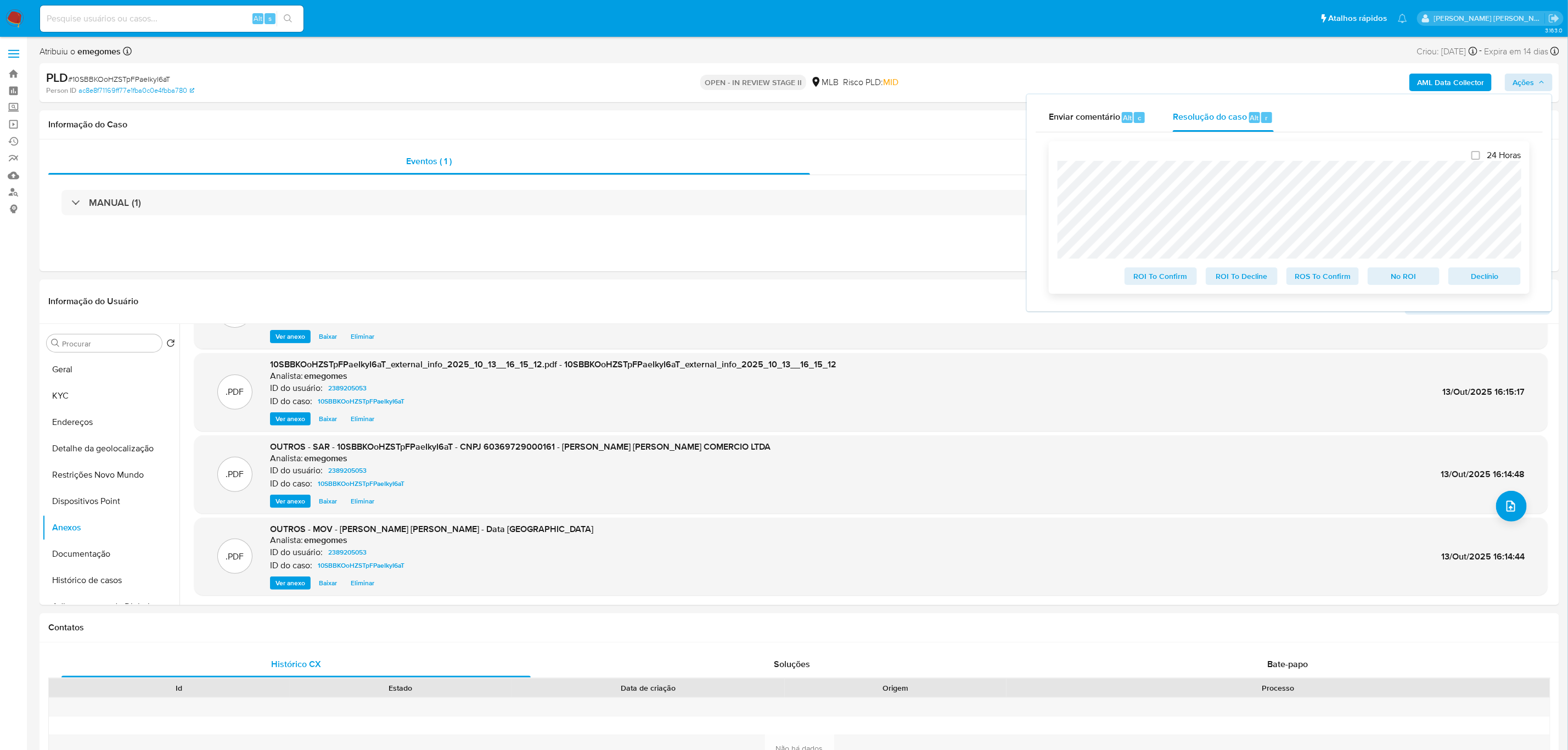
click at [1303, 279] on span "ROS To Confirm" at bounding box center [1323, 276] width 57 height 15
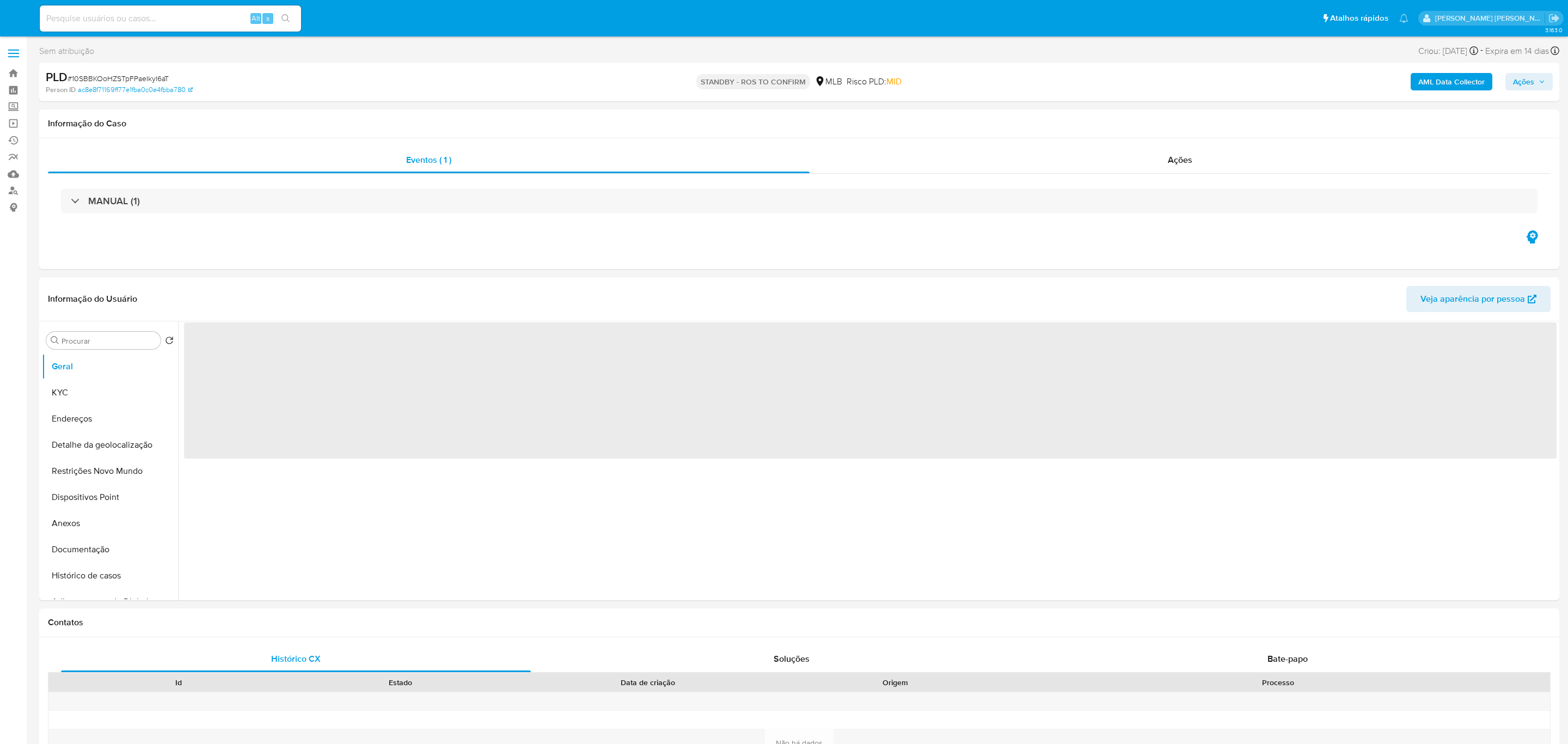
select select "10"
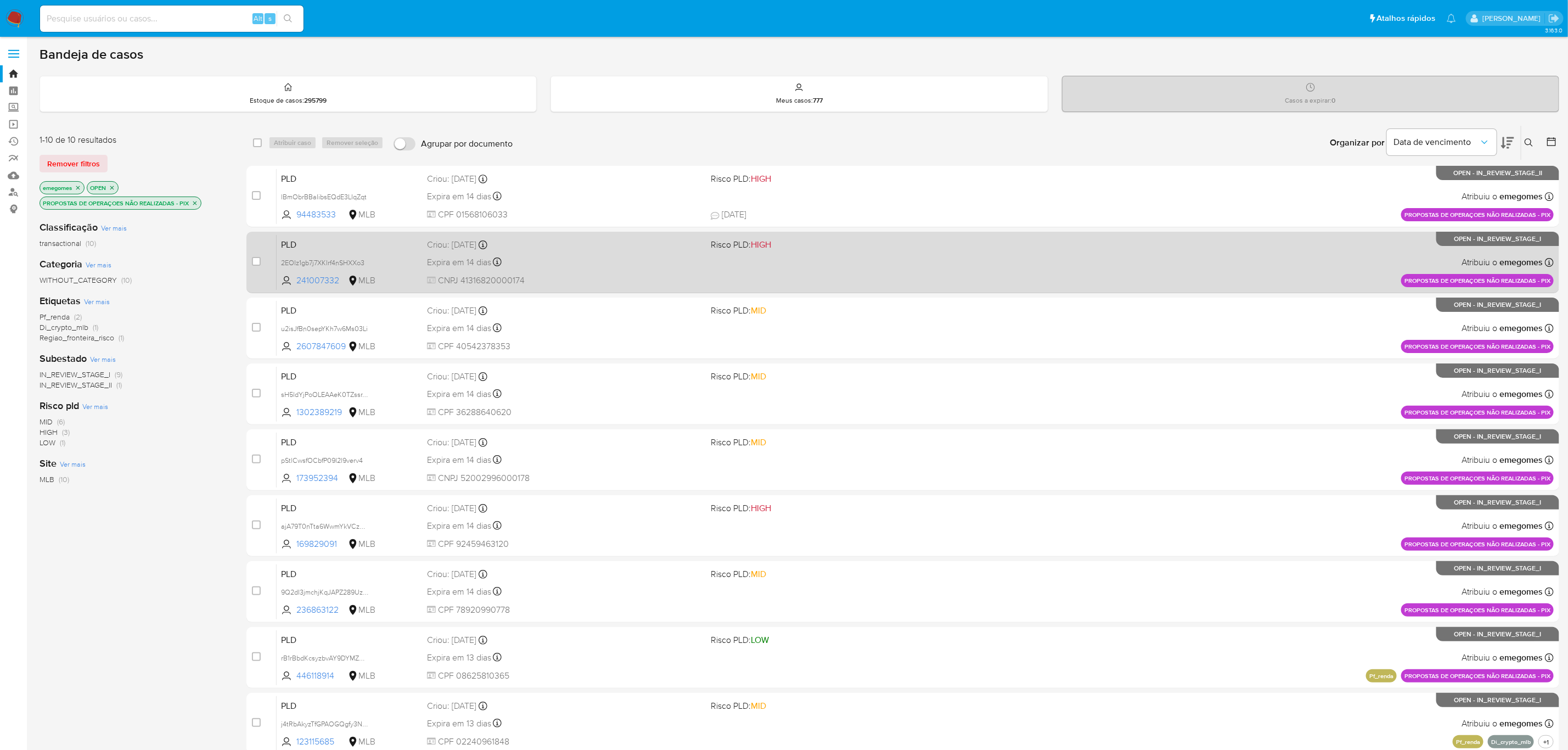
click at [557, 249] on div "Criou: [DATE] Criou: [DATE] 16:21:01" at bounding box center [565, 245] width 275 height 12
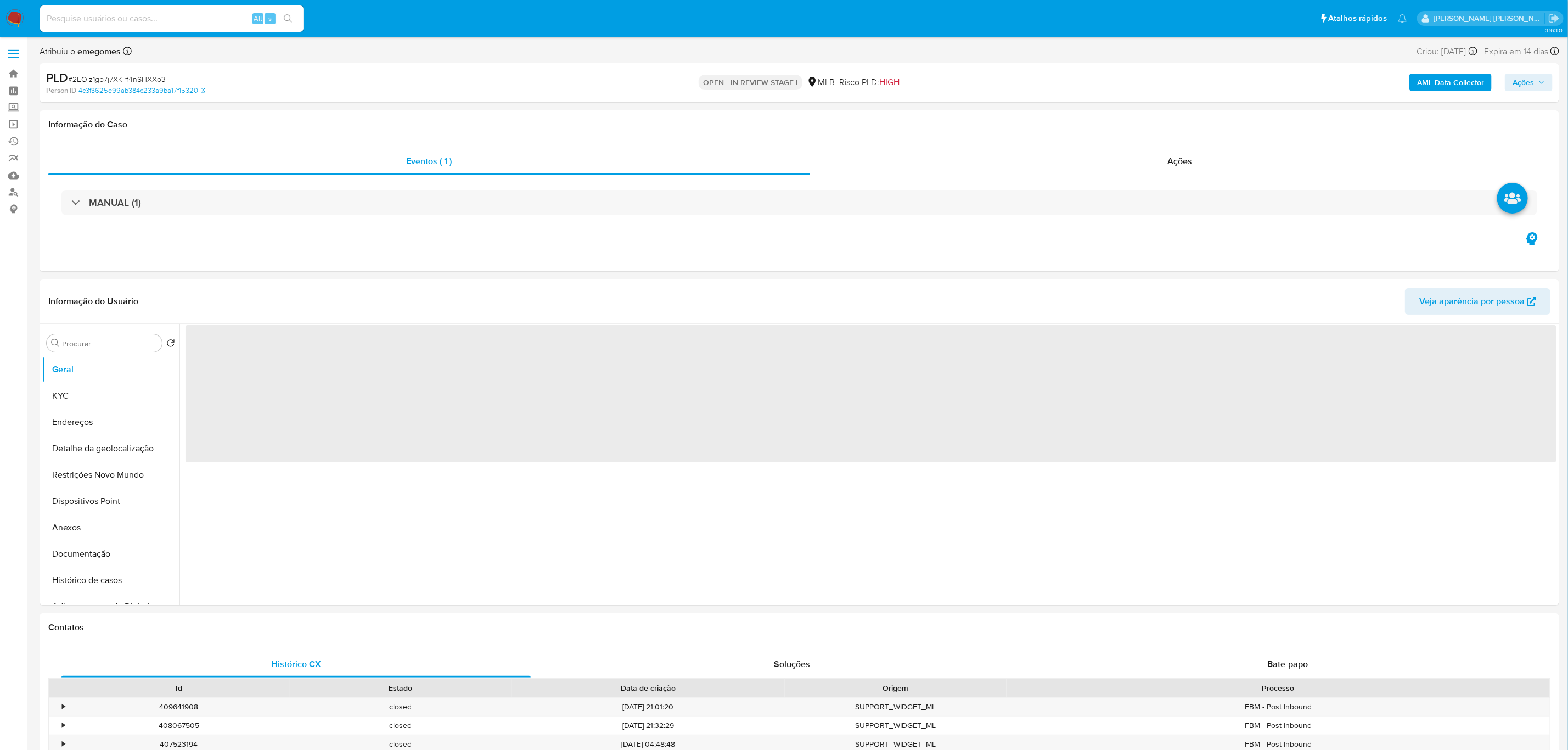
select select "10"
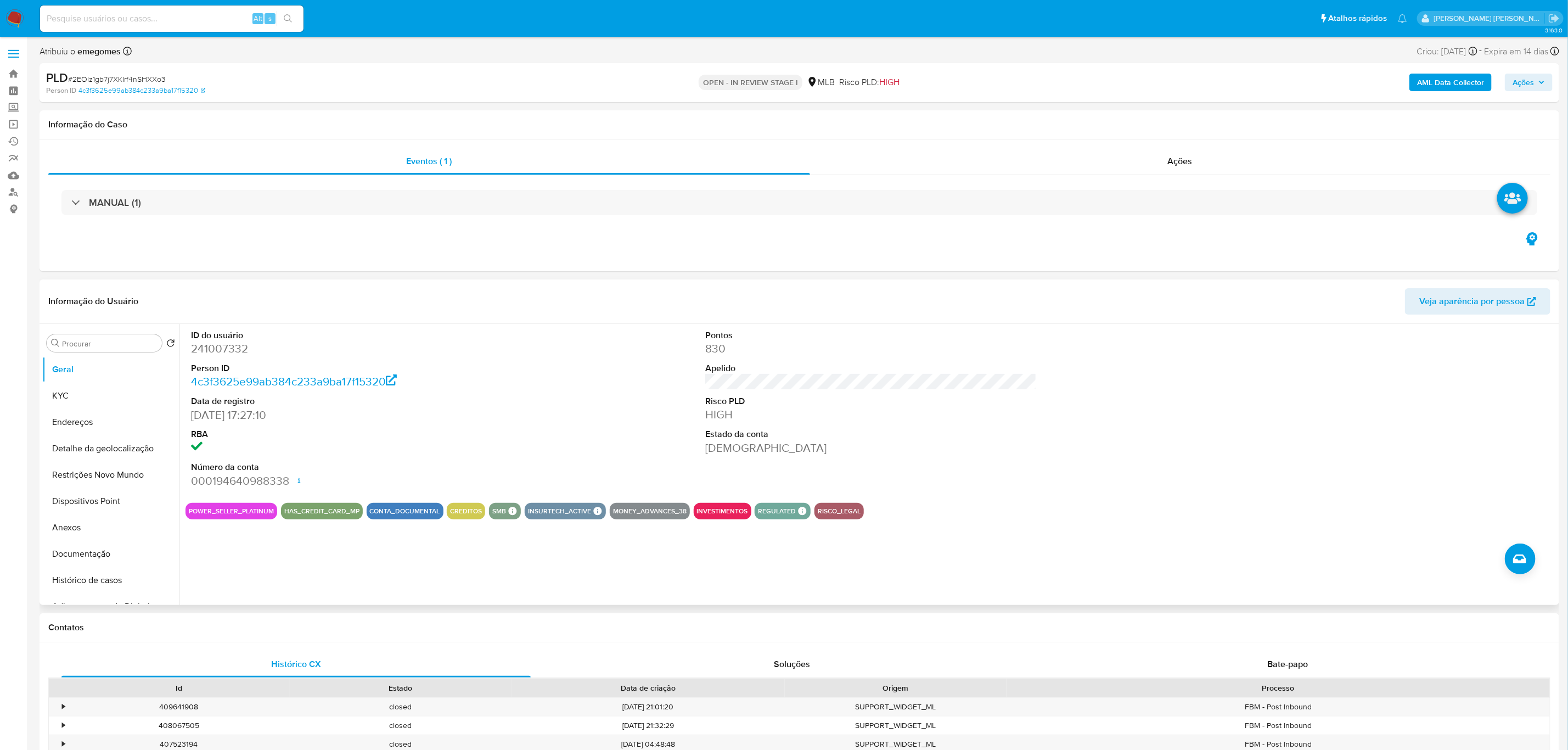
click at [503, 417] on dd "16/01/2017 17:27:10" at bounding box center [357, 415] width 332 height 15
click at [94, 395] on button "KYC" at bounding box center [106, 395] width 128 height 26
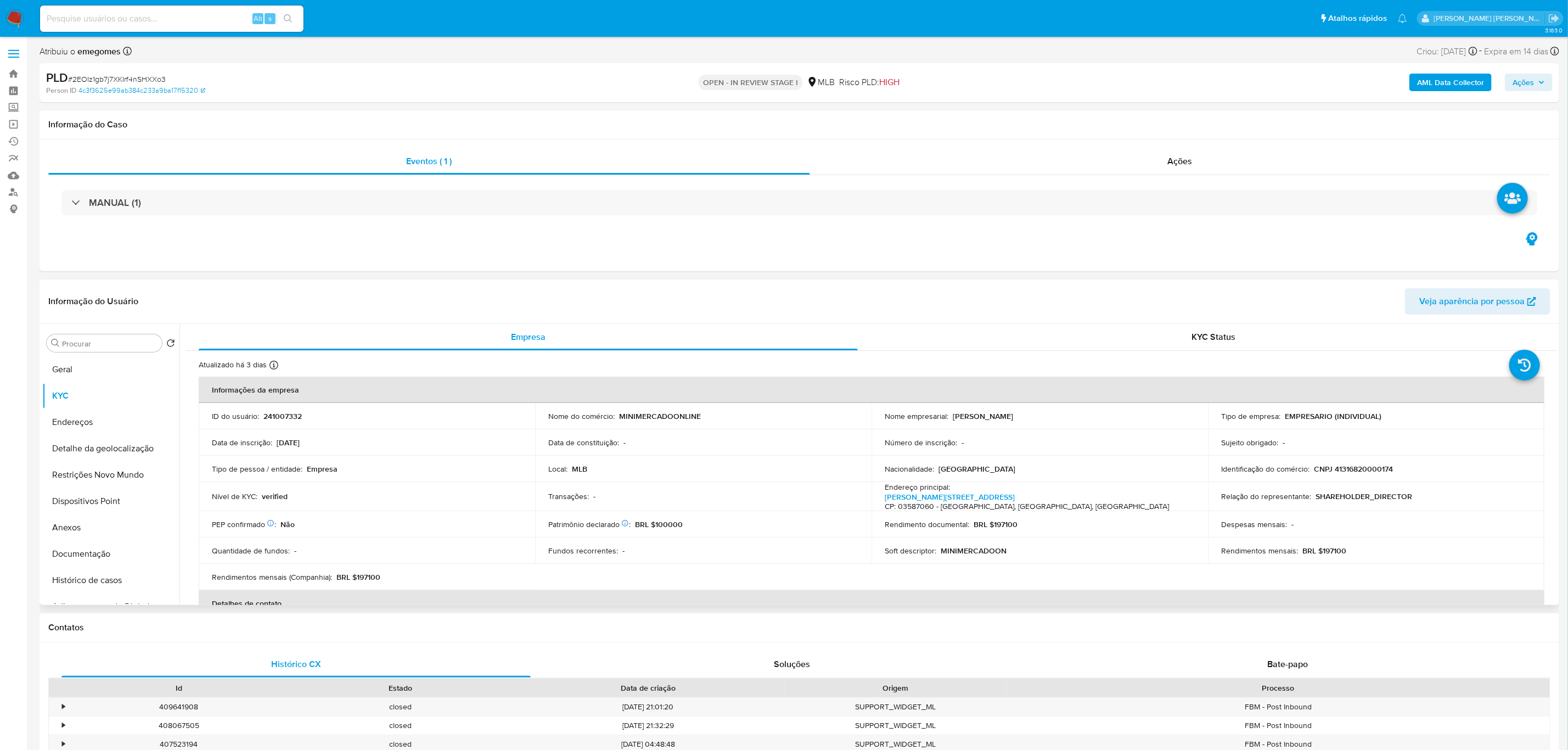
click at [387, 280] on div "Informação do Usuário Veja aparência por pessoa" at bounding box center [799, 301] width 1520 height 44
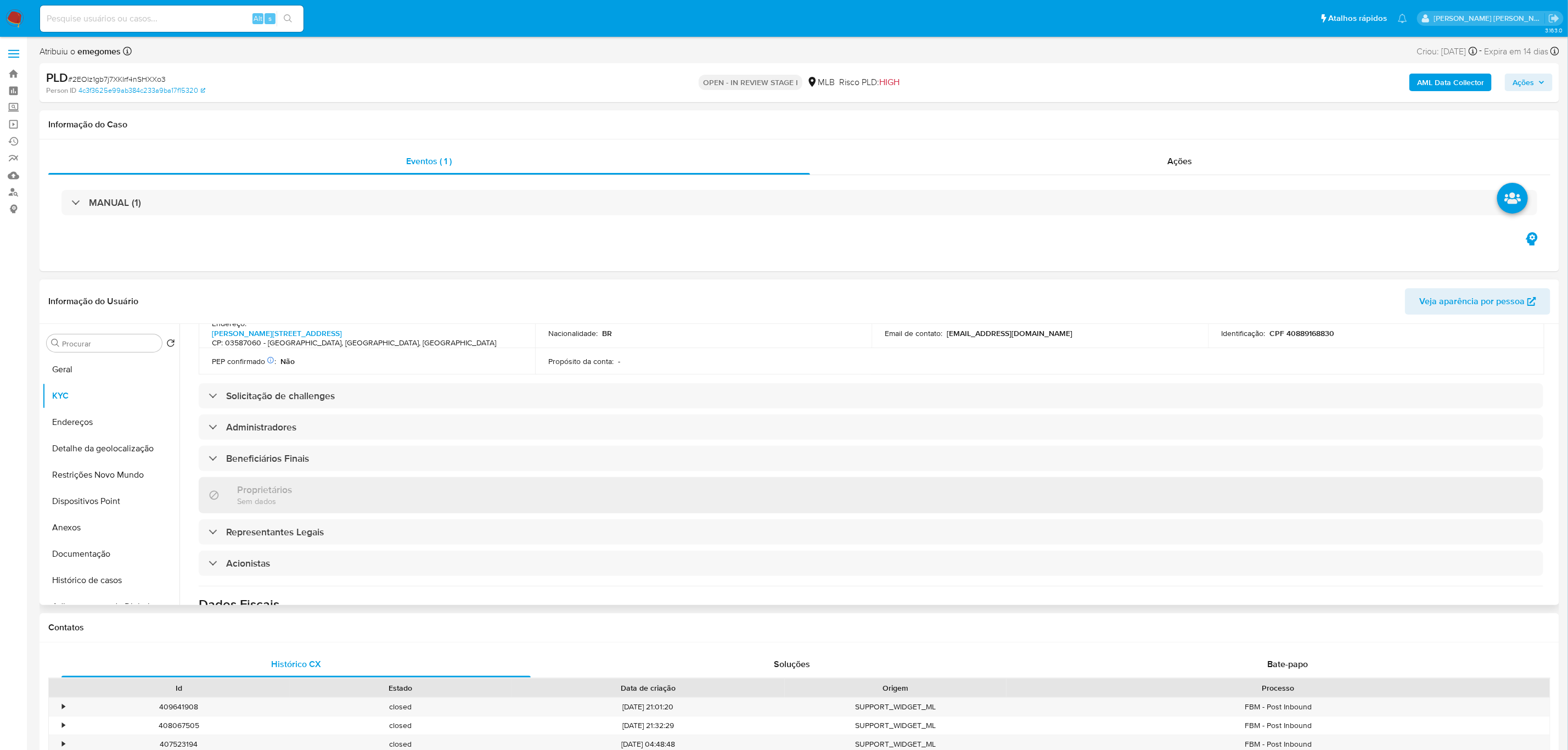
scroll to position [412, 0]
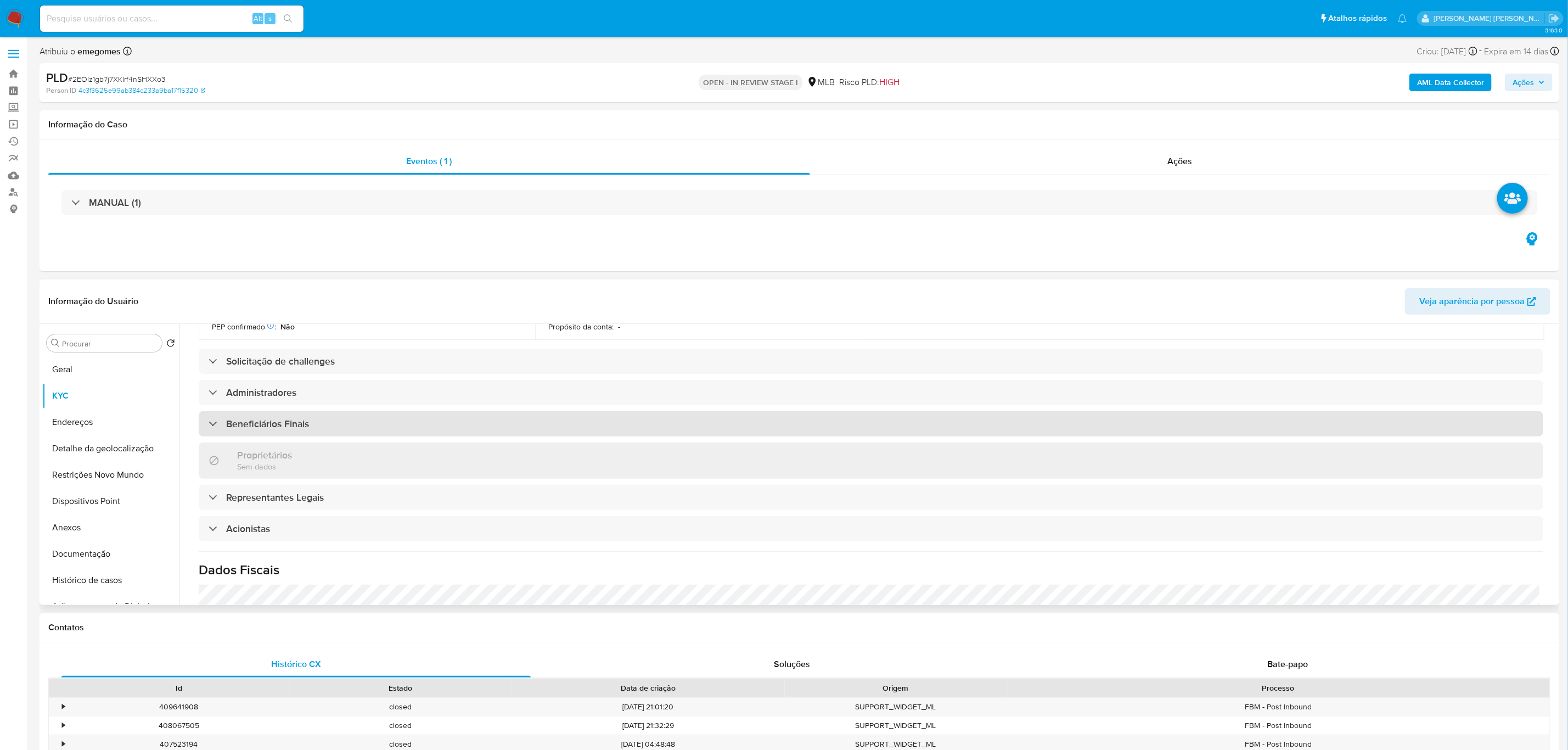
click at [299, 428] on div "Beneficiários Finais" at bounding box center [871, 423] width 1345 height 25
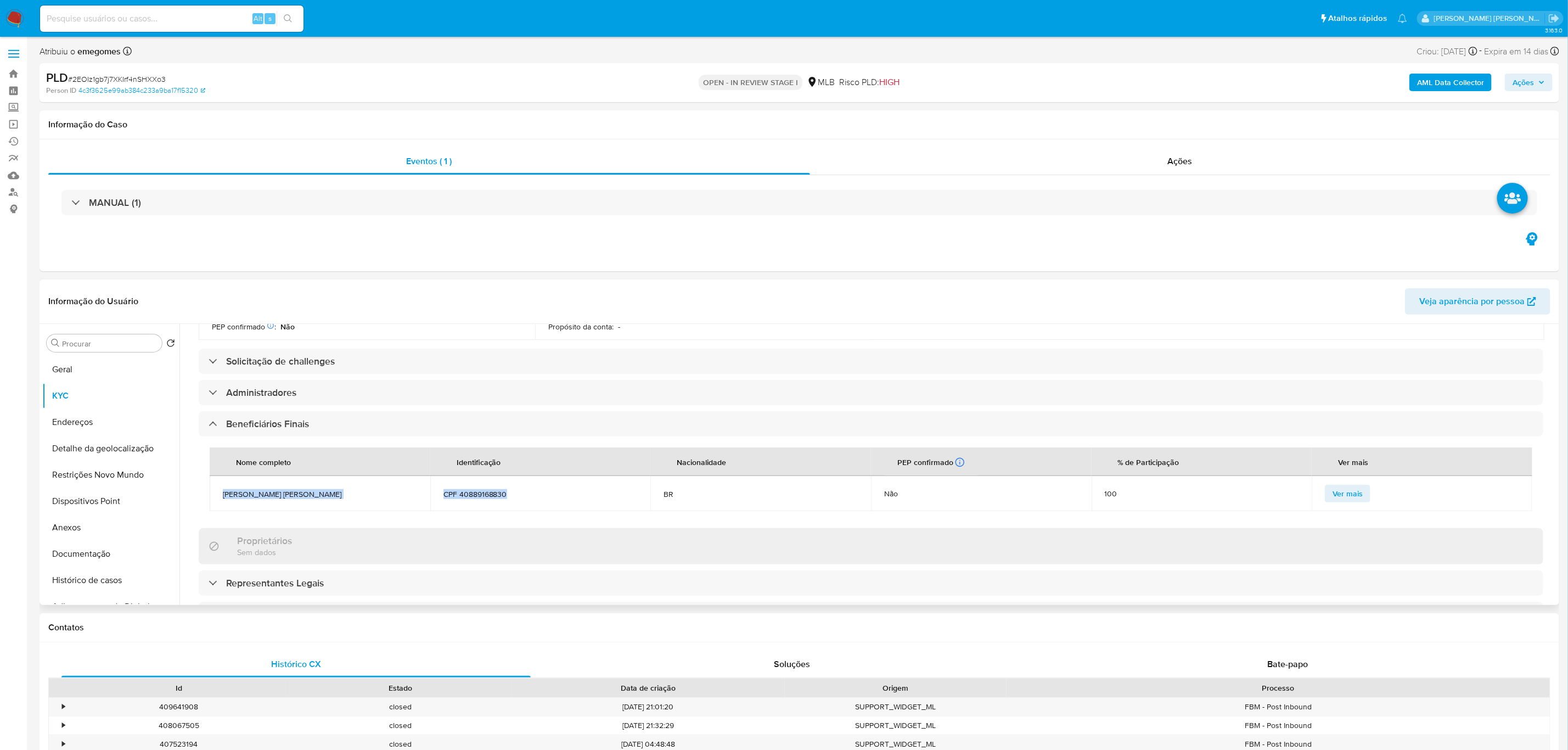
drag, startPoint x: 550, startPoint y: 491, endPoint x: 217, endPoint y: 491, distance: 333.0
click at [217, 491] on tr "Raul Guimaraes Garcia CPF 40889168830 BR Não 100 Ver mais" at bounding box center [871, 493] width 1323 height 35
copy tr "Raul Guimaraes Garcia CPF 40889168830"
click at [481, 292] on header "Informação do Usuário Veja aparência por pessoa" at bounding box center [800, 301] width 1502 height 26
click at [473, 288] on header "Informação do Usuário Veja aparência por pessoa" at bounding box center [800, 301] width 1502 height 26
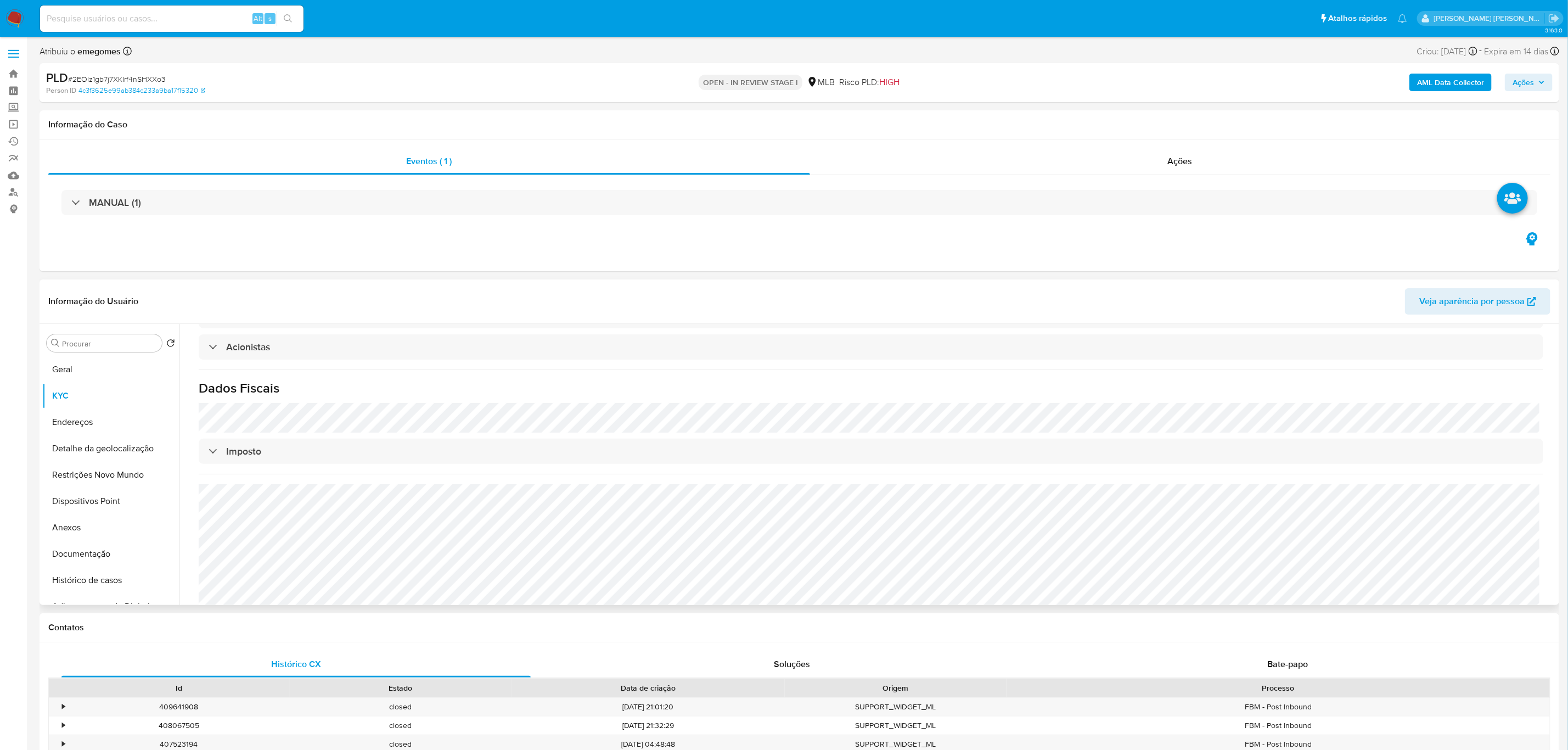
scroll to position [697, 0]
click at [395, 456] on hr at bounding box center [871, 456] width 1345 height 1
click at [92, 425] on button "Endereços" at bounding box center [106, 422] width 128 height 26
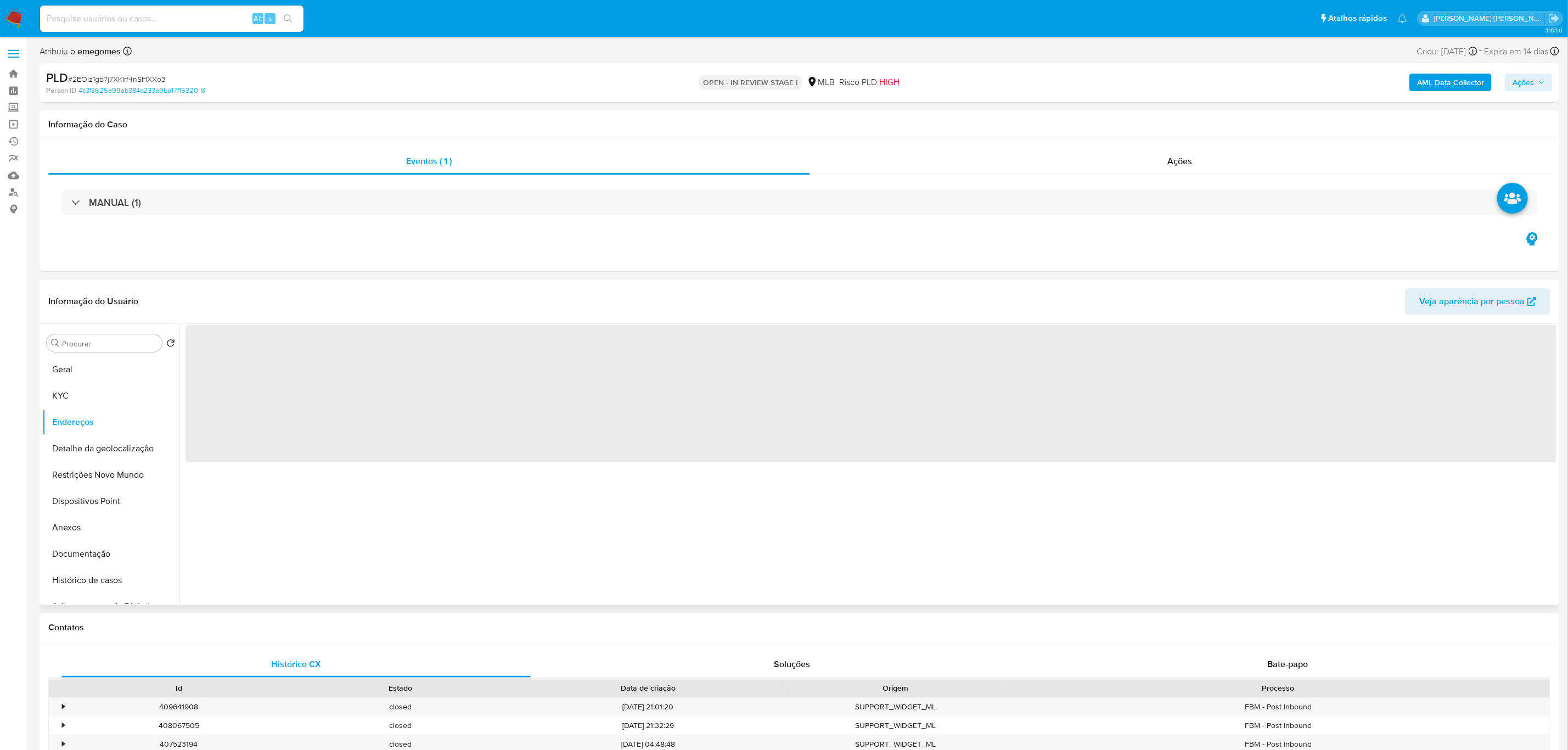
scroll to position [0, 0]
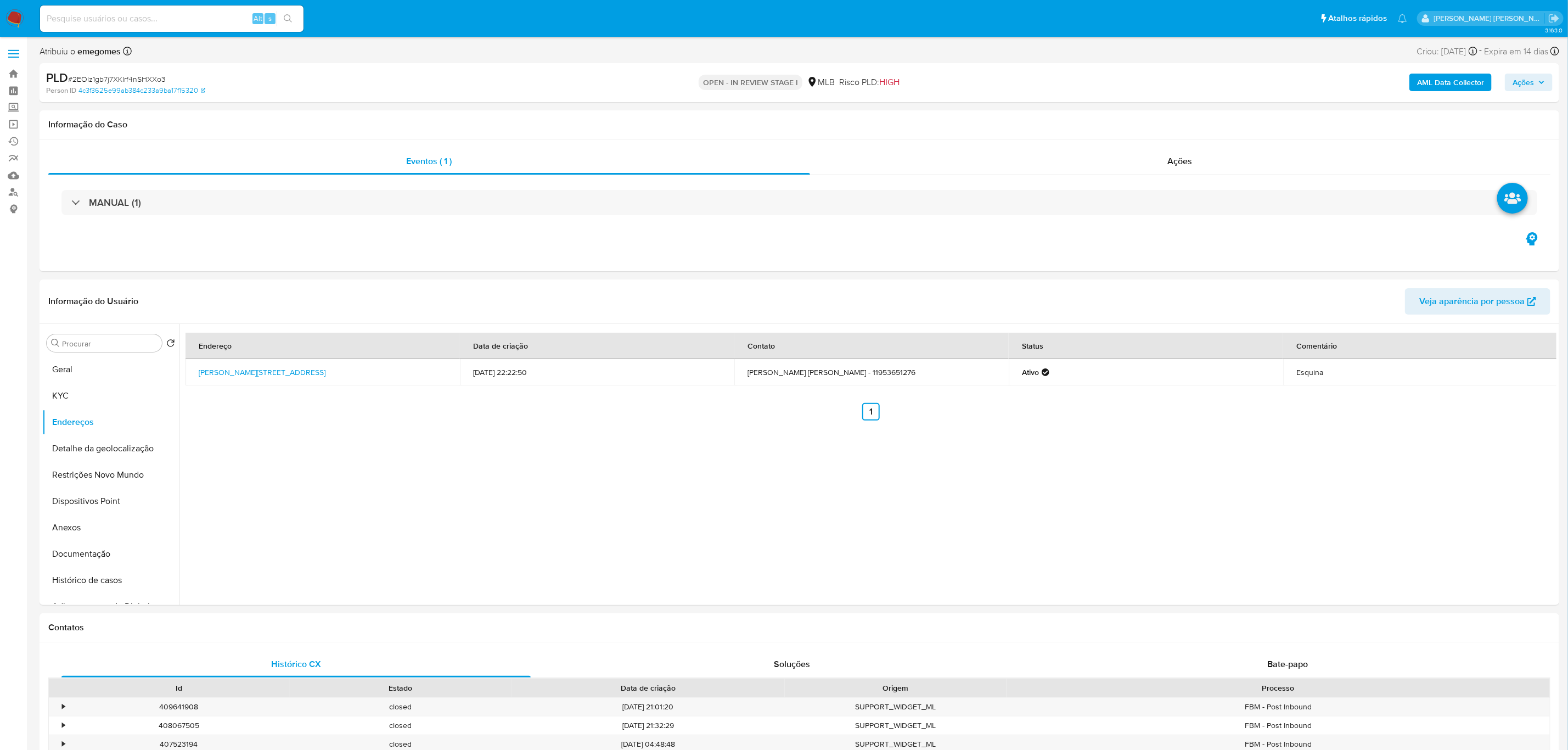
click at [90, 455] on button "Detalhe da geolocalização" at bounding box center [106, 448] width 128 height 26
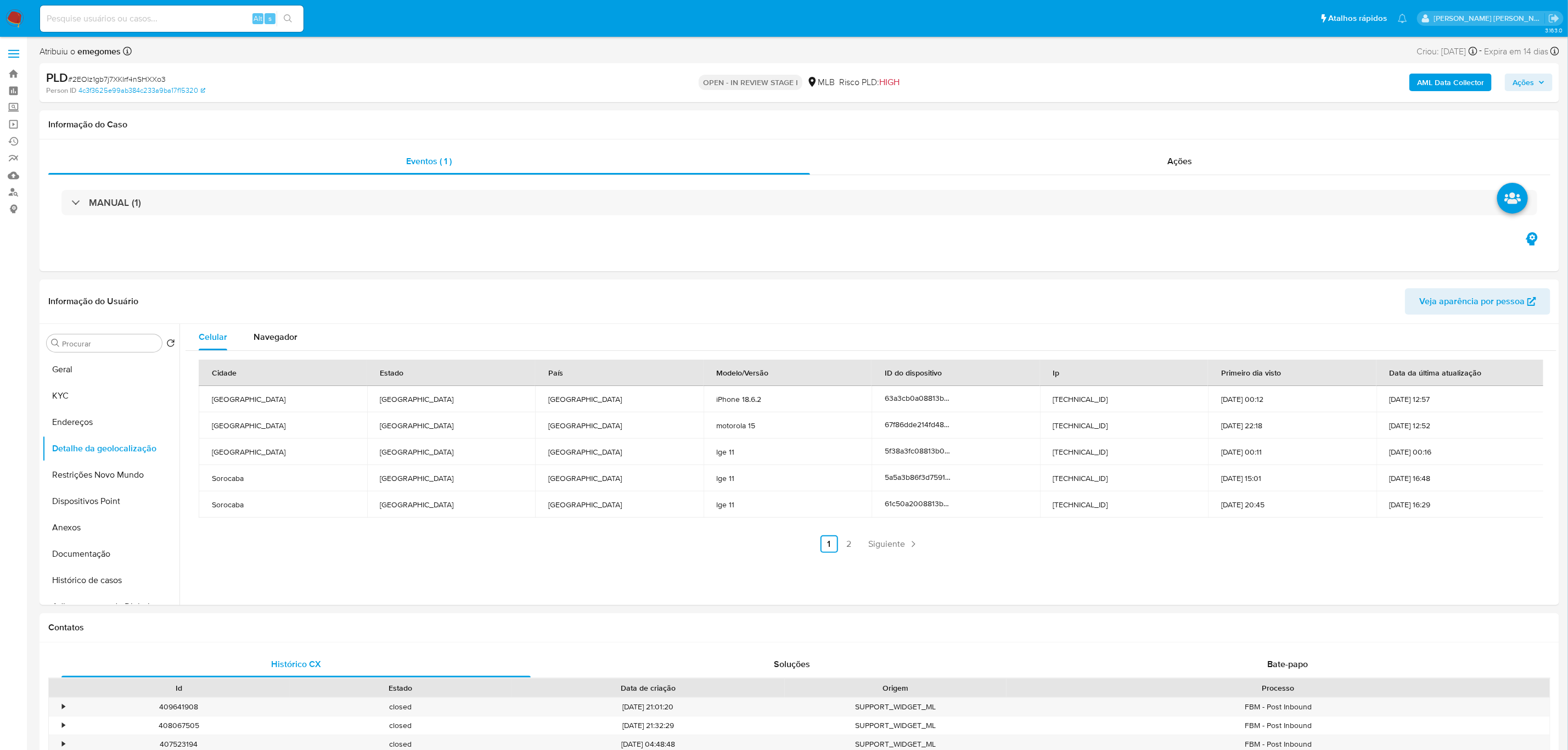
click at [85, 473] on button "Restrições Novo Mundo" at bounding box center [106, 474] width 128 height 26
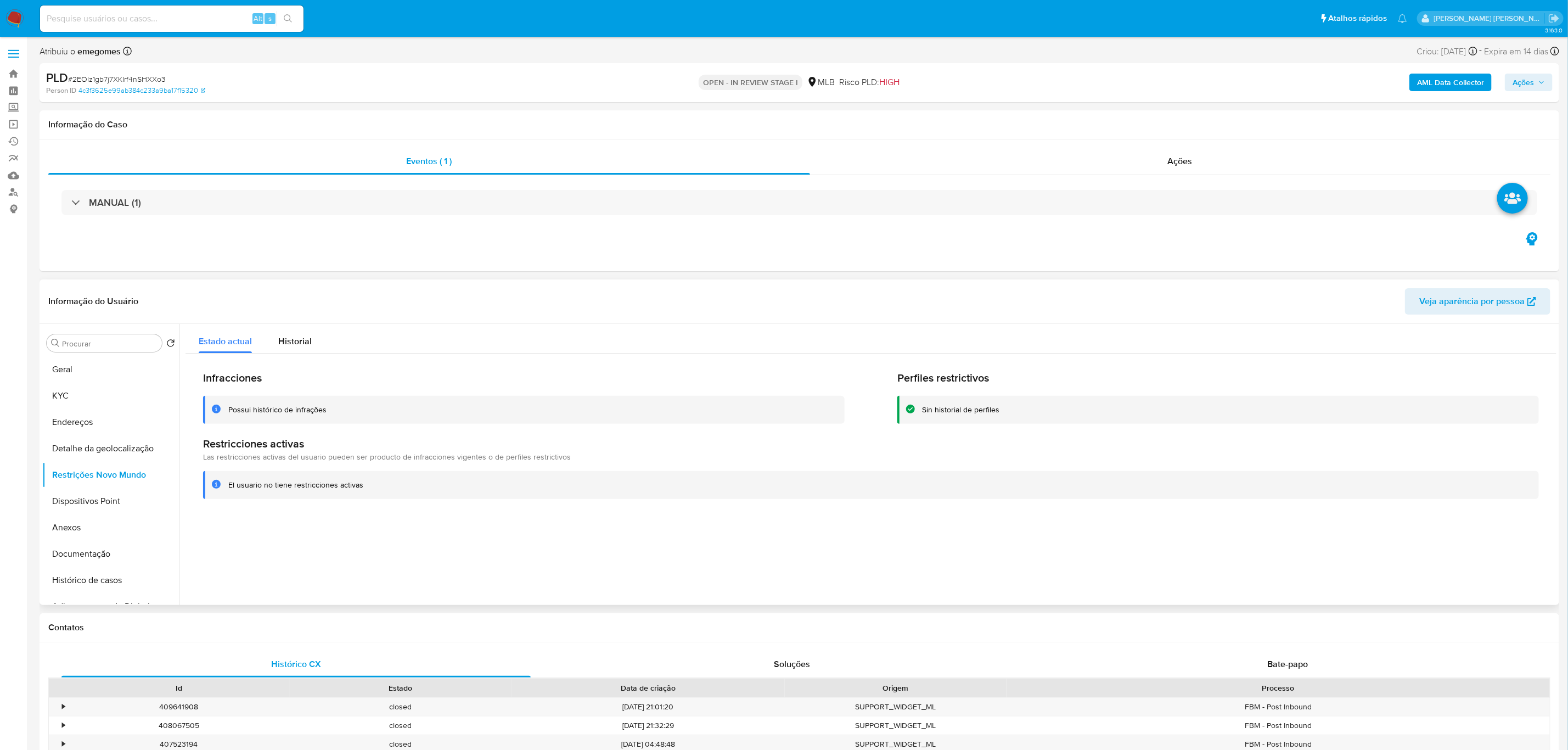
click at [455, 282] on div "Informação do Usuário Veja aparência por pessoa" at bounding box center [799, 301] width 1520 height 44
click at [80, 501] on button "Dispositivos Point" at bounding box center [106, 501] width 128 height 26
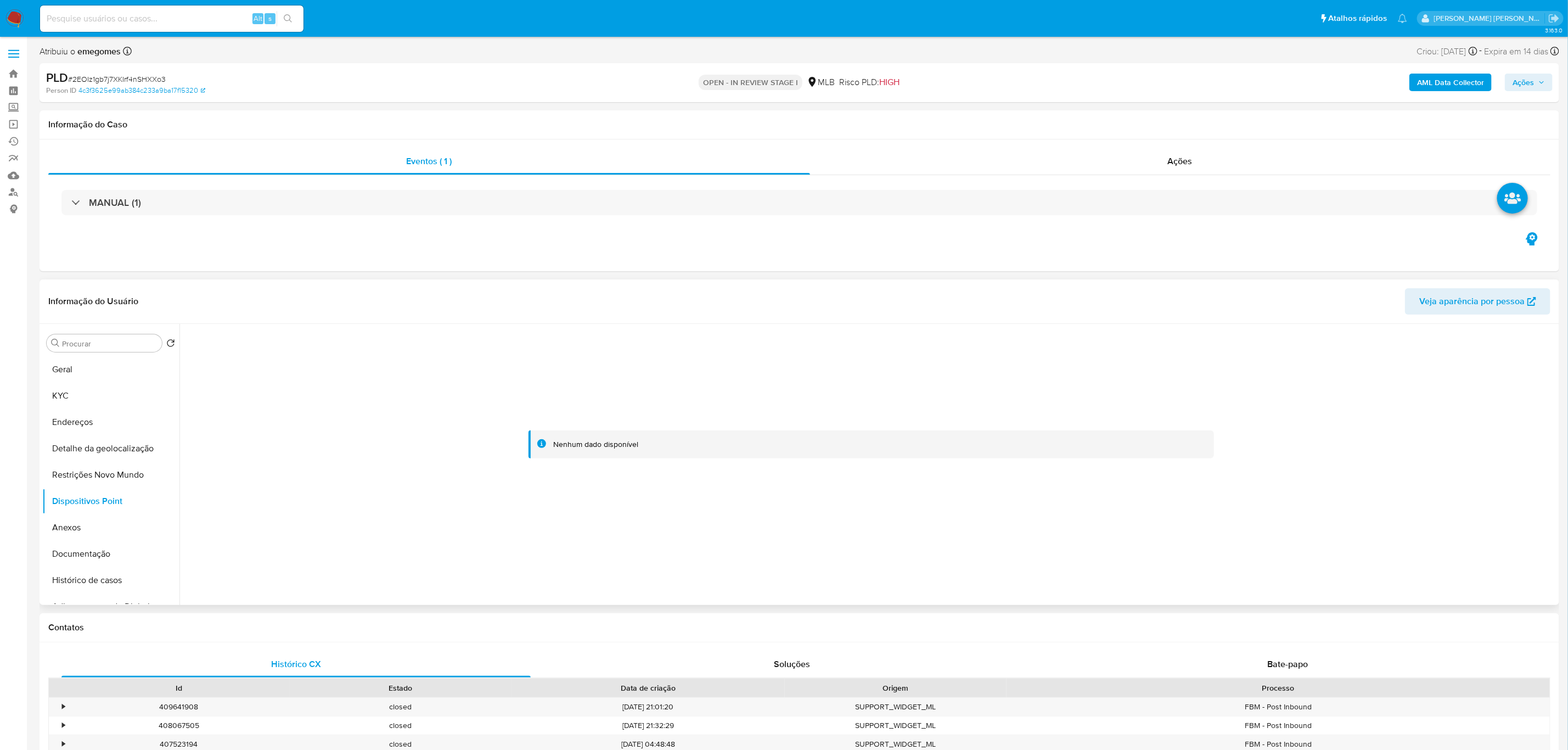
click at [506, 288] on header "Informação do Usuário Veja aparência por pessoa" at bounding box center [800, 301] width 1502 height 26
click at [86, 369] on button "Geral" at bounding box center [106, 369] width 128 height 26
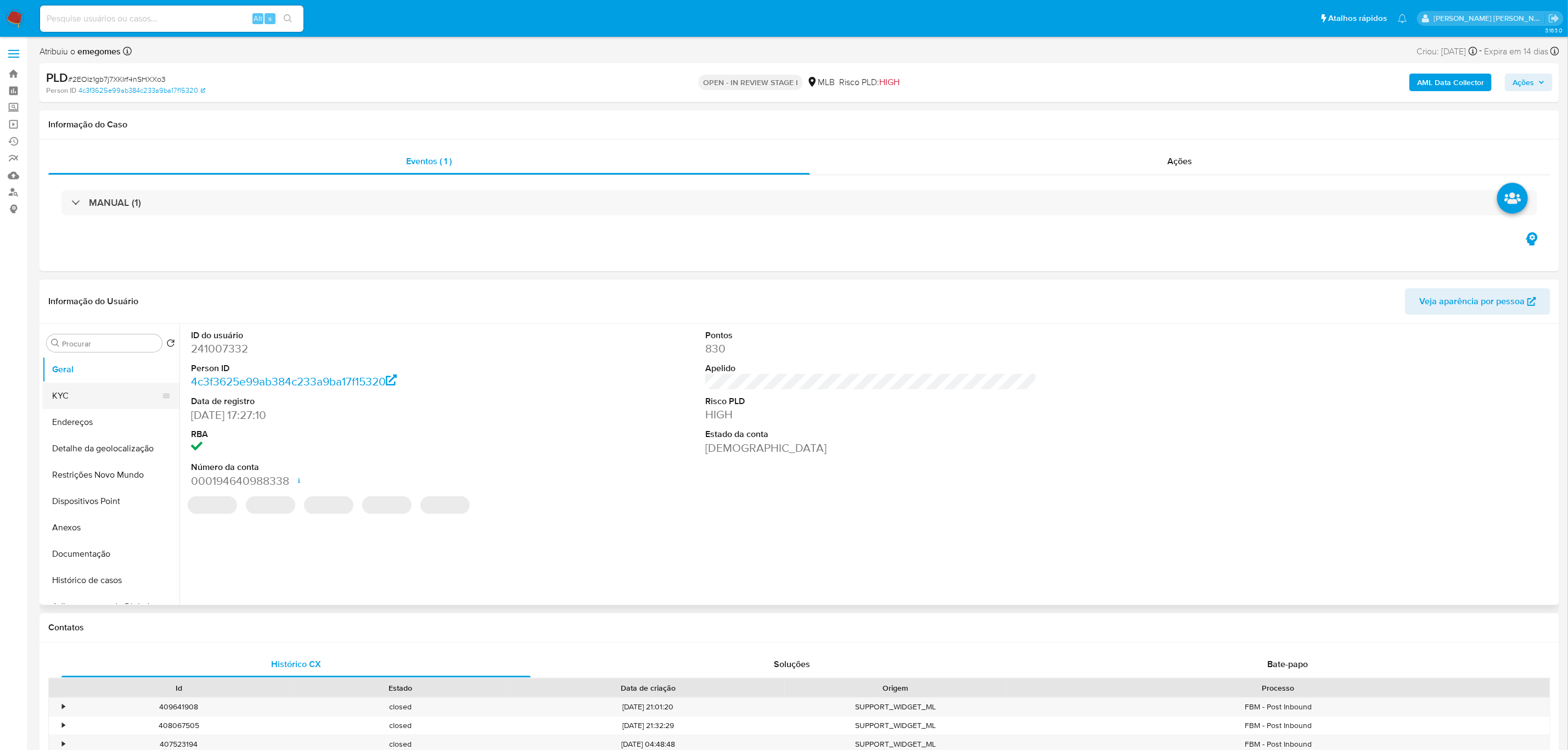
click at [65, 393] on button "KYC" at bounding box center [106, 395] width 128 height 26
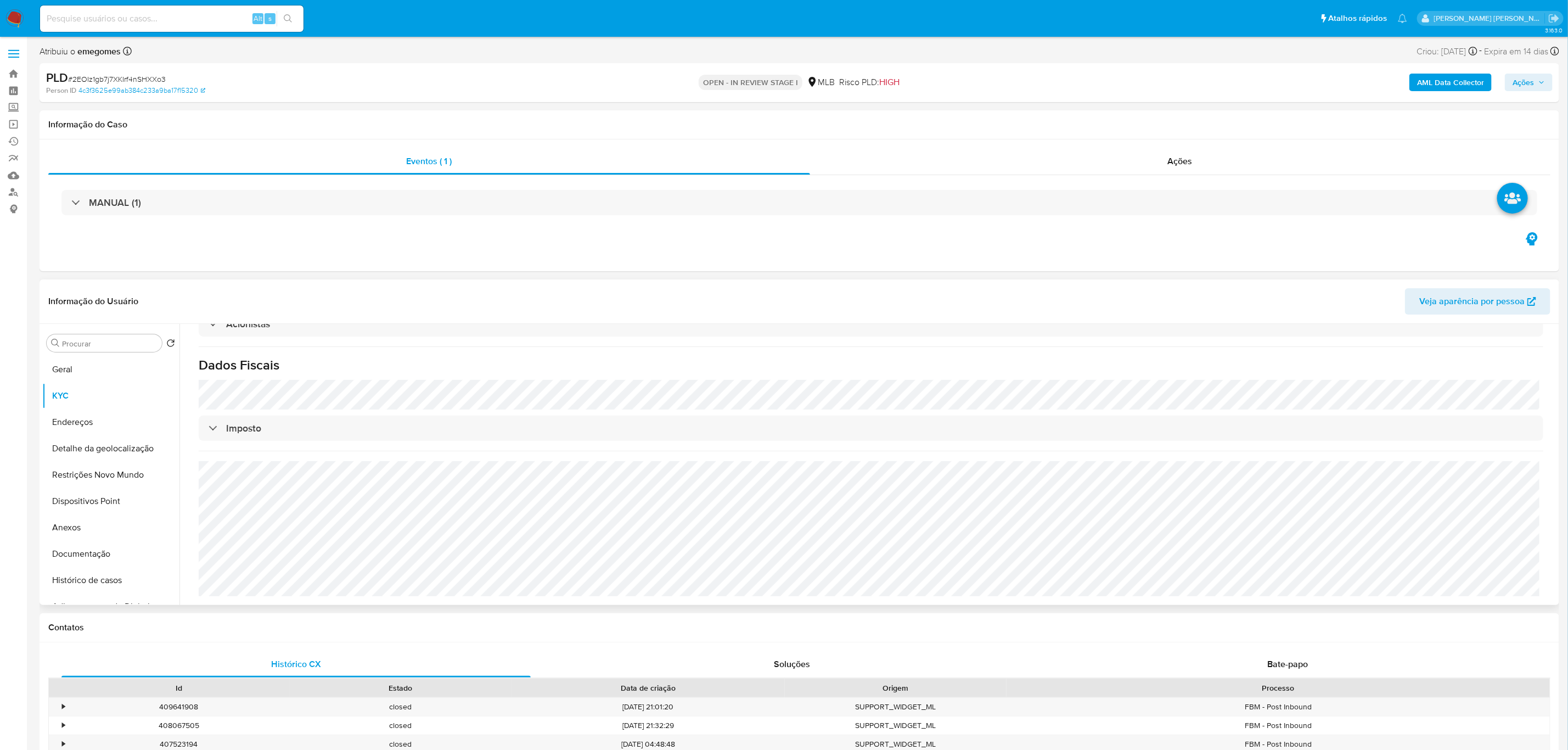
scroll to position [611, 0]
click at [63, 552] on button "Documentação" at bounding box center [106, 554] width 128 height 26
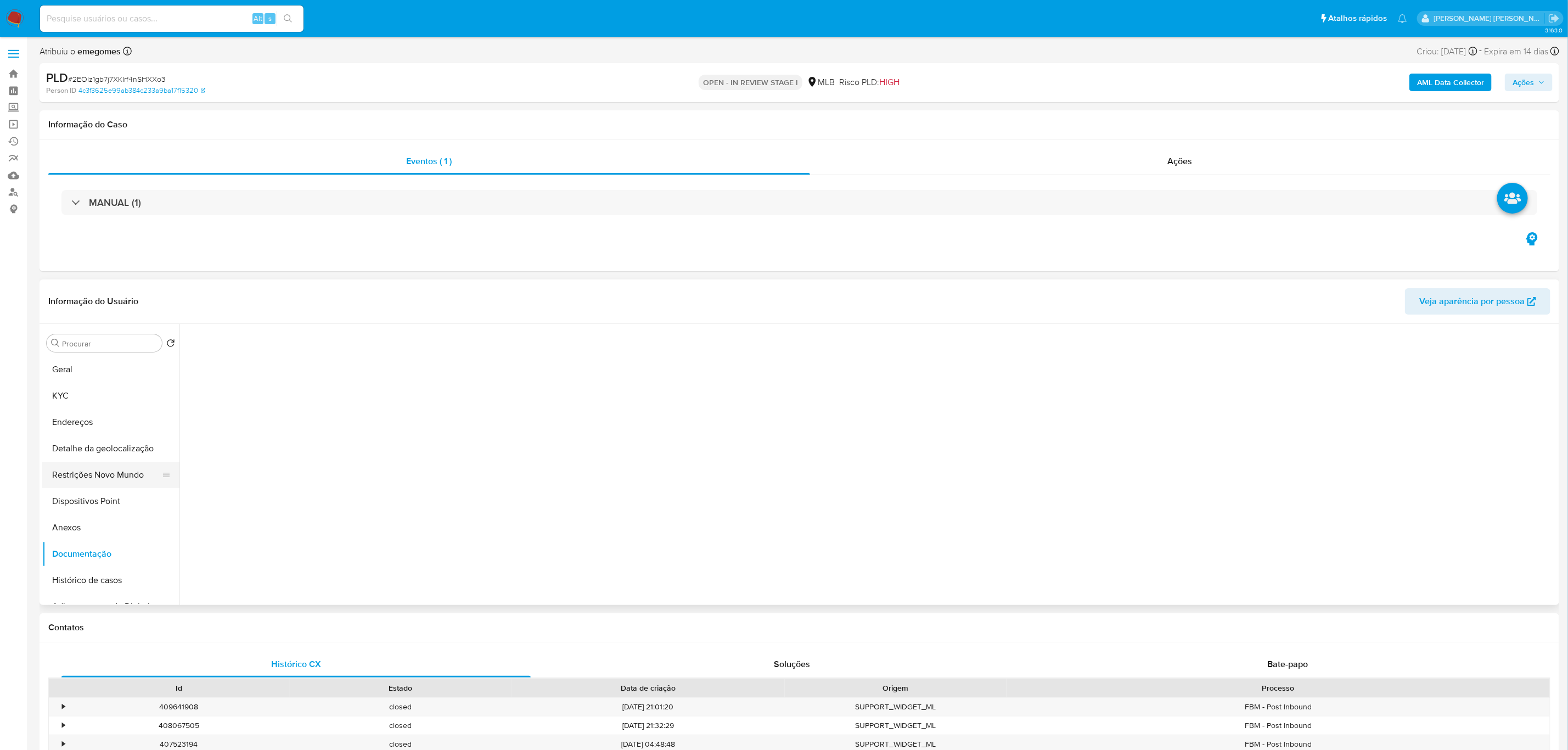
scroll to position [0, 0]
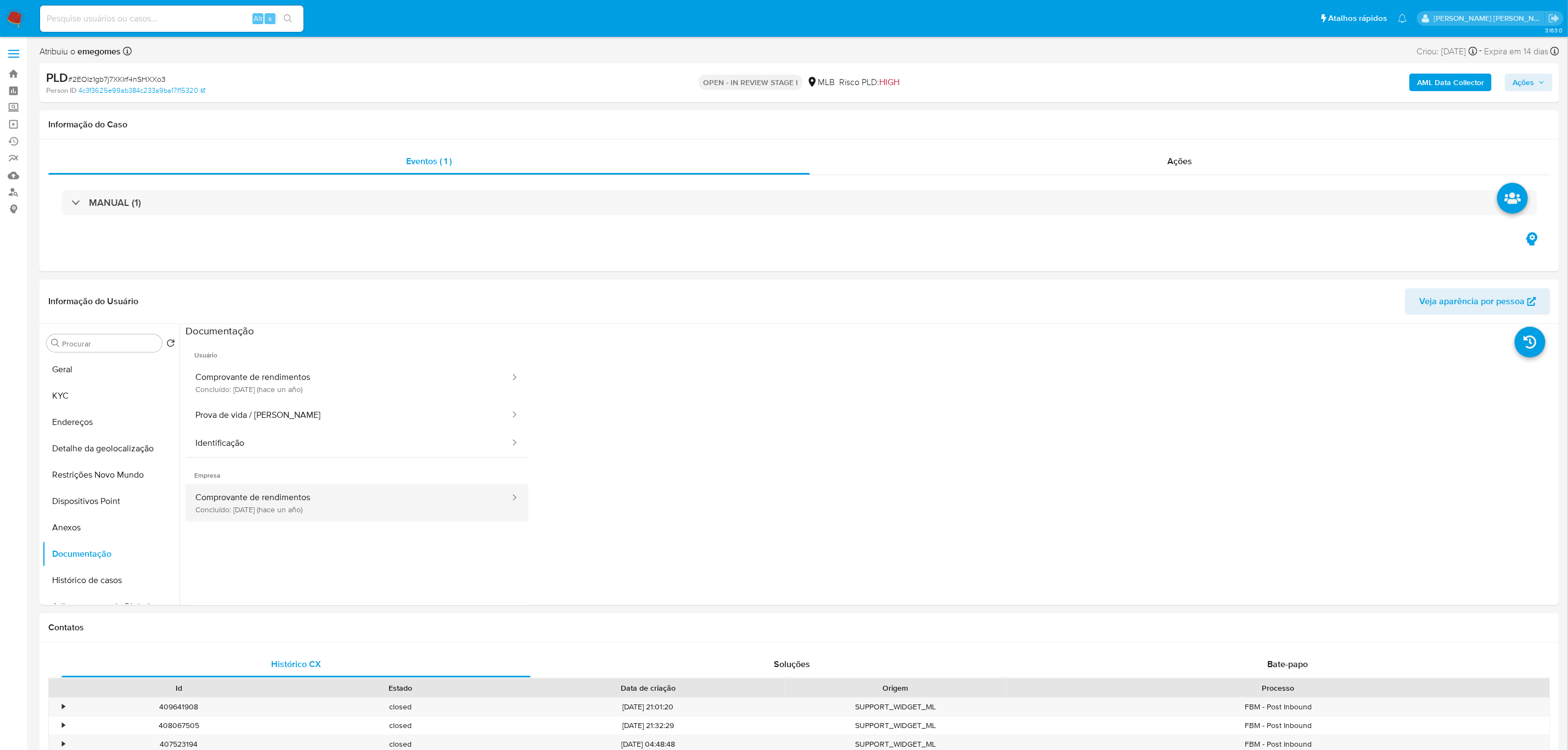
click at [299, 508] on button "Comprovante de rendimentos Concluído: 23/11/2024 (hace un año)" at bounding box center [348, 503] width 325 height 37
